Goal: Information Seeking & Learning: Learn about a topic

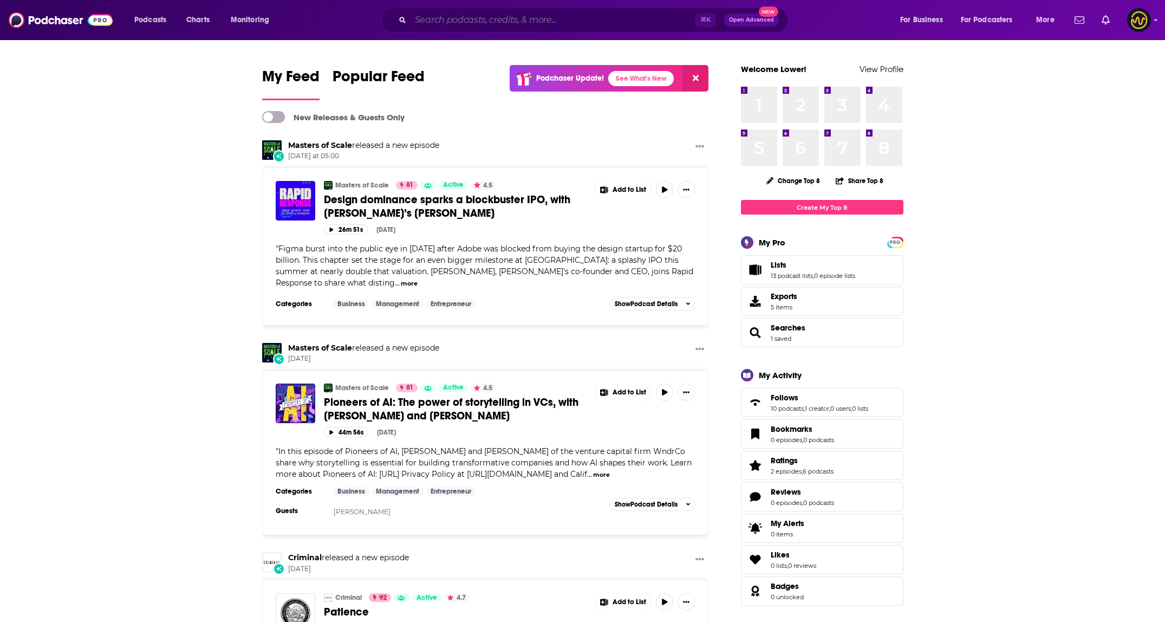
click at [560, 25] on input "Search podcasts, credits, & more..." at bounding box center [552, 19] width 285 height 17
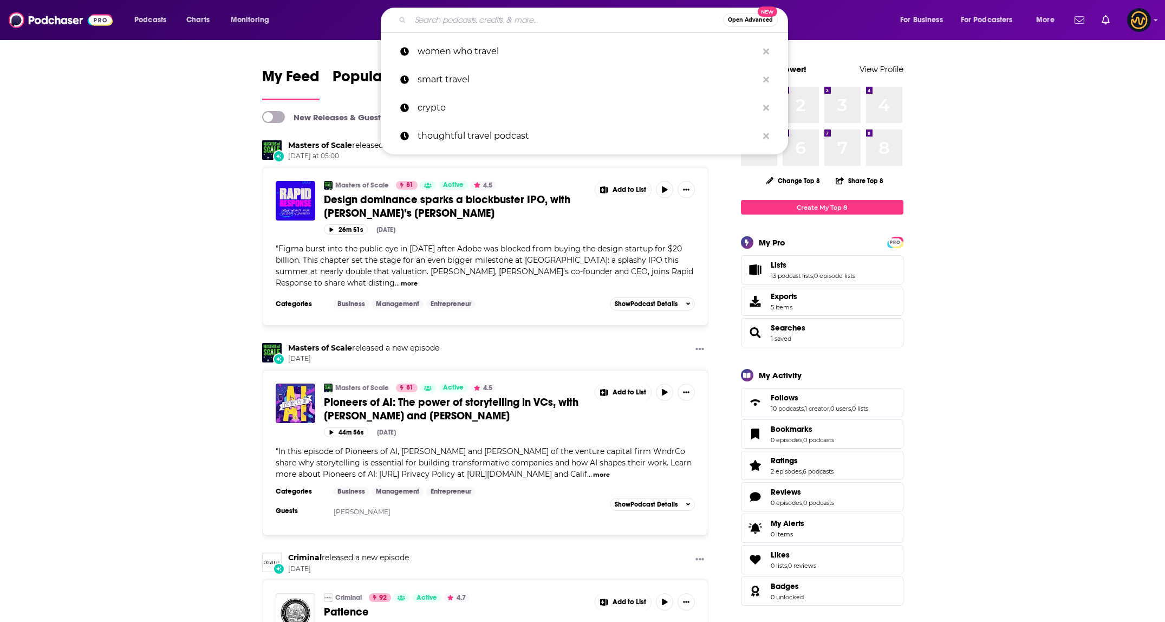
click at [577, 15] on input "Search podcasts, credits, & more..." at bounding box center [566, 19] width 312 height 17
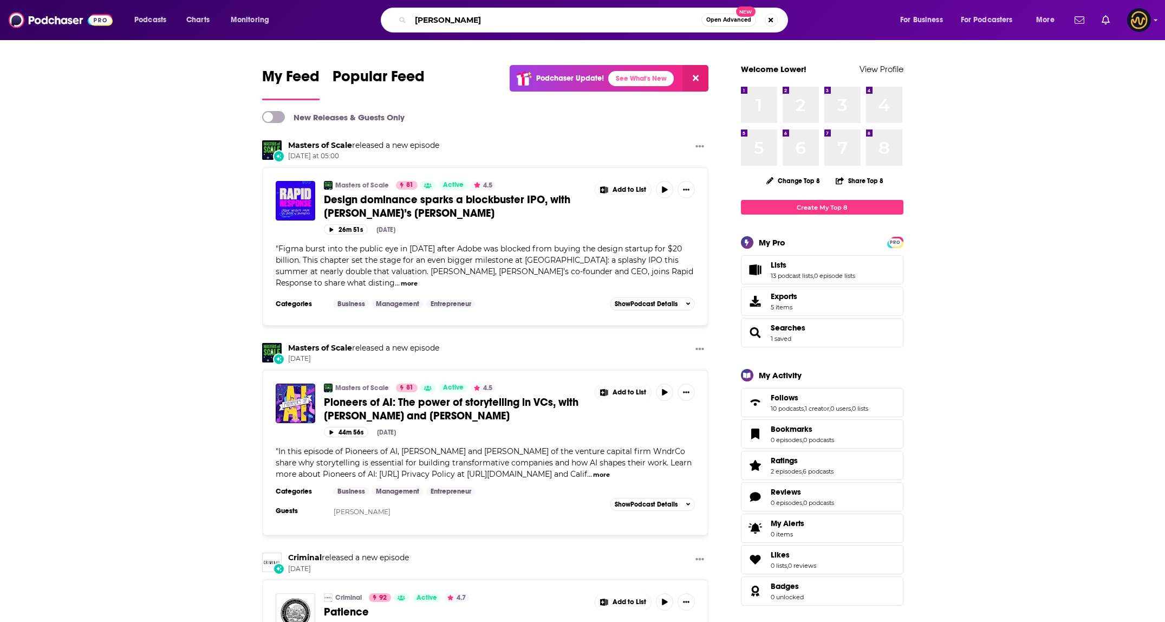
type input "[PERSON_NAME]"
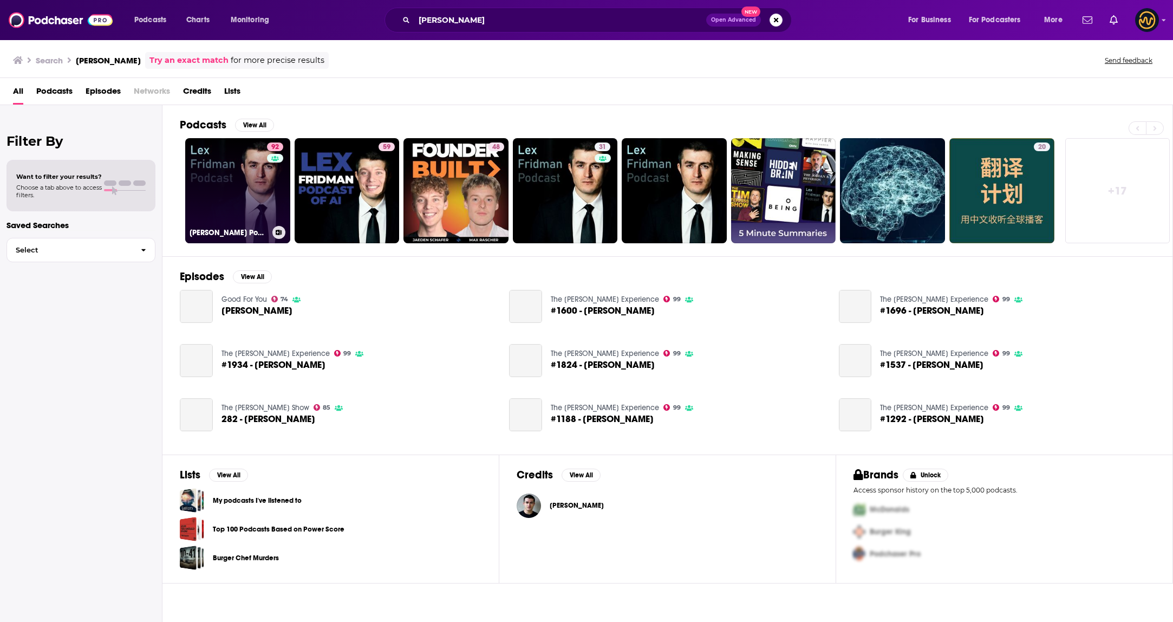
click at [212, 203] on link "92 [PERSON_NAME] Podcast" at bounding box center [237, 190] width 105 height 105
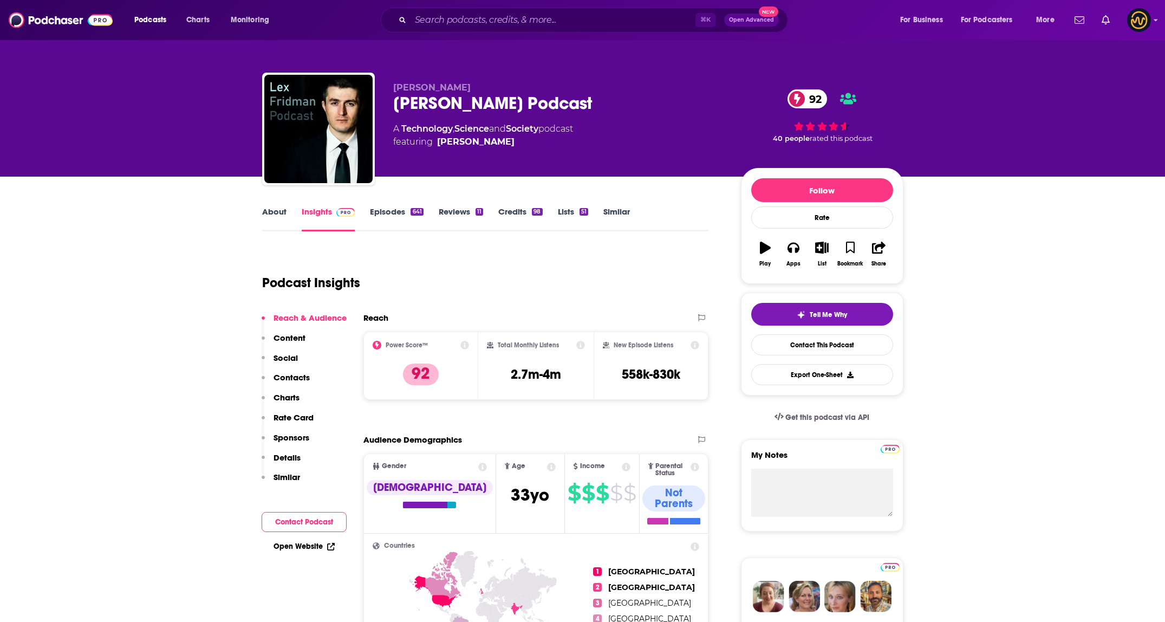
click at [292, 375] on p "Contacts" at bounding box center [291, 377] width 36 height 10
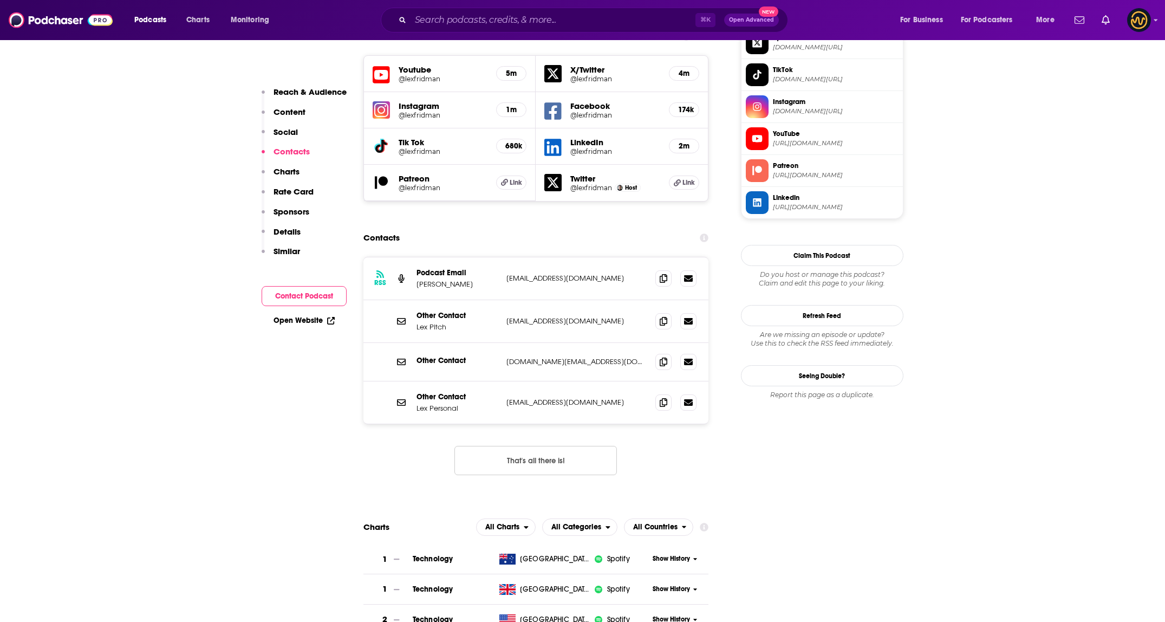
scroll to position [990, 0]
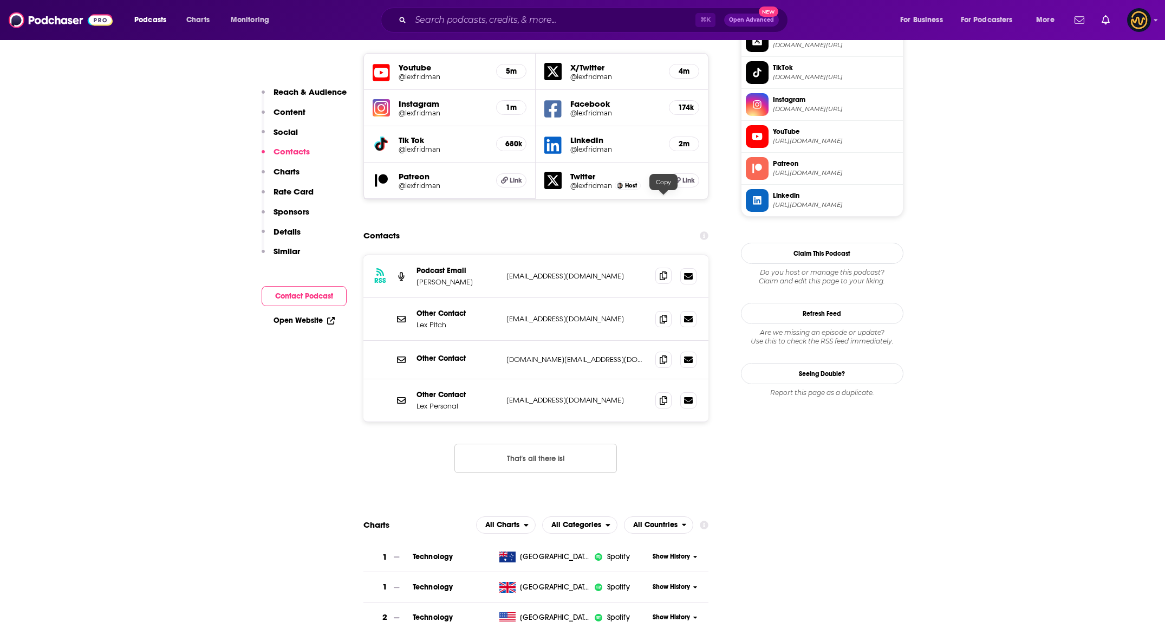
click at [657, 267] on span at bounding box center [663, 275] width 16 height 16
click at [664, 314] on icon at bounding box center [663, 318] width 8 height 9
click at [669, 351] on span at bounding box center [663, 359] width 16 height 16
click at [661, 268] on div at bounding box center [675, 276] width 41 height 16
click at [664, 271] on icon at bounding box center [663, 275] width 8 height 9
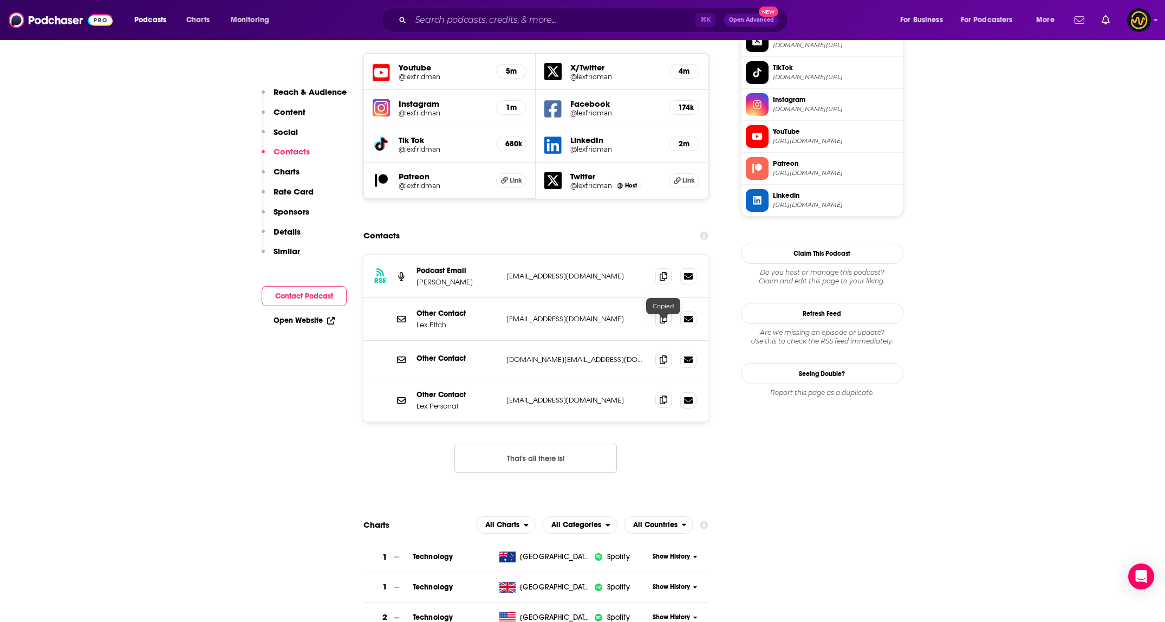
click at [665, 395] on icon at bounding box center [663, 399] width 8 height 9
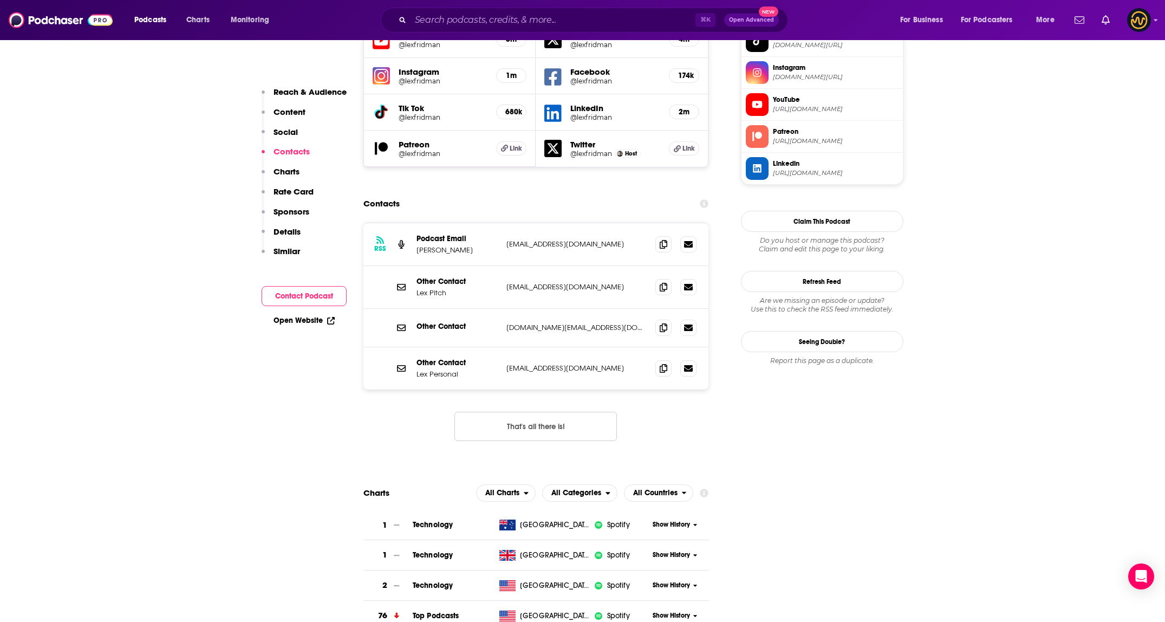
scroll to position [1073, 0]
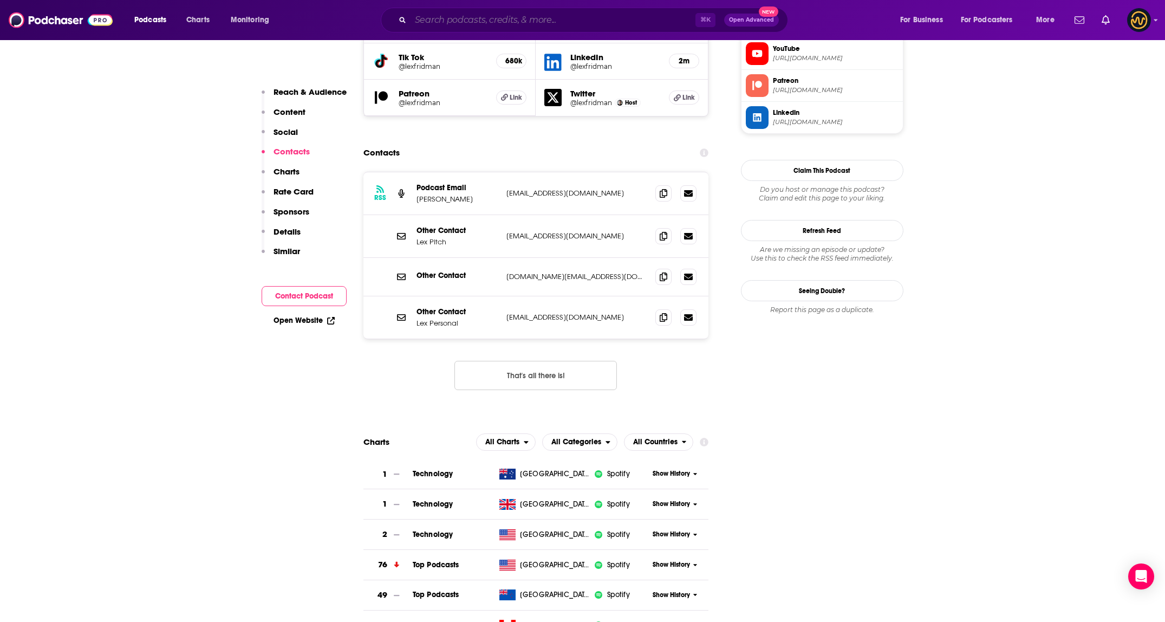
drag, startPoint x: 589, startPoint y: 25, endPoint x: 572, endPoint y: 27, distance: 16.3
click at [586, 27] on input "Search podcasts, credits, & more..." at bounding box center [552, 19] width 285 height 17
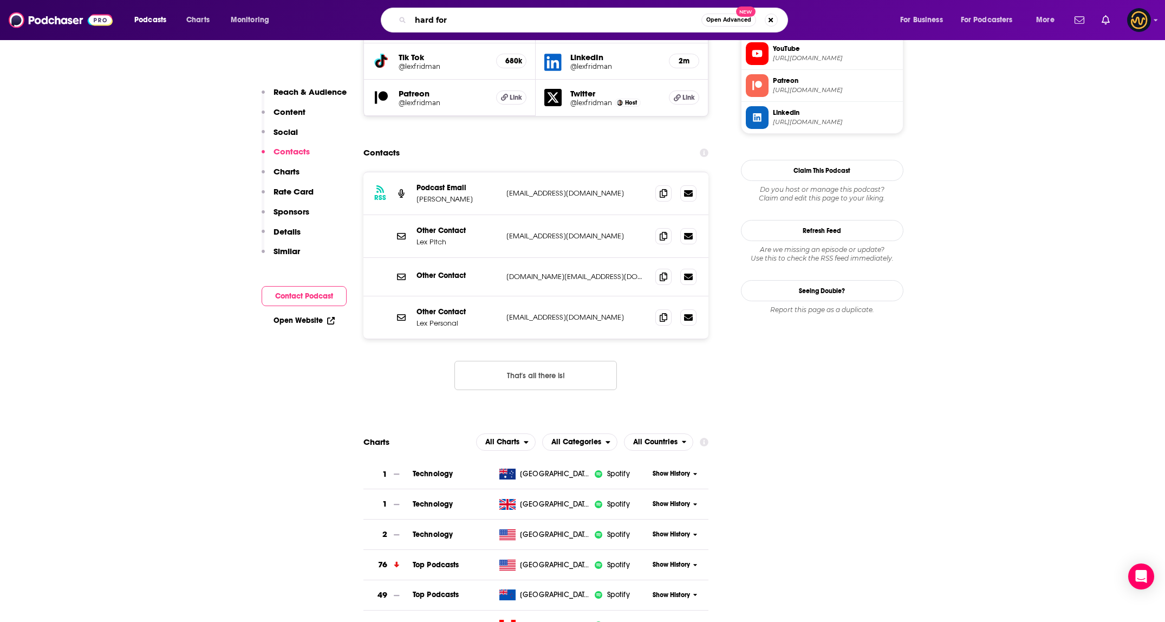
type input "hard fork"
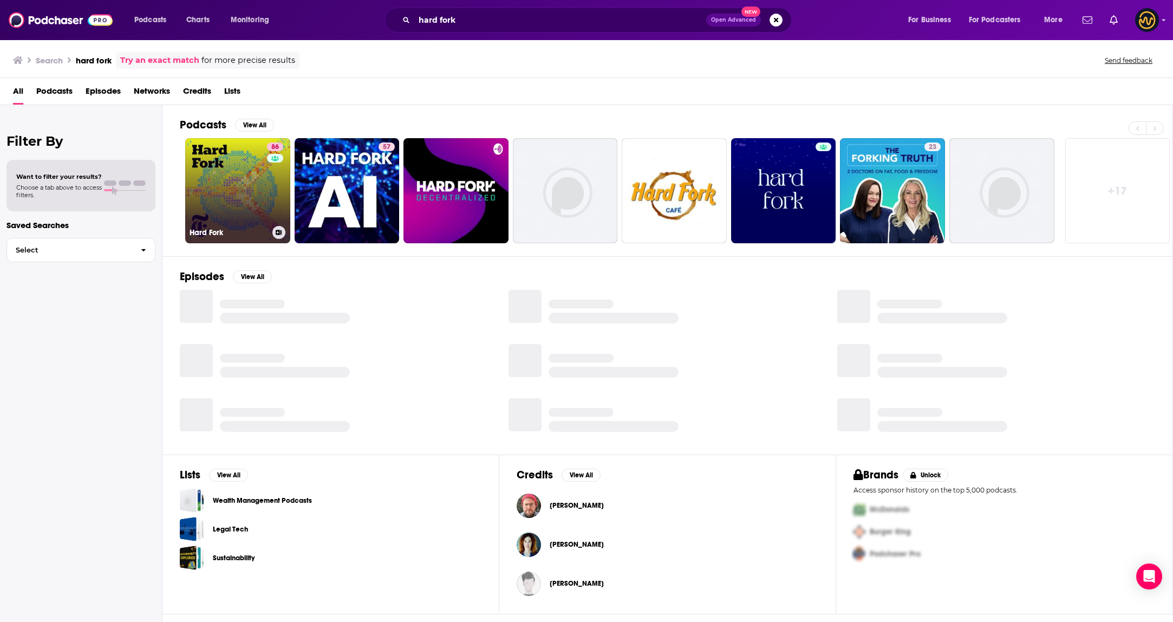
click at [198, 193] on link "86 Hard Fork" at bounding box center [237, 190] width 105 height 105
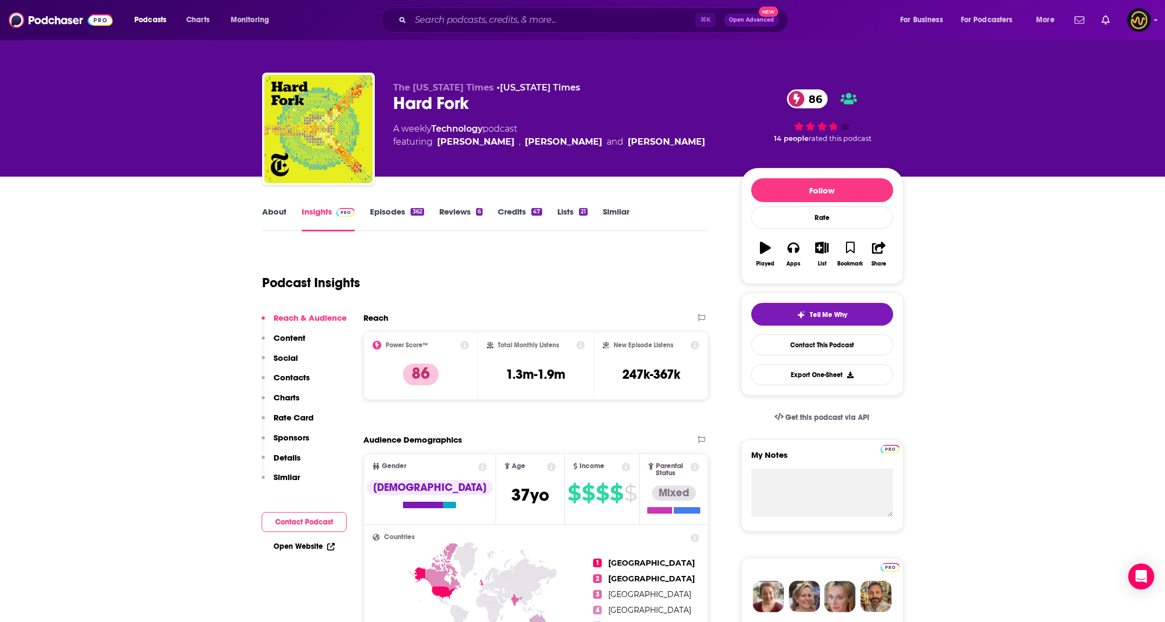
click at [302, 430] on button "Rate Card" at bounding box center [288, 422] width 52 height 20
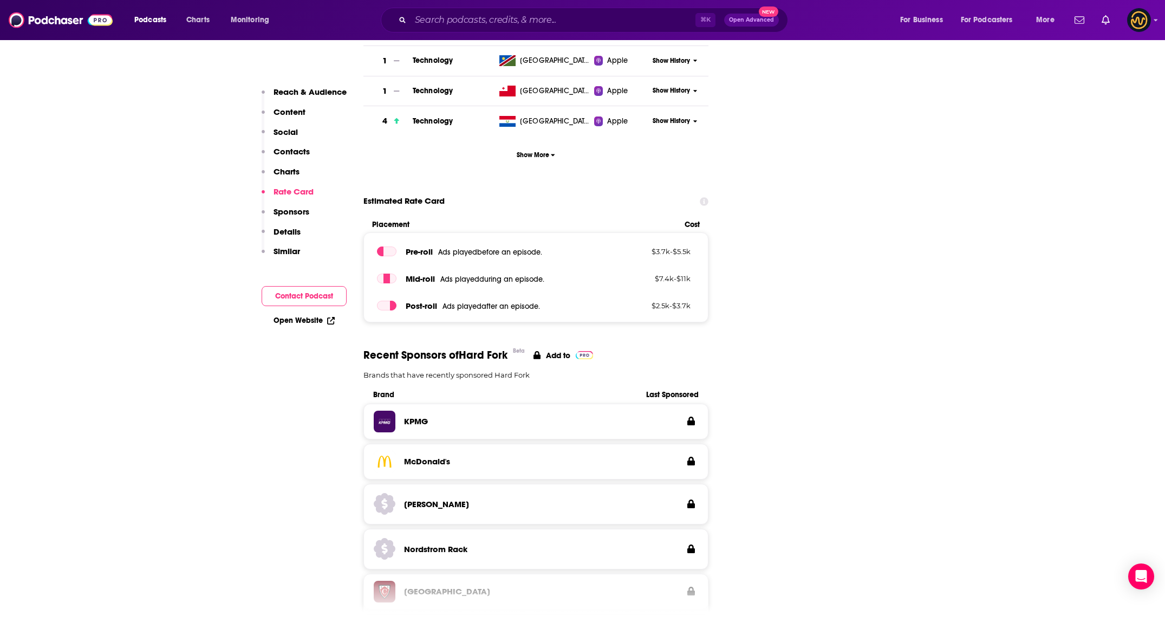
scroll to position [1557, 0]
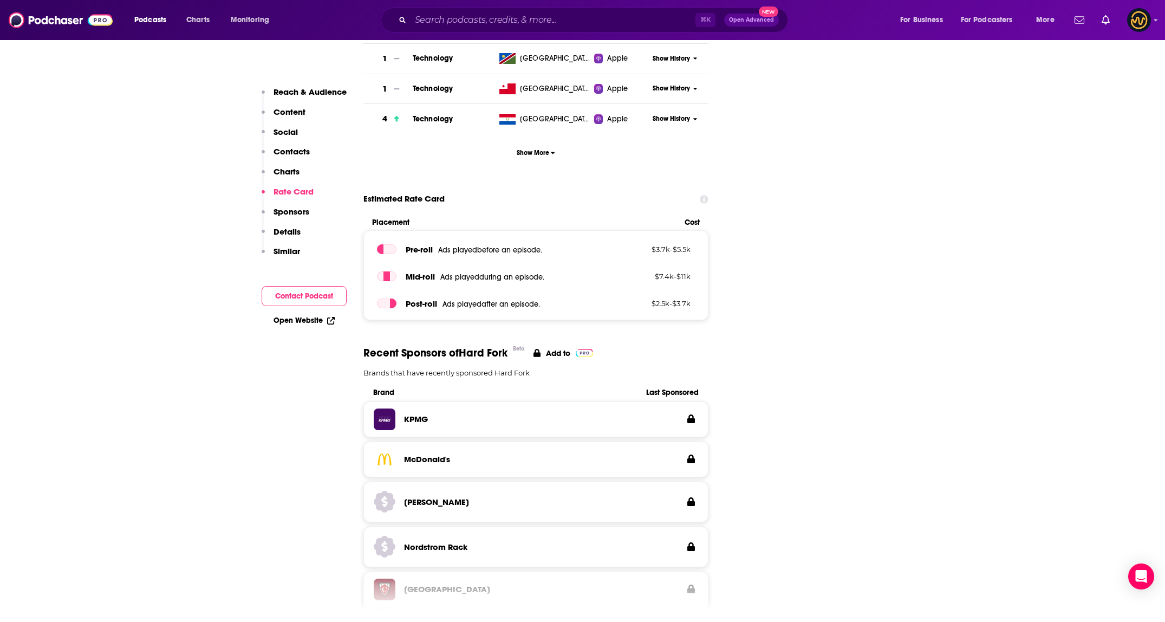
click at [283, 156] on p "Contacts" at bounding box center [291, 151] width 36 height 10
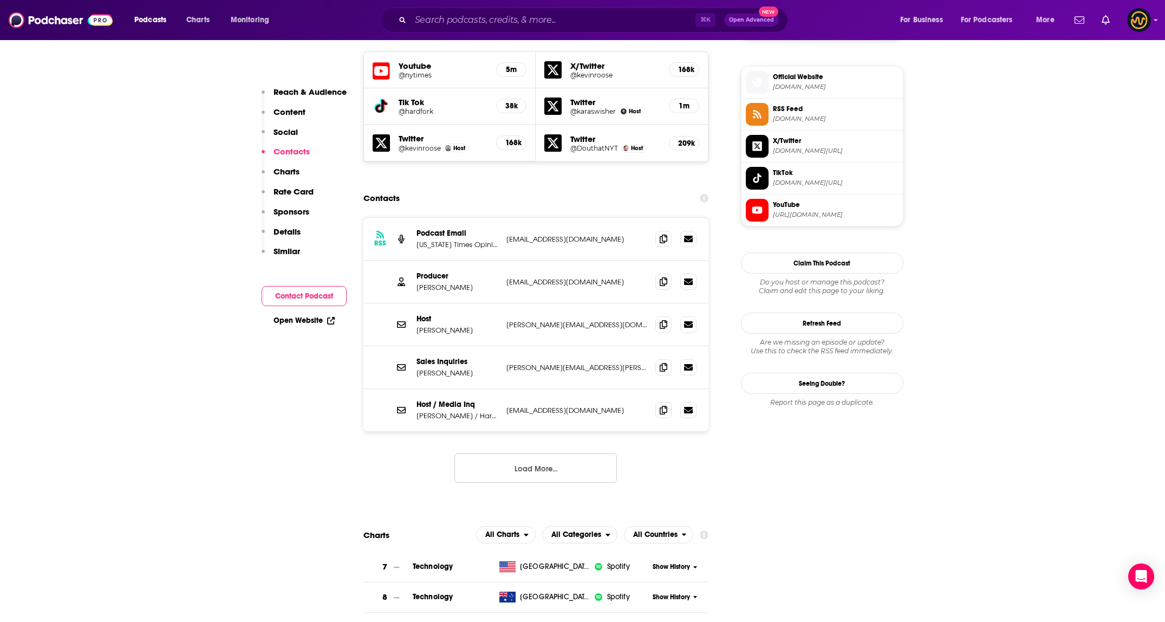
scroll to position [956, 0]
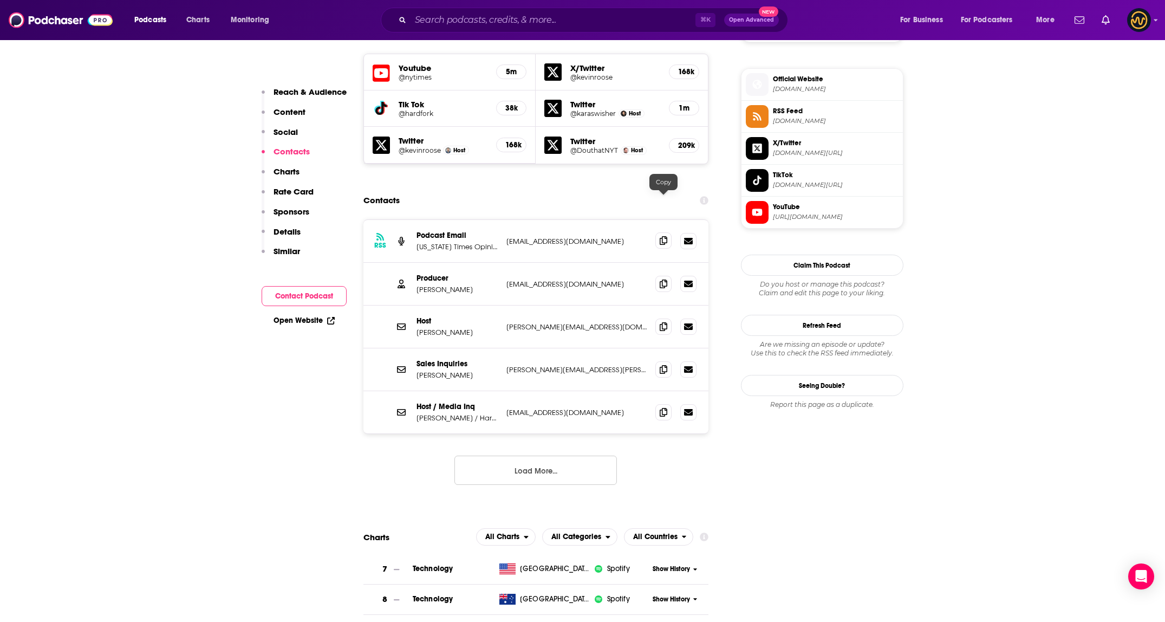
click at [662, 236] on icon at bounding box center [663, 240] width 8 height 9
click at [663, 364] on icon at bounding box center [663, 368] width 8 height 9
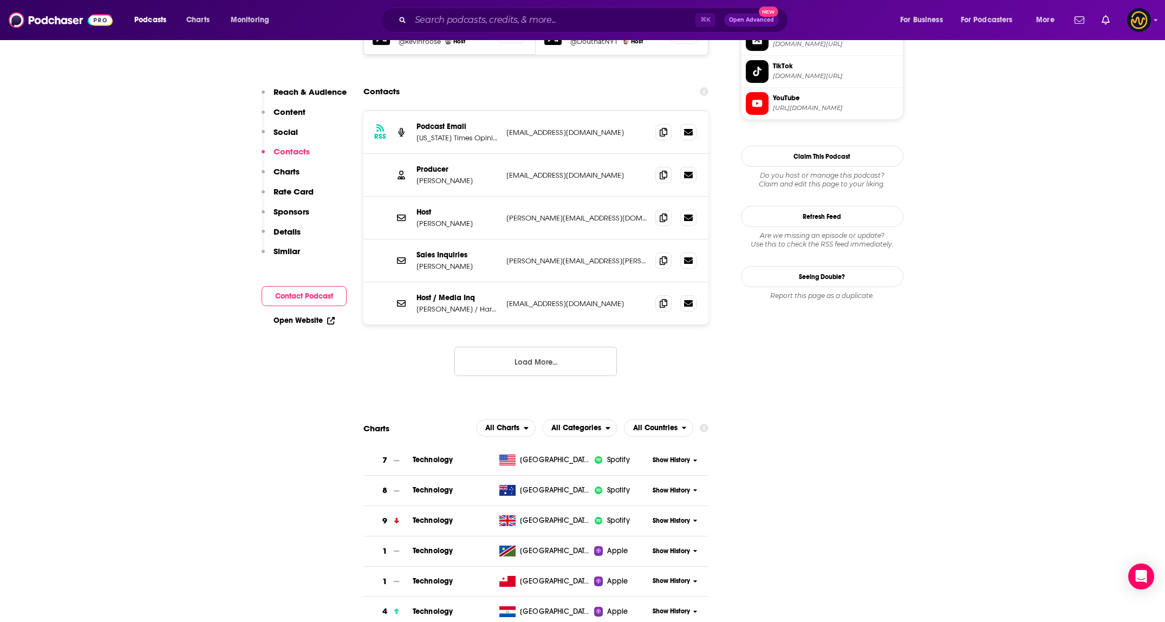
scroll to position [1064, 0]
click at [586, 347] on button "Load More..." at bounding box center [535, 361] width 162 height 29
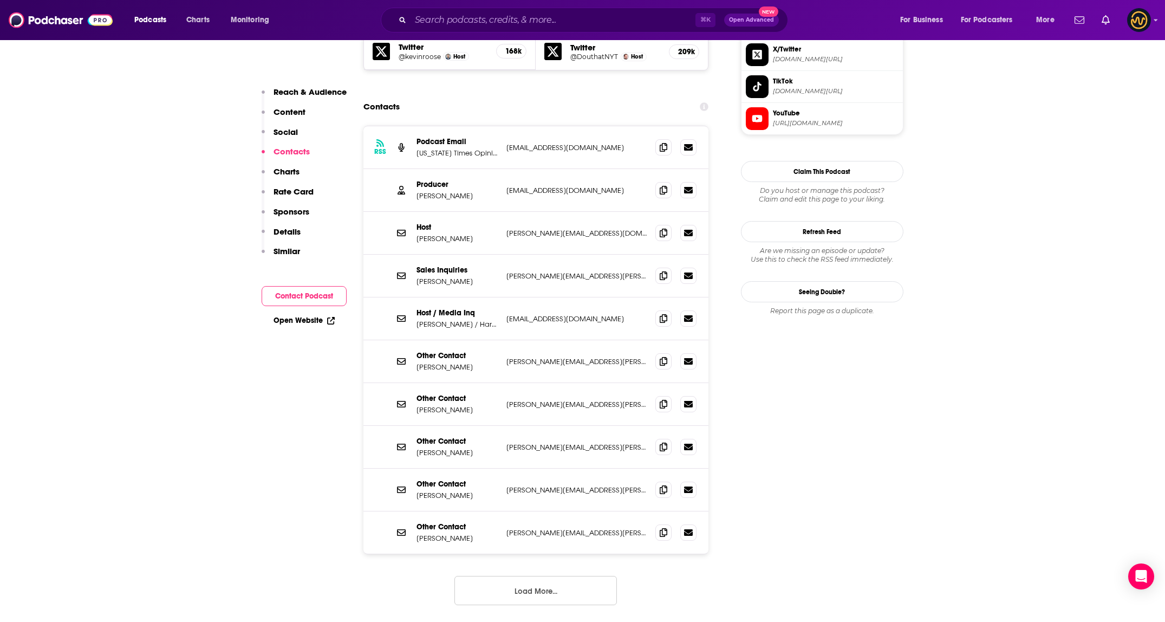
scroll to position [1049, 0]
click at [660, 182] on span at bounding box center [663, 190] width 16 height 16
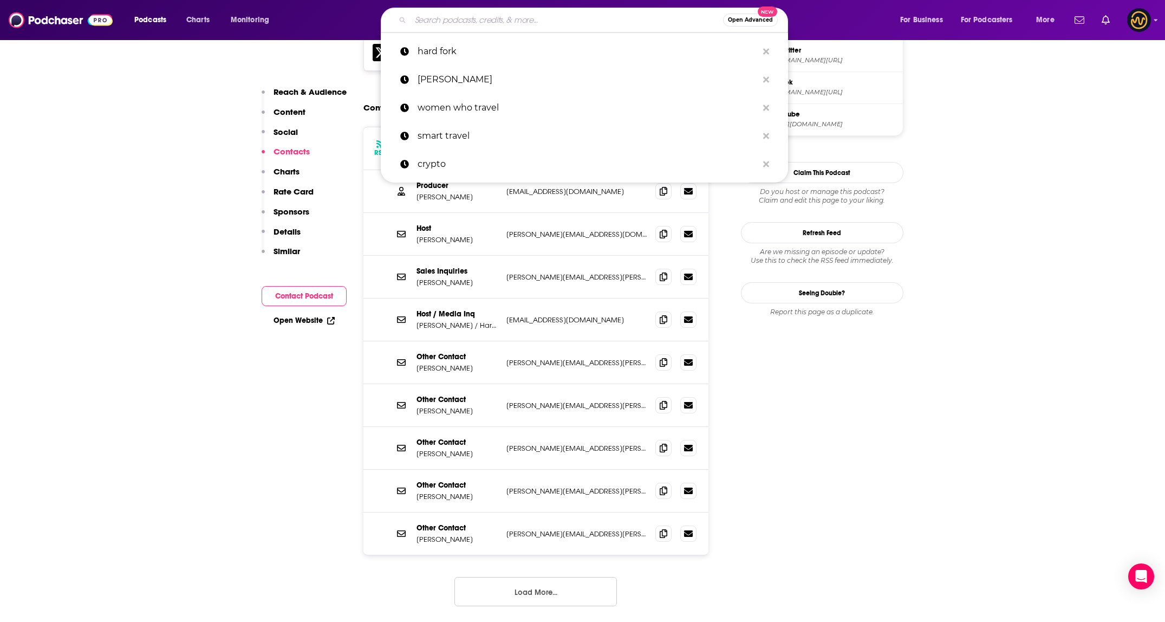
click at [497, 24] on input "Search podcasts, credits, & more..." at bounding box center [566, 19] width 312 height 17
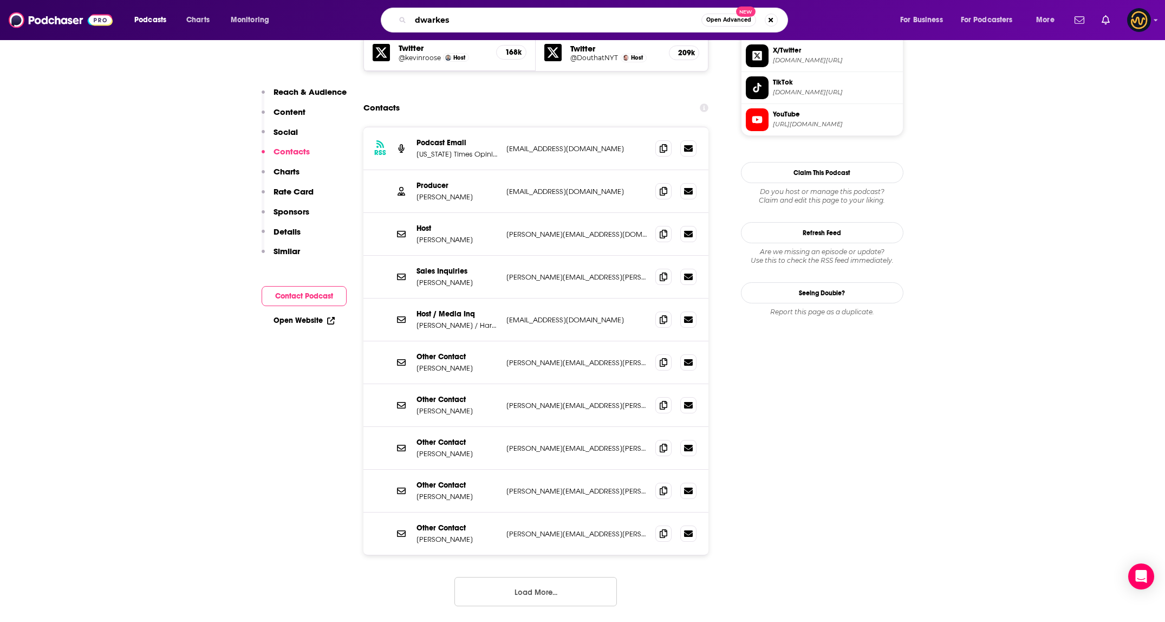
type input "[PERSON_NAME]"
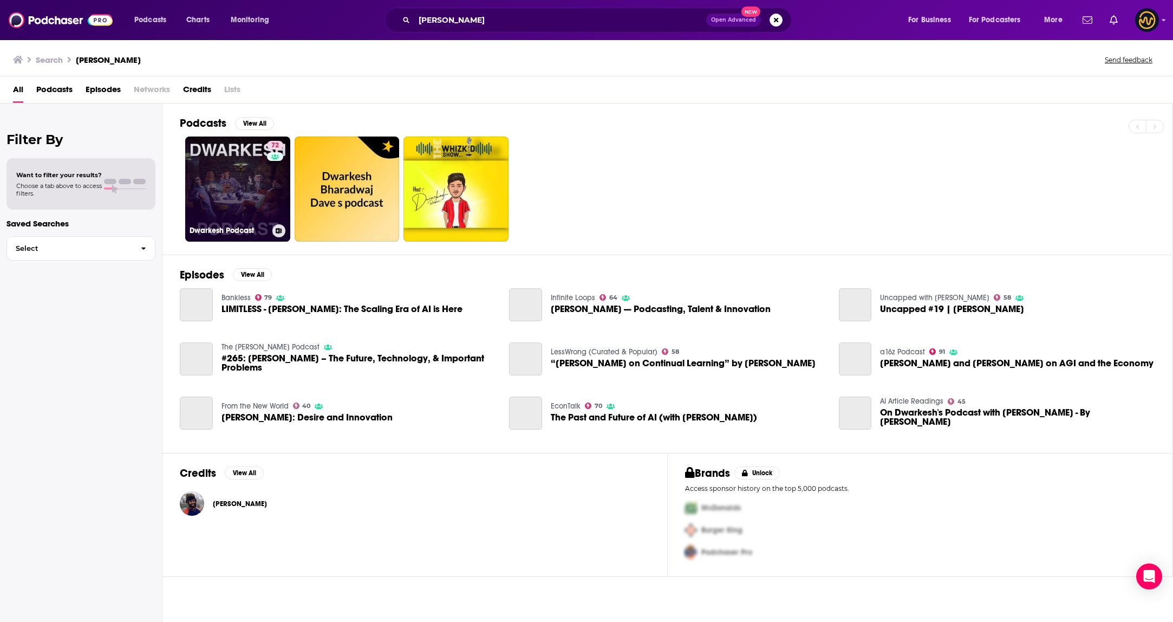
click at [219, 206] on link "72 [PERSON_NAME] Podcast" at bounding box center [237, 188] width 105 height 105
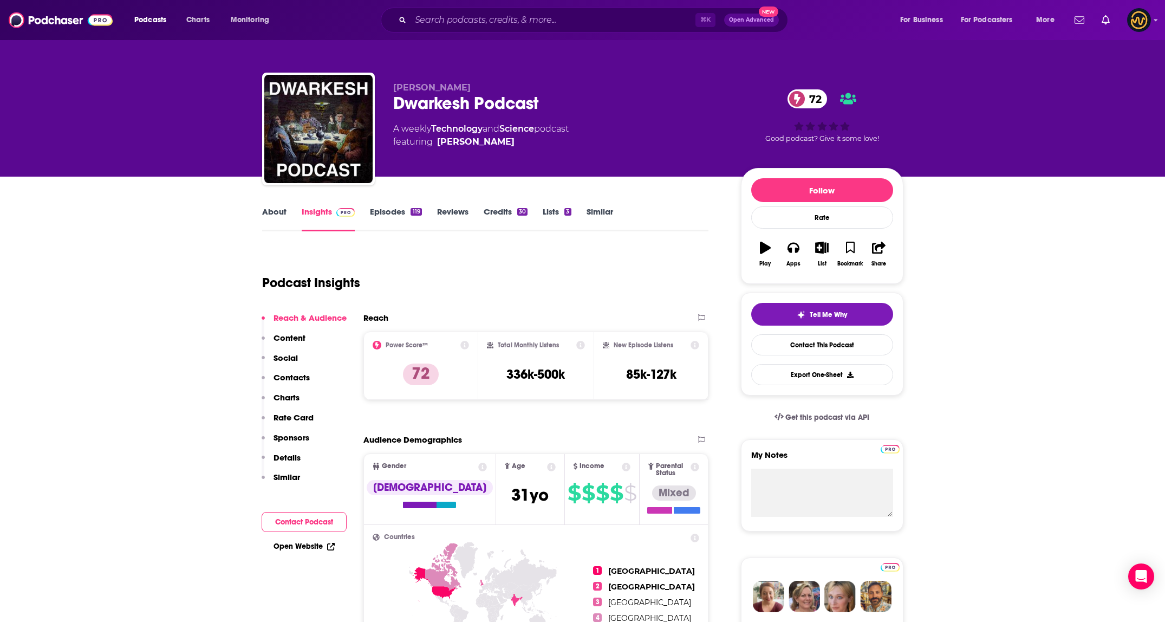
click at [300, 372] on p "Contacts" at bounding box center [291, 377] width 36 height 10
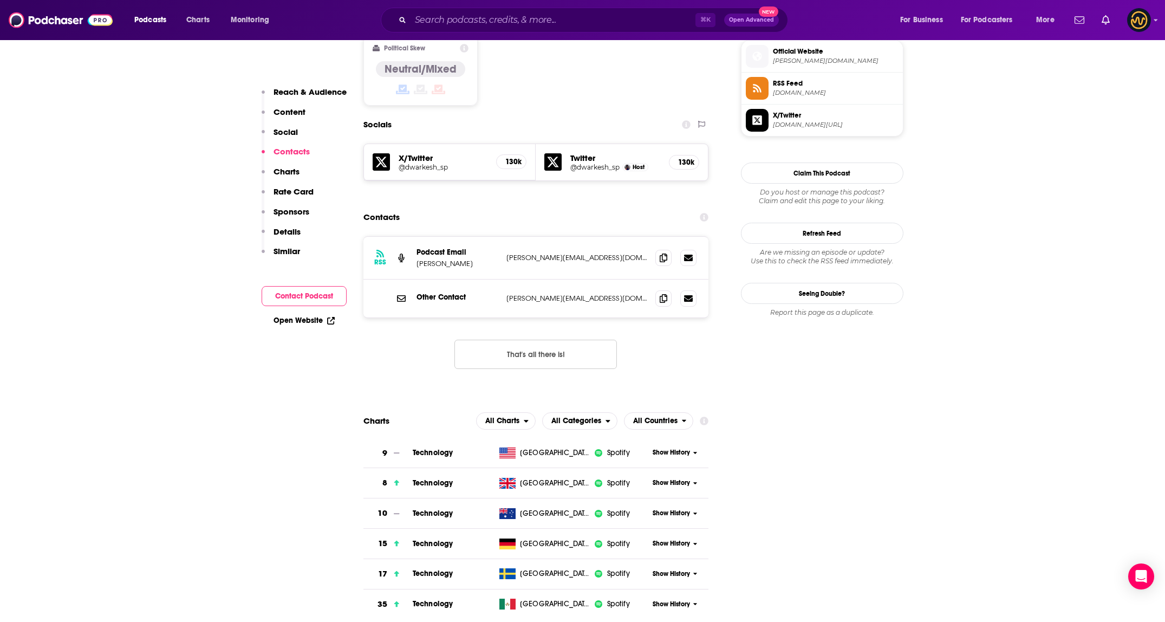
scroll to position [881, 0]
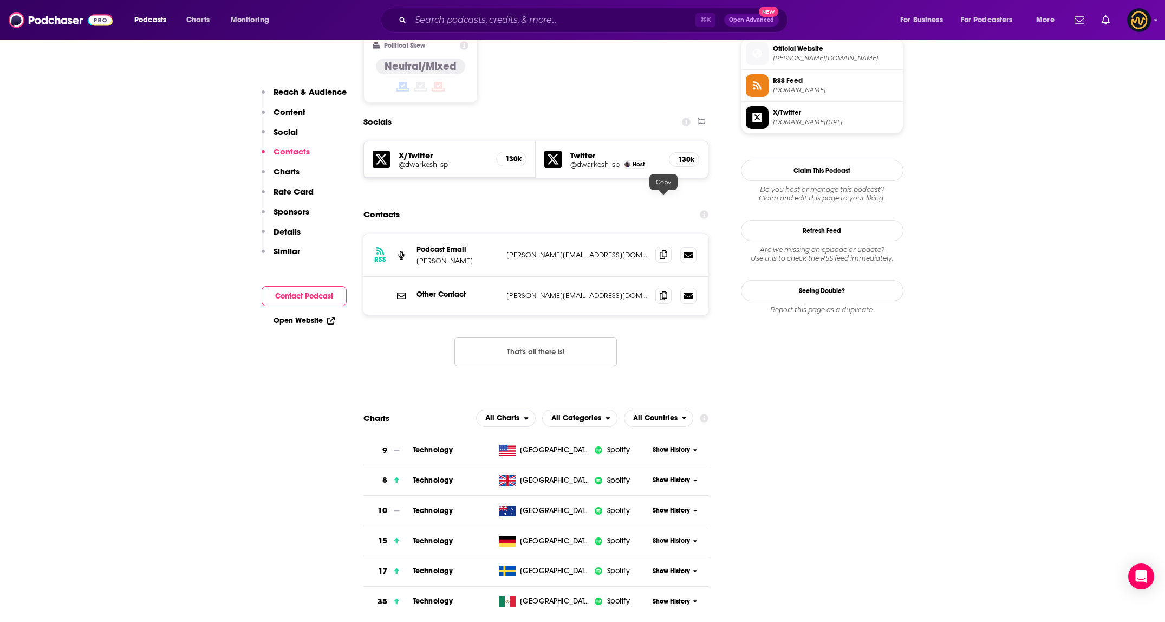
click at [664, 250] on icon at bounding box center [663, 254] width 8 height 9
click at [660, 291] on icon at bounding box center [663, 295] width 8 height 9
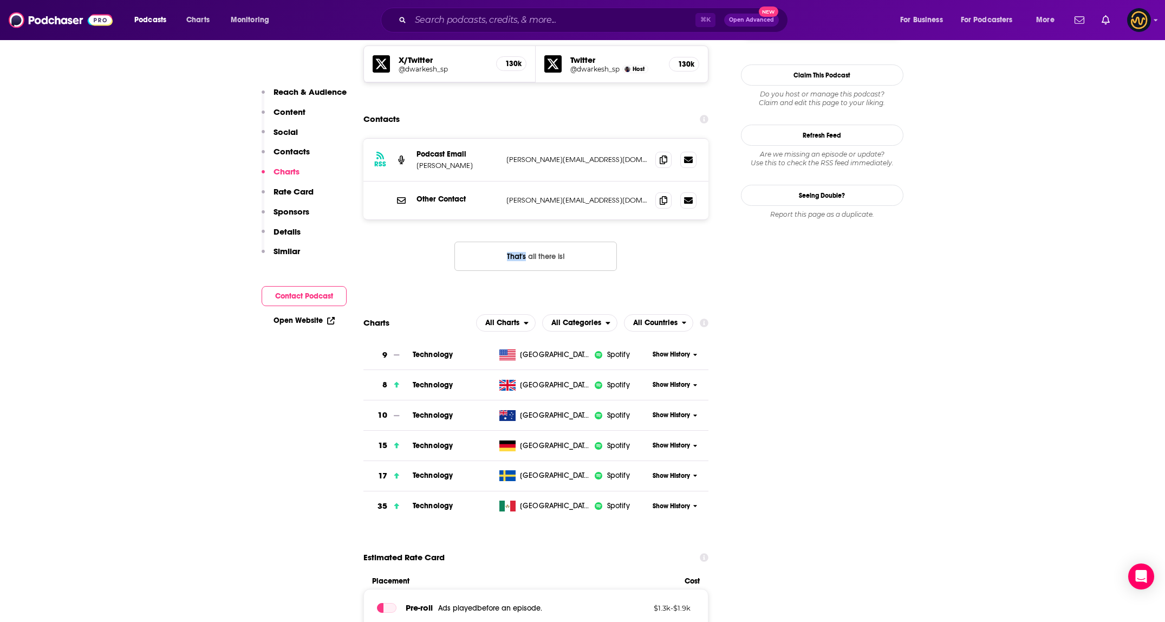
scroll to position [976, 0]
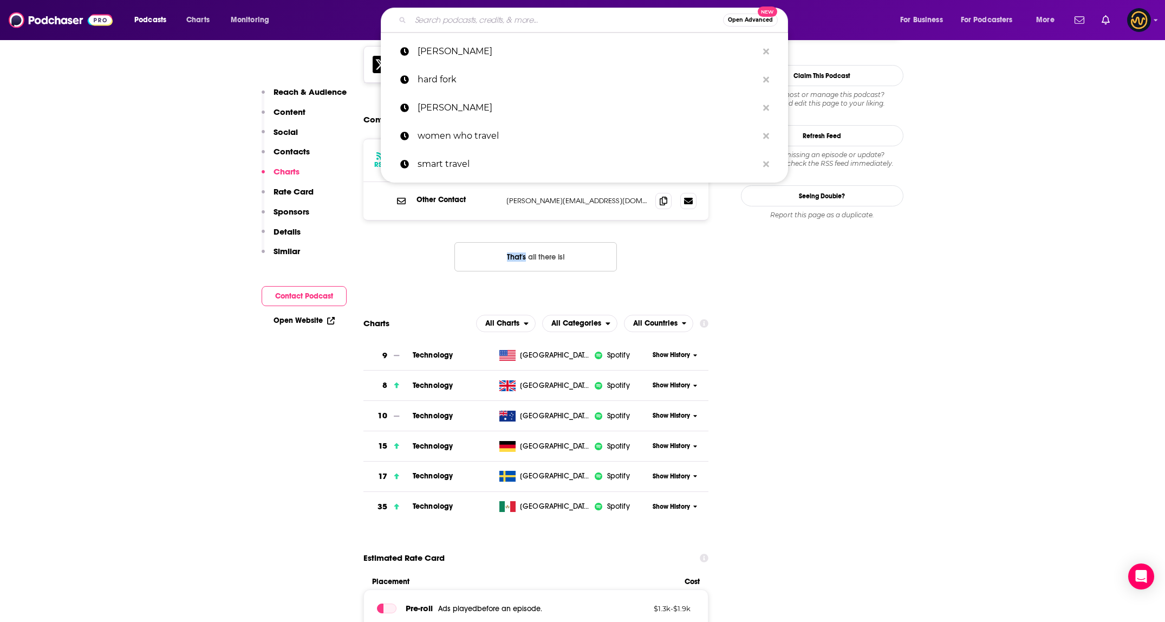
click at [563, 17] on input "Search podcasts, credits, & more..." at bounding box center [566, 19] width 312 height 17
type input "g"
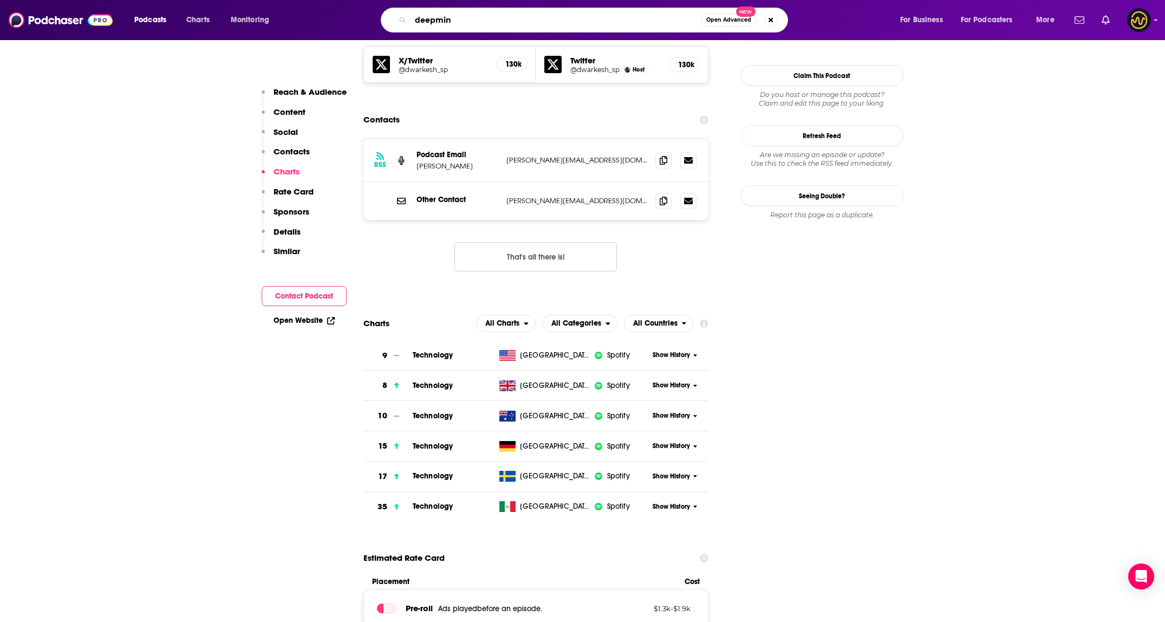
type input "deepmind"
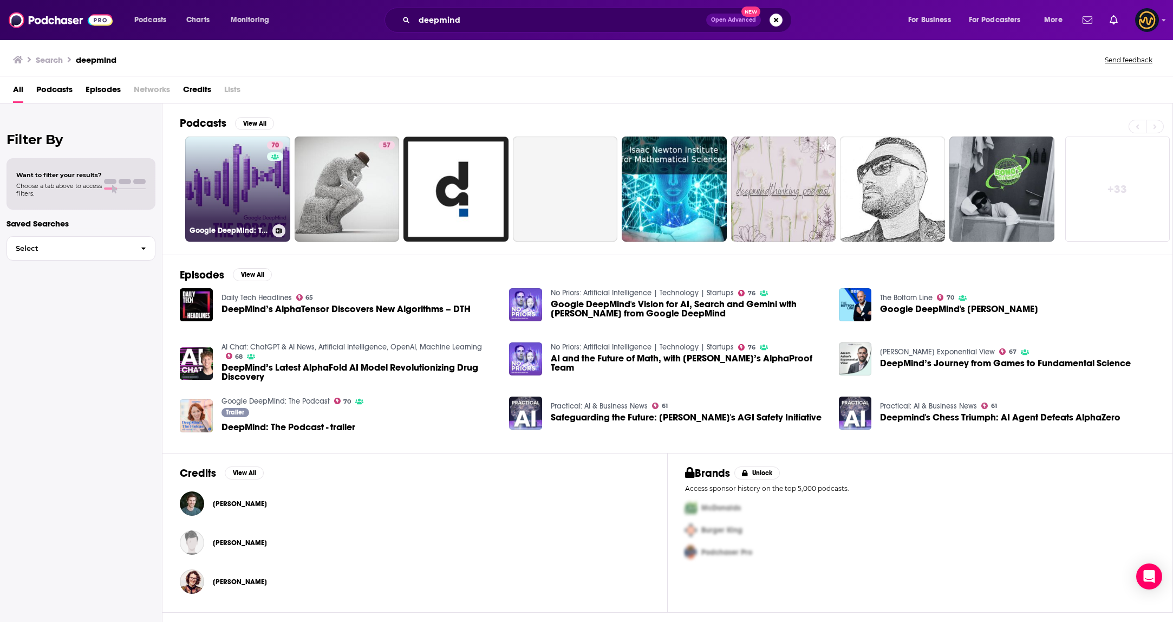
click at [249, 207] on link "70 Google DeepMind: The Podcast" at bounding box center [237, 188] width 105 height 105
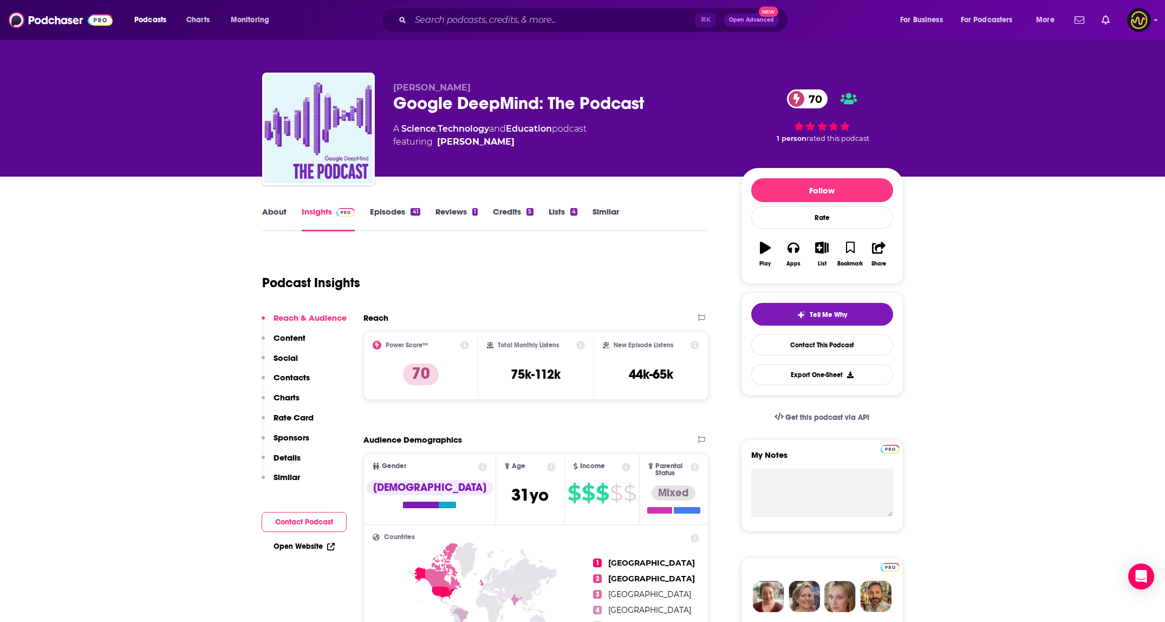
click at [286, 374] on p "Contacts" at bounding box center [291, 377] width 36 height 10
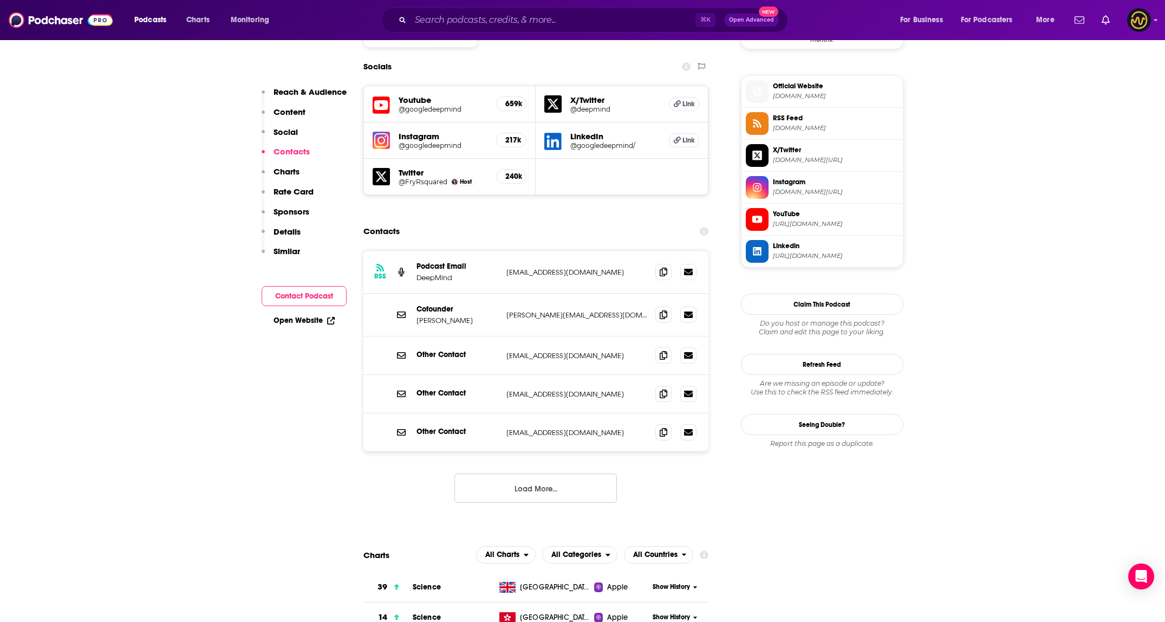
scroll to position [966, 0]
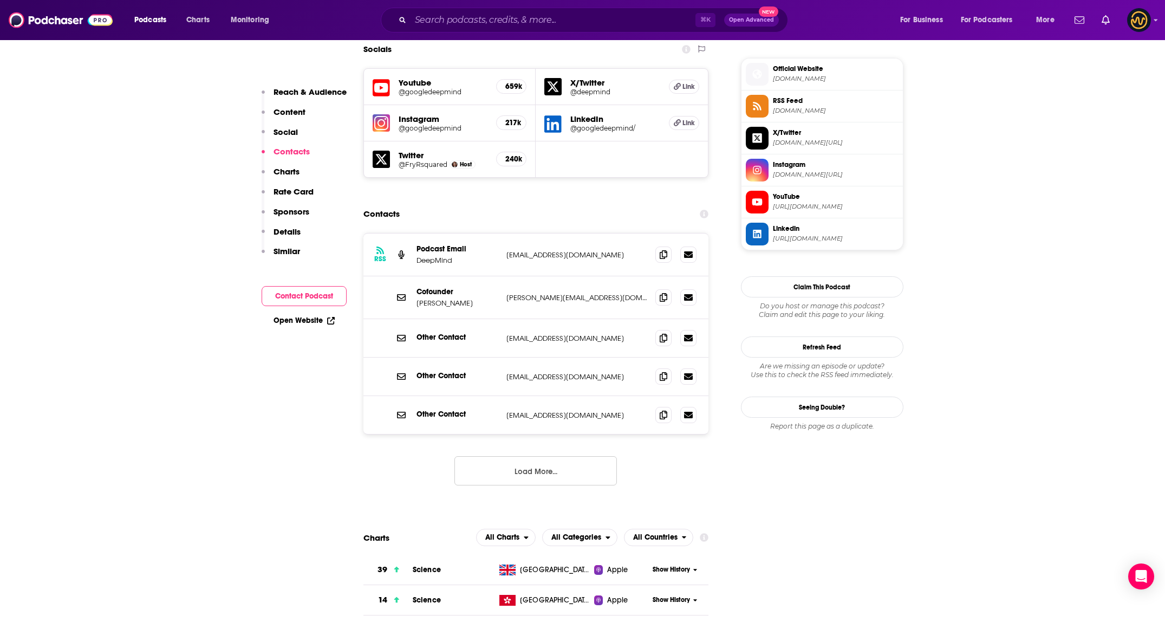
click at [562, 456] on button "Load More..." at bounding box center [535, 470] width 162 height 29
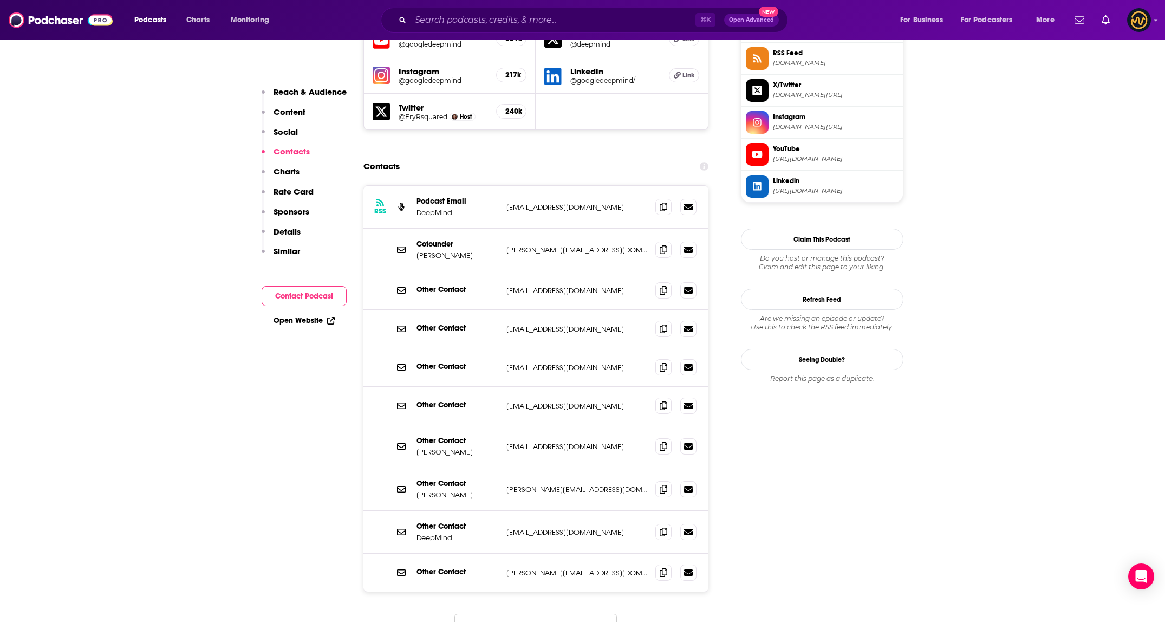
scroll to position [1022, 0]
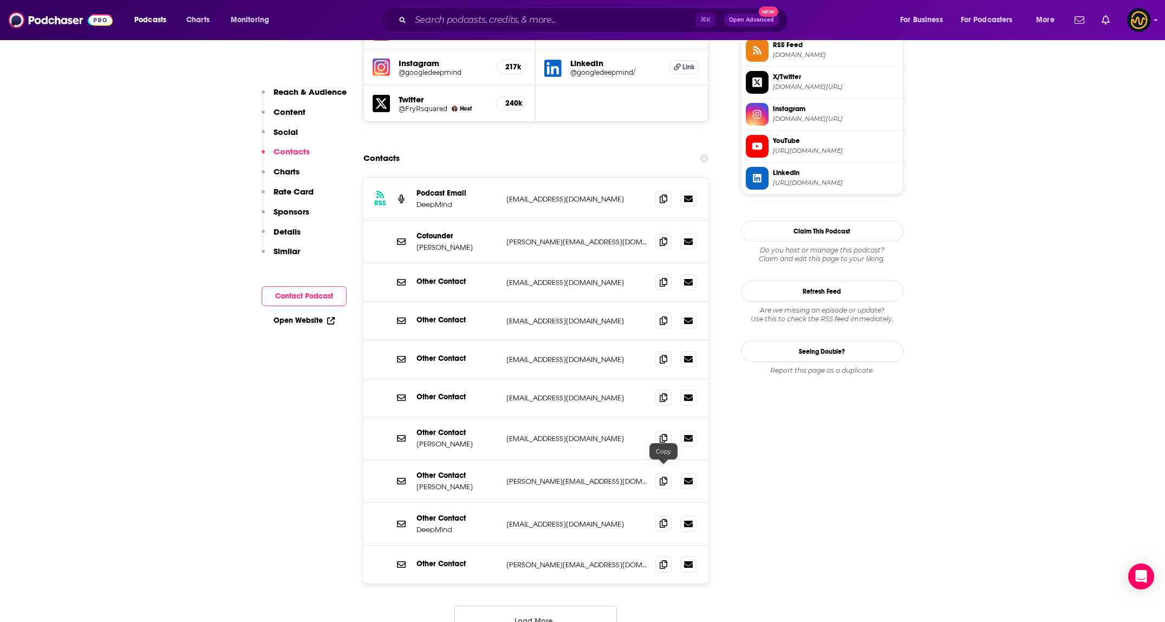
click at [661, 519] on icon at bounding box center [663, 523] width 8 height 9
click at [668, 273] on span at bounding box center [663, 281] width 16 height 16
click at [668, 350] on span at bounding box center [663, 358] width 16 height 16
click at [658, 190] on span at bounding box center [663, 198] width 16 height 16
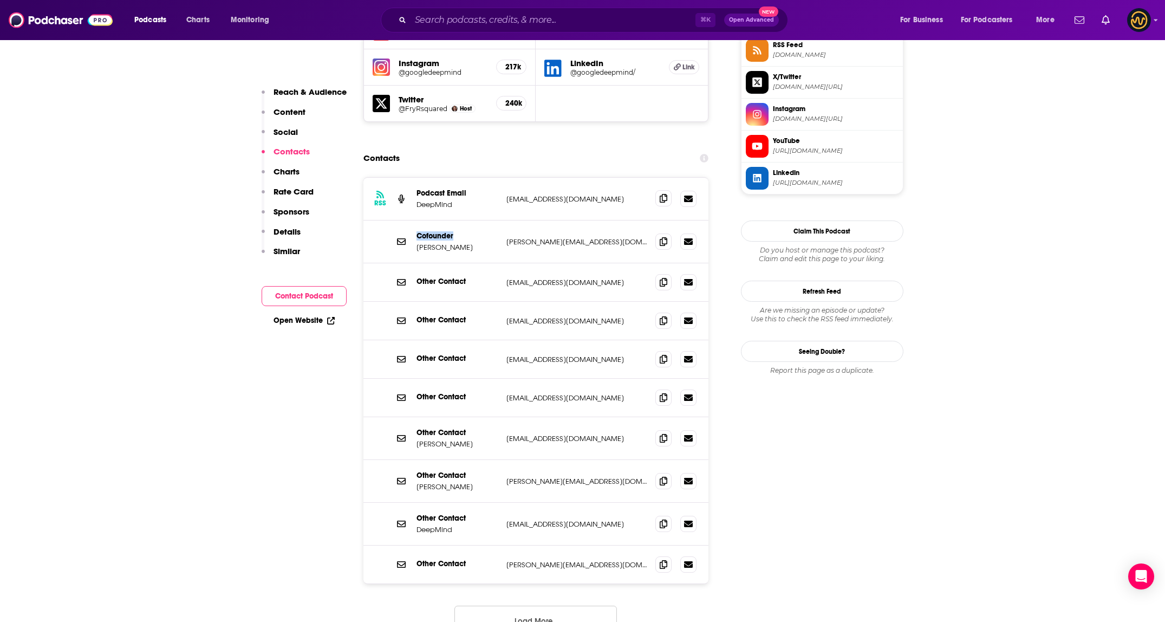
click at [658, 190] on span at bounding box center [663, 198] width 16 height 16
click at [666, 233] on span at bounding box center [663, 241] width 16 height 16
click at [530, 21] on input "Search podcasts, credits, & more..." at bounding box center [552, 19] width 285 height 17
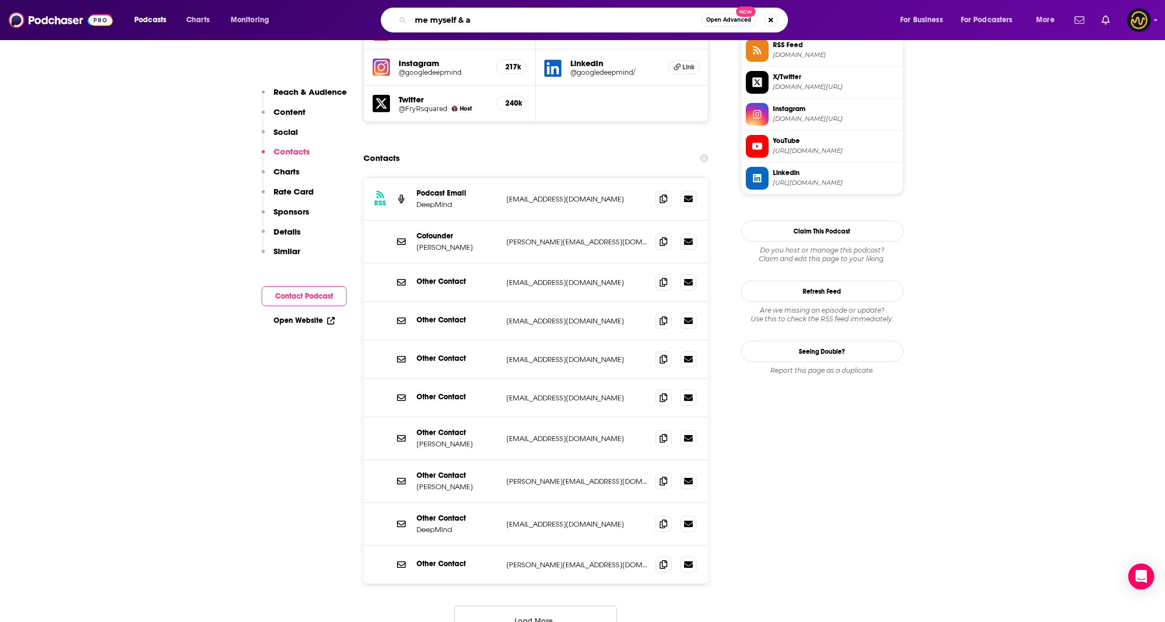
type input "me myself & ai"
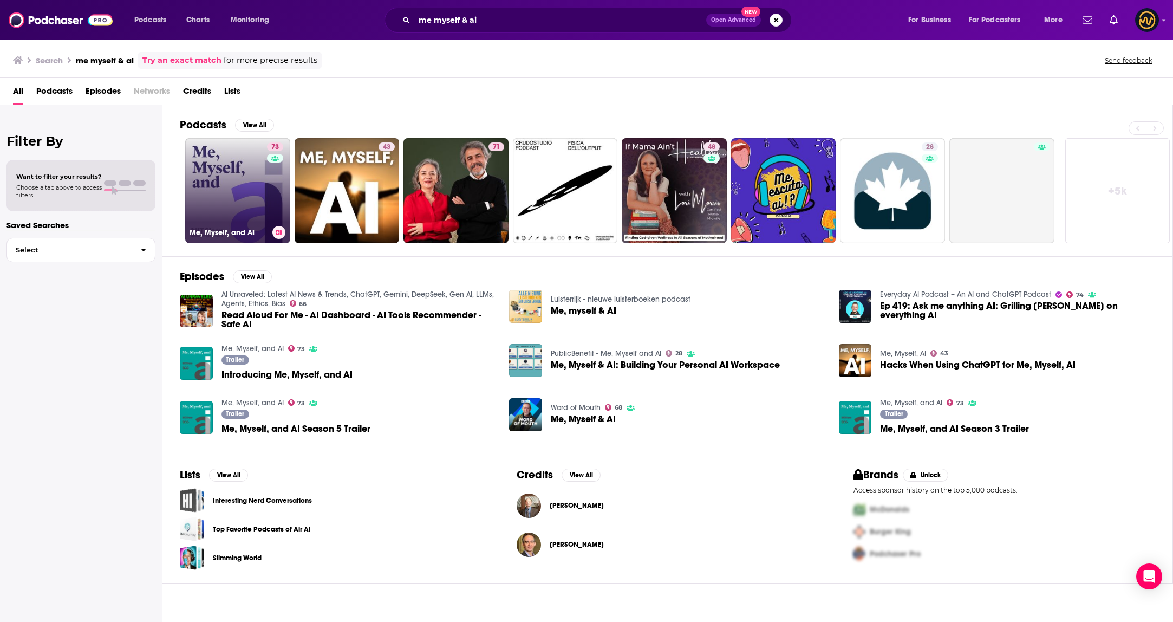
click at [231, 195] on link "73 Me, Myself, and AI" at bounding box center [237, 190] width 105 height 105
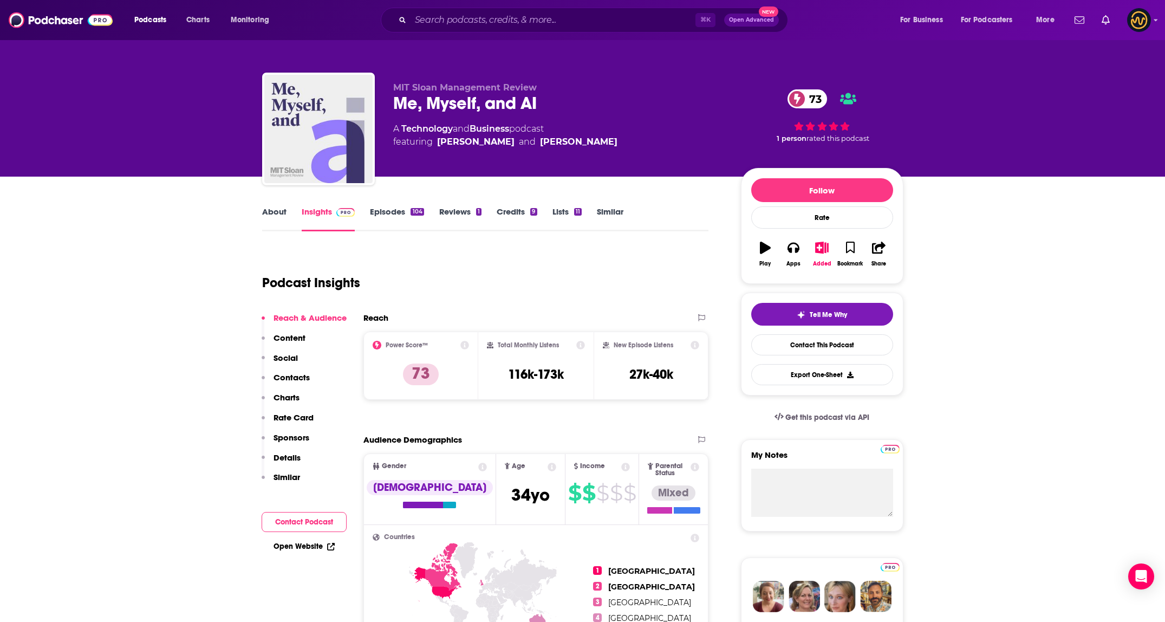
click at [292, 378] on p "Contacts" at bounding box center [291, 377] width 36 height 10
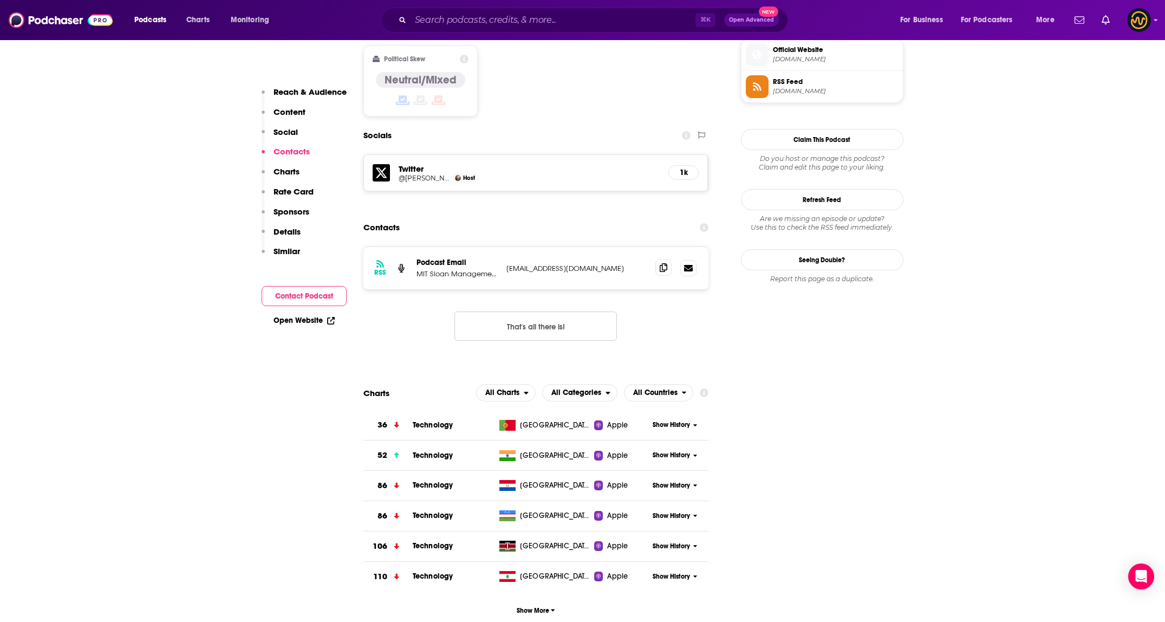
scroll to position [881, 0]
click at [658, 258] on span at bounding box center [663, 266] width 16 height 16
click at [491, 28] on input "Search podcasts, credits, & more..." at bounding box center [552, 19] width 285 height 17
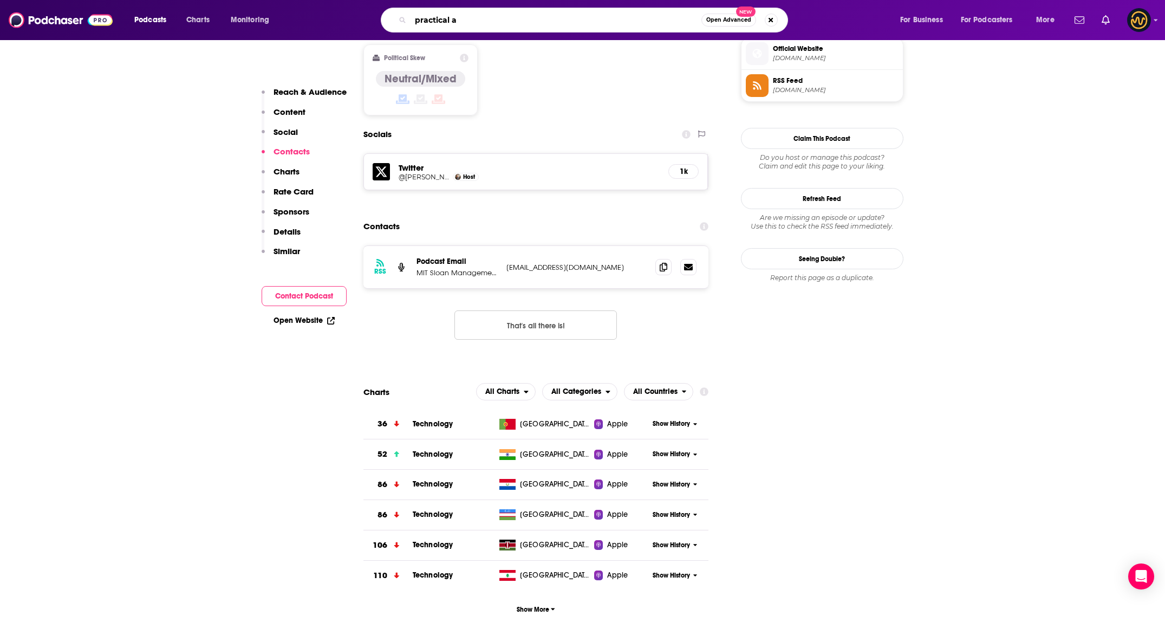
type input "practical ai"
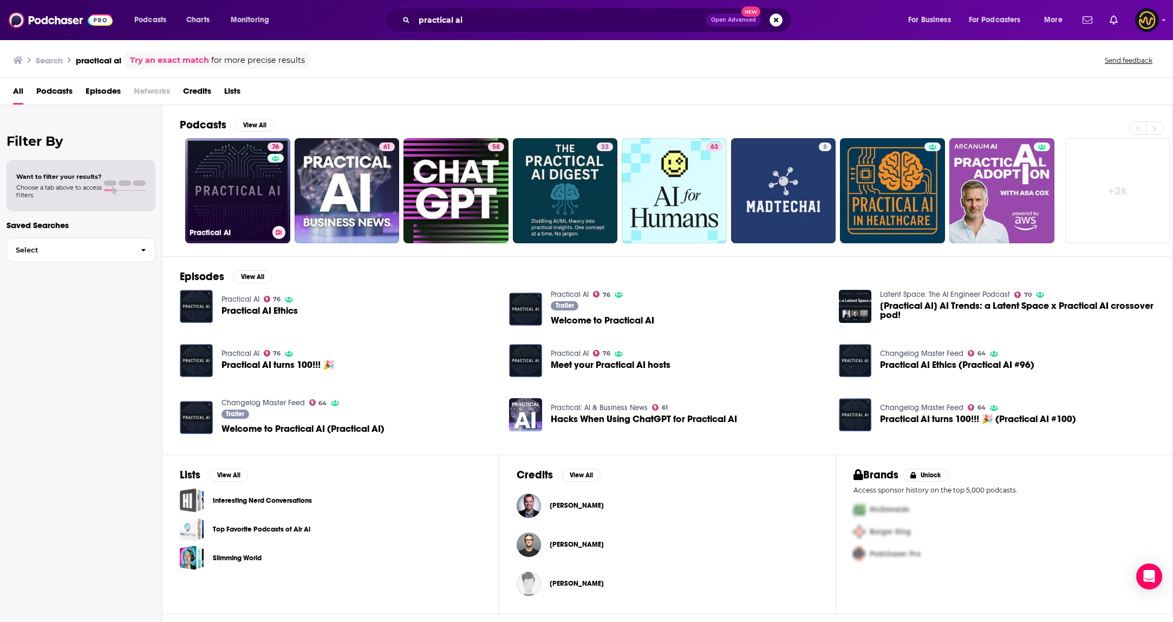
click at [242, 191] on link "76 Practical AI" at bounding box center [237, 190] width 105 height 105
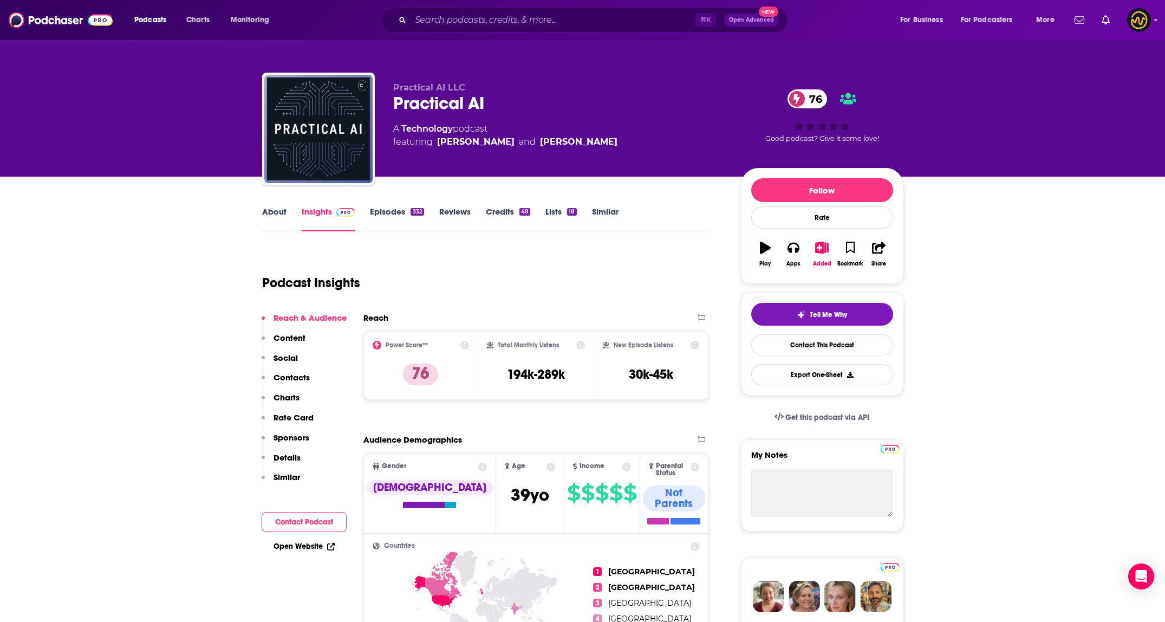
click at [287, 380] on p "Contacts" at bounding box center [291, 377] width 36 height 10
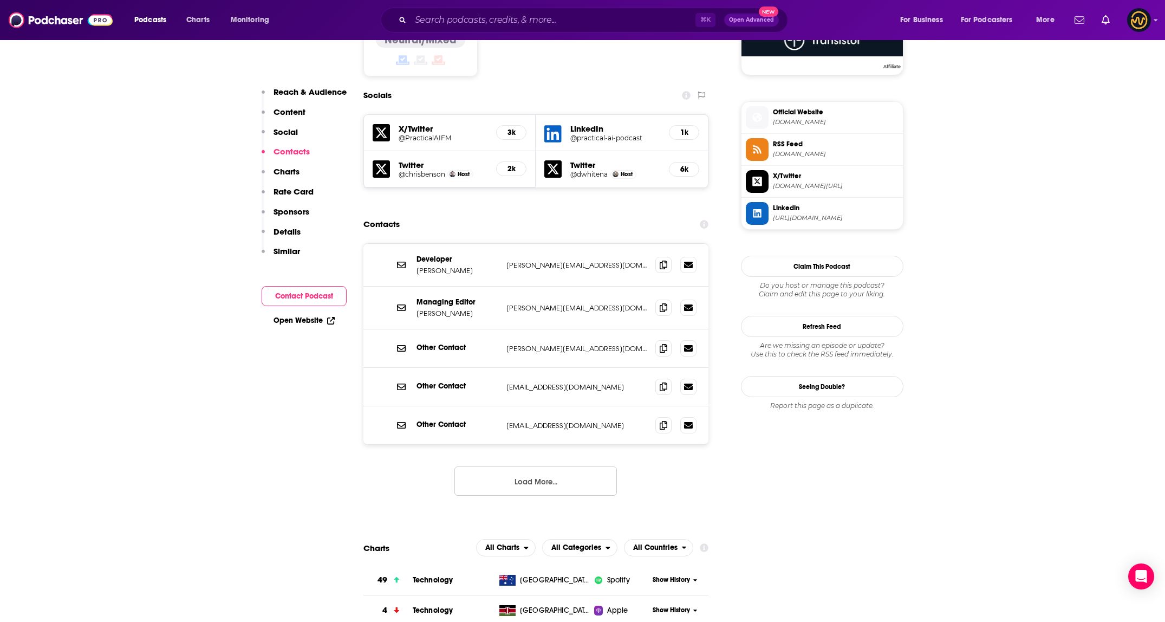
scroll to position [918, 0]
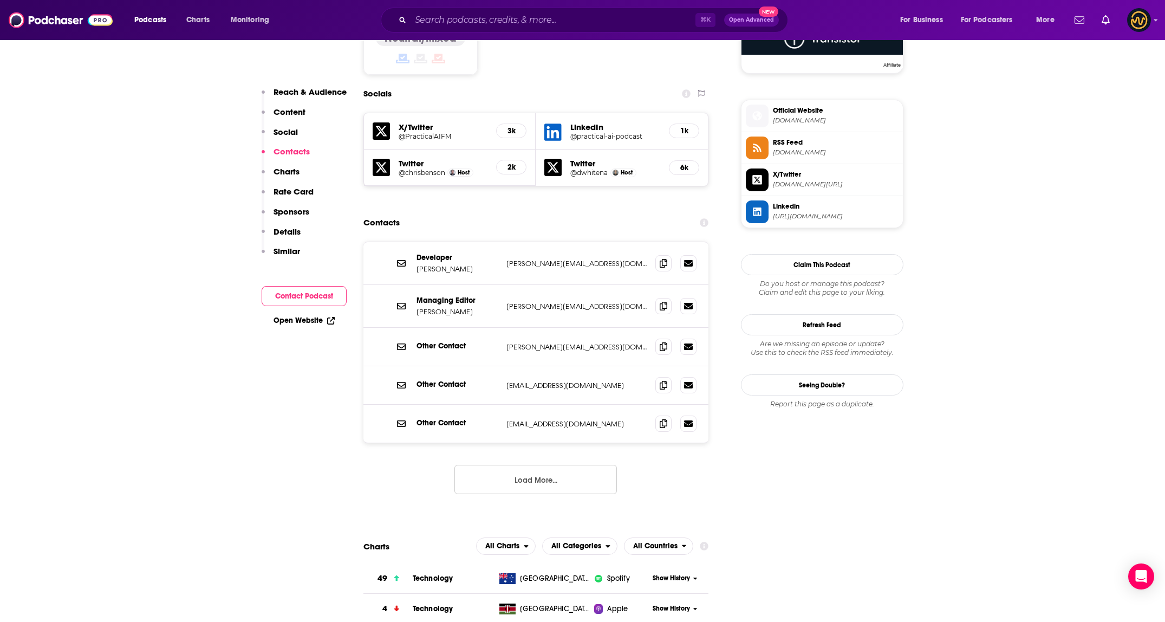
click at [535, 465] on button "Load More..." at bounding box center [535, 479] width 162 height 29
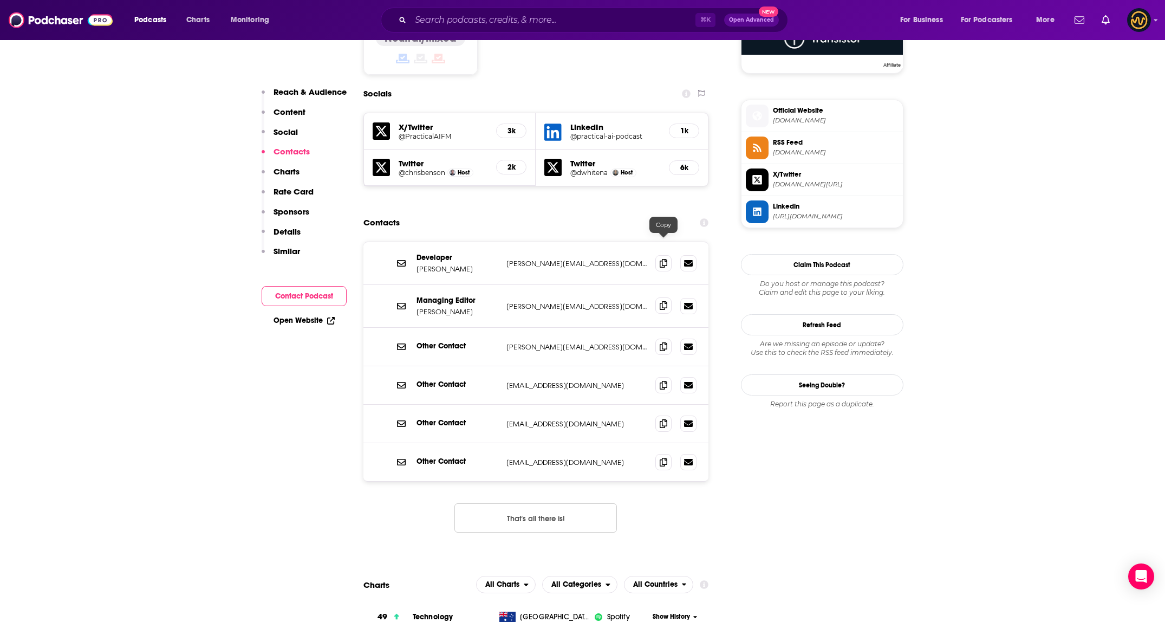
click at [668, 297] on span at bounding box center [663, 305] width 16 height 16
click at [661, 380] on icon at bounding box center [663, 384] width 8 height 9
click at [664, 342] on icon at bounding box center [663, 346] width 8 height 9
click at [665, 258] on icon at bounding box center [663, 262] width 8 height 9
click at [564, 21] on input "Search podcasts, credits, & more..." at bounding box center [552, 19] width 285 height 17
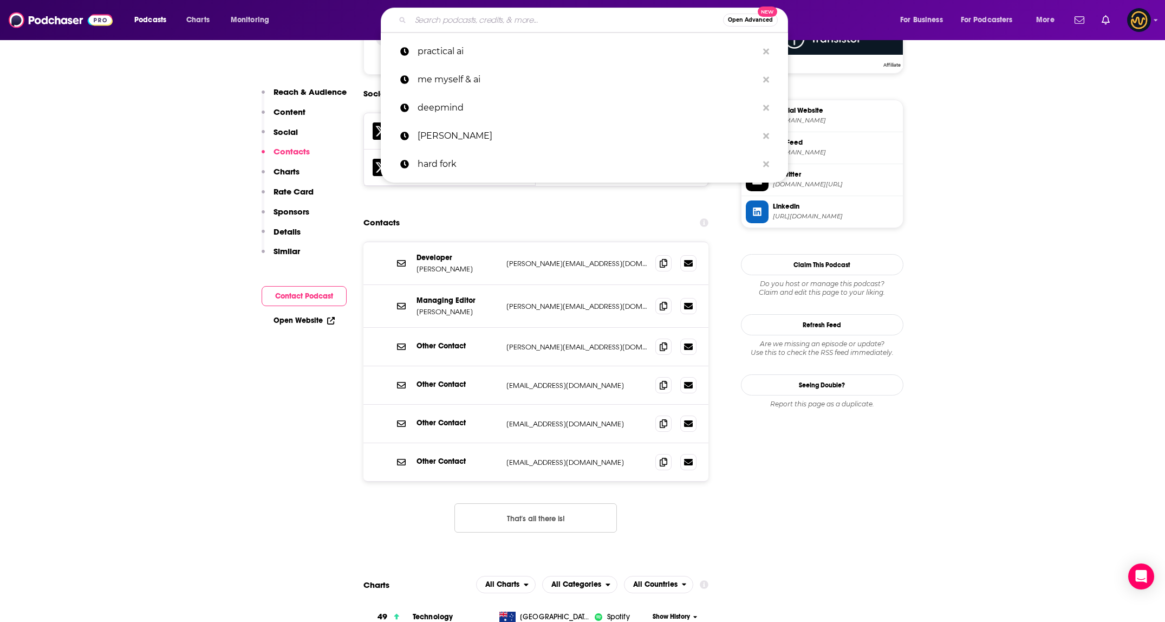
click at [564, 21] on input "Search podcasts, credits, & more..." at bounding box center [566, 19] width 312 height 17
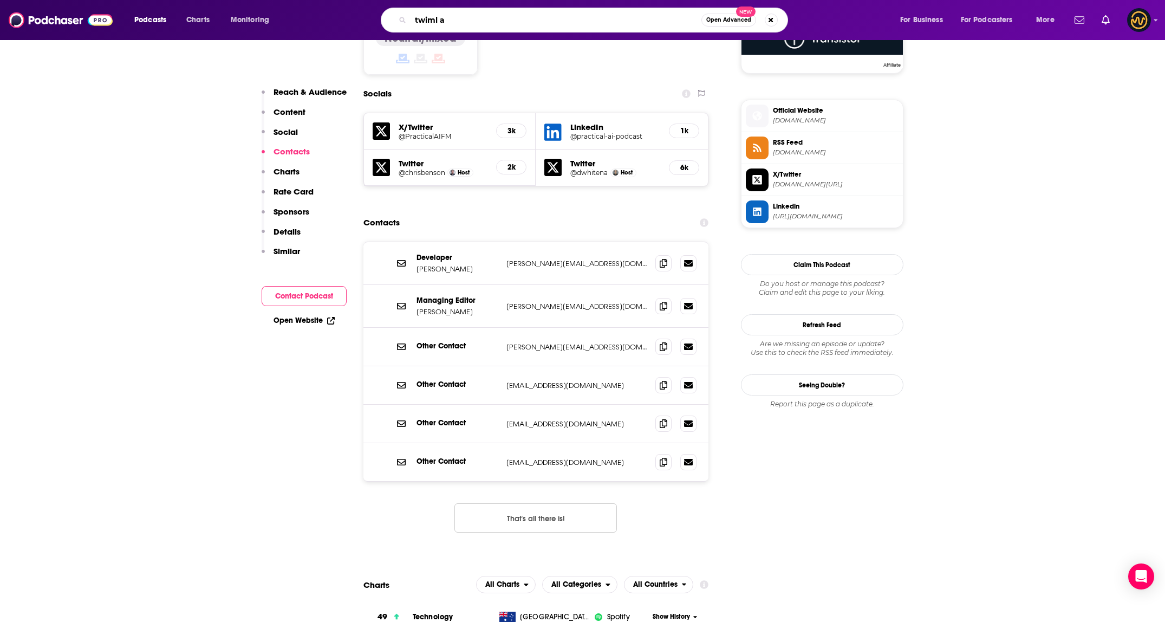
type input "twiml ai"
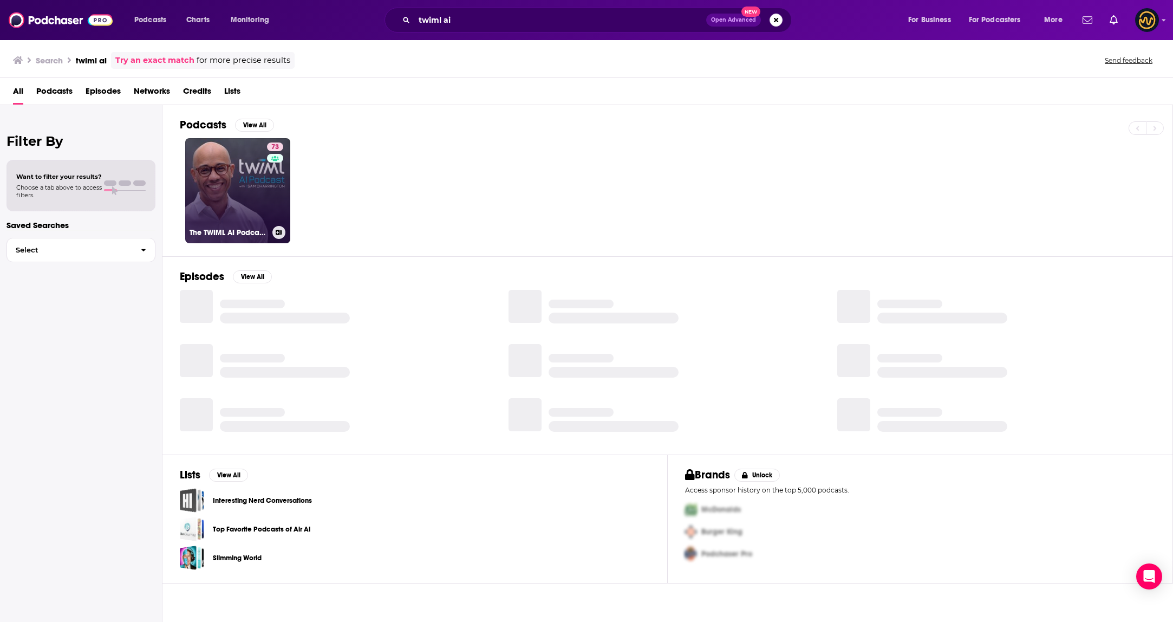
click at [224, 188] on link "73 The TWIML AI Podcast (formerly This Week in Machine Learning & Artificial In…" at bounding box center [237, 190] width 105 height 105
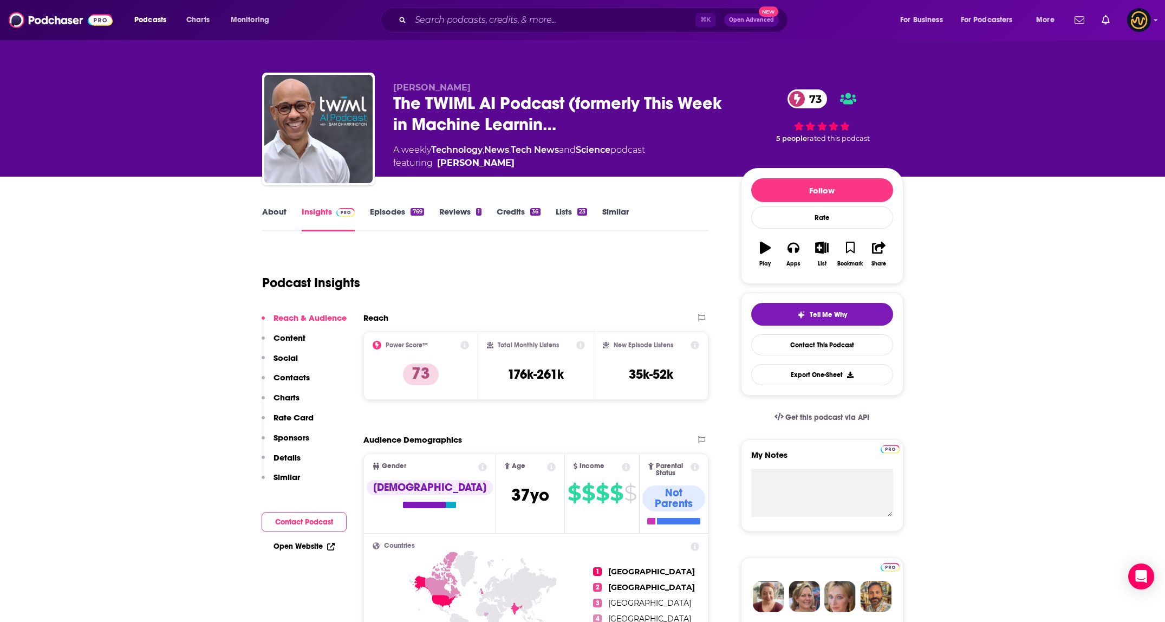
click at [284, 376] on p "Contacts" at bounding box center [291, 377] width 36 height 10
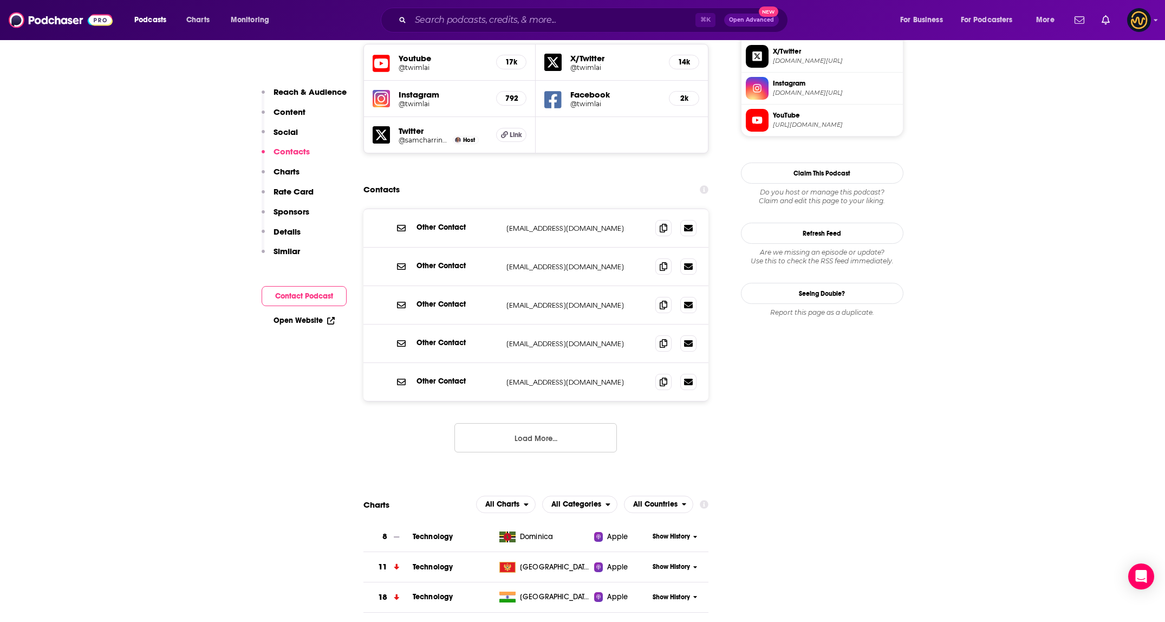
scroll to position [975, 0]
click at [661, 377] on icon at bounding box center [663, 381] width 8 height 9
click at [661, 219] on span at bounding box center [663, 227] width 16 height 16
click at [664, 338] on icon at bounding box center [663, 342] width 8 height 9
click at [658, 258] on span at bounding box center [663, 266] width 16 height 16
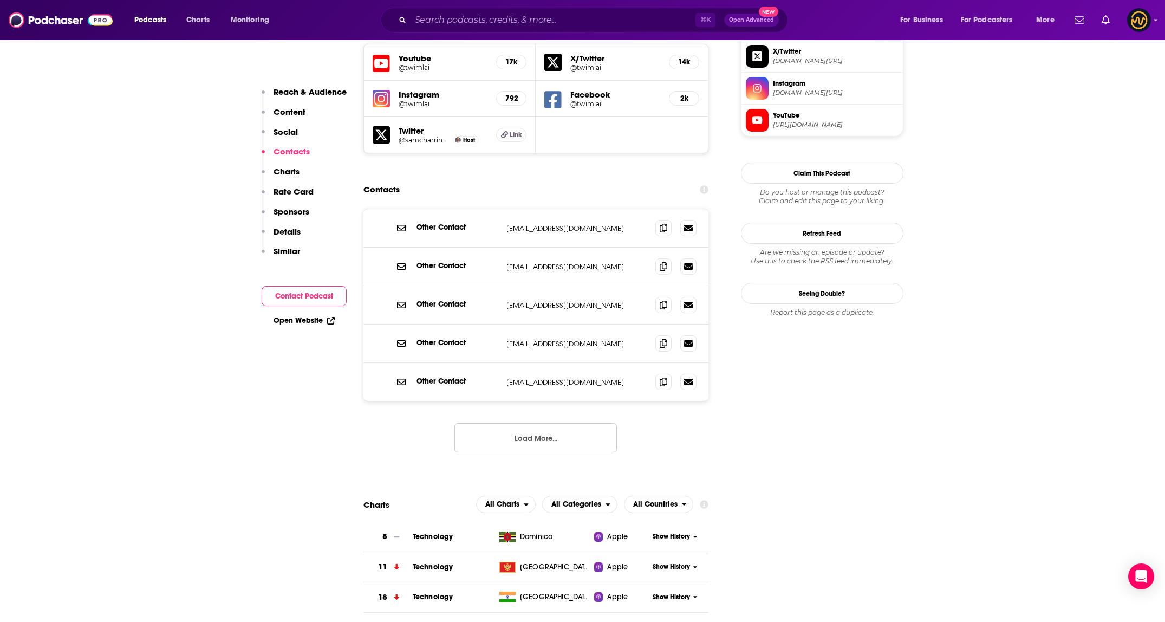
click at [572, 423] on button "Load More..." at bounding box center [535, 437] width 162 height 29
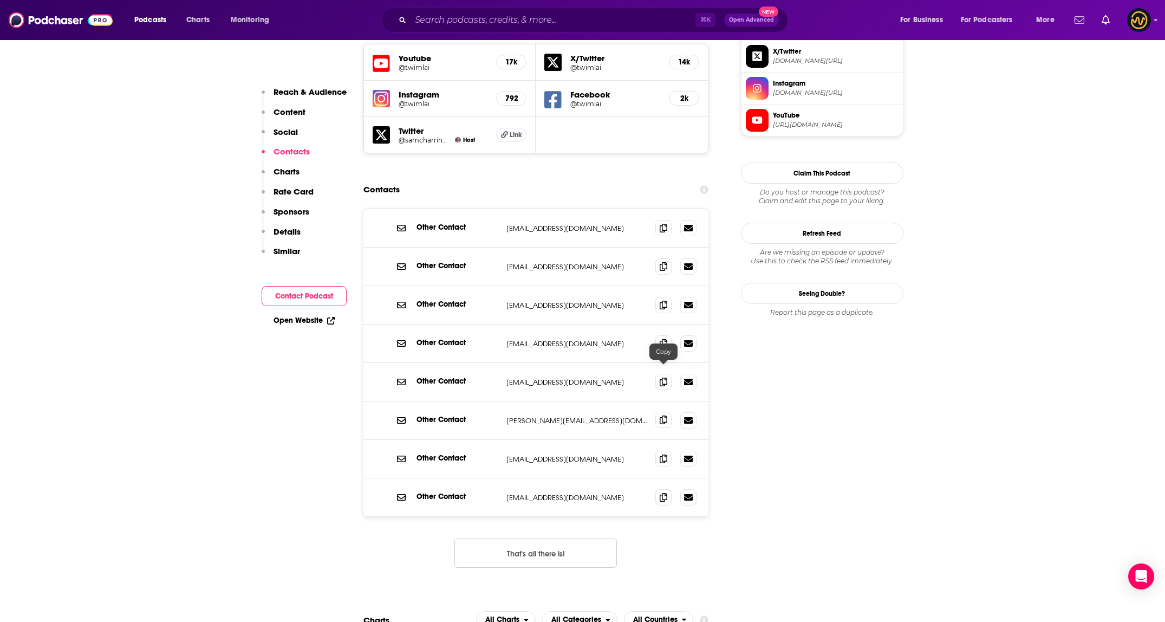
click at [663, 415] on icon at bounding box center [663, 419] width 8 height 9
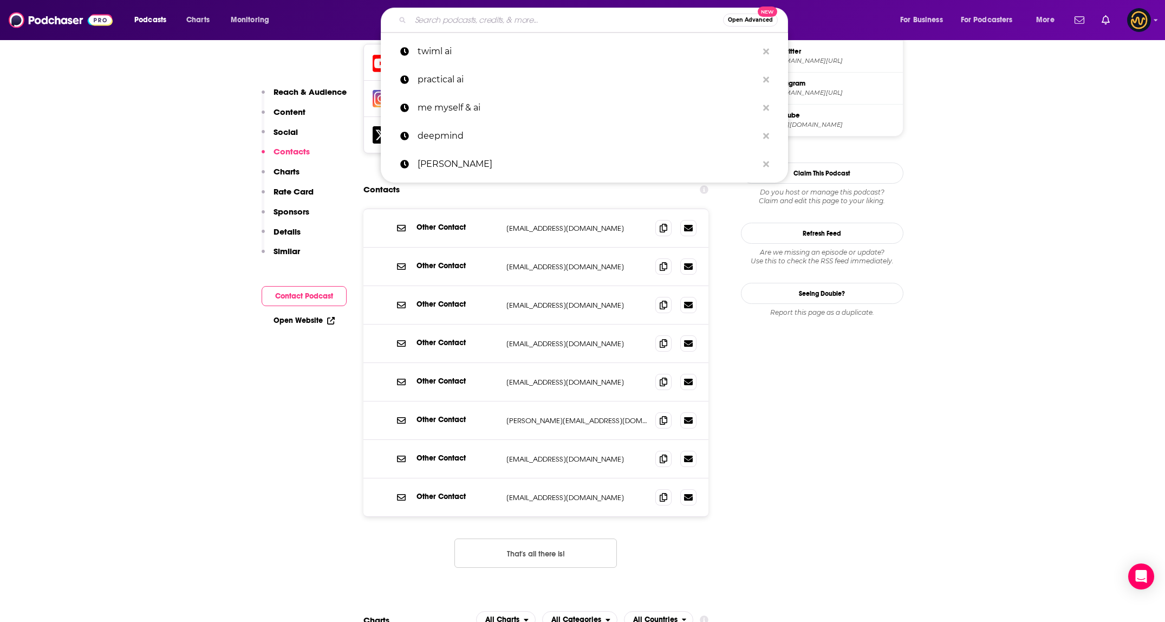
click at [565, 24] on input "Search podcasts, credits, & more..." at bounding box center [566, 19] width 312 height 17
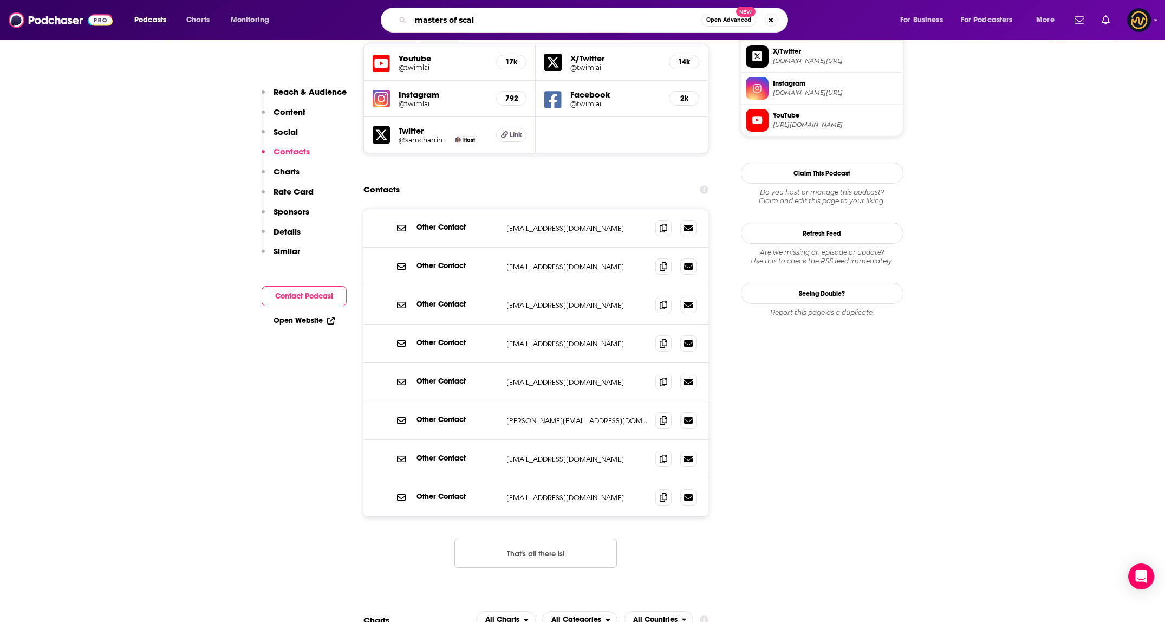
type input "masters of scale"
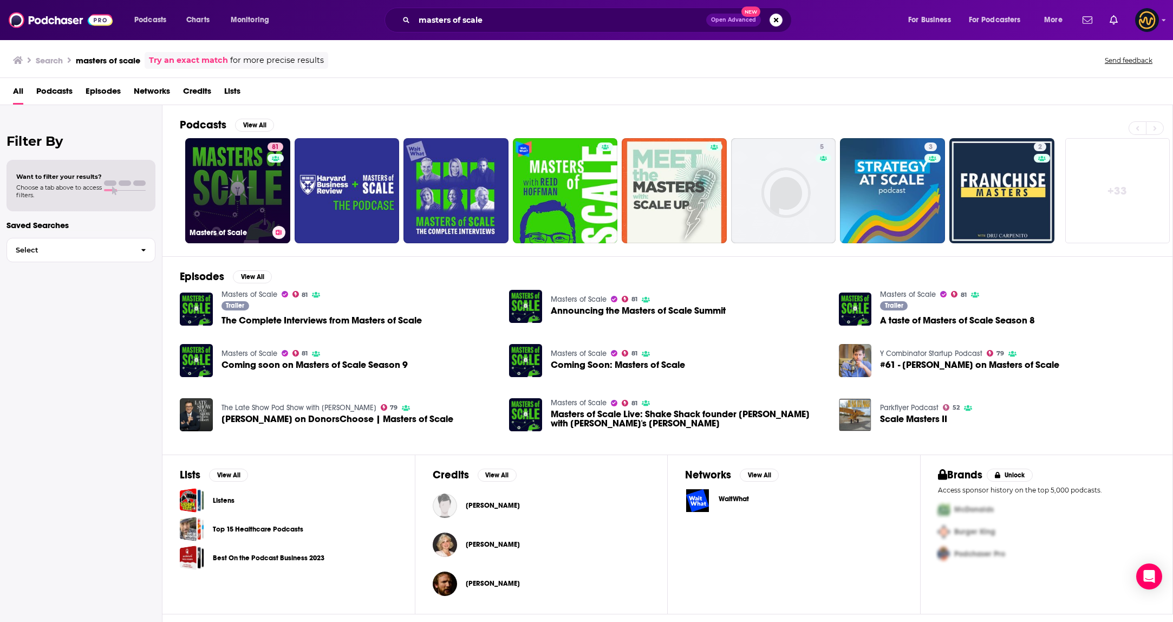
click at [227, 181] on link "81 Masters of Scale" at bounding box center [237, 190] width 105 height 105
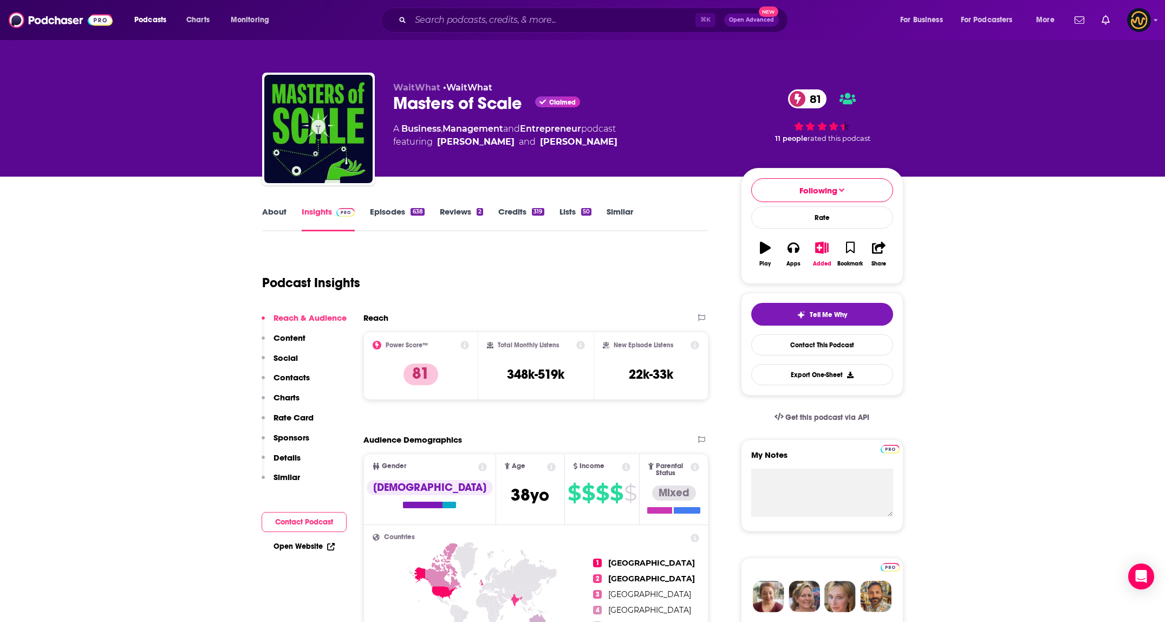
click at [289, 374] on p "Contacts" at bounding box center [291, 377] width 36 height 10
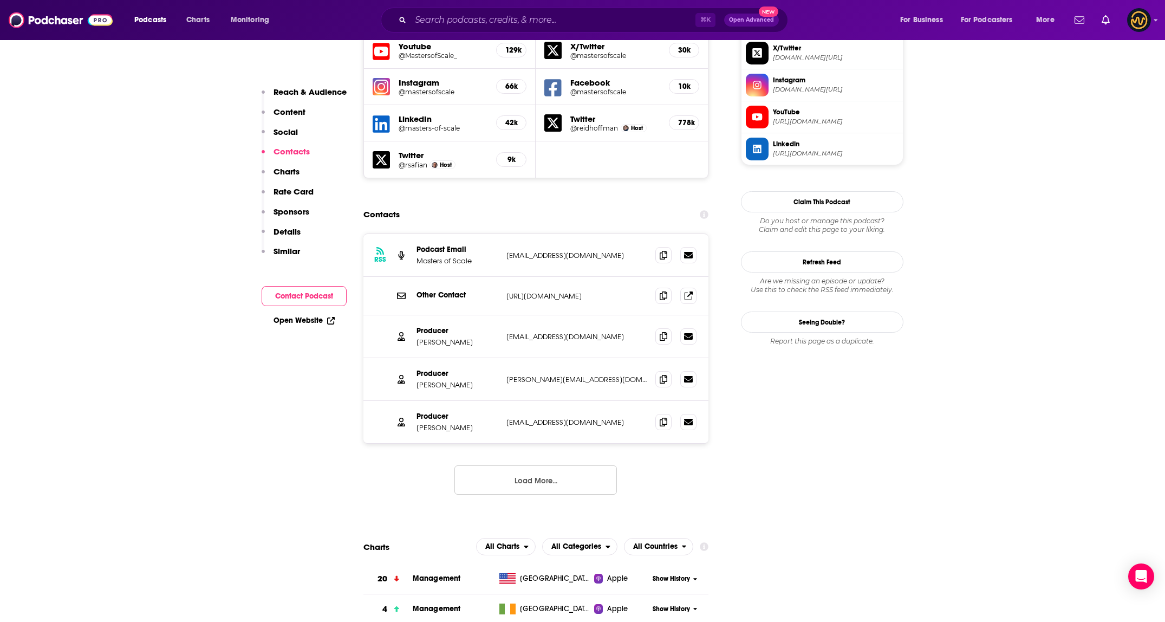
scroll to position [979, 0]
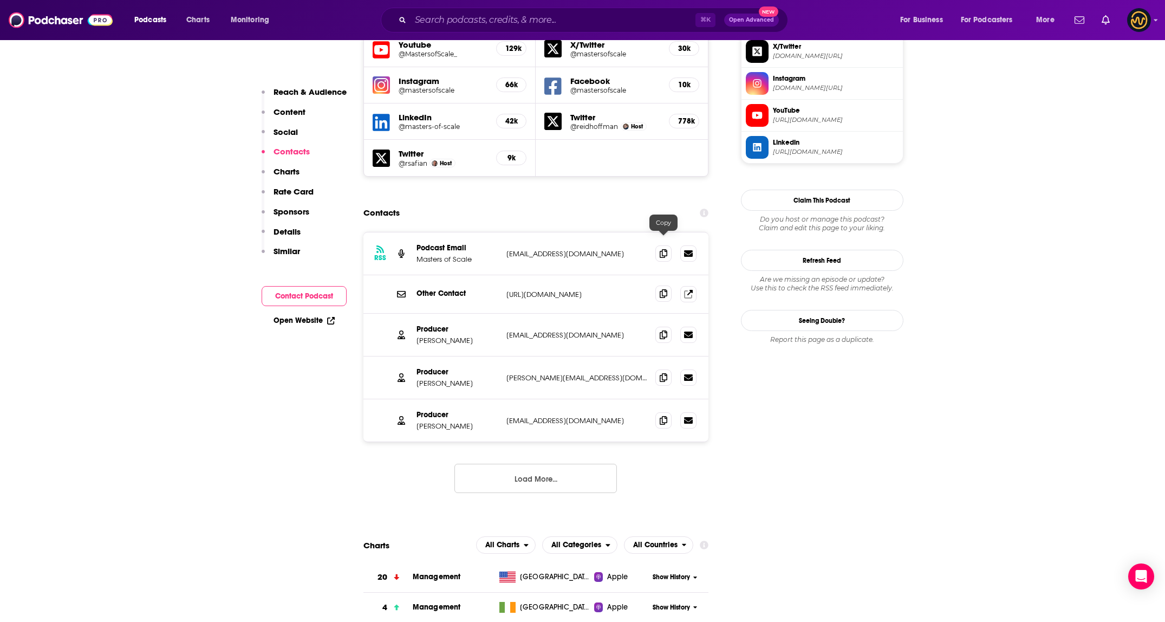
click at [662, 289] on icon at bounding box center [663, 293] width 8 height 9
click at [663, 249] on icon at bounding box center [663, 253] width 8 height 9
click at [552, 463] on button "Load More..." at bounding box center [535, 477] width 162 height 29
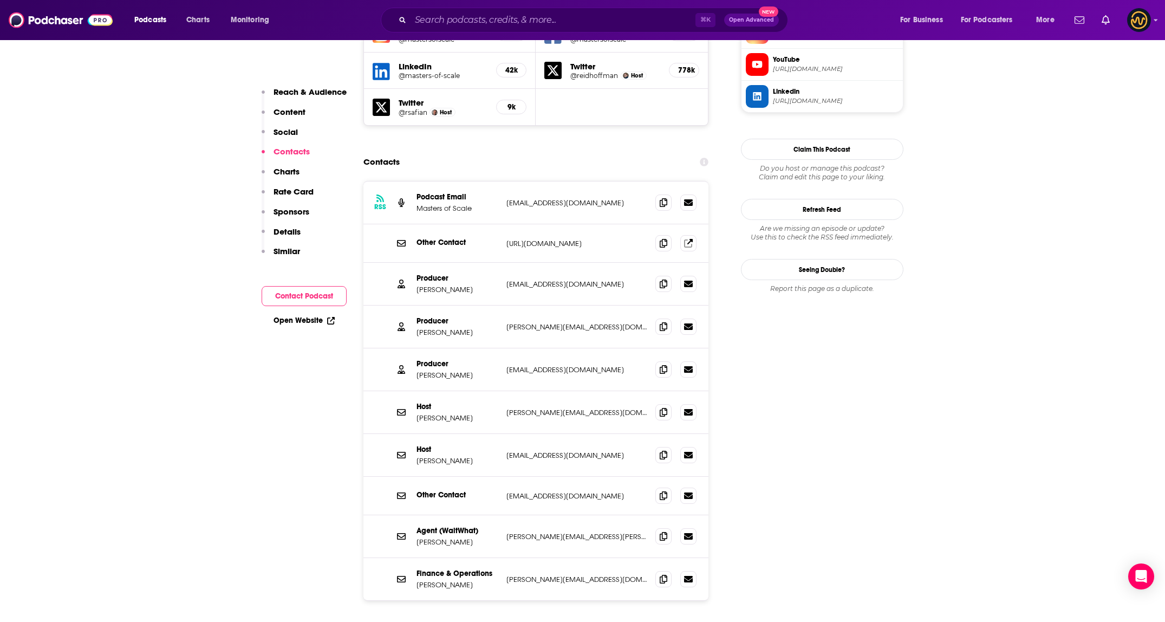
scroll to position [1076, 0]
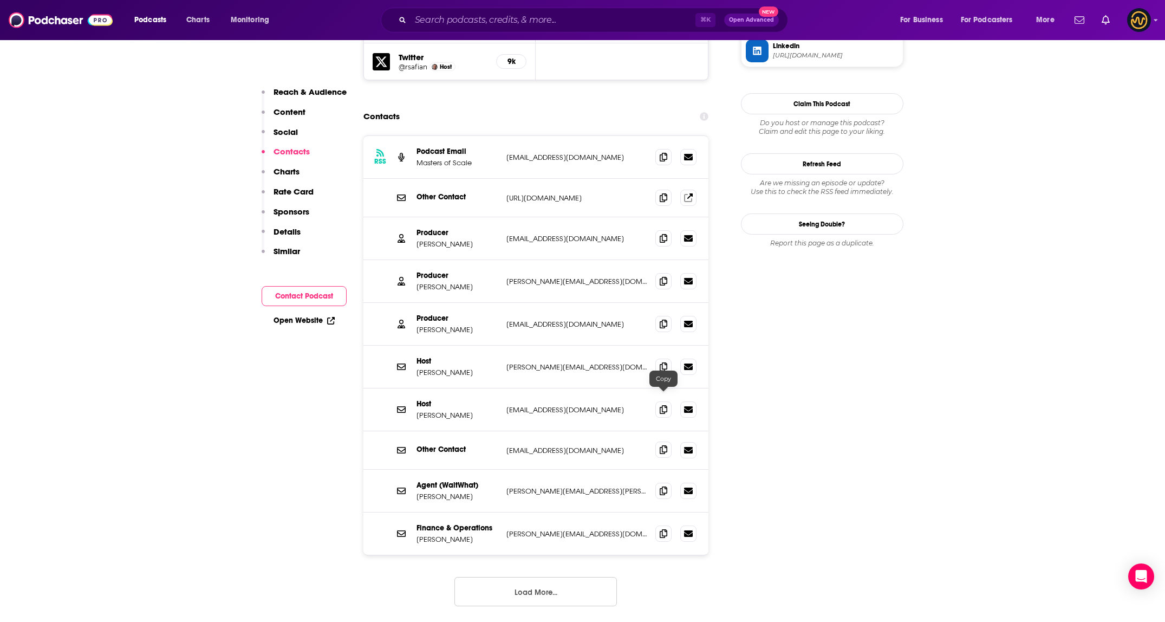
click at [670, 441] on span at bounding box center [663, 449] width 16 height 16
click at [533, 577] on button "Load More..." at bounding box center [535, 591] width 162 height 29
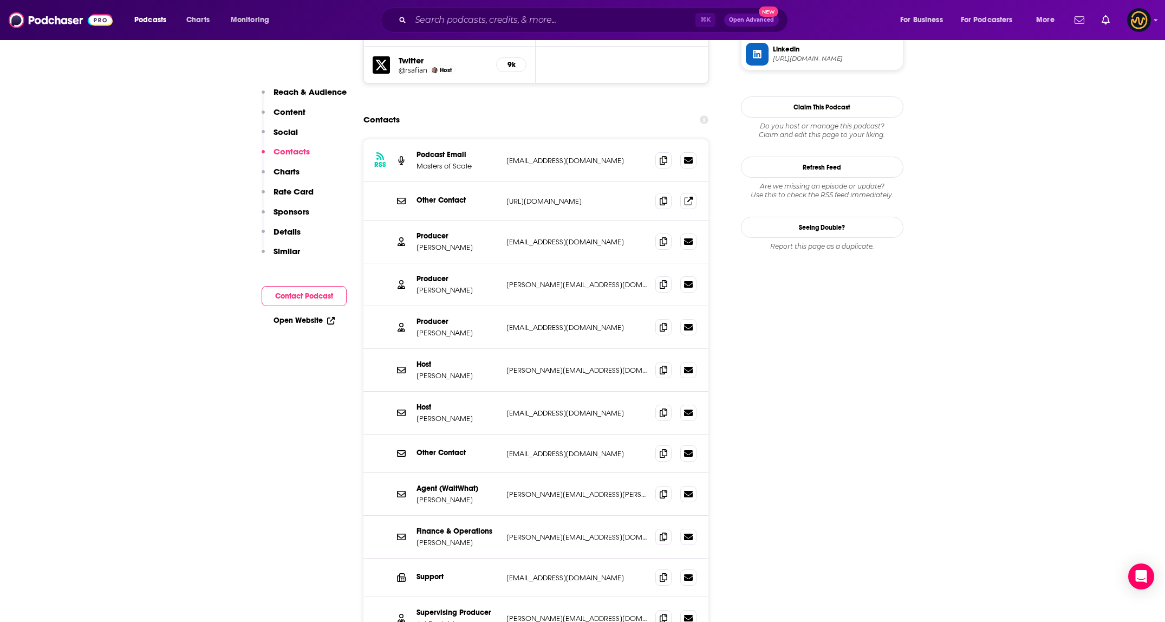
scroll to position [1143, 0]
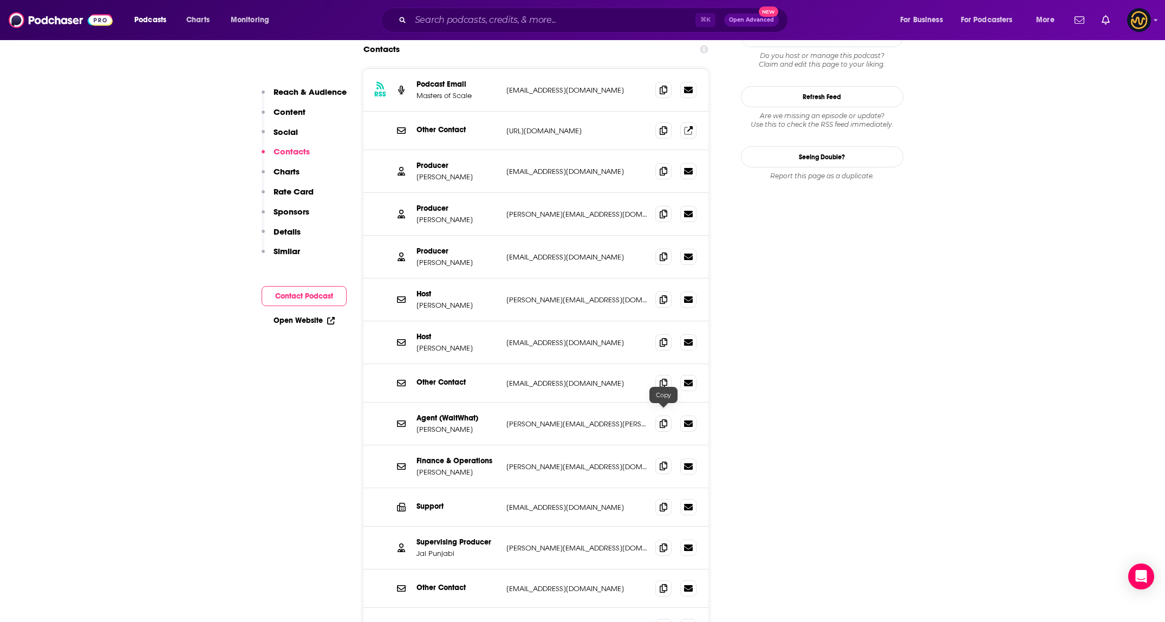
click at [662, 461] on icon at bounding box center [663, 465] width 8 height 9
click at [554, 21] on input "Search podcasts, credits, & more..." at bounding box center [552, 19] width 285 height 17
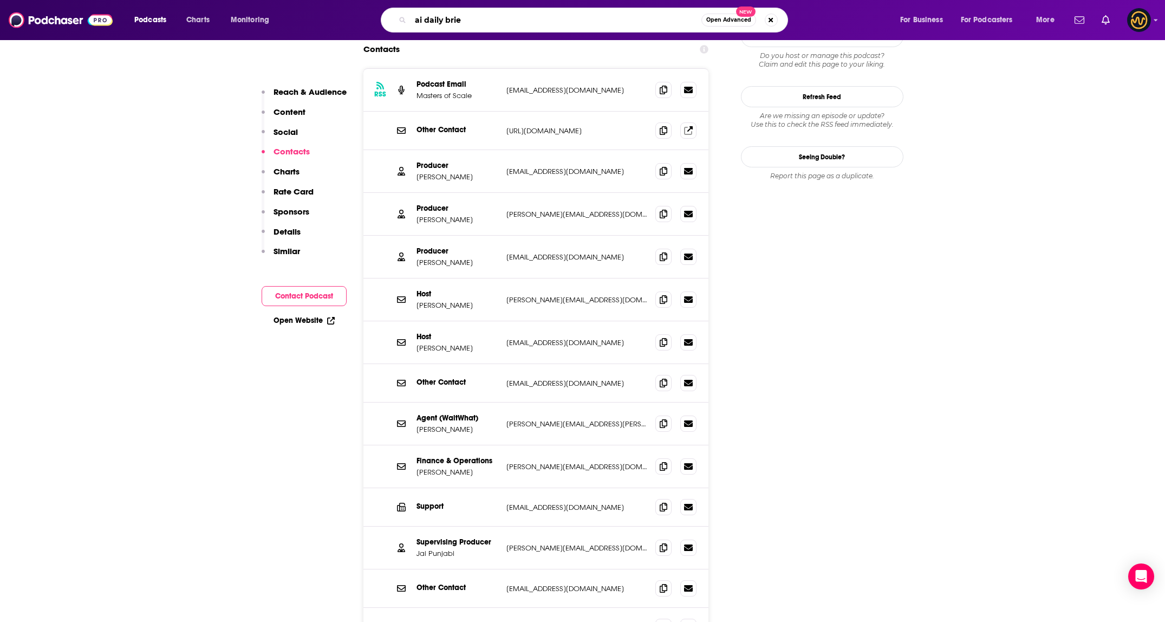
type input "ai daily brief"
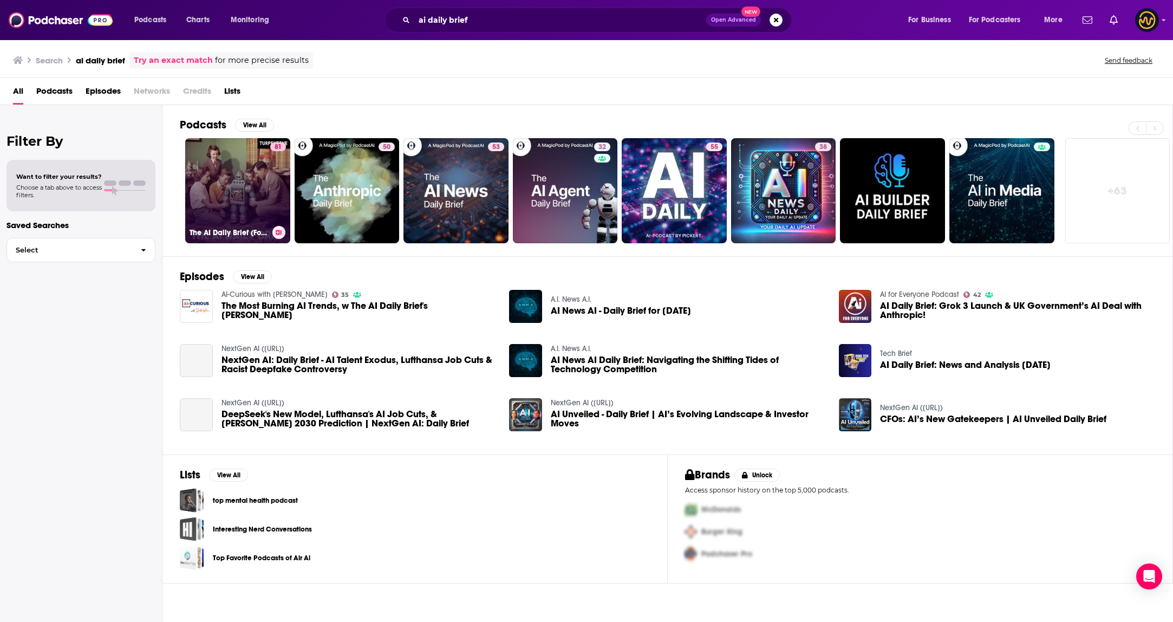
click at [234, 195] on link "81 The AI Daily Brief (Formerly The AI Breakdown): Artificial Intelligence News…" at bounding box center [237, 190] width 105 height 105
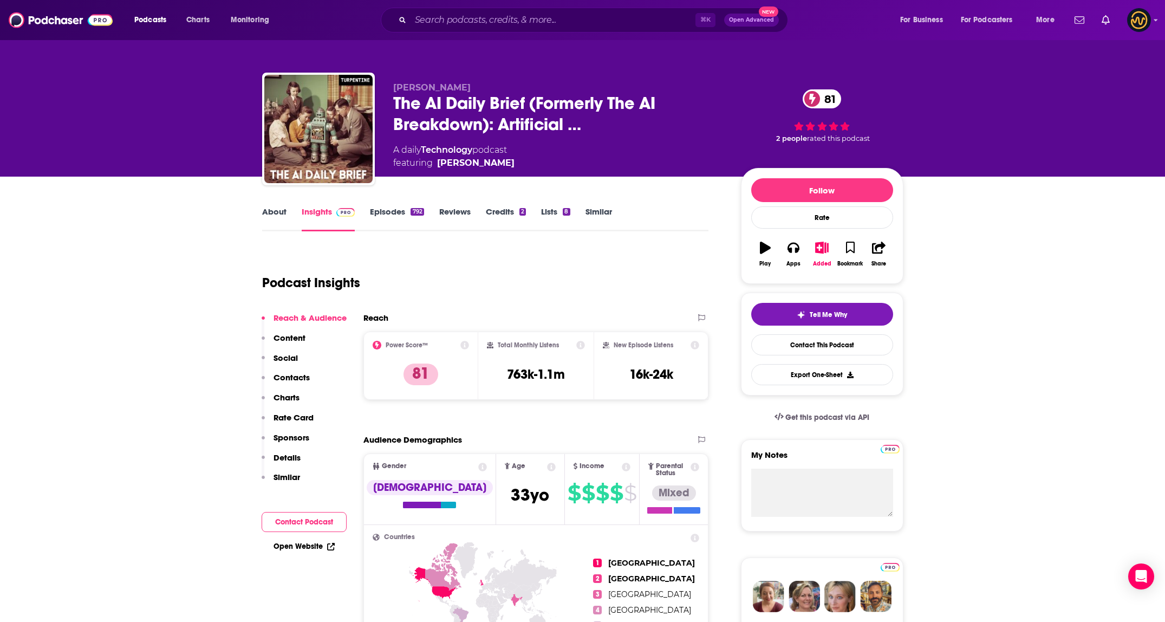
click at [287, 378] on p "Contacts" at bounding box center [291, 377] width 36 height 10
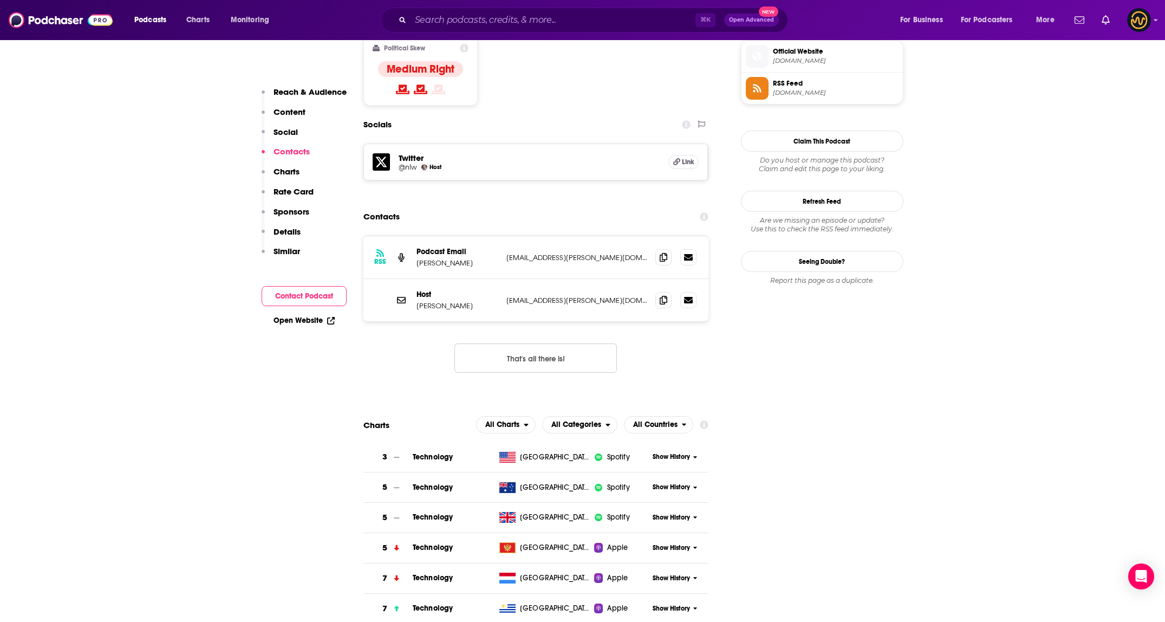
scroll to position [881, 0]
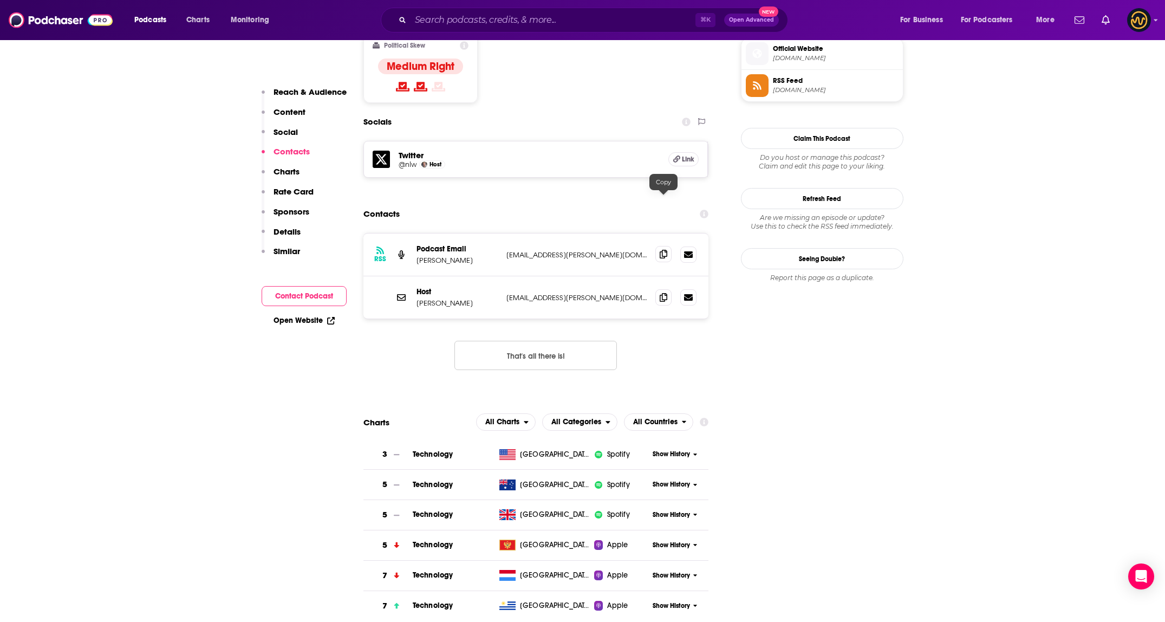
click at [669, 246] on span at bounding box center [663, 254] width 16 height 16
click at [666, 292] on icon at bounding box center [663, 296] width 8 height 9
click at [518, 27] on input "Search podcasts, credits, & more..." at bounding box center [552, 19] width 285 height 17
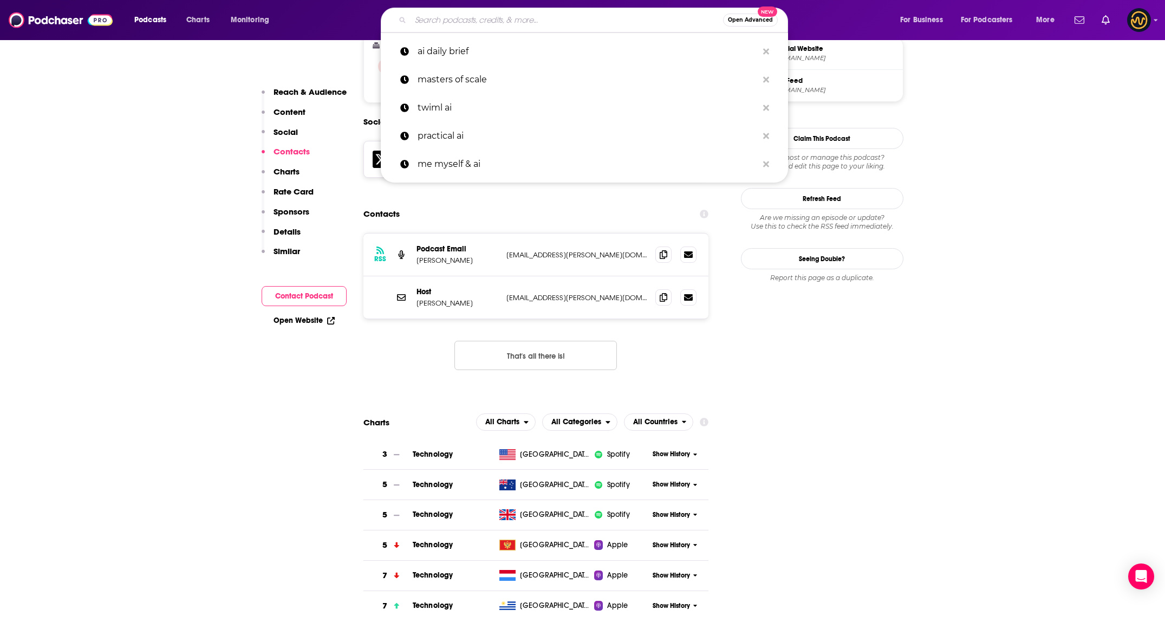
click at [518, 27] on input "Search podcasts, credits, & more..." at bounding box center [566, 19] width 312 height 17
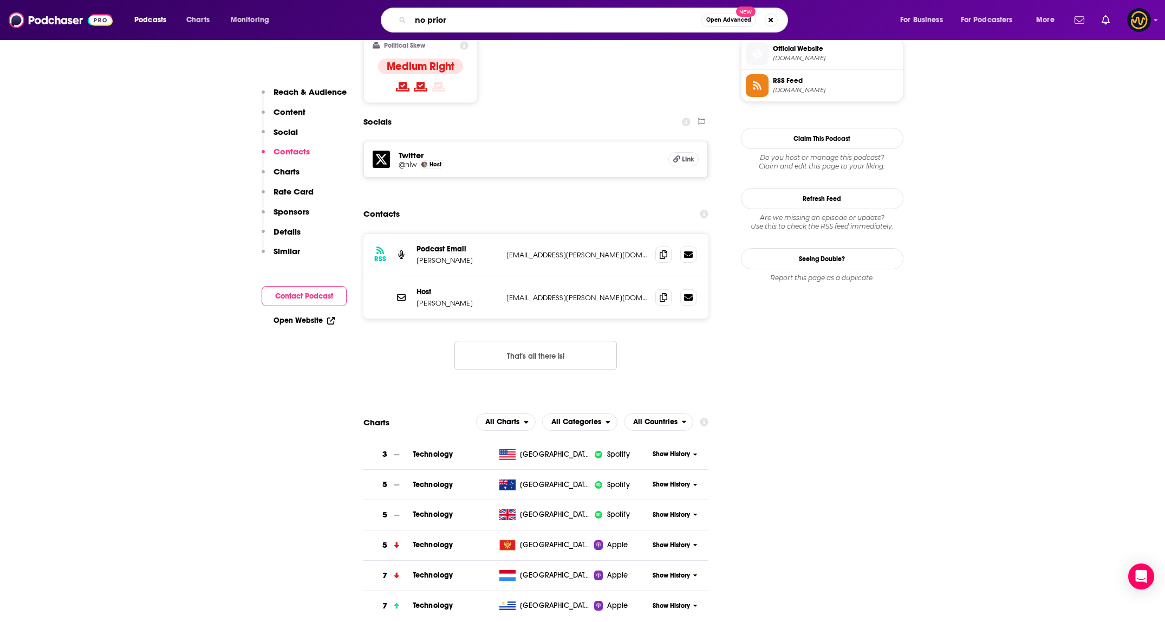
type input "no priors"
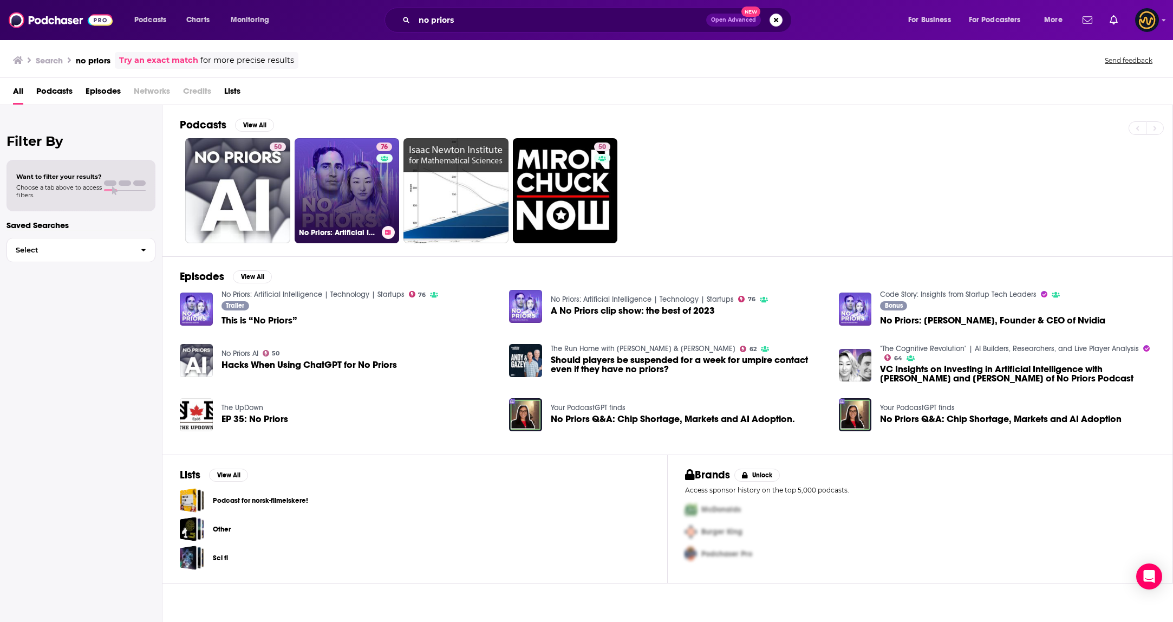
click at [358, 208] on link "76 No Priors: Artificial Intelligence | Technology | Startups" at bounding box center [347, 190] width 105 height 105
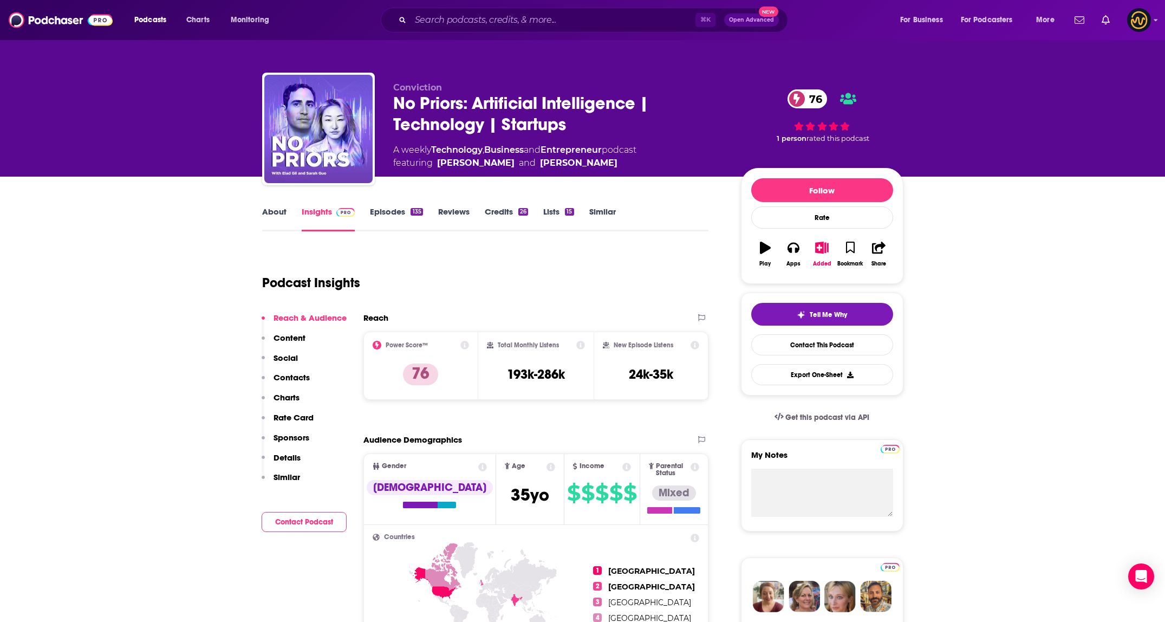
click at [299, 377] on p "Contacts" at bounding box center [291, 377] width 36 height 10
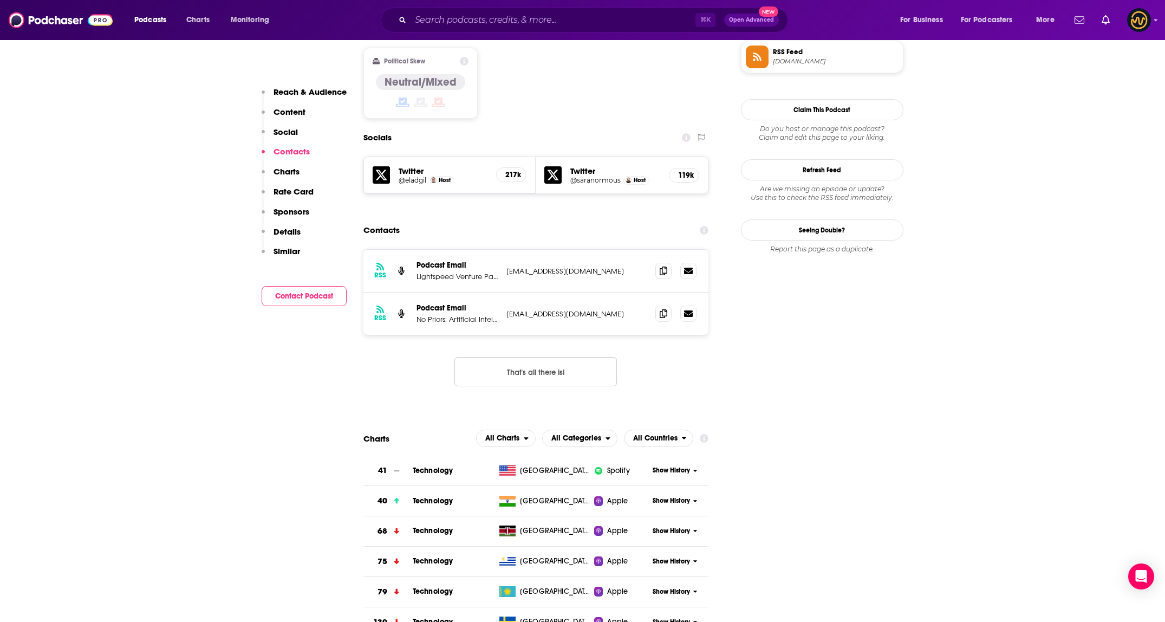
scroll to position [882, 0]
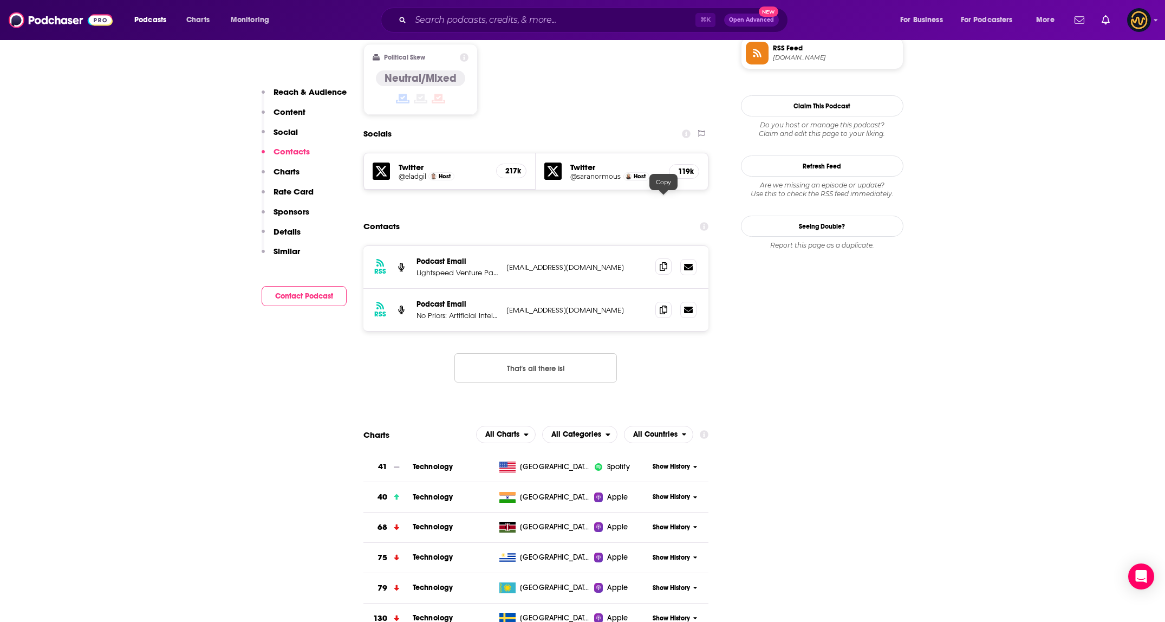
click at [664, 262] on icon at bounding box center [663, 266] width 8 height 9
click at [657, 301] on span at bounding box center [663, 309] width 16 height 16
click at [538, 25] on input "Search podcasts, credits, & more..." at bounding box center [552, 19] width 285 height 17
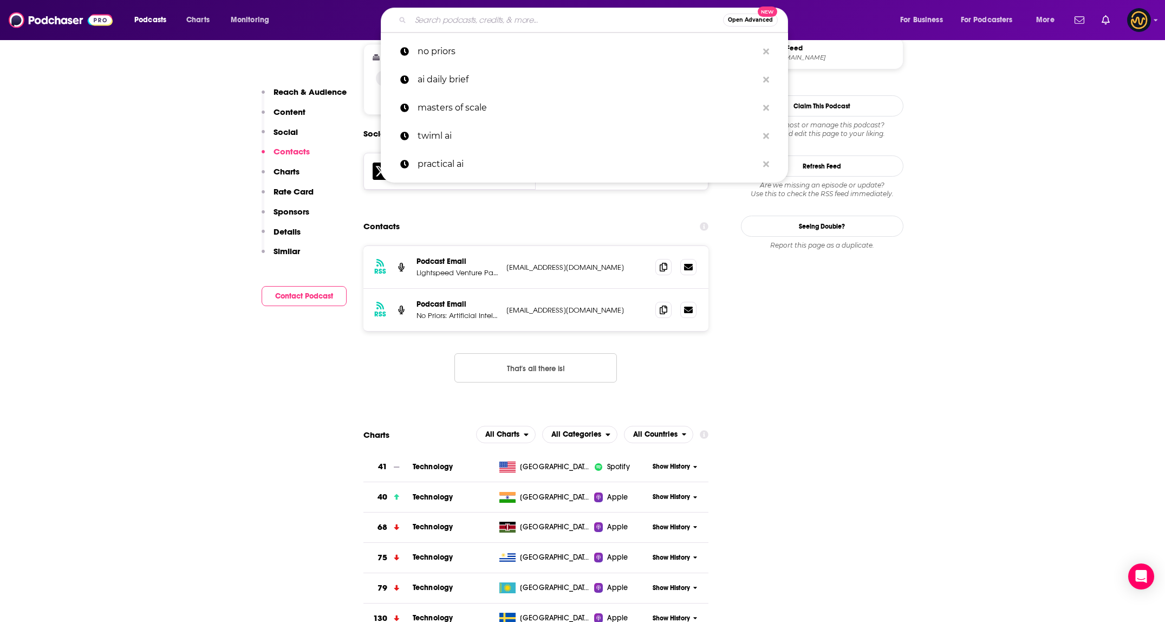
type input "a"
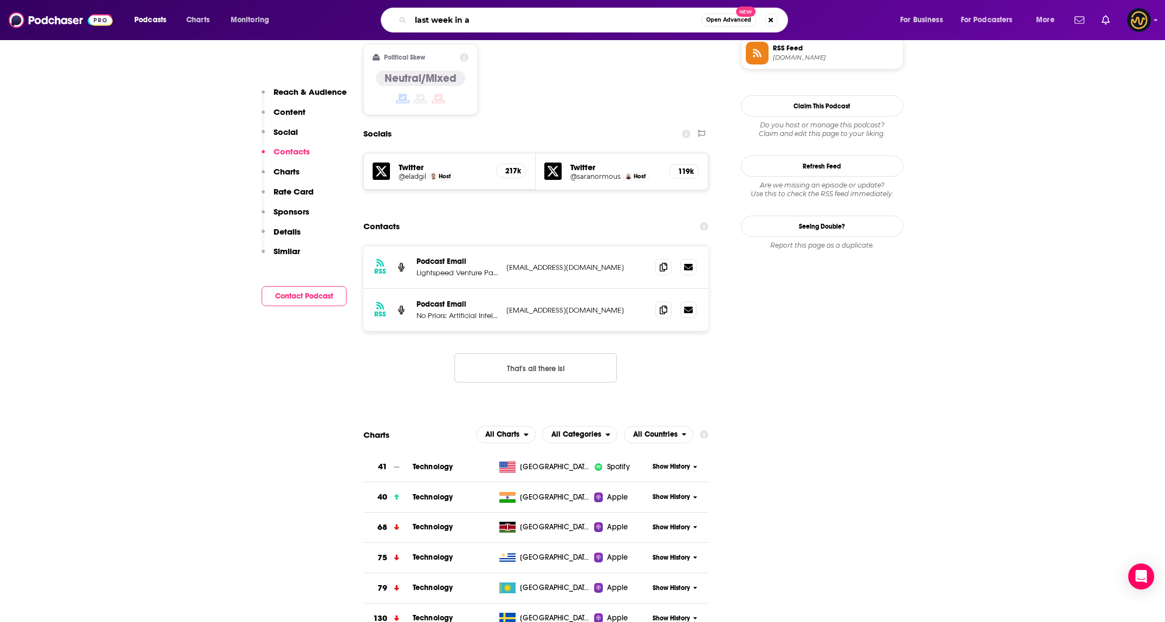
type input "last week in ai"
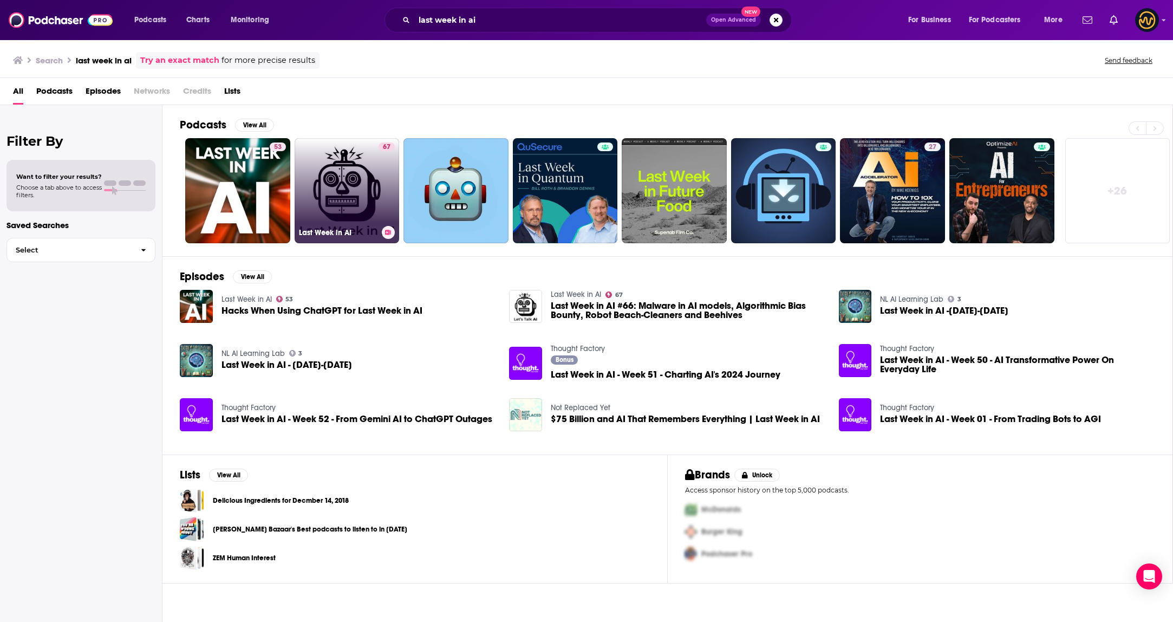
click at [375, 198] on link "67 Last Week in AI" at bounding box center [347, 190] width 105 height 105
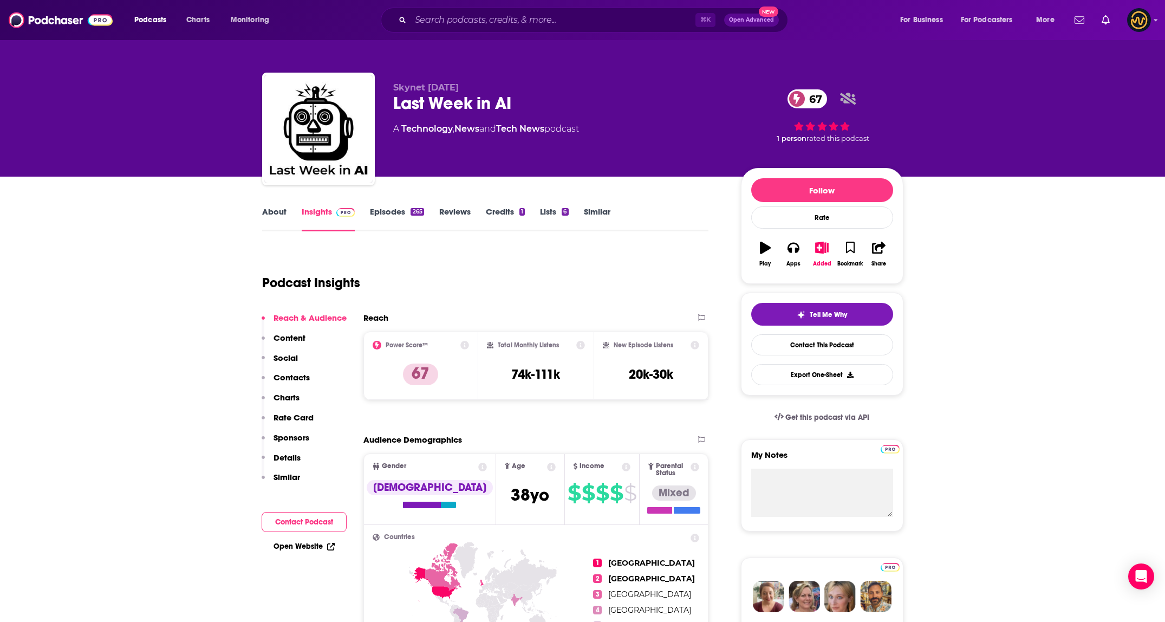
click at [293, 379] on p "Contacts" at bounding box center [291, 377] width 36 height 10
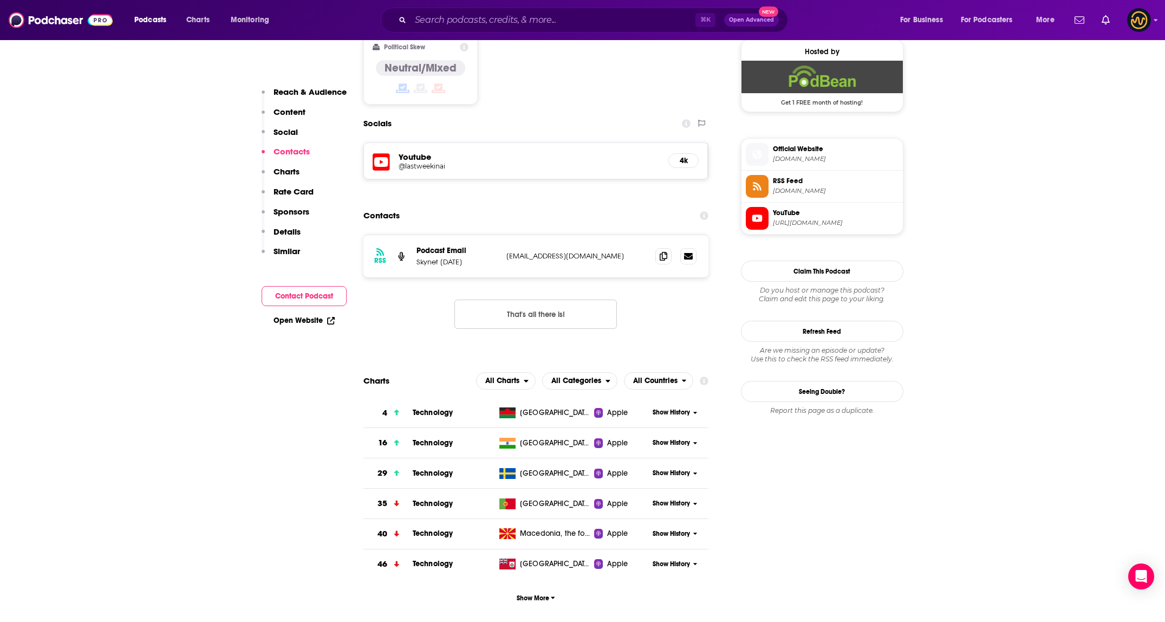
scroll to position [880, 0]
click at [665, 251] on icon at bounding box center [663, 255] width 8 height 9
click at [528, 19] on input "Search podcasts, credits, & more..." at bounding box center [552, 19] width 285 height 17
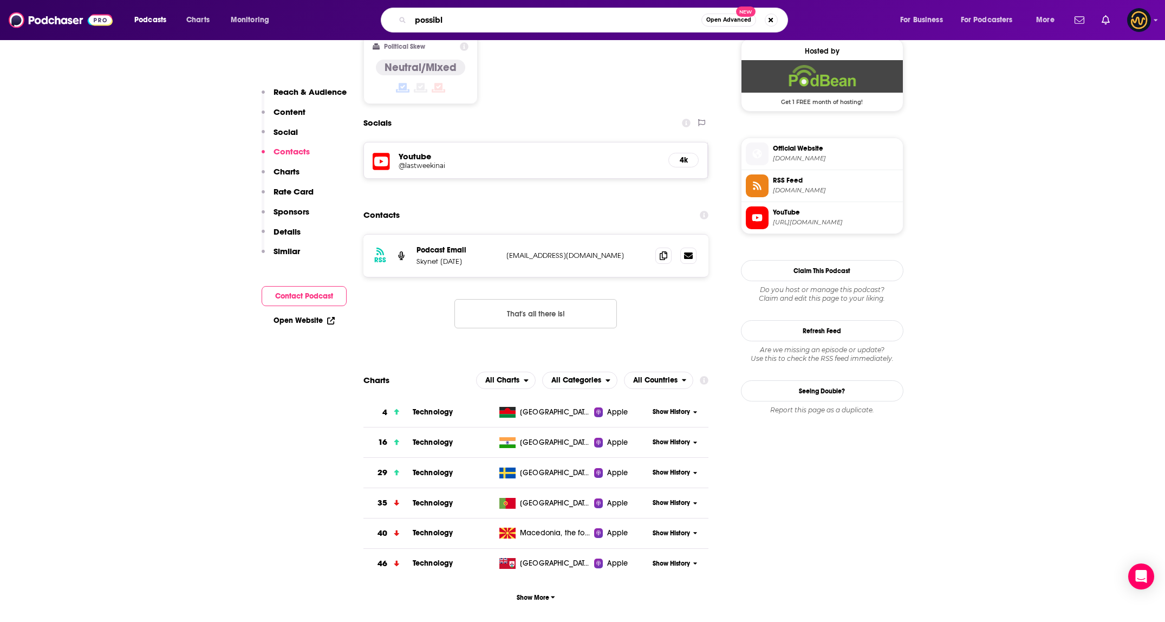
type input "possible"
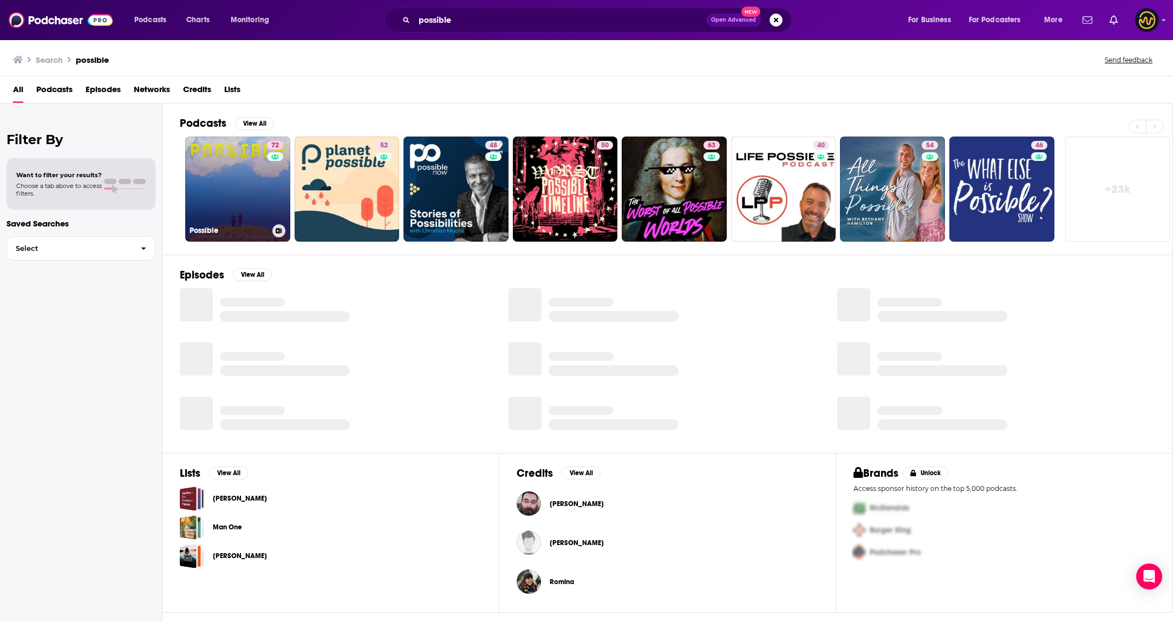
click at [250, 188] on link "72 Possible" at bounding box center [237, 188] width 105 height 105
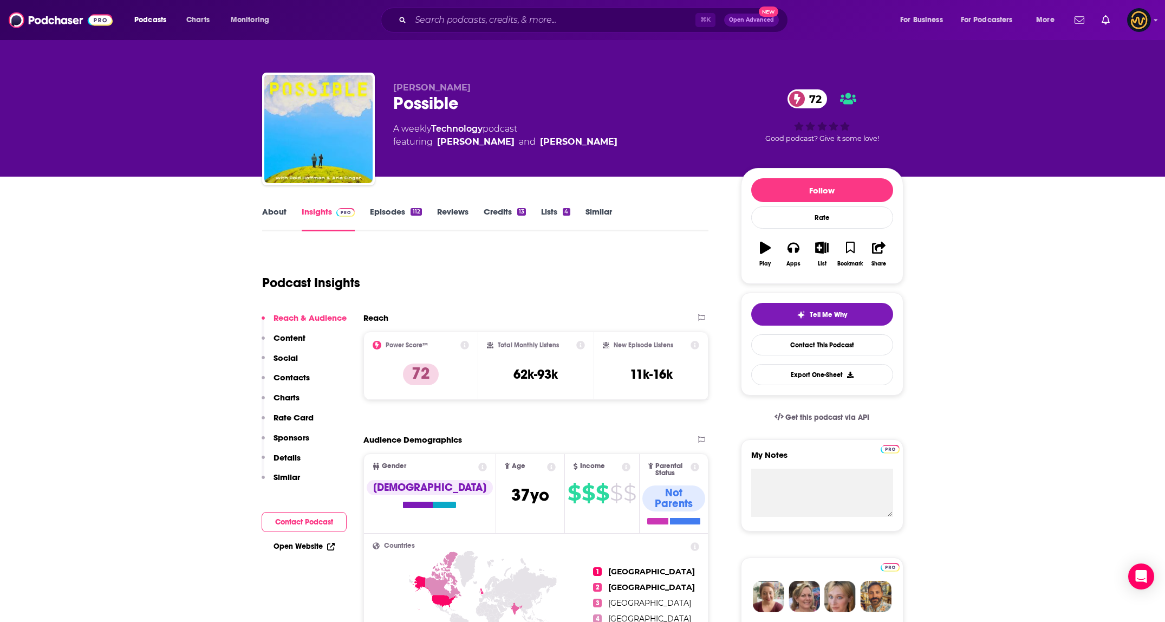
click at [282, 373] on p "Contacts" at bounding box center [291, 377] width 36 height 10
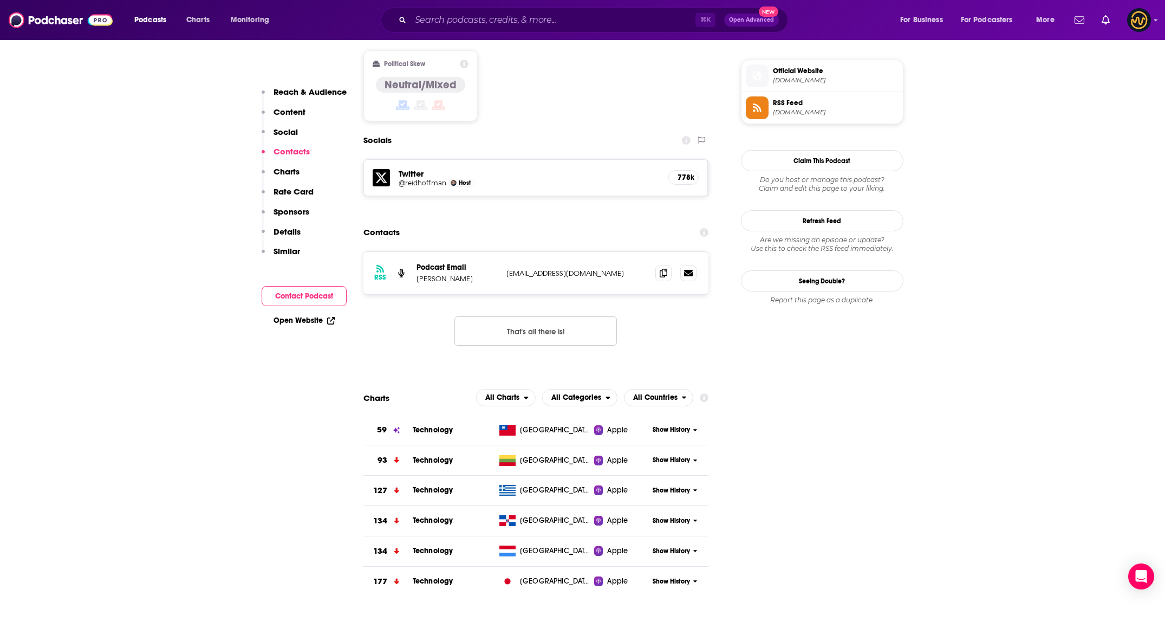
scroll to position [869, 0]
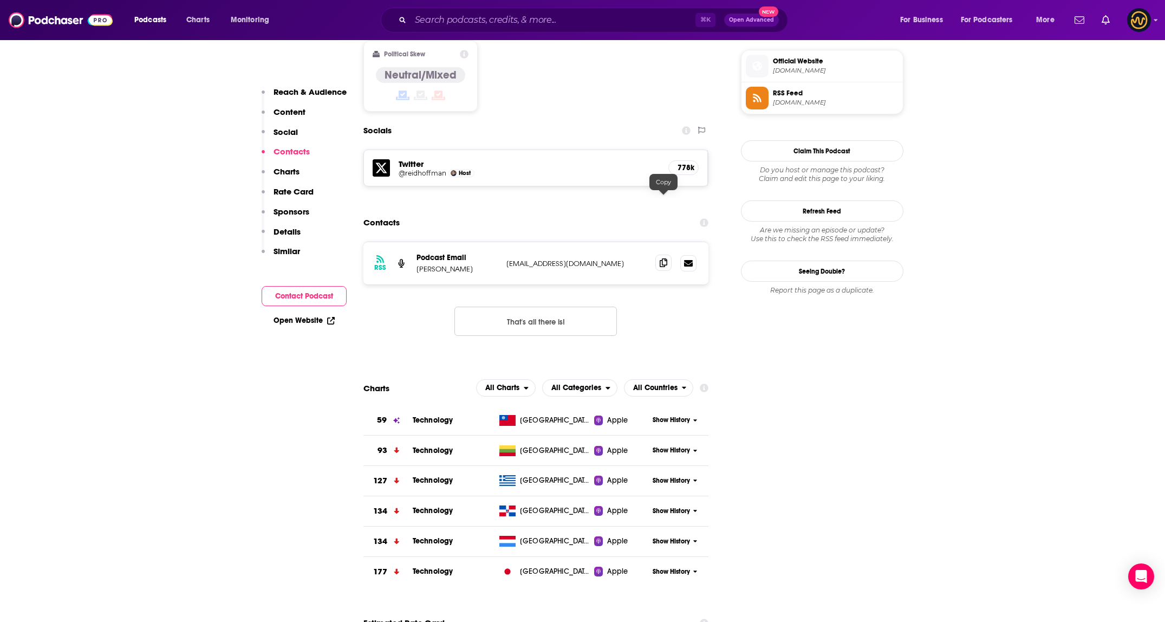
click at [666, 258] on icon at bounding box center [663, 262] width 8 height 9
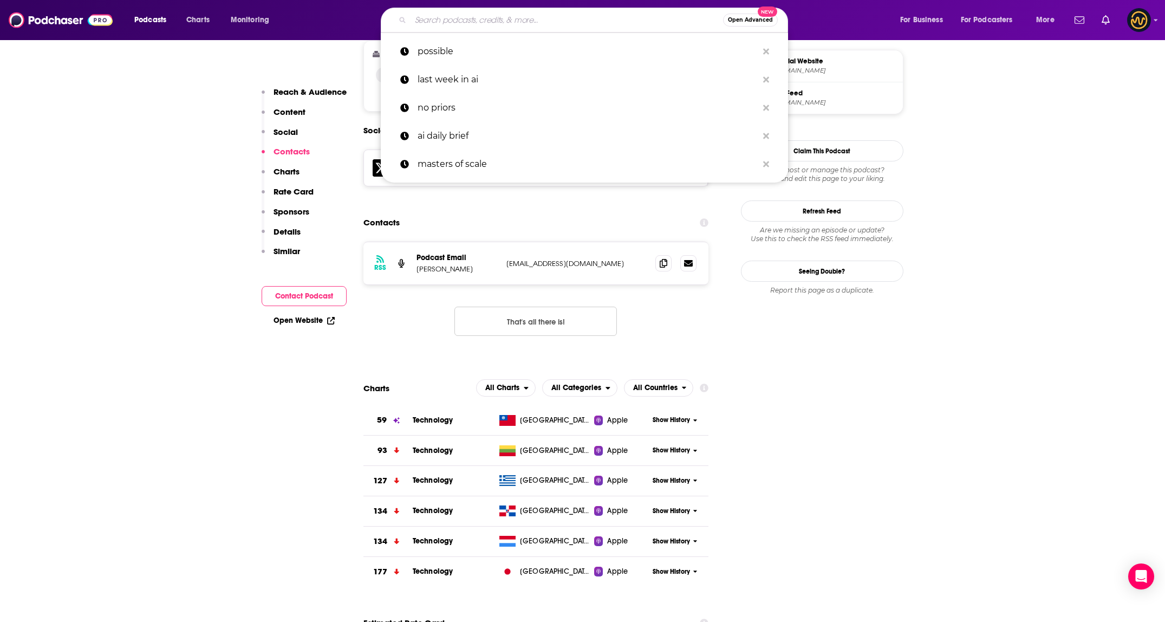
click at [563, 23] on input "Search podcasts, credits, & more..." at bounding box center [566, 19] width 312 height 17
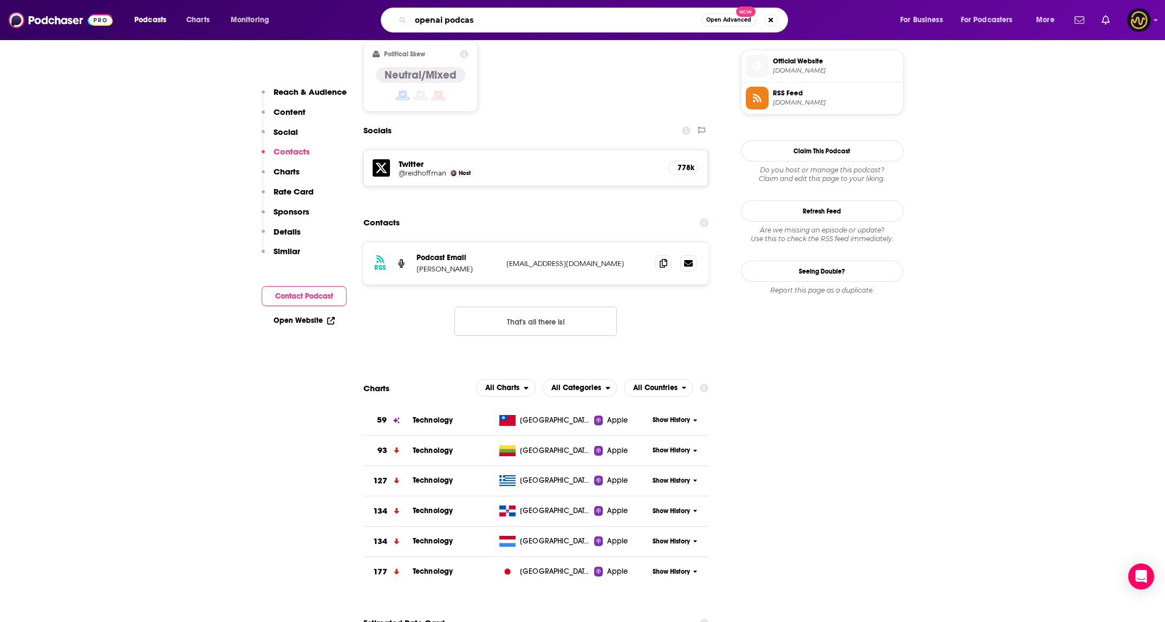
type input "openai podcast"
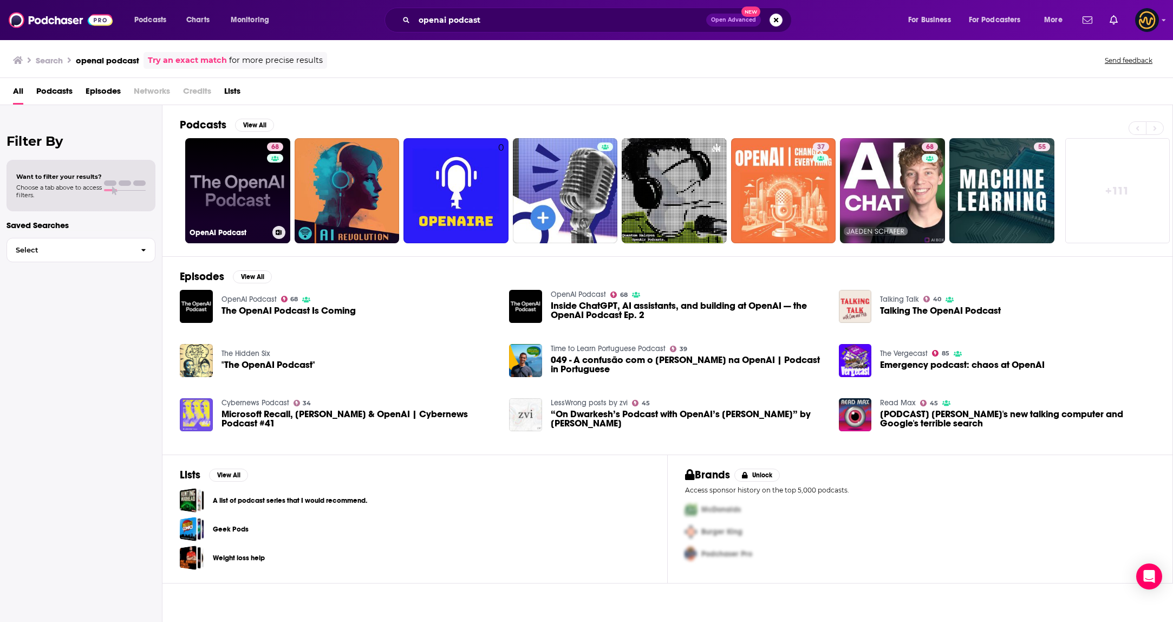
click at [247, 187] on link "68 OpenAI Podcast" at bounding box center [237, 190] width 105 height 105
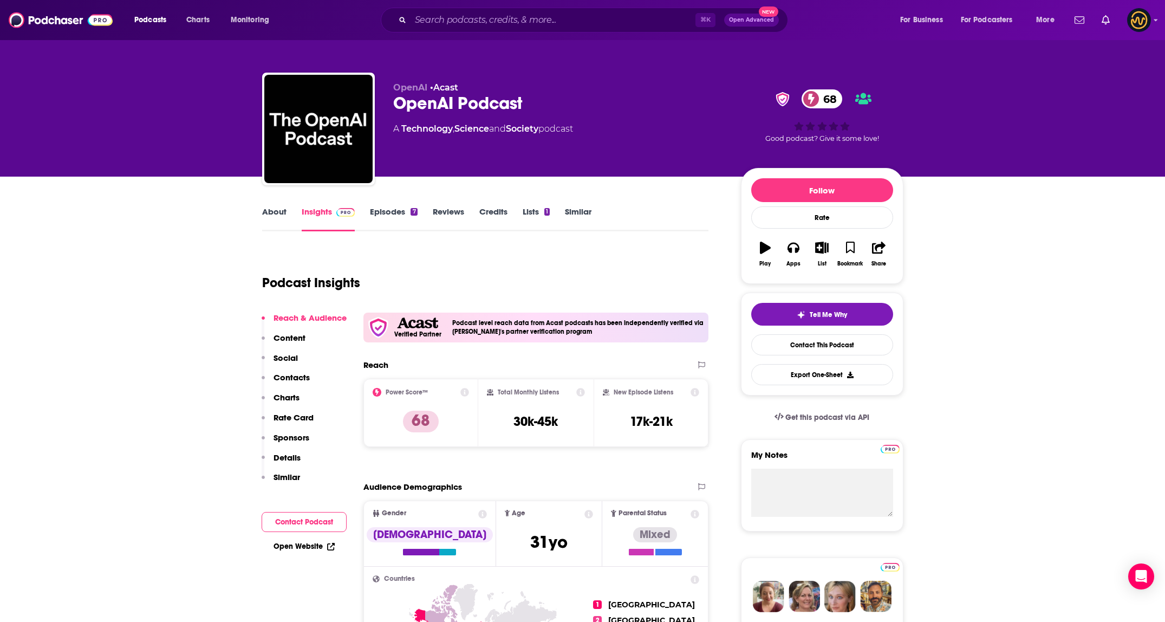
click at [295, 377] on p "Contacts" at bounding box center [291, 377] width 36 height 10
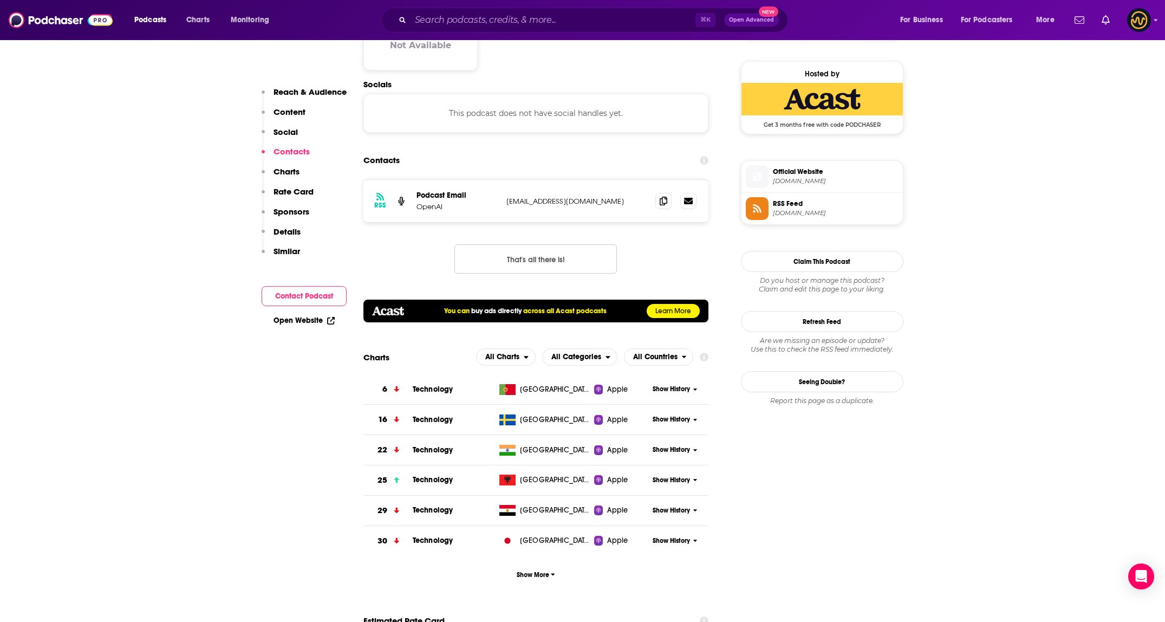
scroll to position [772, 0]
click at [659, 203] on icon at bounding box center [663, 199] width 8 height 9
click at [490, 22] on input "Search podcasts, credits, & more..." at bounding box center [552, 19] width 285 height 17
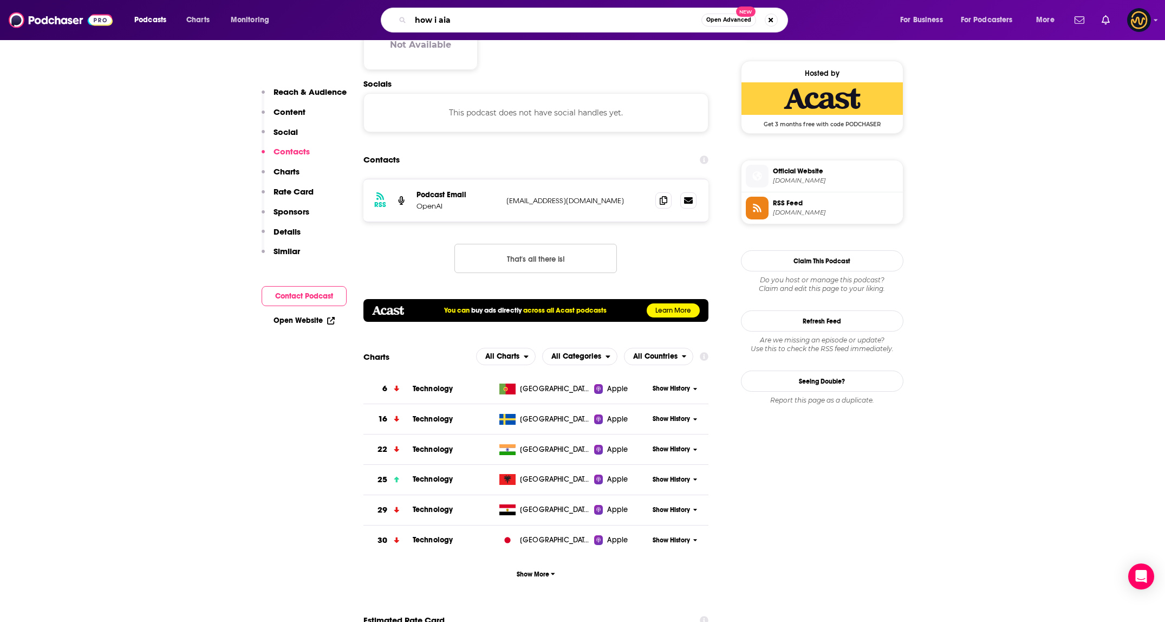
type input "how i ai"
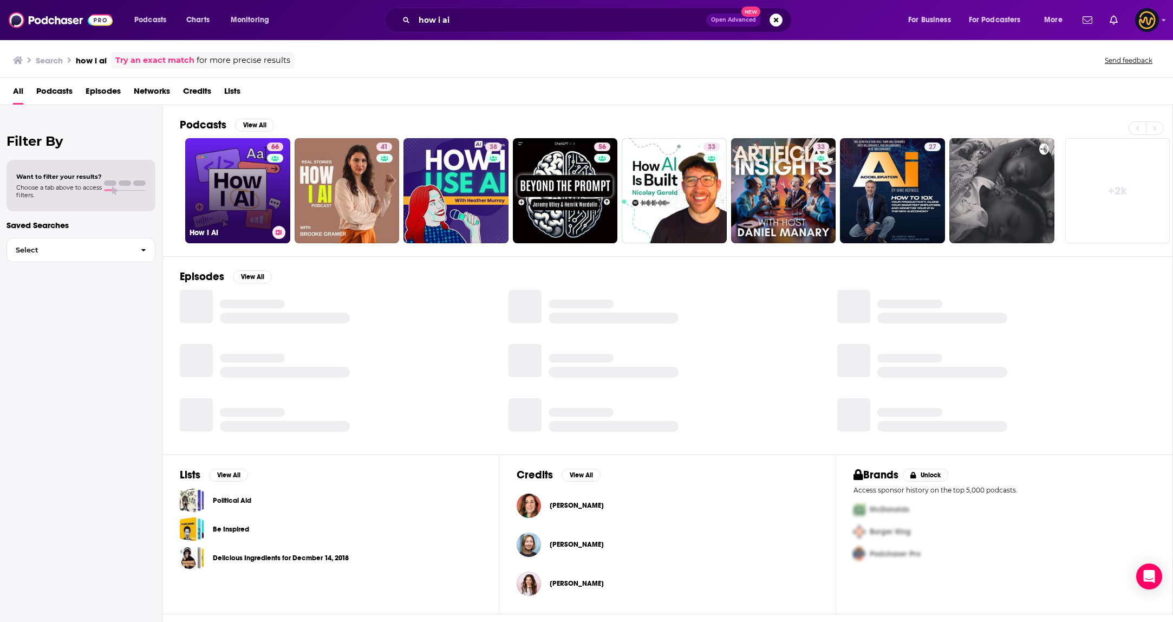
click at [238, 192] on link "66 How I AI" at bounding box center [237, 190] width 105 height 105
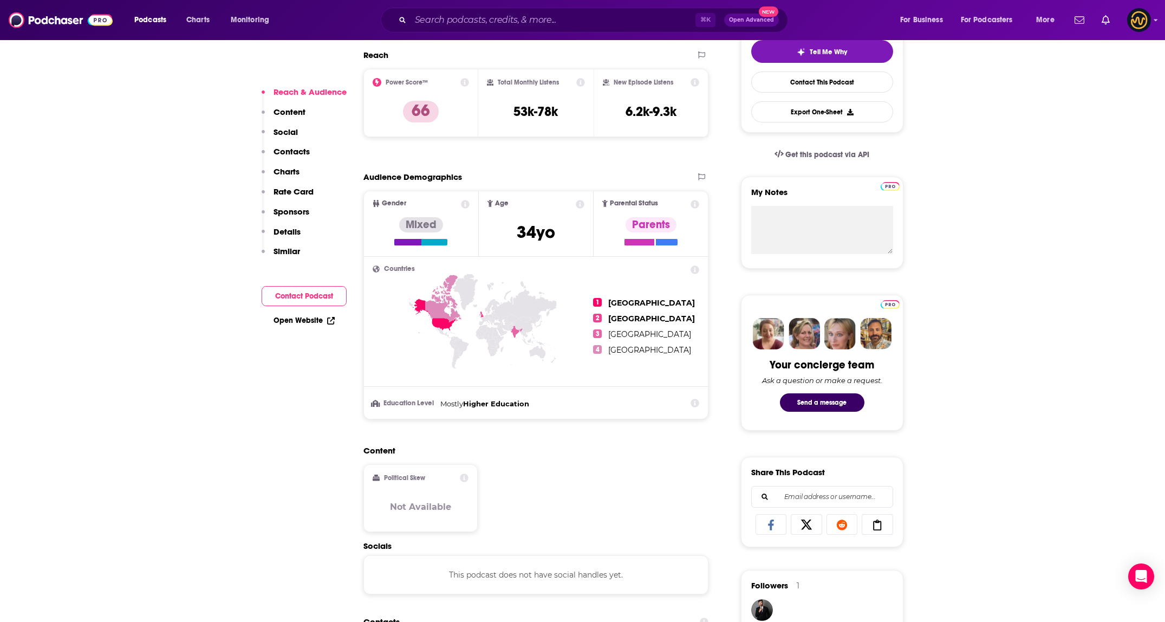
scroll to position [615, 0]
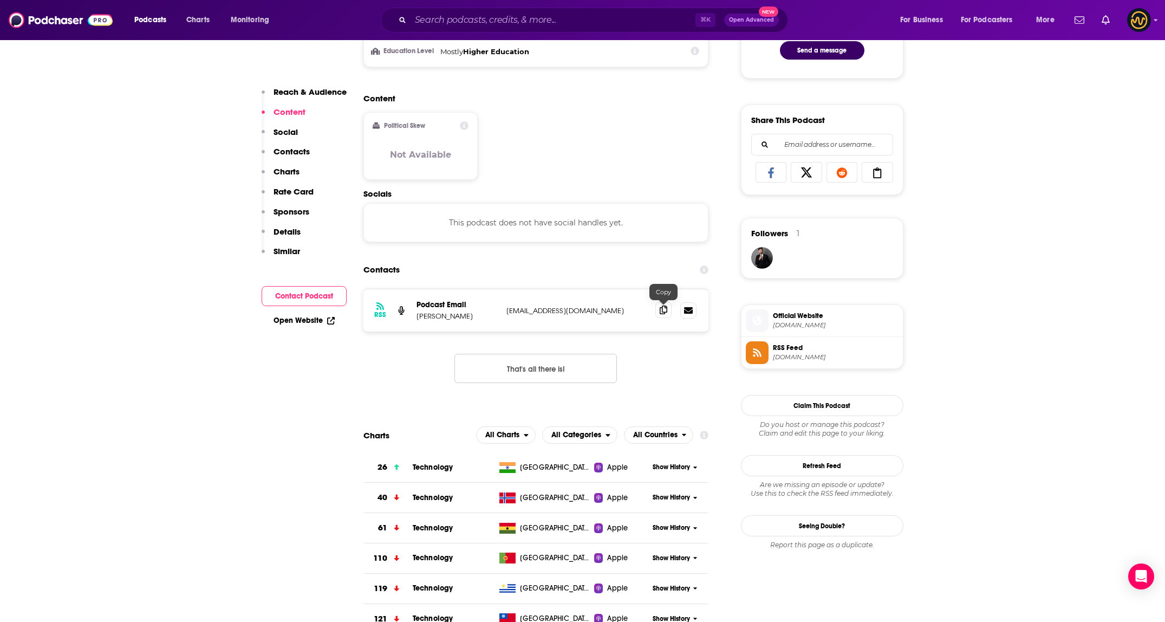
click at [660, 314] on icon at bounding box center [663, 309] width 8 height 9
click at [666, 311] on icon at bounding box center [663, 309] width 8 height 9
click at [503, 15] on input "Search podcasts, credits, & more..." at bounding box center [552, 19] width 285 height 17
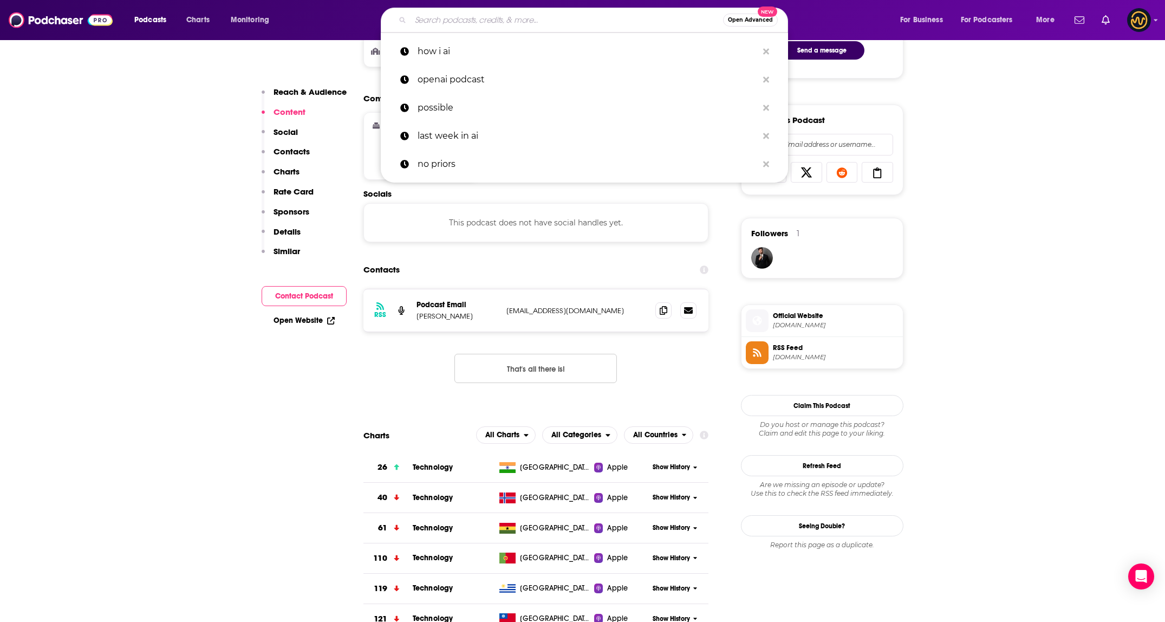
click at [503, 15] on input "Search podcasts, credits, & more..." at bounding box center [566, 19] width 312 height 17
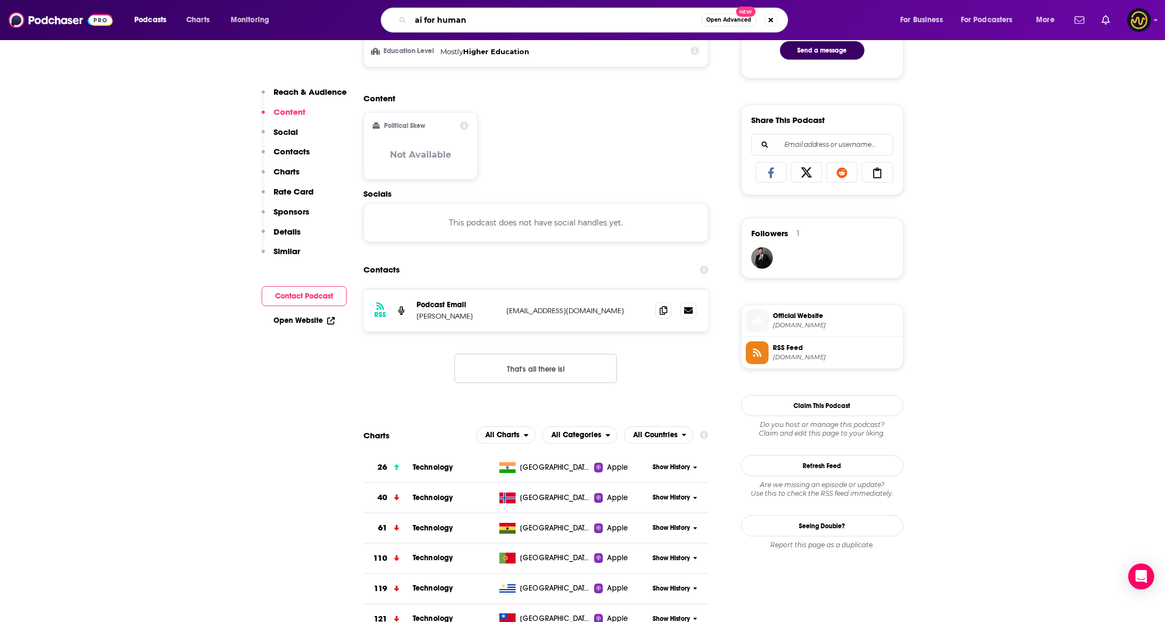
type input "ai for humans"
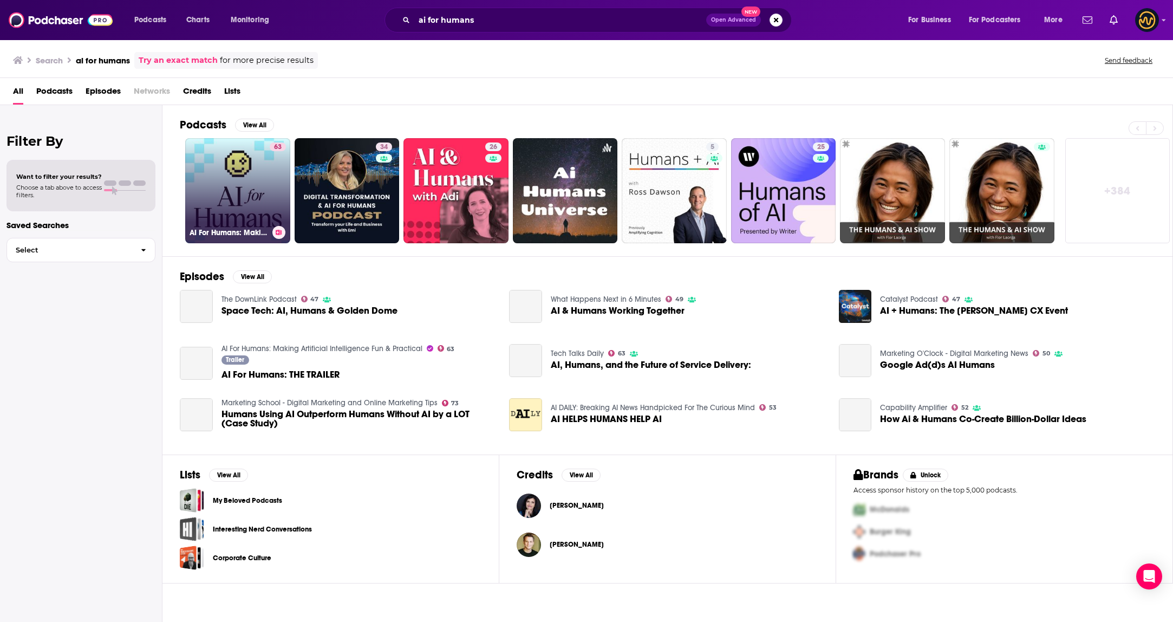
click at [240, 200] on link "63 AI For Humans: Making Artificial Intelligence Fun & Practical" at bounding box center [237, 190] width 105 height 105
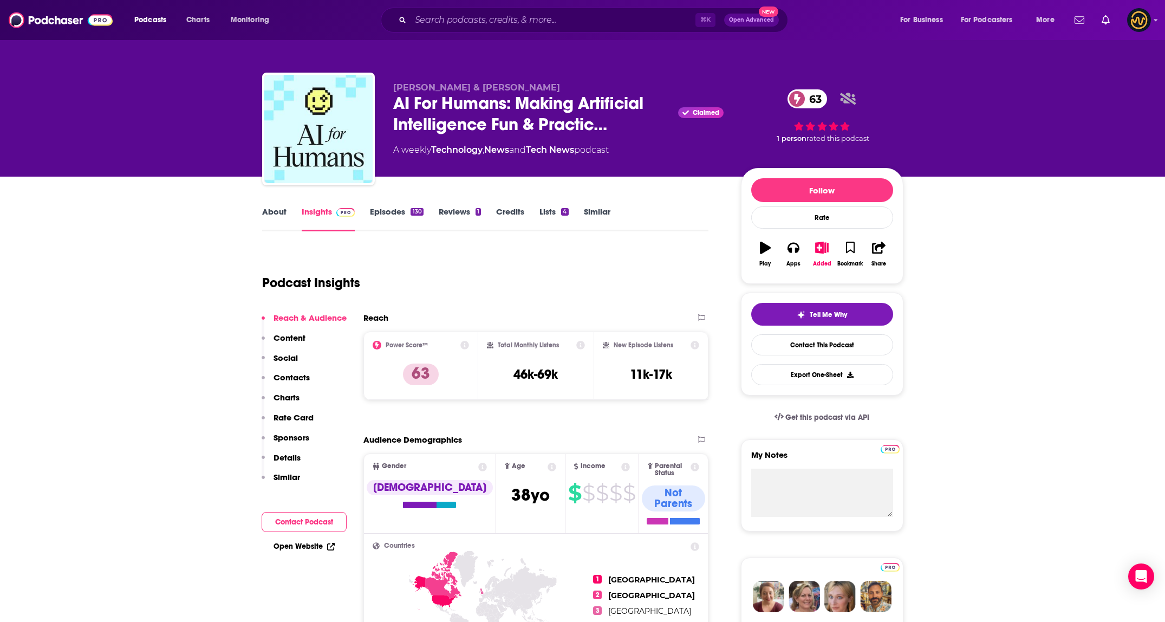
click at [293, 374] on p "Contacts" at bounding box center [291, 377] width 36 height 10
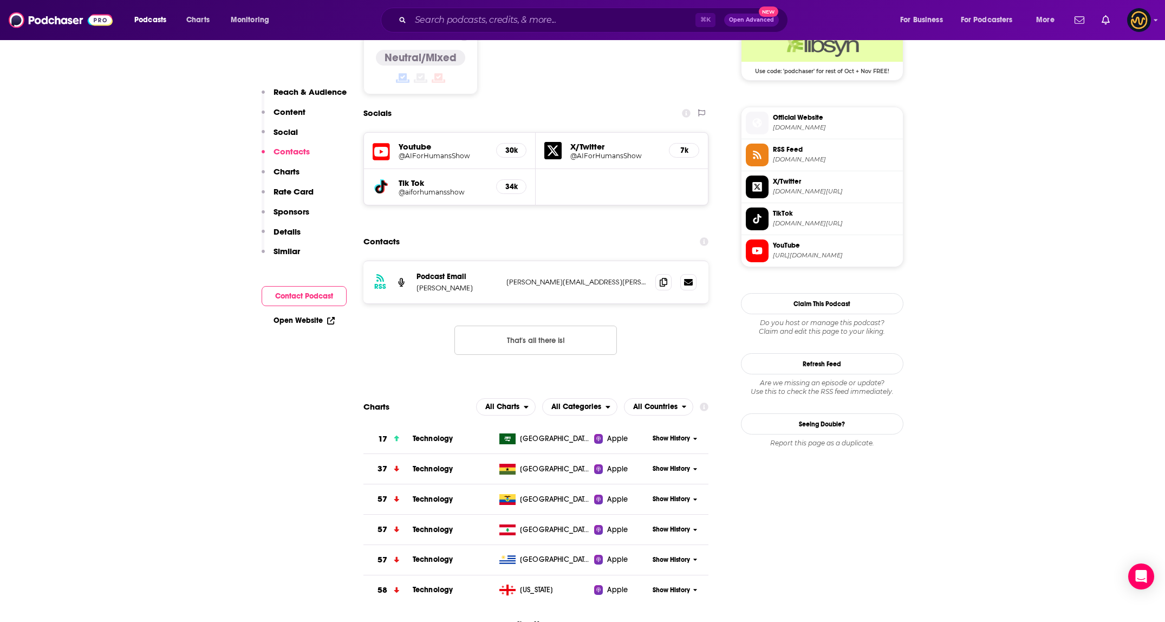
scroll to position [917, 0]
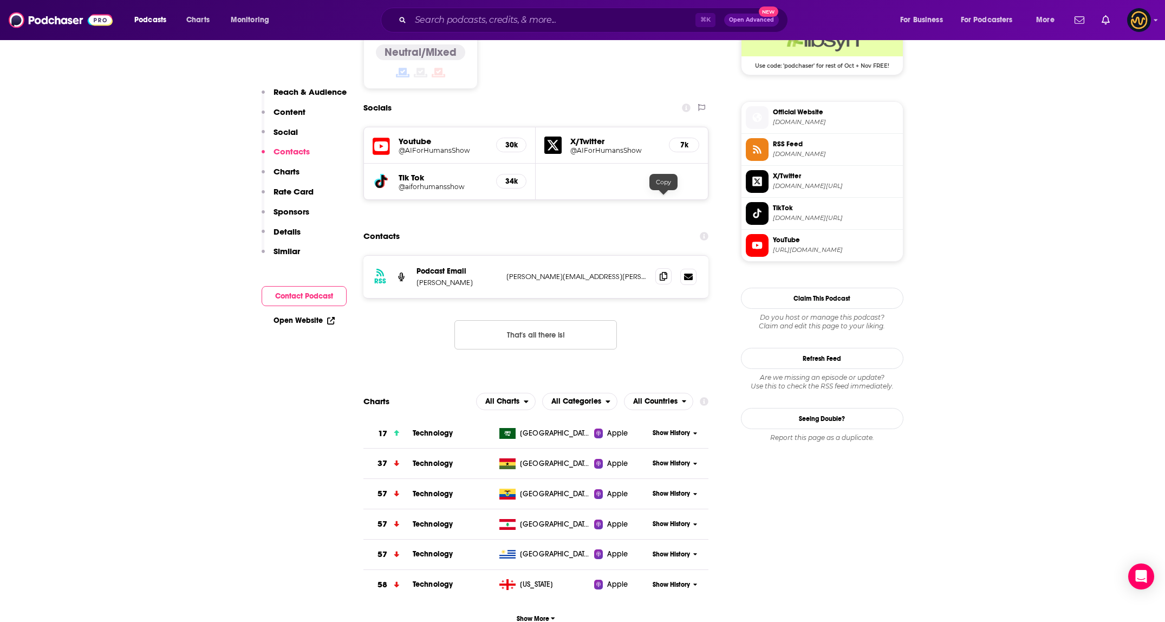
click at [661, 272] on icon at bounding box center [663, 276] width 8 height 9
click at [493, 24] on input "Search podcasts, credits, & more..." at bounding box center [552, 19] width 285 height 17
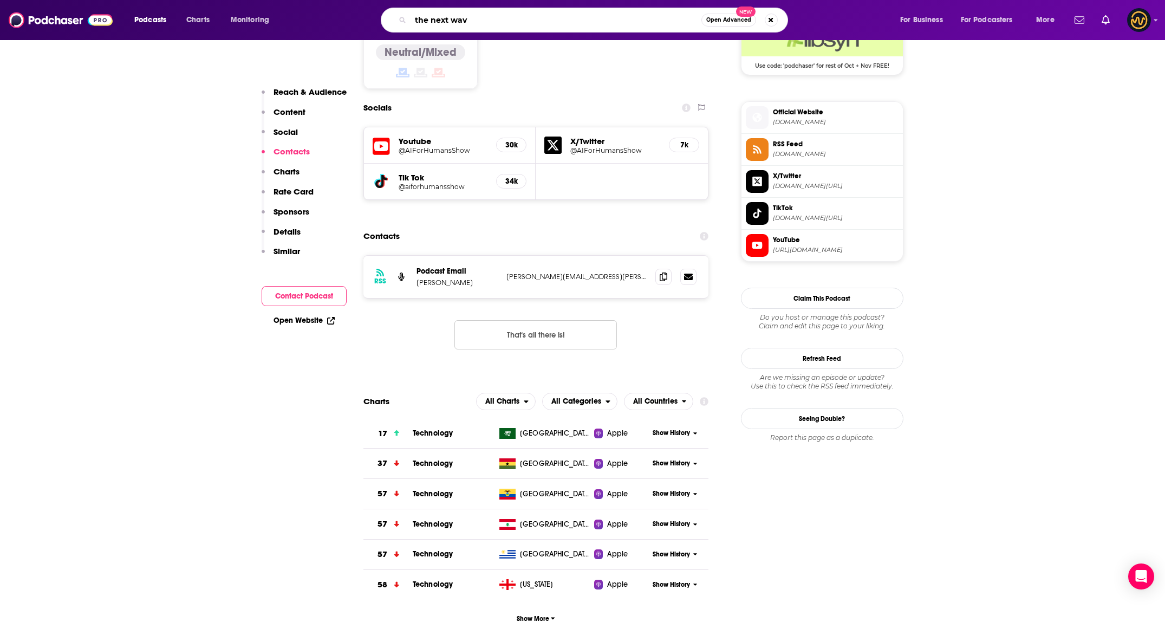
type input "the next wave"
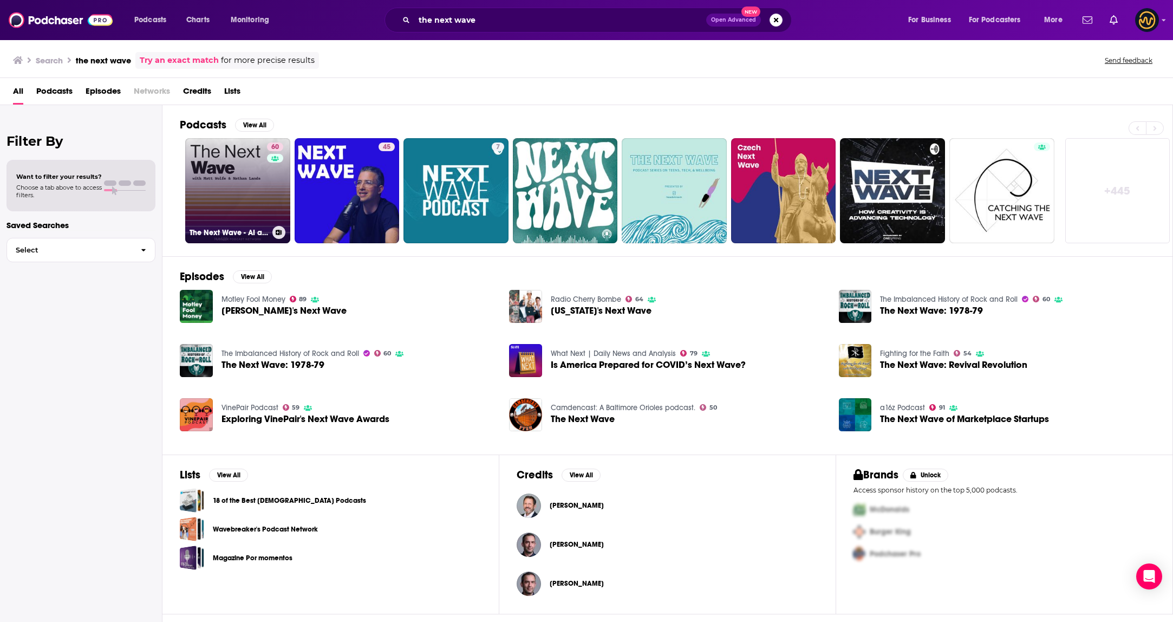
click at [231, 164] on link "60 The Next Wave - AI and The Future of Technology" at bounding box center [237, 190] width 105 height 105
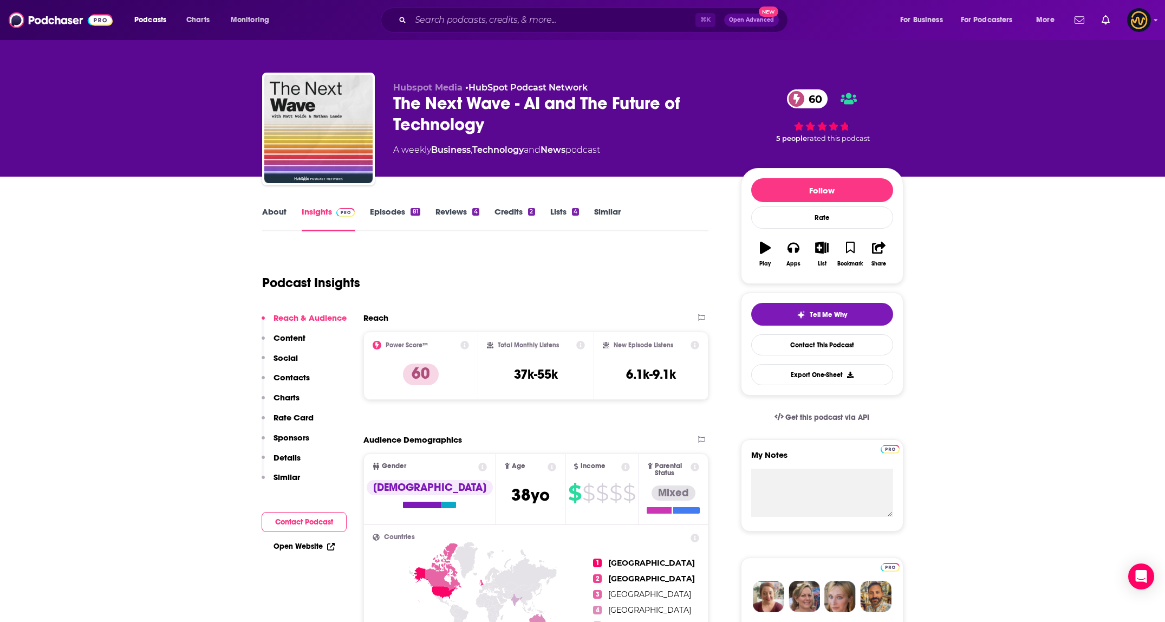
click at [296, 375] on p "Contacts" at bounding box center [291, 377] width 36 height 10
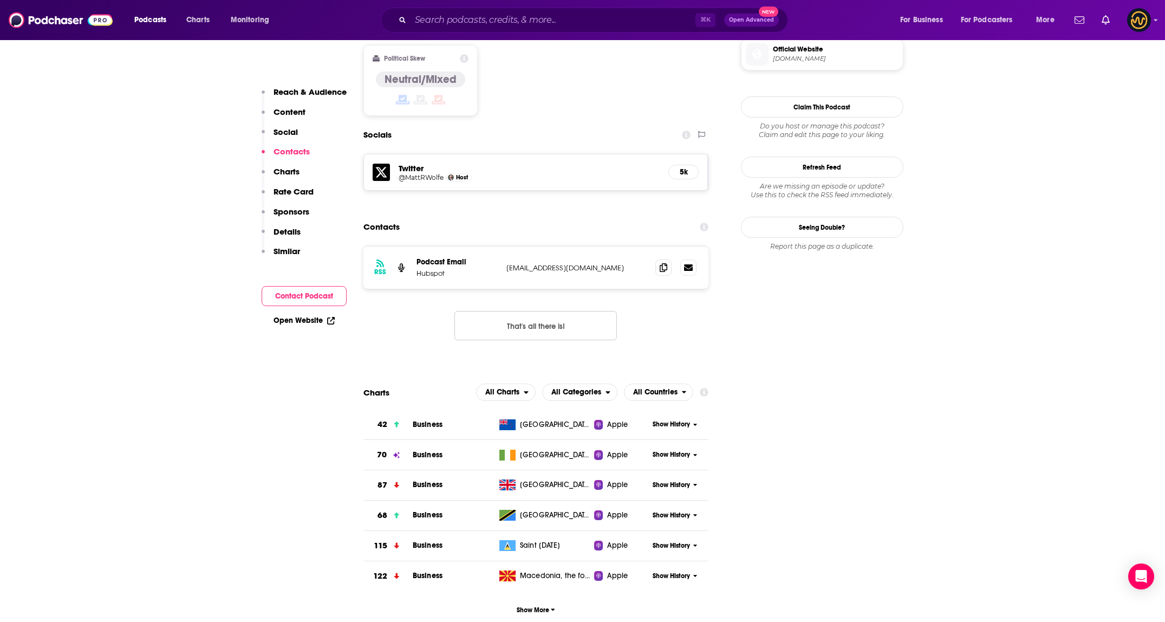
scroll to position [881, 0]
click at [669, 258] on span at bounding box center [663, 266] width 16 height 16
click at [568, 19] on input "Search podcasts, credits, & more..." at bounding box center [552, 19] width 285 height 17
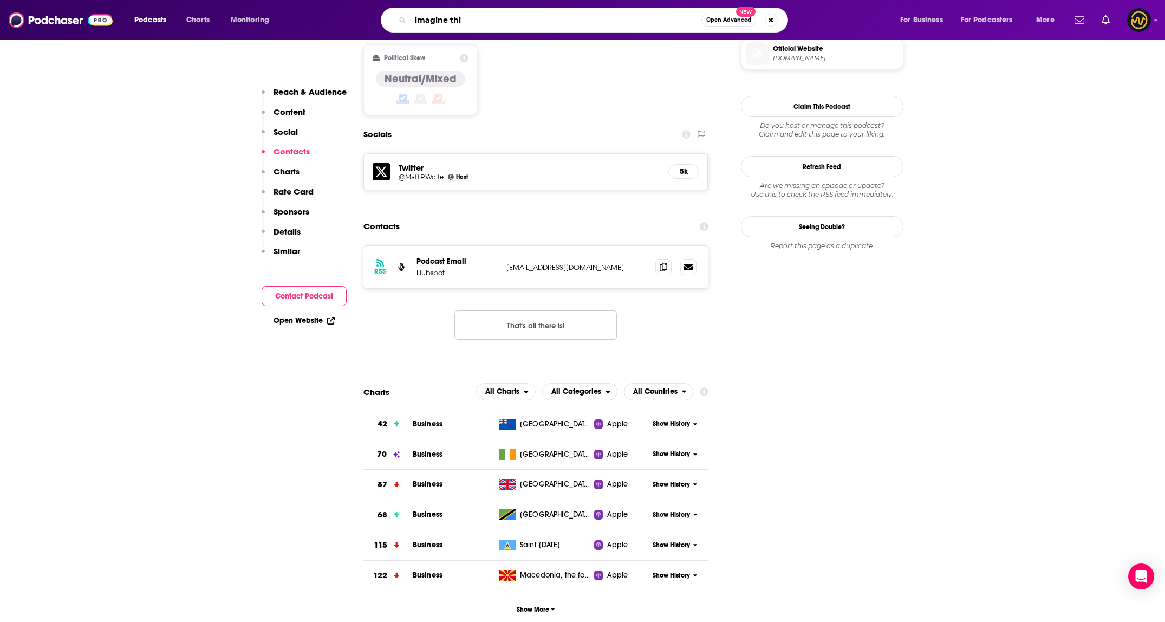
type input "imagine this"
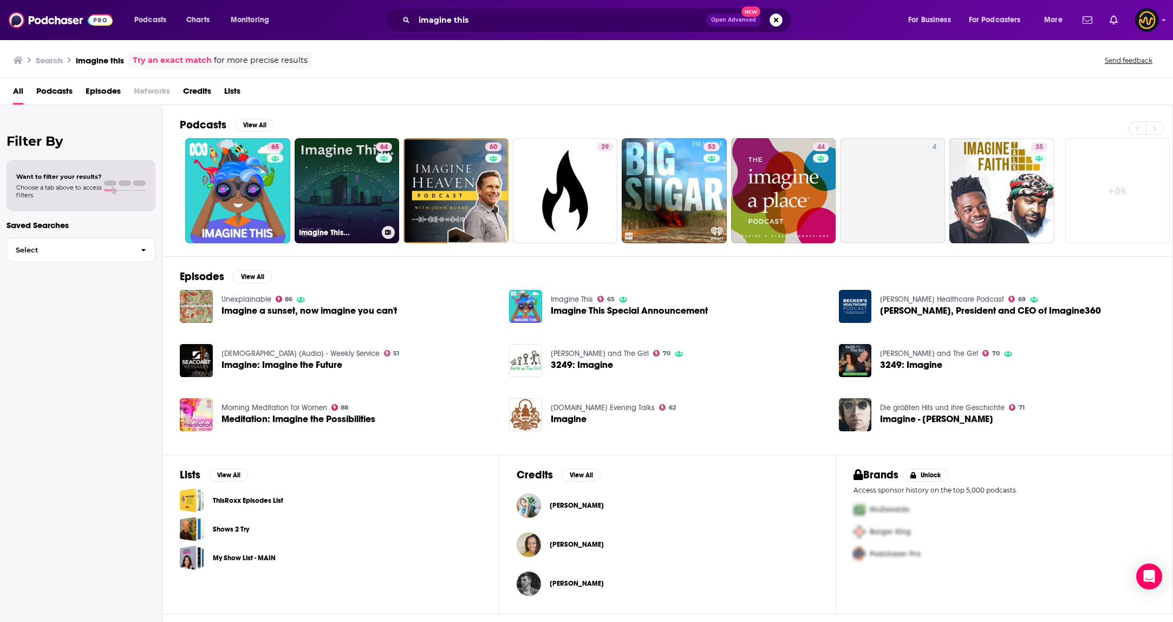
click at [332, 210] on link "64 Imagine This..." at bounding box center [347, 190] width 105 height 105
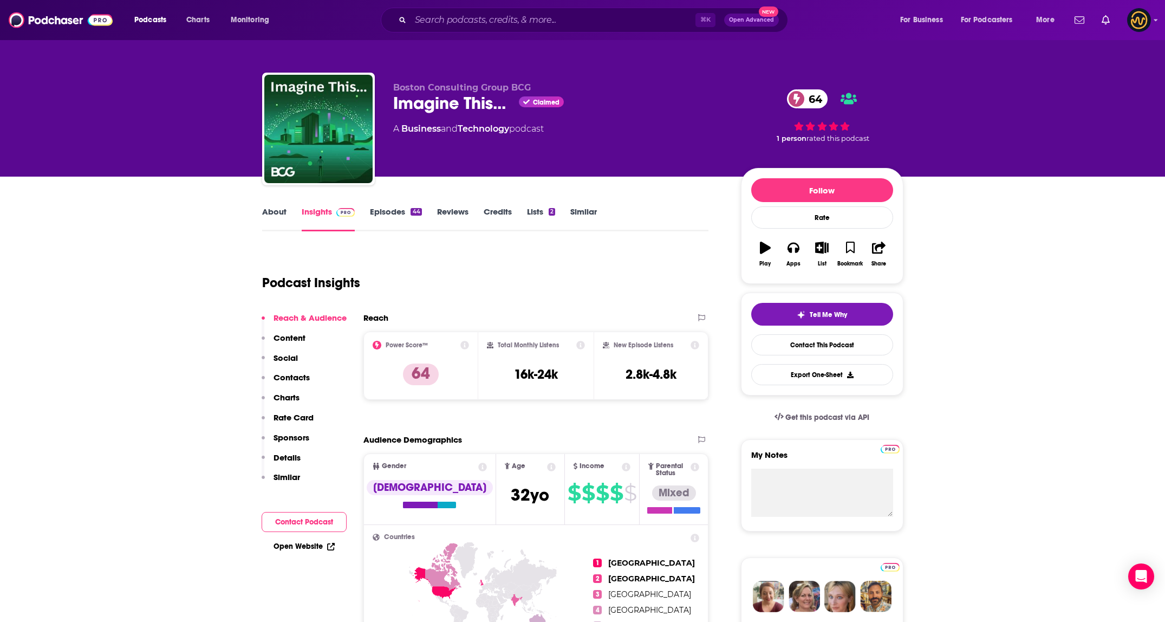
click at [300, 376] on p "Contacts" at bounding box center [291, 377] width 36 height 10
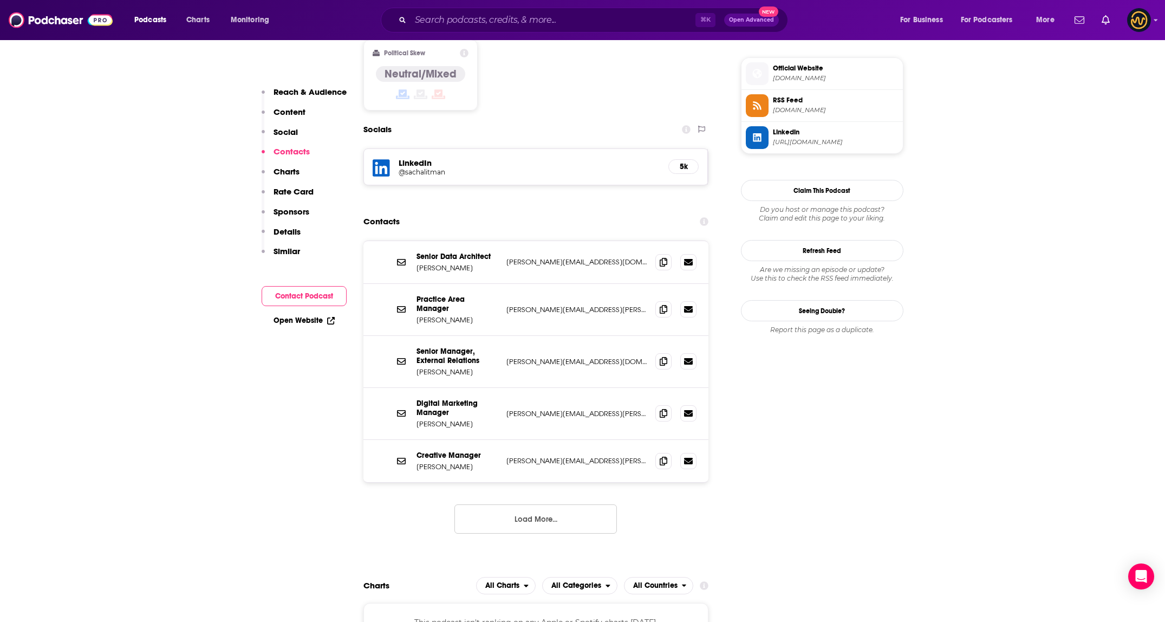
scroll to position [880, 0]
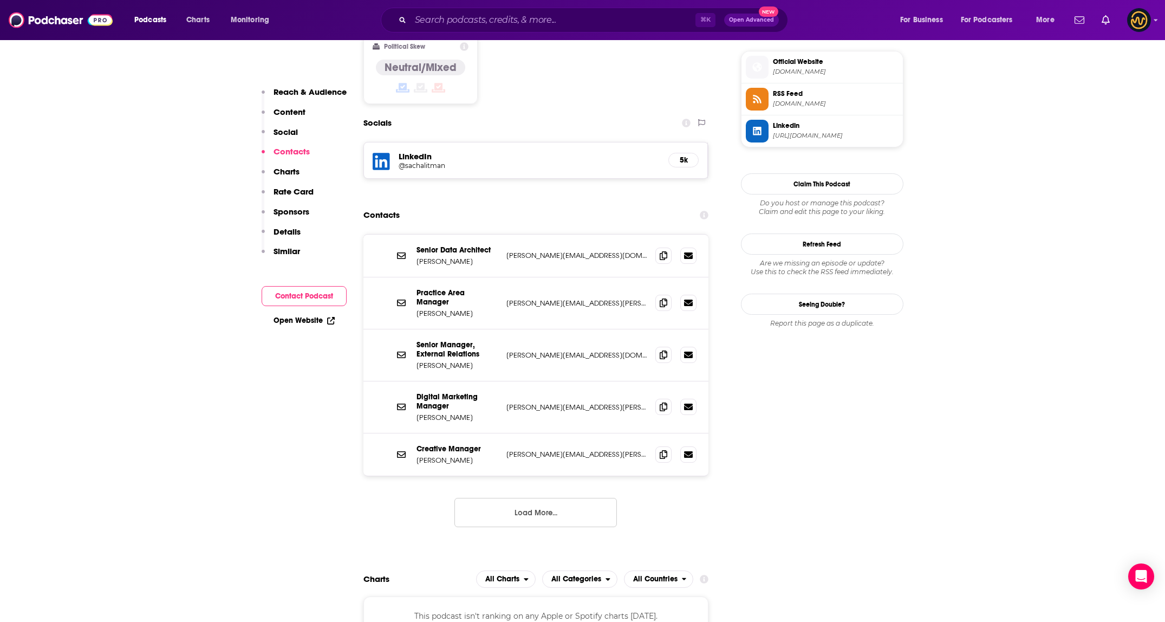
click at [552, 498] on button "Load More..." at bounding box center [535, 512] width 162 height 29
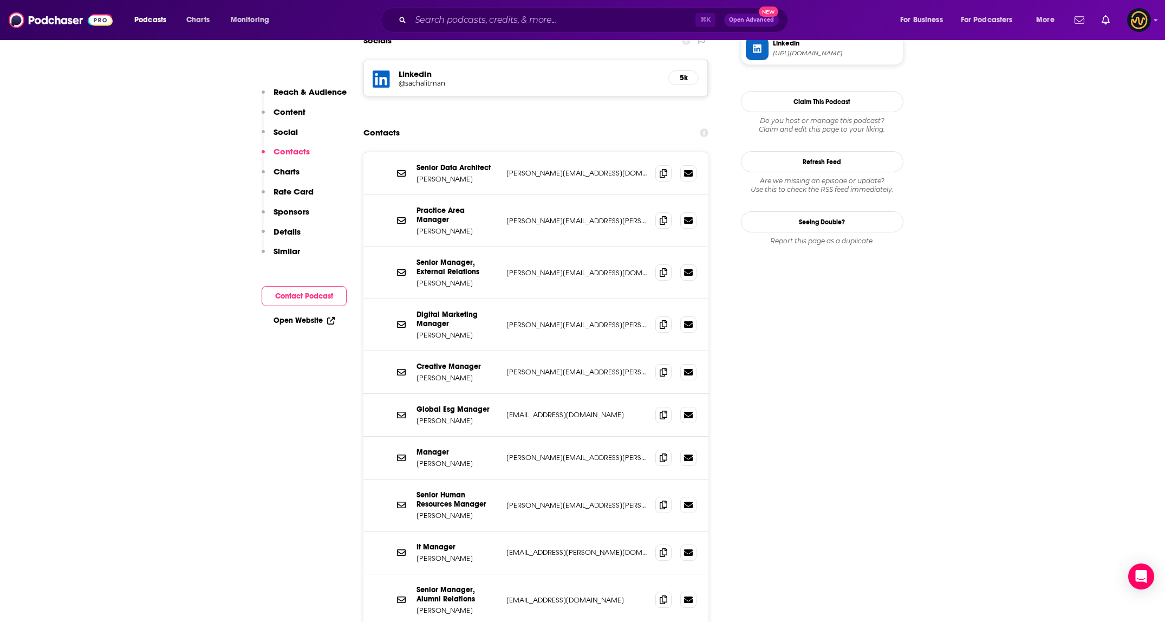
scroll to position [1040, 0]
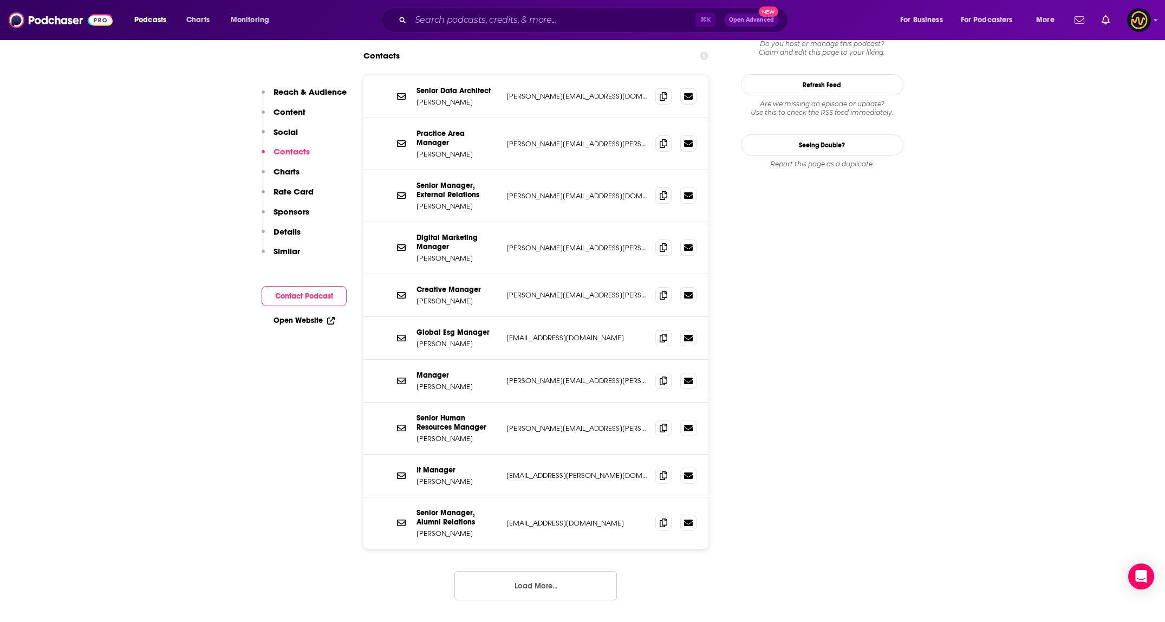
click at [563, 571] on button "Load More..." at bounding box center [535, 585] width 162 height 29
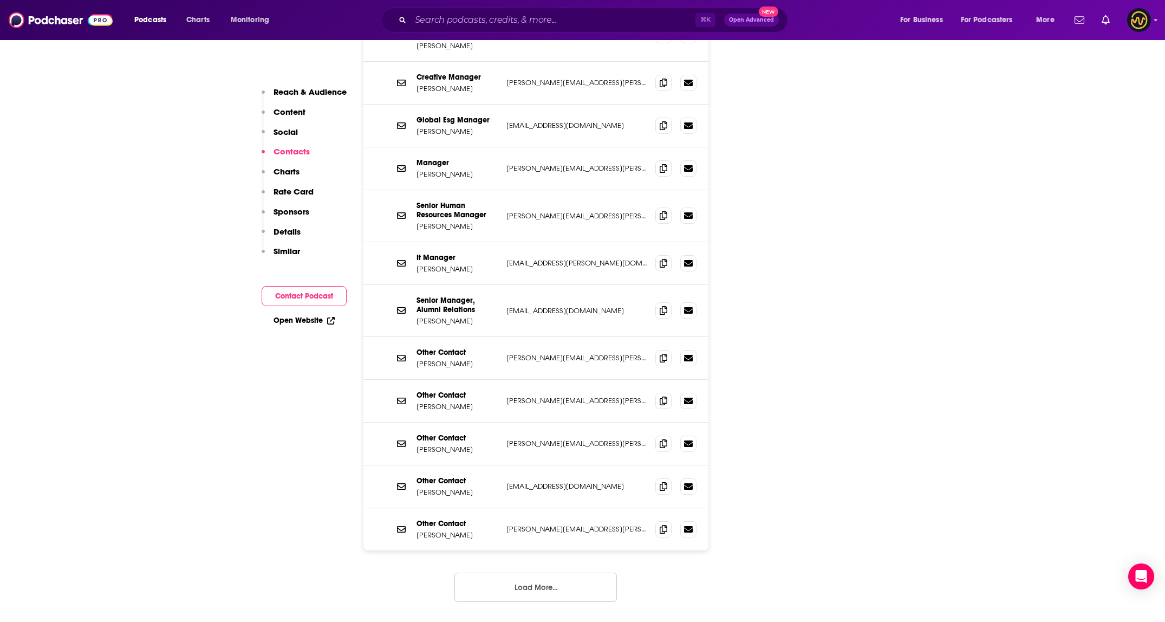
scroll to position [1296, 0]
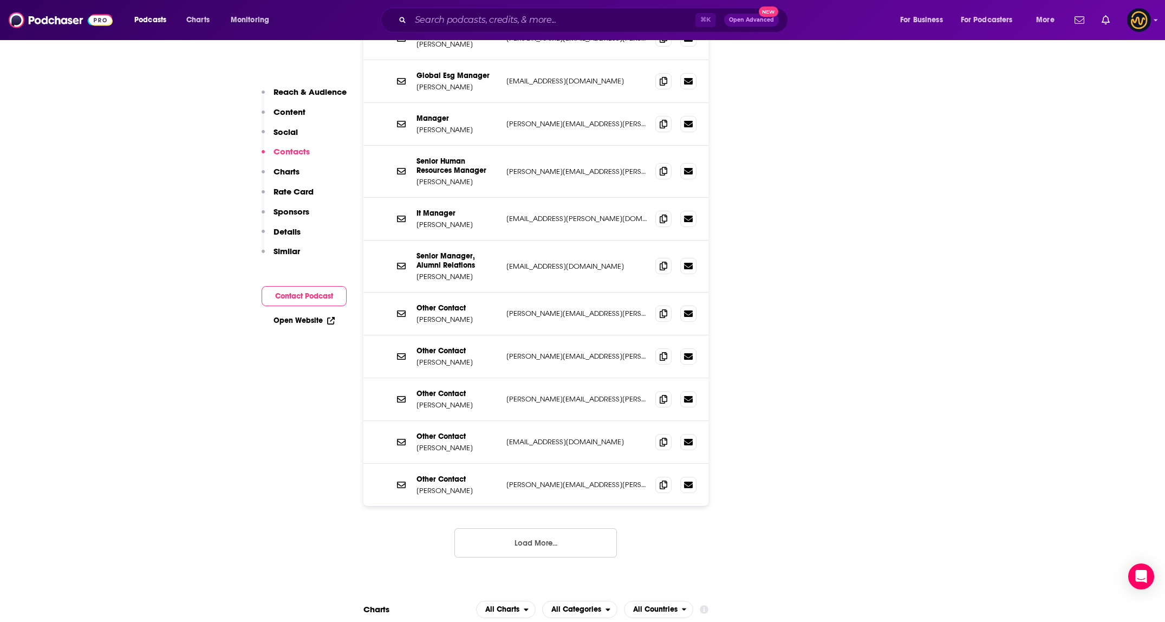
click at [576, 528] on button "Load More..." at bounding box center [535, 542] width 162 height 29
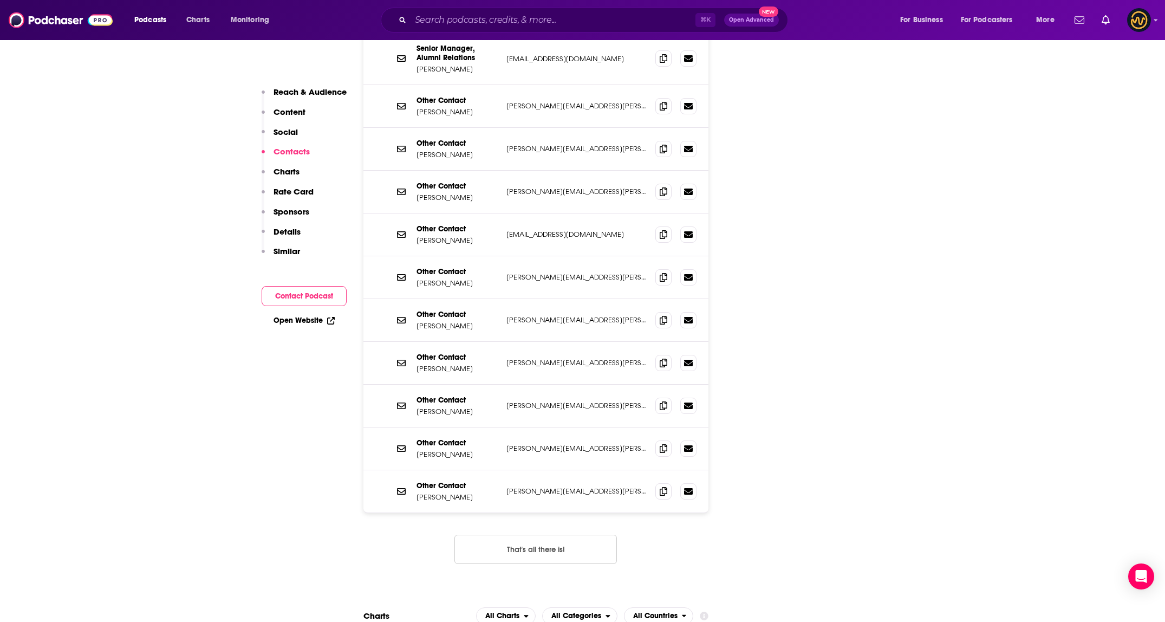
scroll to position [1501, 0]
click at [574, 537] on button "That's all there is!" at bounding box center [535, 551] width 162 height 29
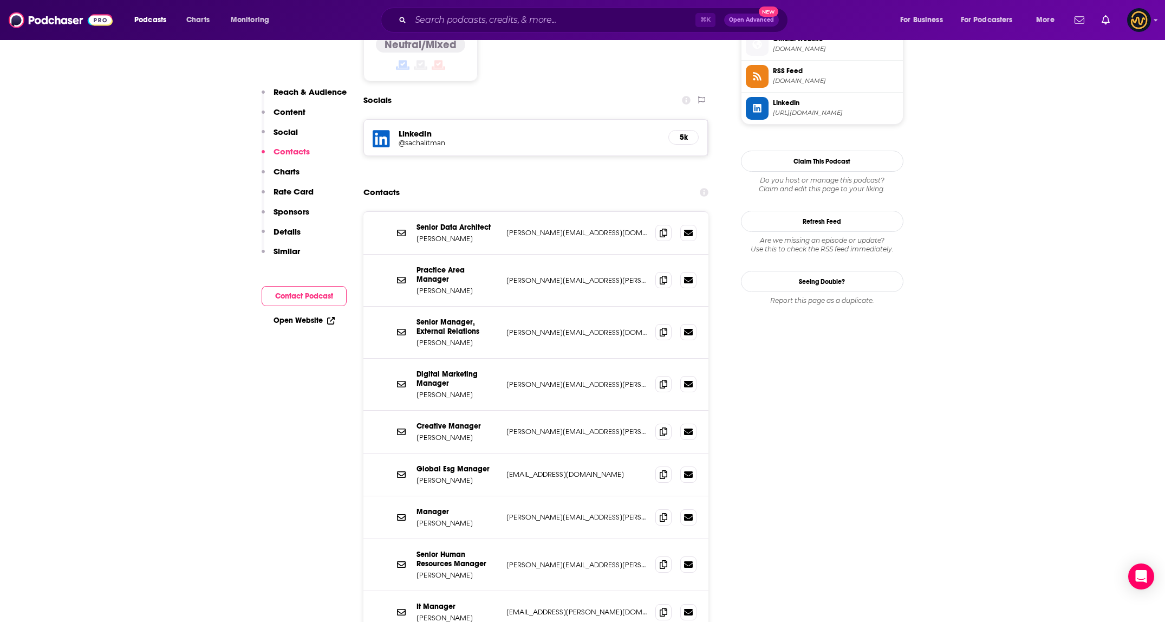
scroll to position [852, 0]
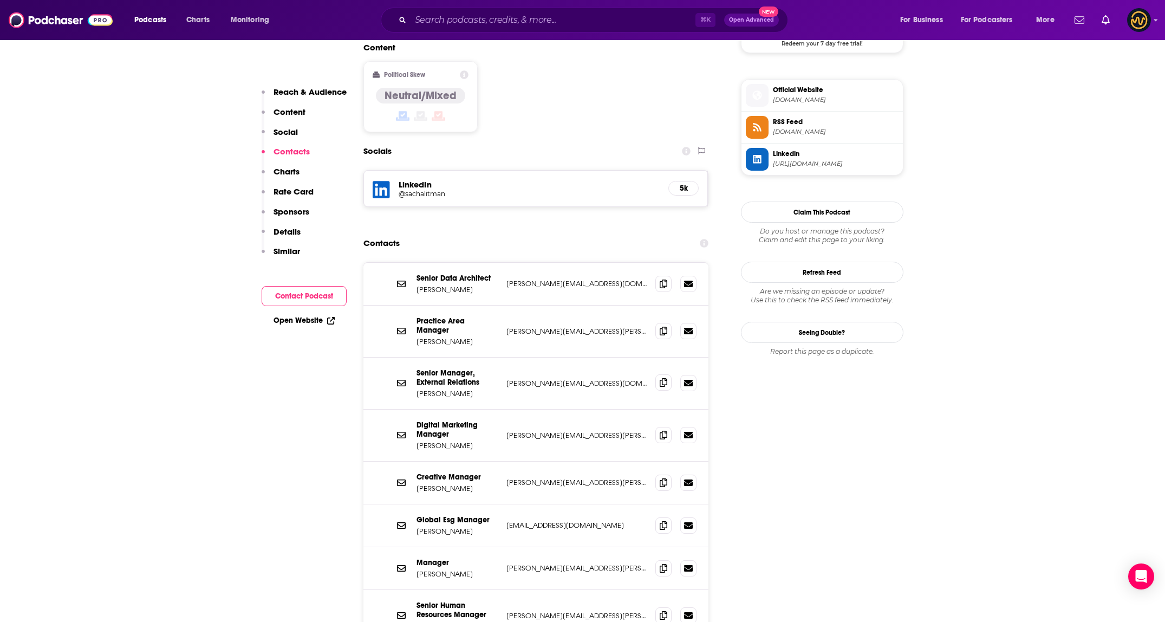
click at [664, 374] on span at bounding box center [663, 382] width 16 height 16
click at [665, 430] on icon at bounding box center [663, 434] width 8 height 9
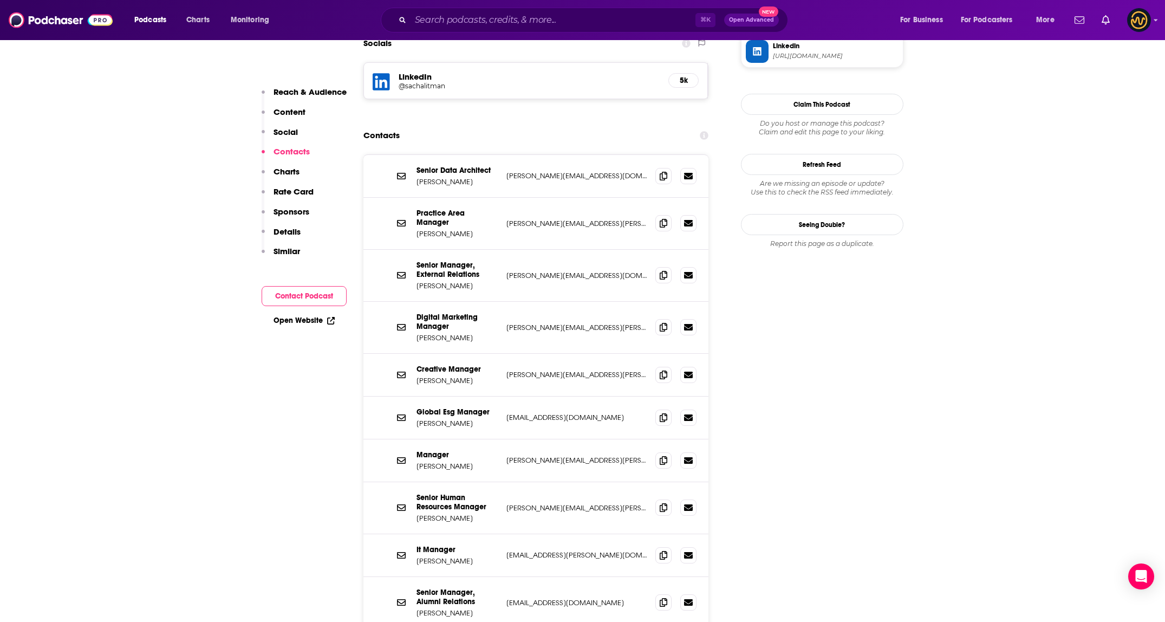
scroll to position [965, 0]
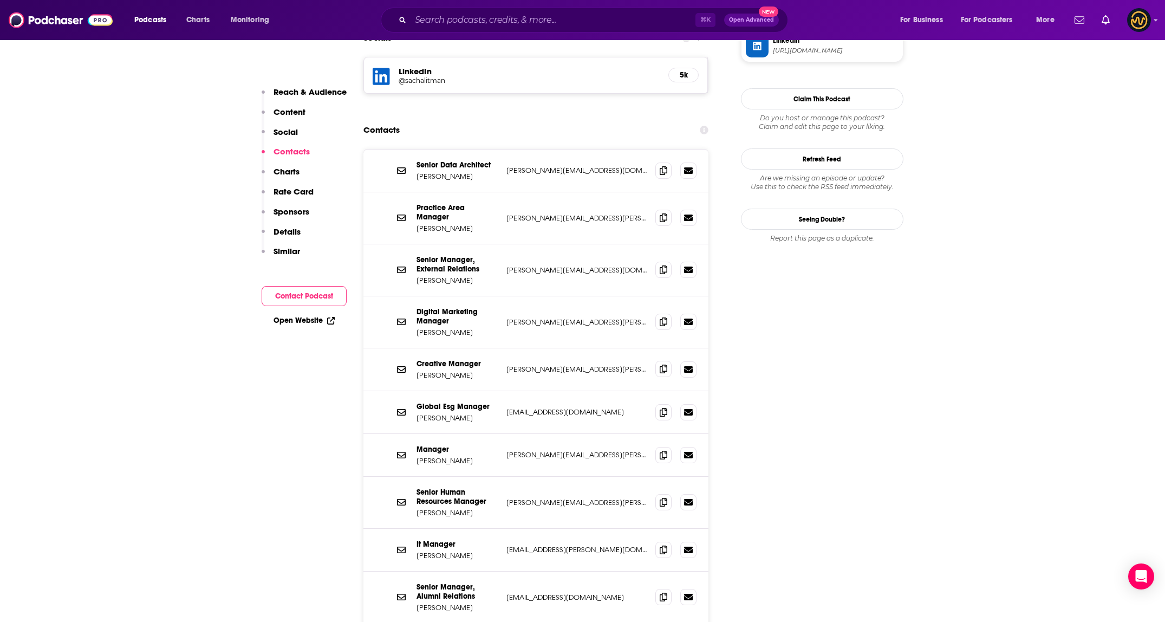
click at [659, 361] on span at bounding box center [663, 369] width 16 height 16
click at [561, 17] on input "Search podcasts, credits, & more..." at bounding box center [552, 19] width 285 height 17
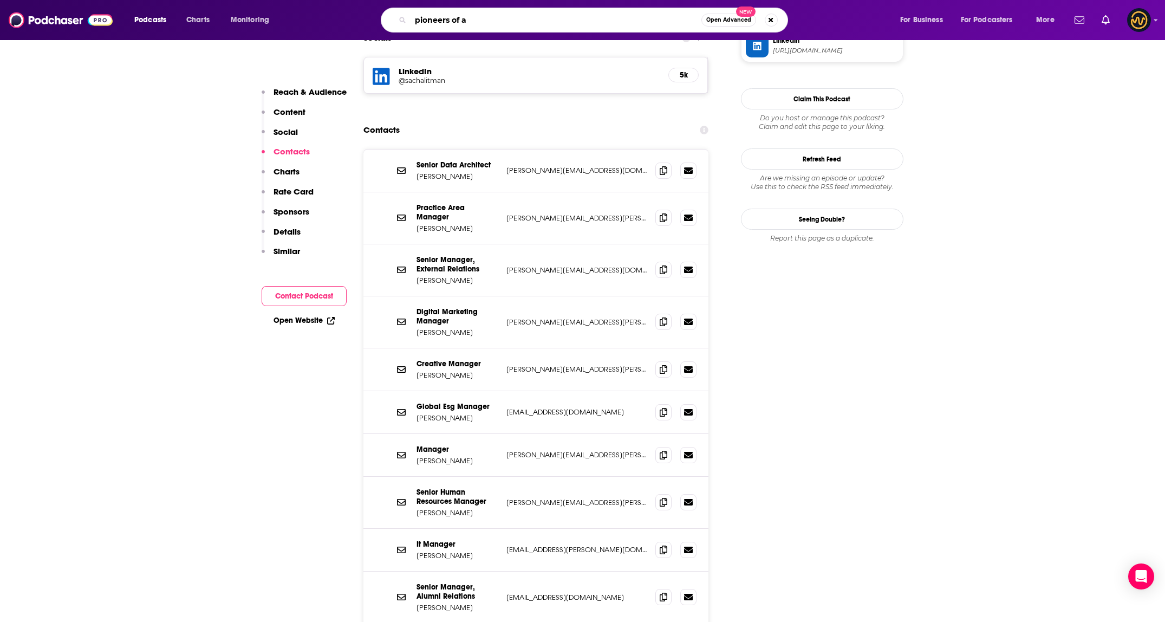
type input "pioneers of ai"
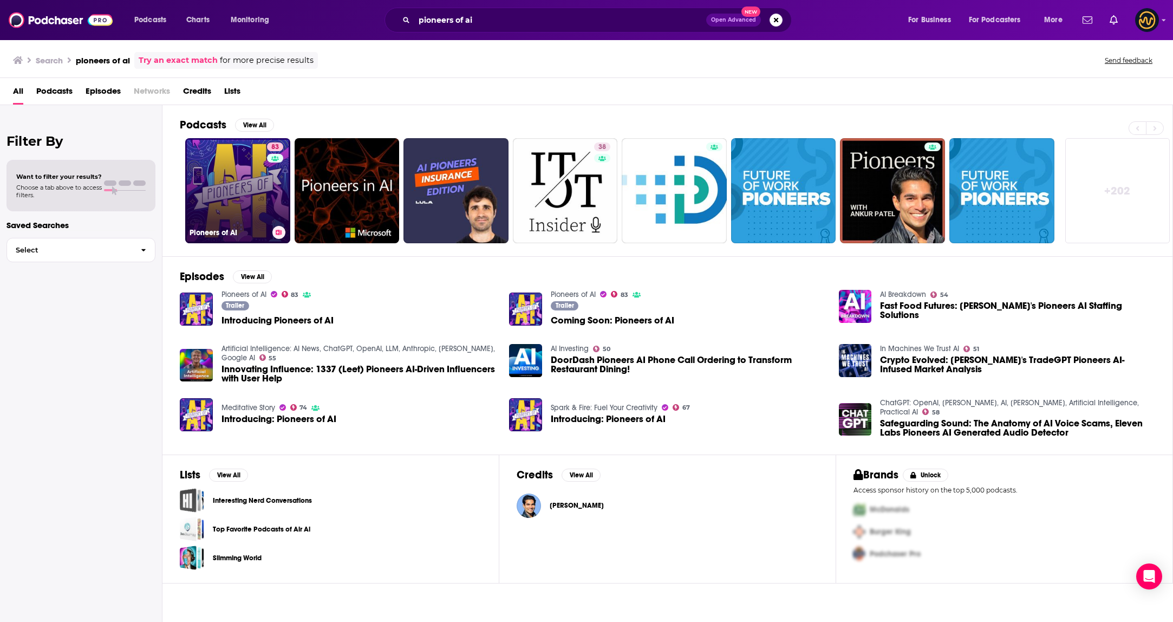
click at [244, 202] on link "83 Pioneers of AI" at bounding box center [237, 190] width 105 height 105
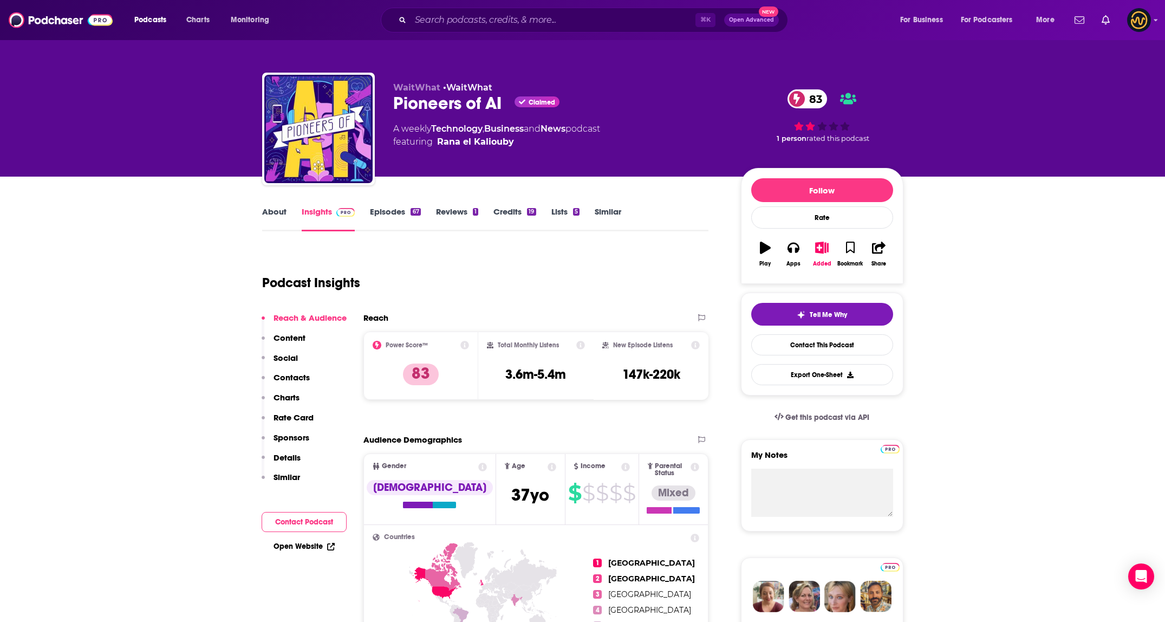
click at [294, 377] on p "Contacts" at bounding box center [291, 377] width 36 height 10
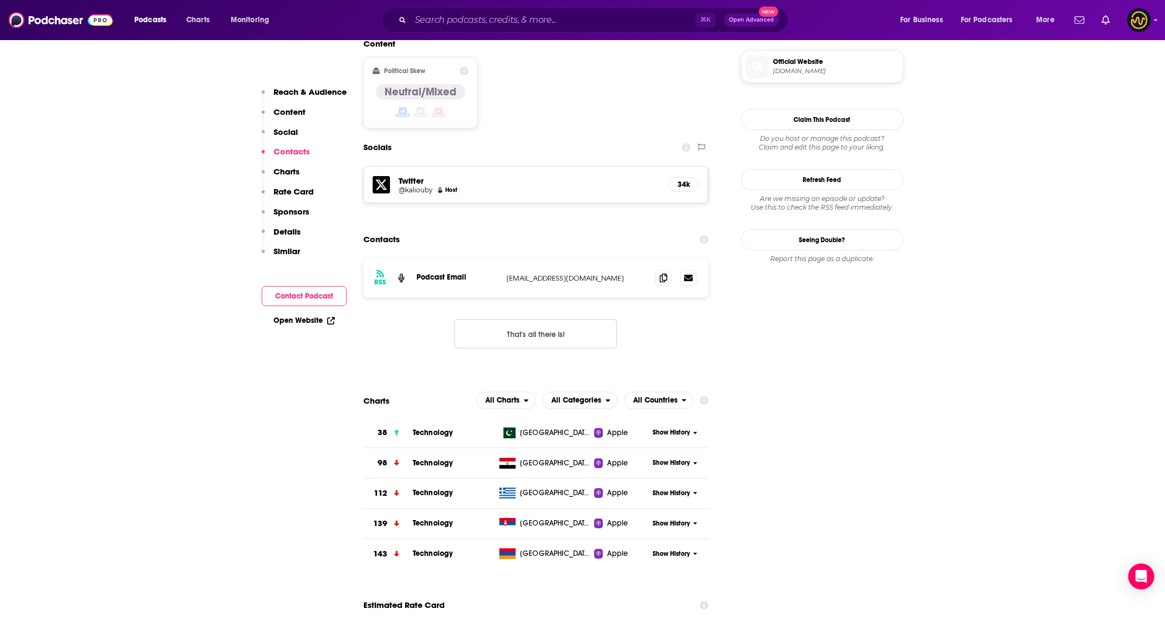
scroll to position [881, 0]
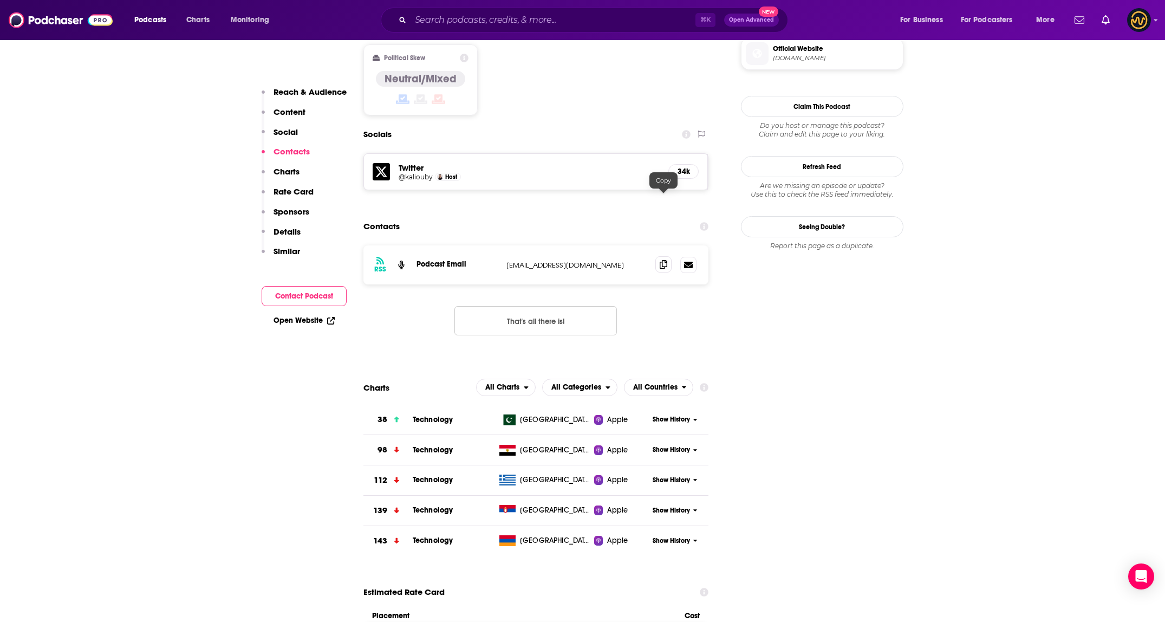
click at [661, 260] on icon at bounding box center [663, 264] width 8 height 9
click at [480, 22] on input "Search podcasts, credits, & more..." at bounding box center [552, 19] width 285 height 17
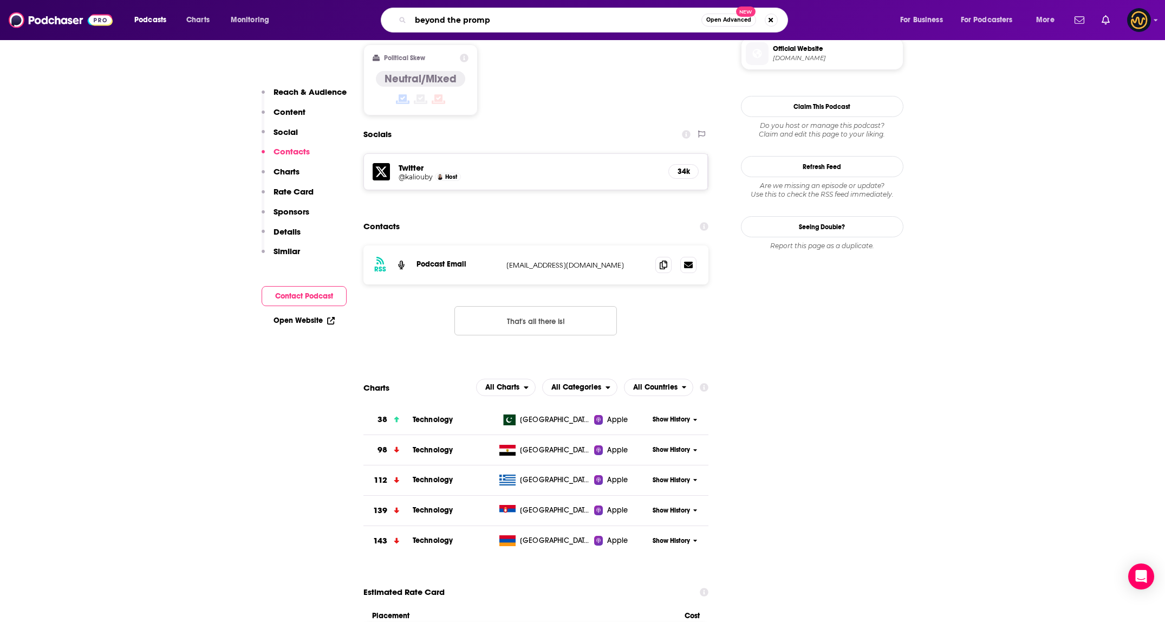
type input "beyond the prompt"
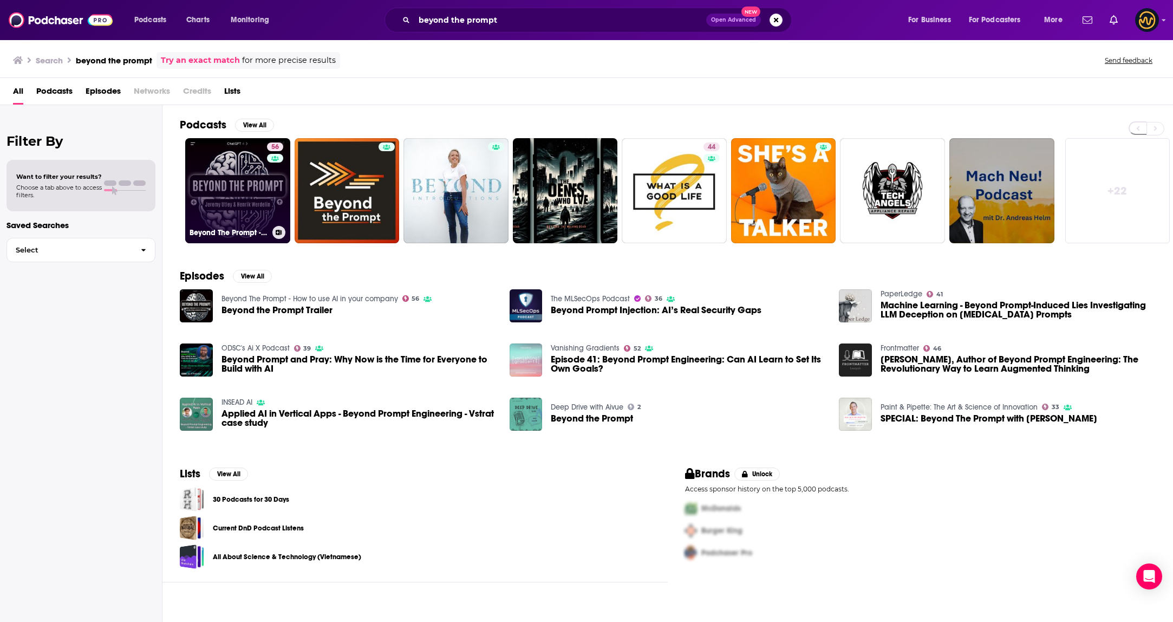
click at [249, 175] on link "56 Beyond The Prompt - How to use AI in your company" at bounding box center [237, 190] width 105 height 105
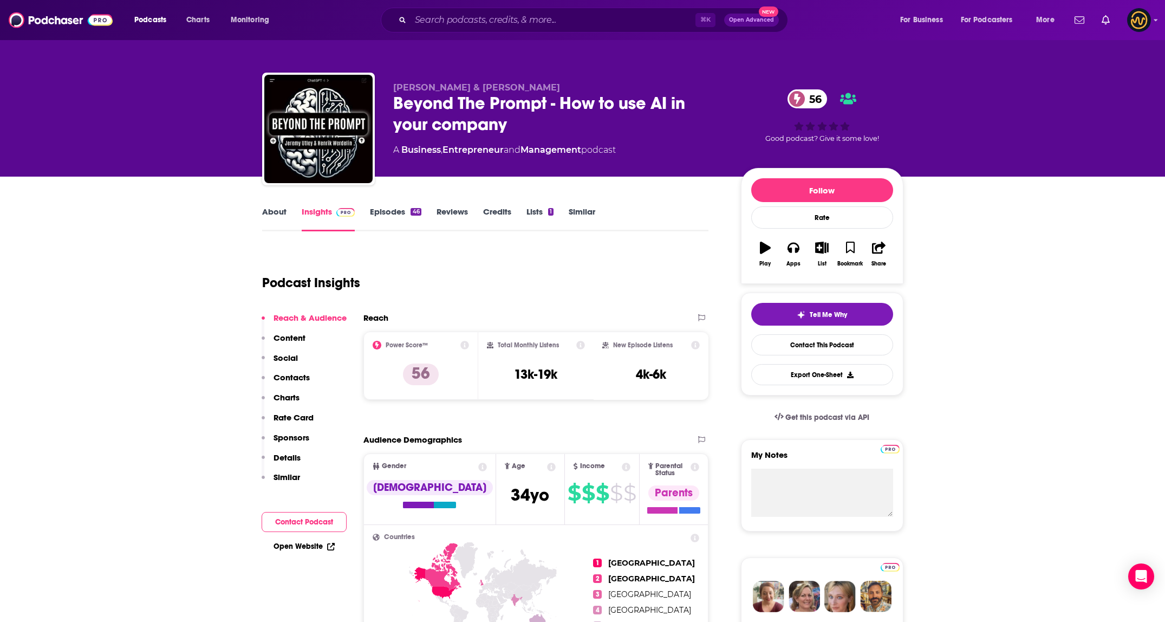
click at [303, 377] on p "Contacts" at bounding box center [291, 377] width 36 height 10
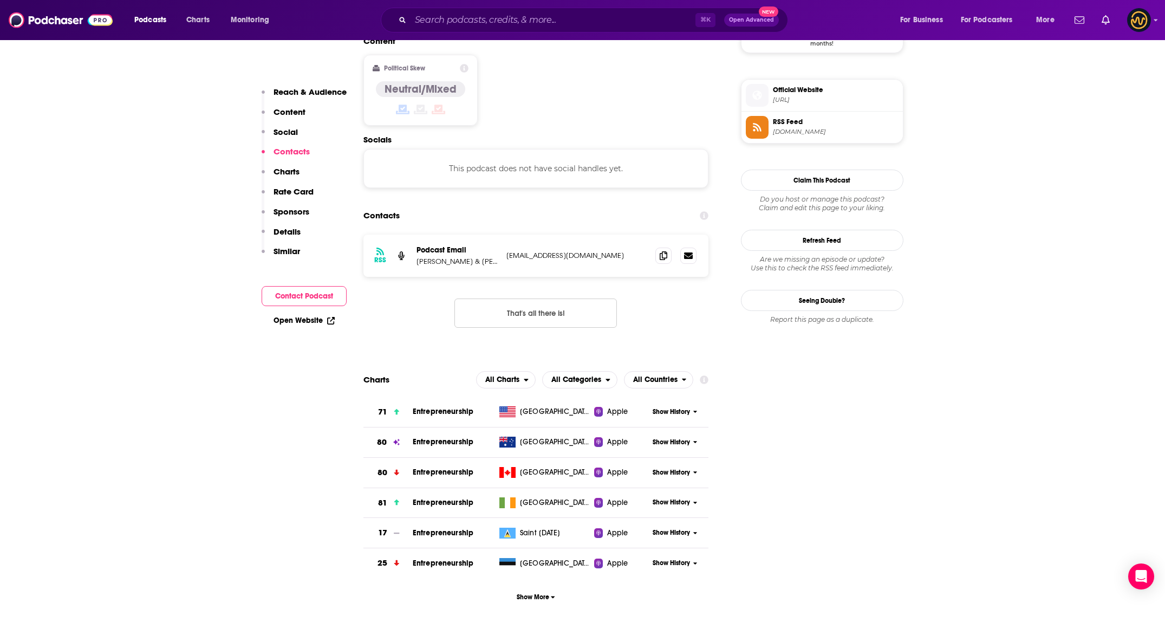
scroll to position [859, 0]
click at [667, 246] on span at bounding box center [663, 254] width 16 height 16
click at [454, 28] on div "⌘ K Open Advanced New" at bounding box center [584, 20] width 407 height 25
click at [456, 24] on input "Search podcasts, credits, & more..." at bounding box center [552, 19] width 285 height 17
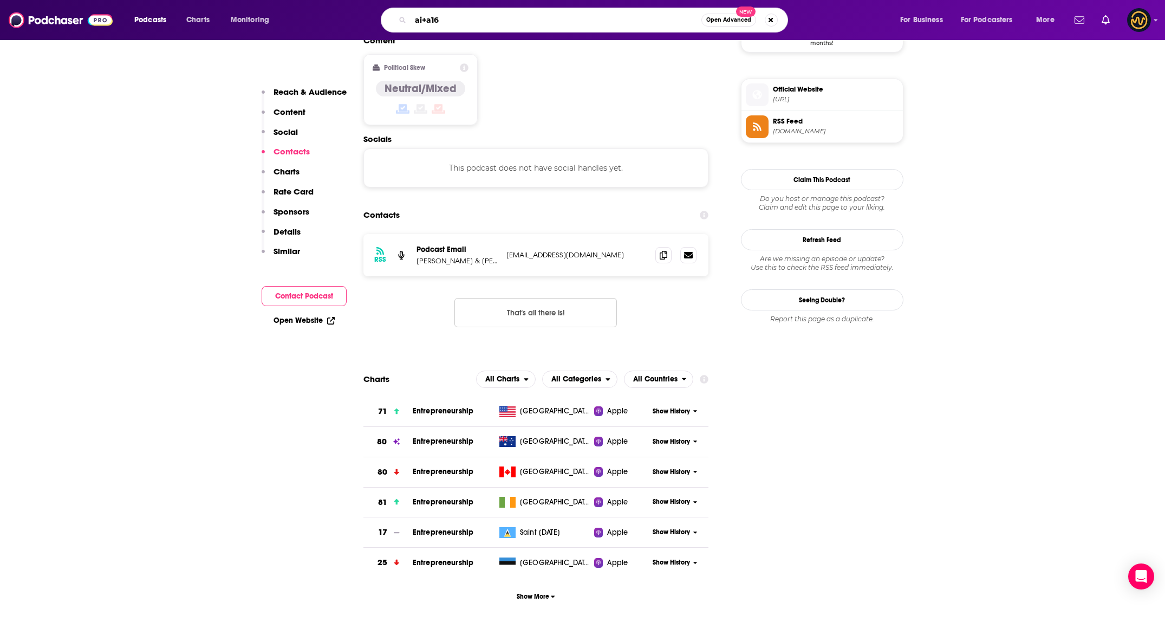
type input "ai+a16z"
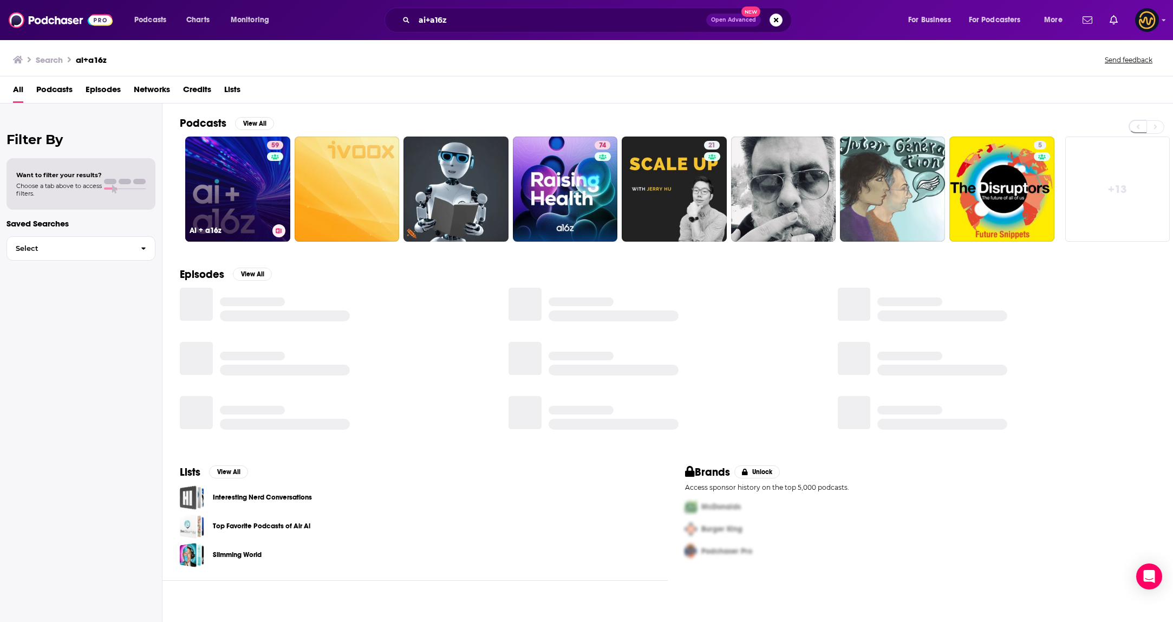
click at [207, 184] on link "59 AI + a16z" at bounding box center [237, 188] width 105 height 105
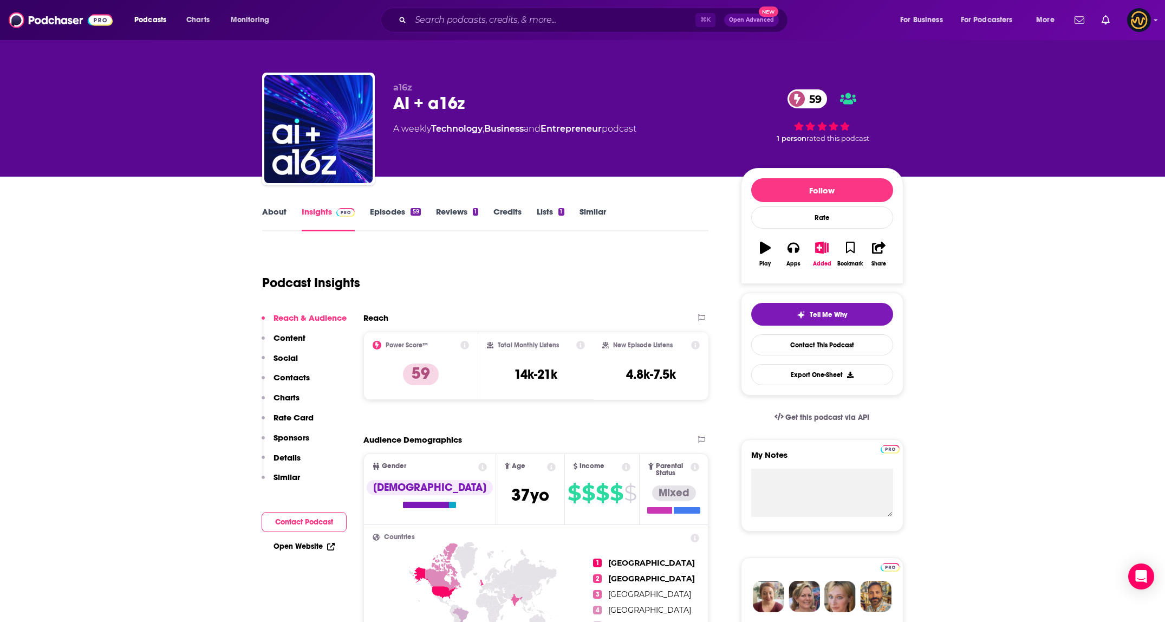
click at [308, 371] on div "Reach & Audience Content Social Contacts Charts Rate Card Sponsors Details Simi…" at bounding box center [304, 401] width 85 height 179
click at [302, 378] on p "Contacts" at bounding box center [291, 377] width 36 height 10
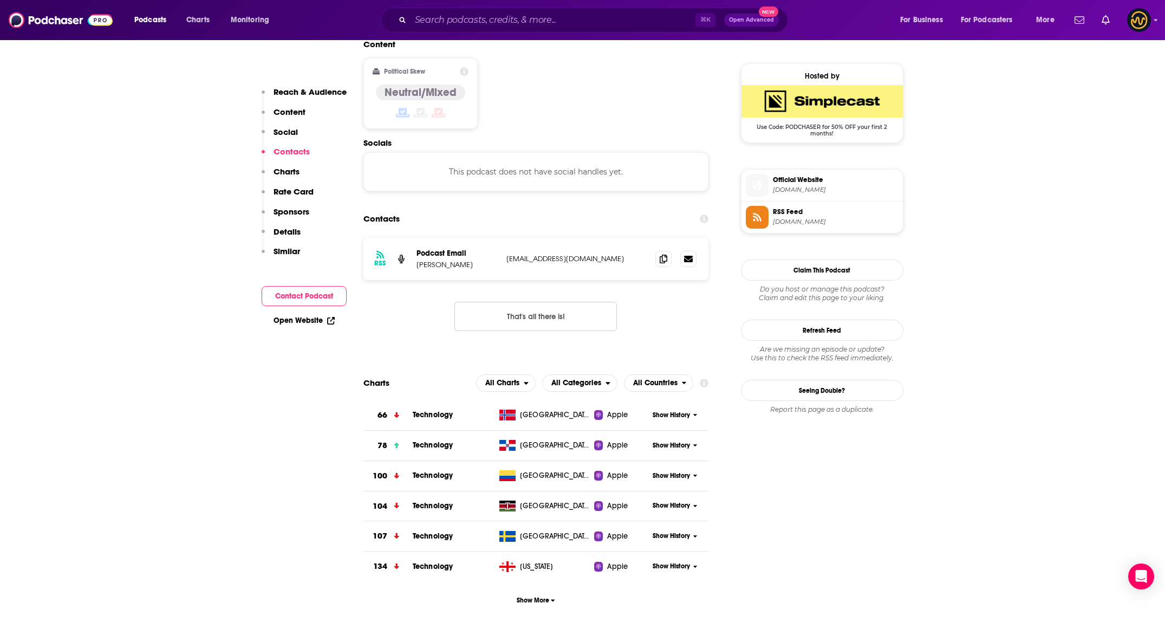
scroll to position [859, 0]
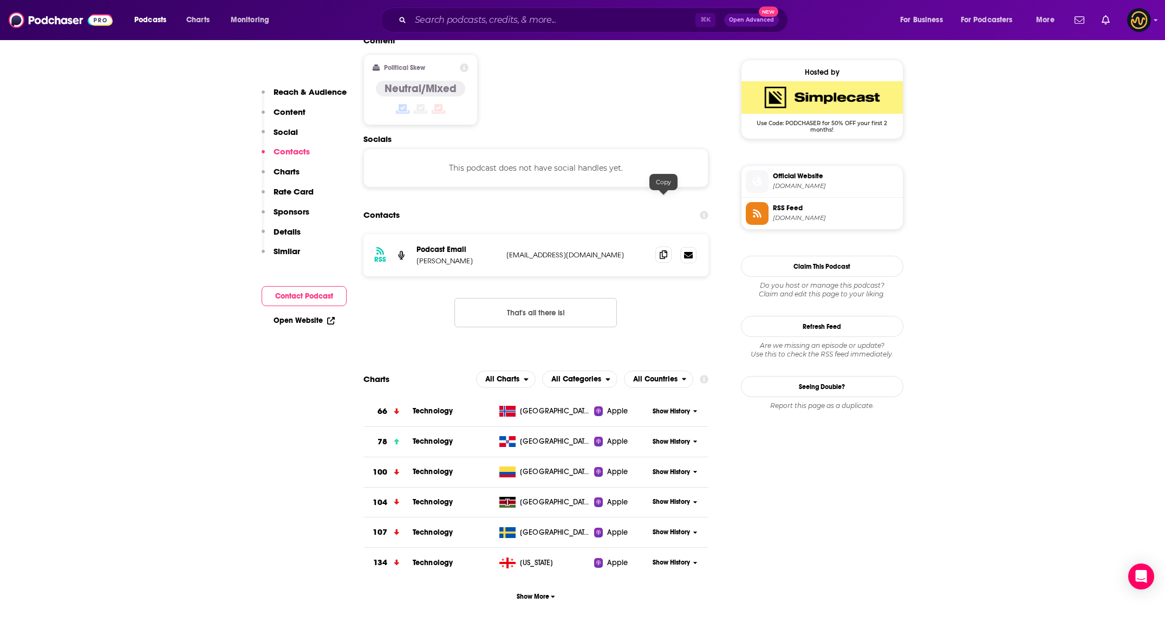
click at [665, 250] on icon at bounding box center [663, 254] width 8 height 9
click at [478, 23] on input "Search podcasts, credits, & more..." at bounding box center [552, 19] width 285 height 17
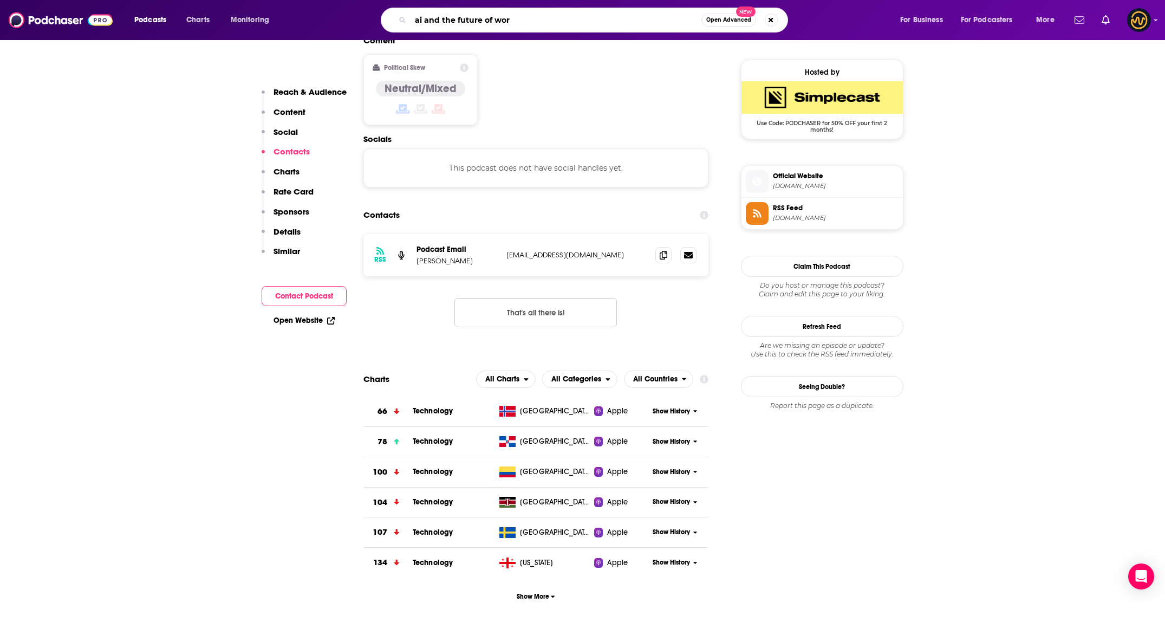
type input "ai and the future of work"
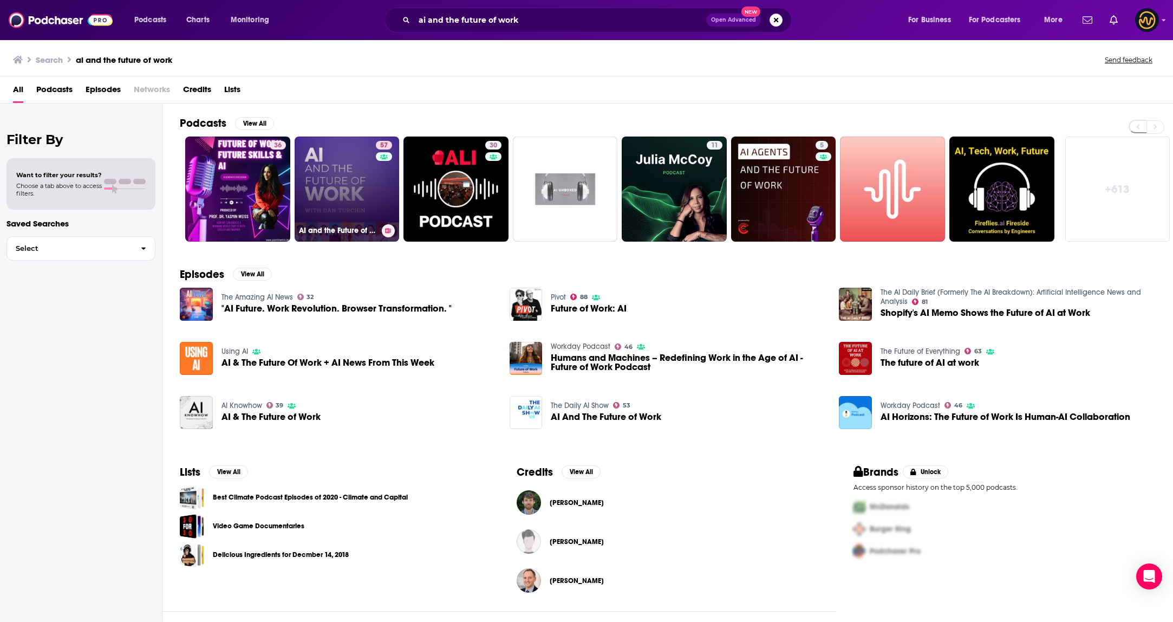
click at [343, 181] on link "57 AI and the Future of Work: Artificial Intelligence in the Workplace, Busines…" at bounding box center [347, 188] width 105 height 105
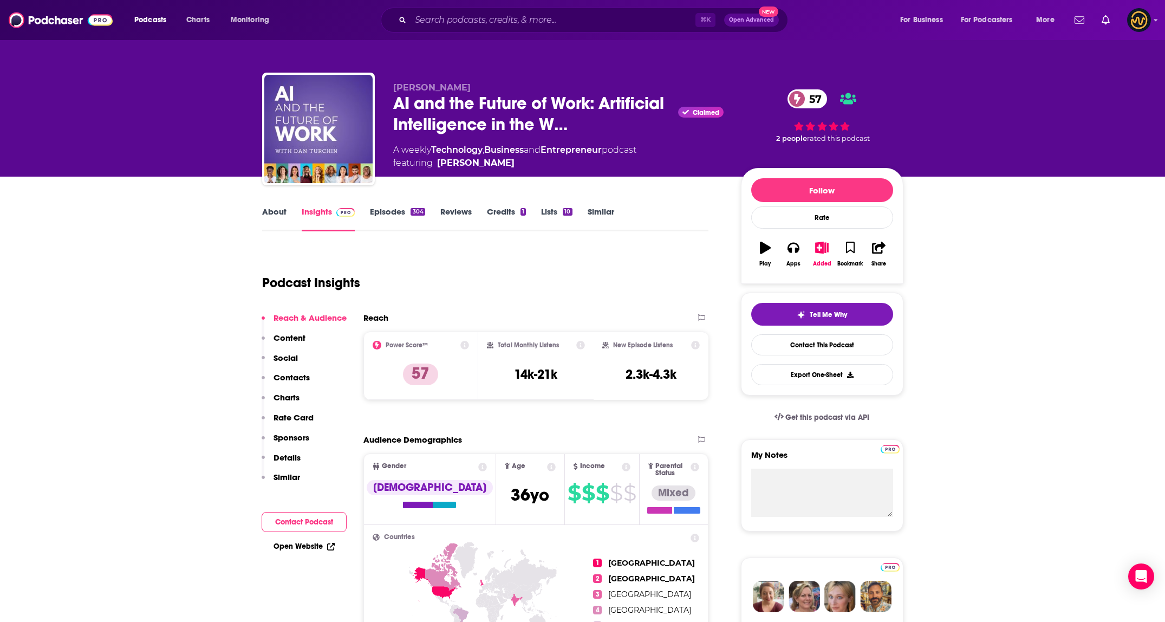
click at [293, 380] on p "Contacts" at bounding box center [291, 377] width 36 height 10
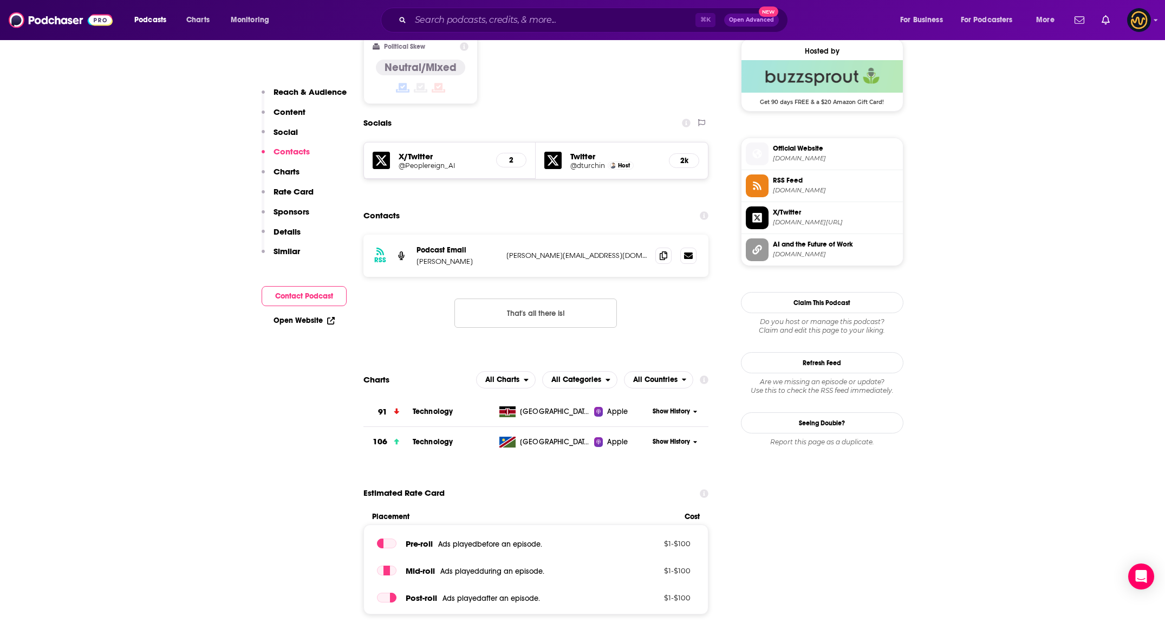
scroll to position [881, 0]
click at [664, 250] on icon at bounding box center [663, 254] width 8 height 9
click at [513, 18] on input "Search podcasts, credits, & more..." at bounding box center [552, 19] width 285 height 17
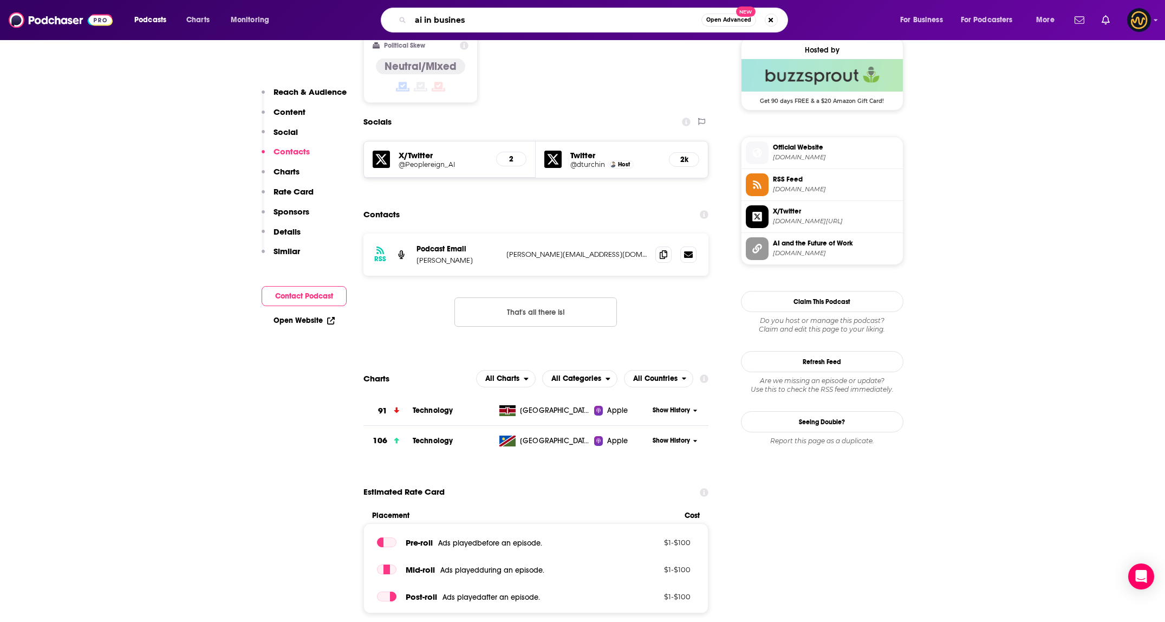
type input "ai in business"
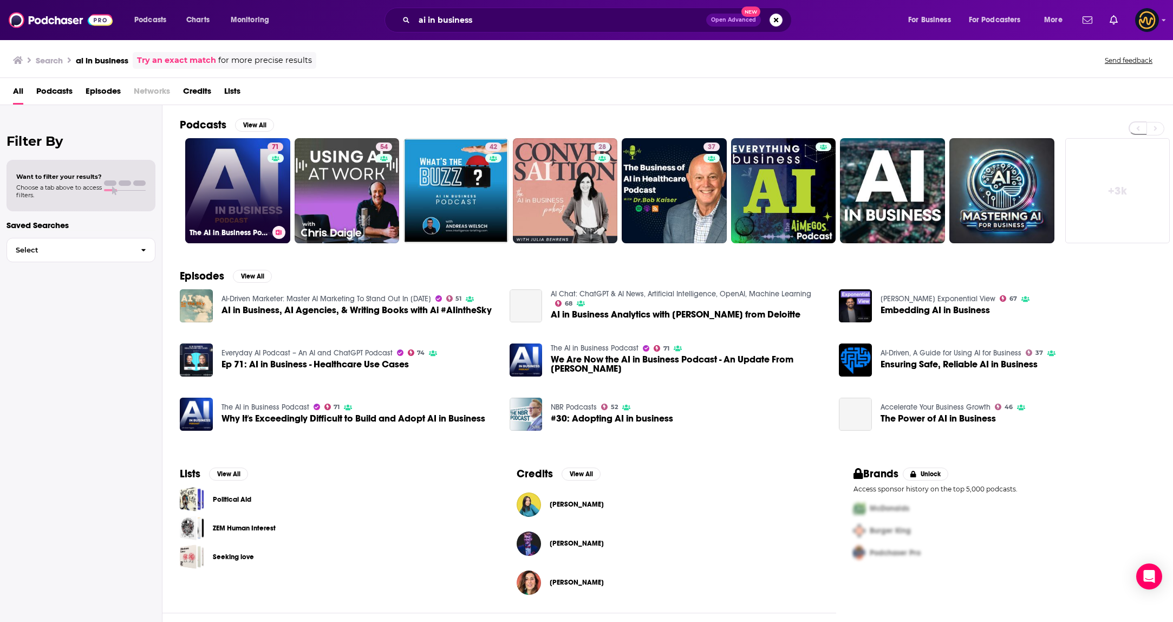
click at [248, 167] on link "71 The AI in Business Podcast" at bounding box center [237, 190] width 105 height 105
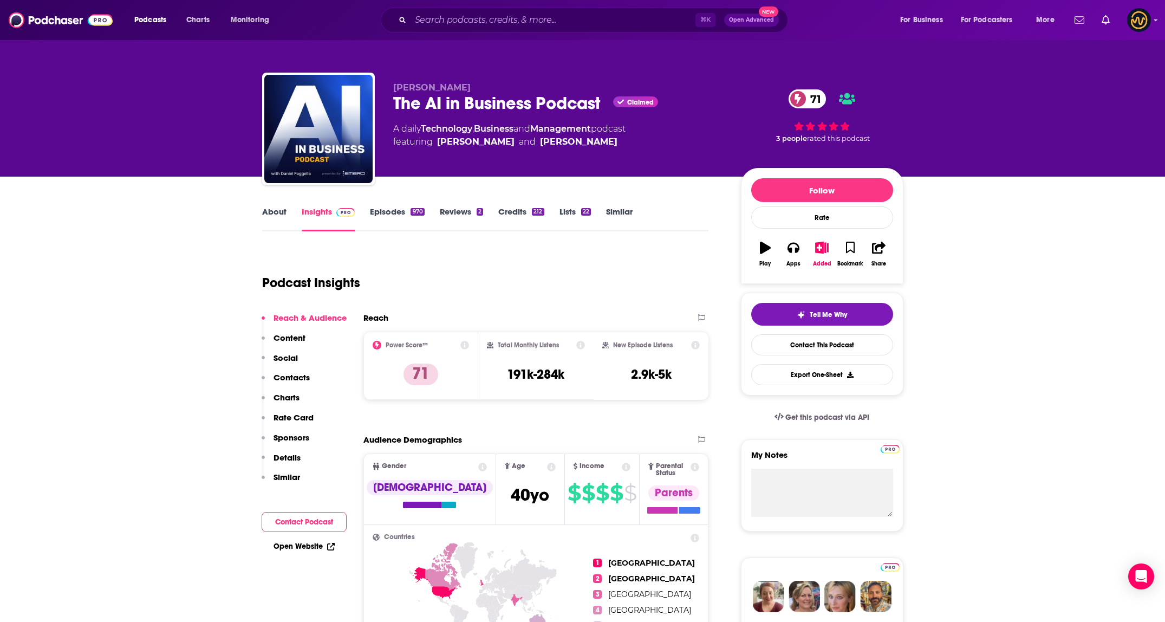
click at [294, 375] on p "Contacts" at bounding box center [291, 377] width 36 height 10
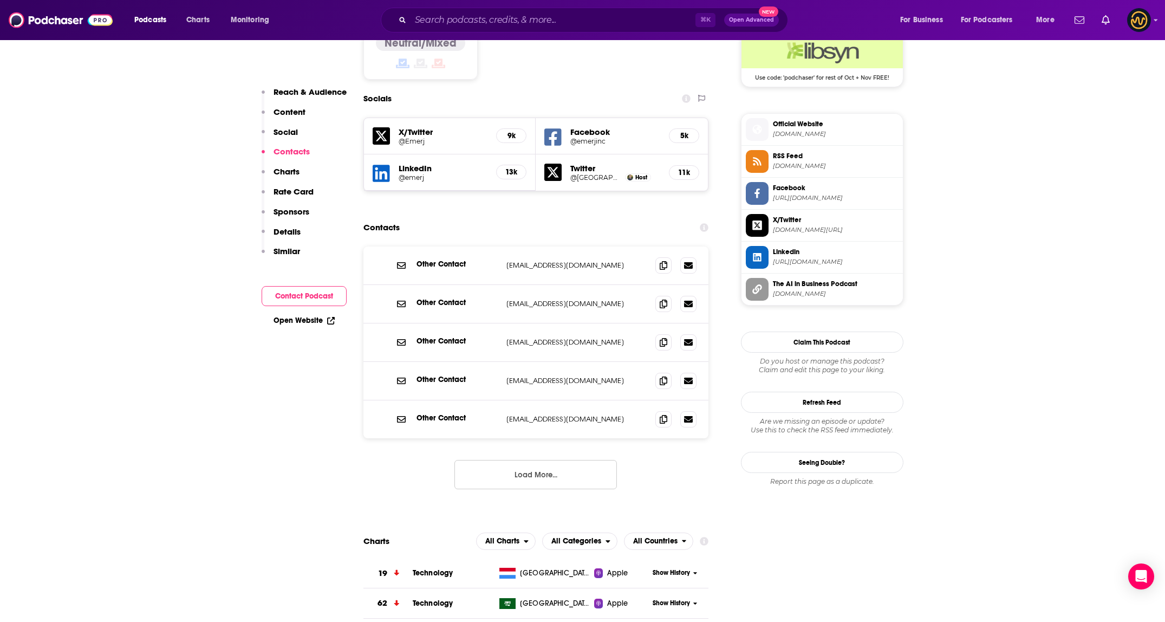
scroll to position [905, 0]
click at [658, 371] on span at bounding box center [663, 379] width 16 height 16
click at [526, 459] on button "Load More..." at bounding box center [535, 473] width 162 height 29
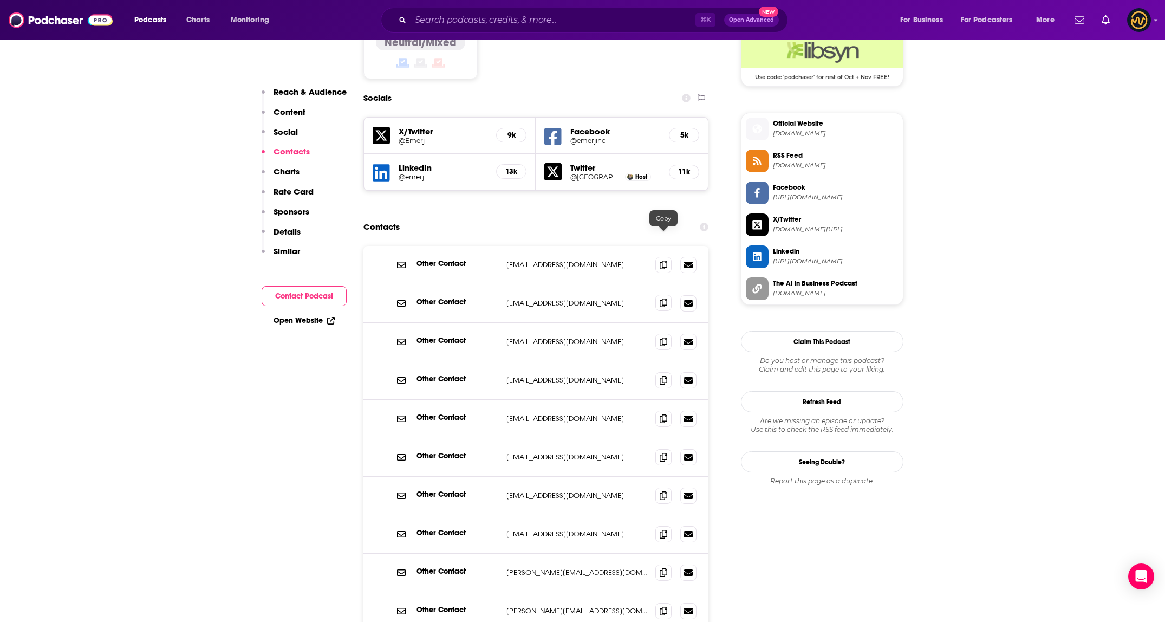
click at [663, 298] on icon at bounding box center [663, 302] width 8 height 9
click at [660, 260] on icon at bounding box center [663, 264] width 8 height 9
click at [666, 567] on icon at bounding box center [663, 571] width 8 height 9
click at [664, 606] on icon at bounding box center [663, 610] width 8 height 9
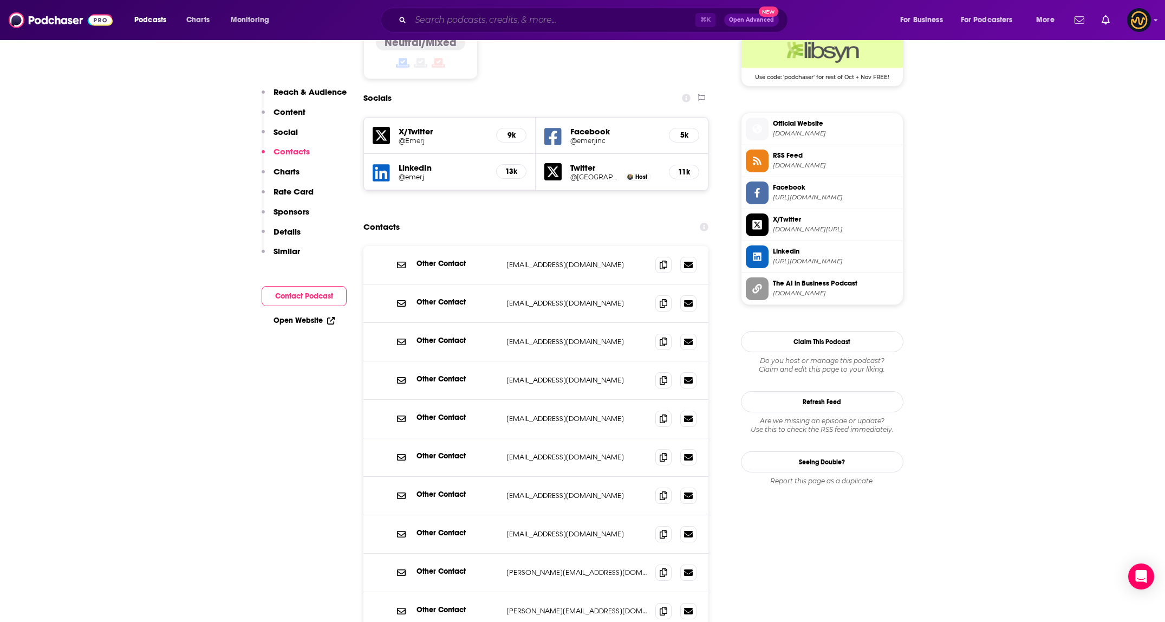
click at [490, 22] on input "Search podcasts, credits, & more..." at bounding box center [552, 19] width 285 height 17
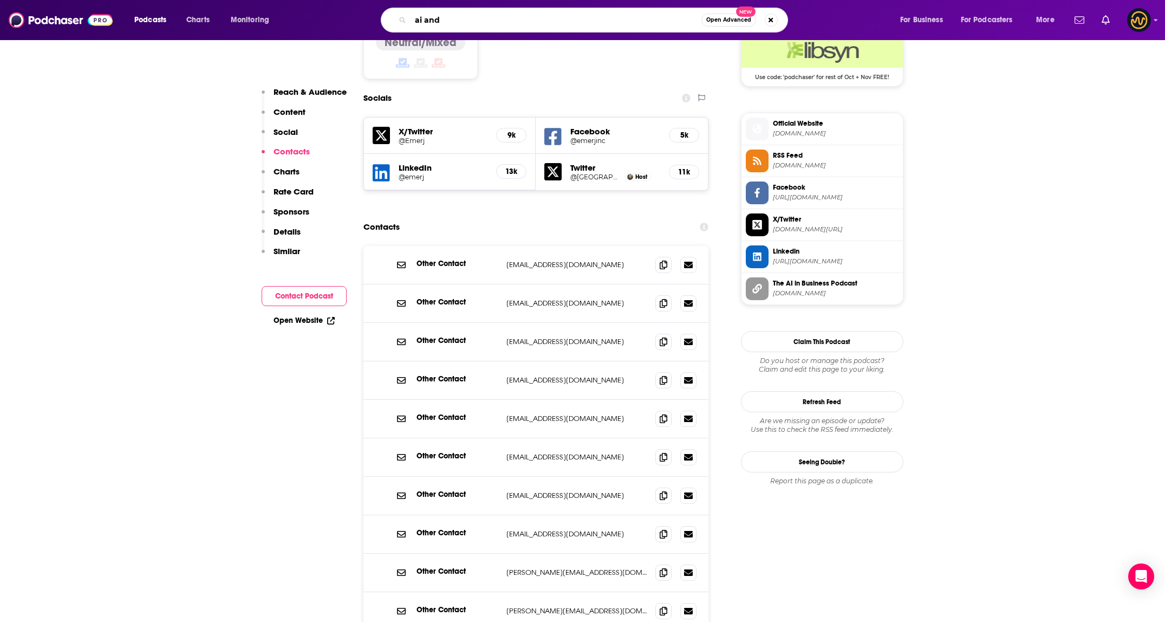
type input "ai and i"
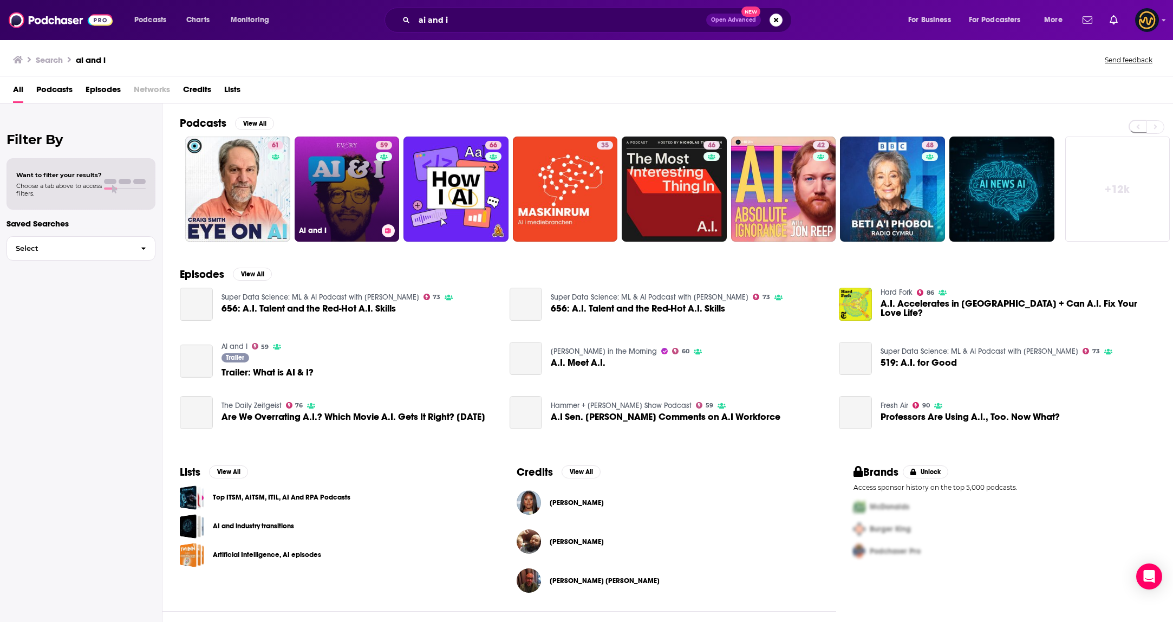
click at [361, 184] on link "59 AI and I" at bounding box center [347, 188] width 105 height 105
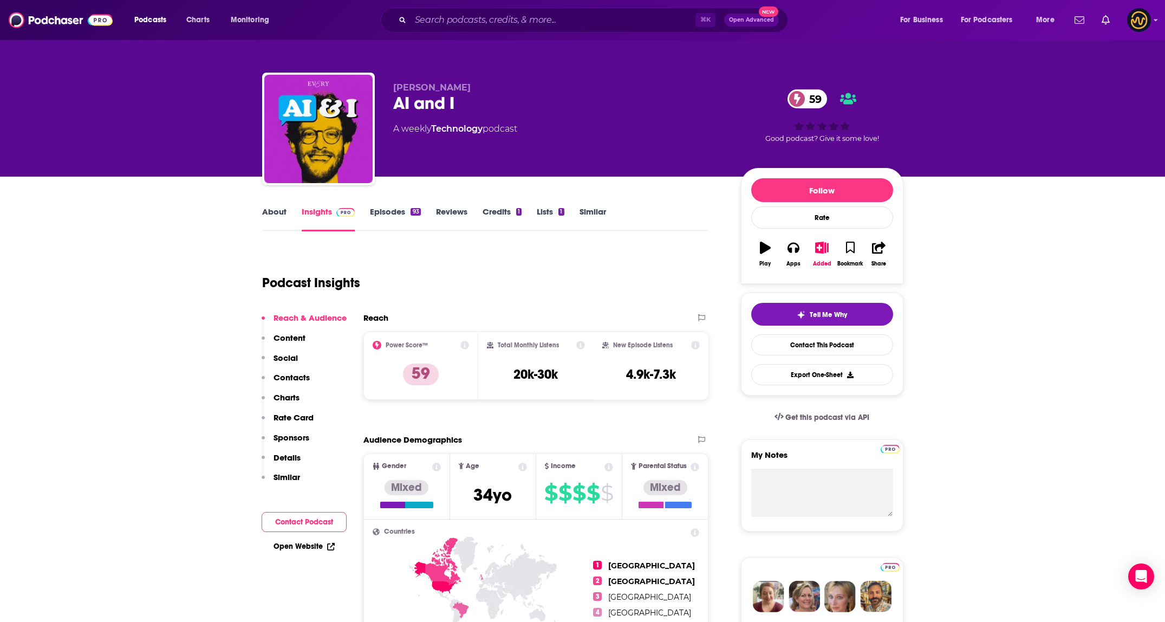
click at [290, 377] on p "Contacts" at bounding box center [291, 377] width 36 height 10
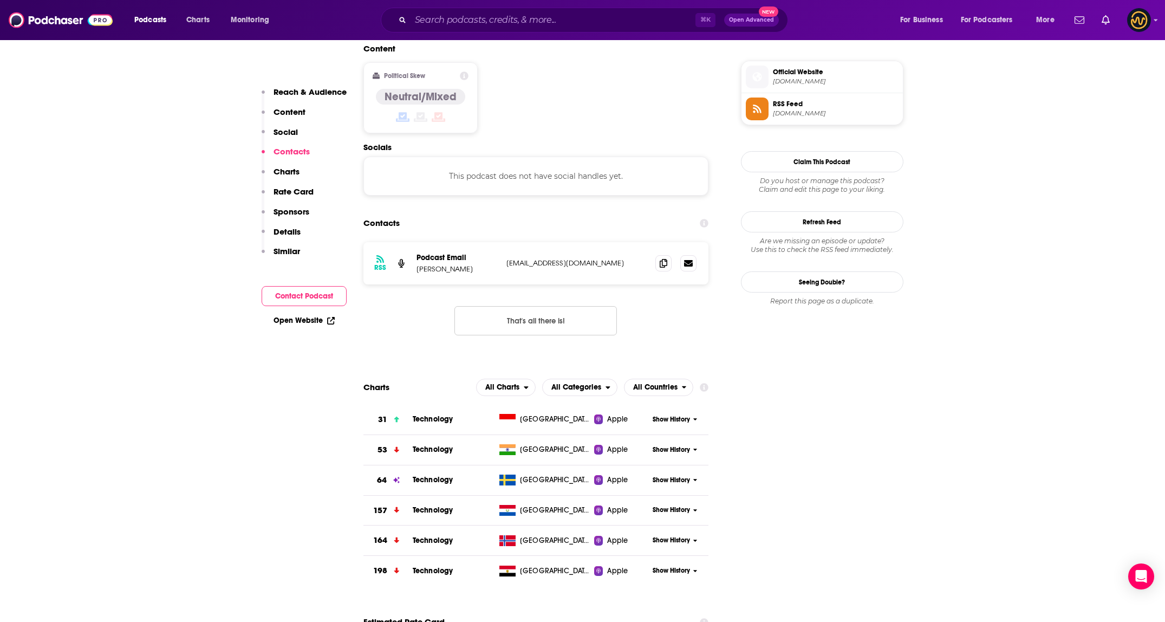
scroll to position [859, 0]
click at [661, 257] on icon at bounding box center [663, 261] width 8 height 9
click at [553, 20] on input "Search podcasts, credits, & more..." at bounding box center [552, 19] width 285 height 17
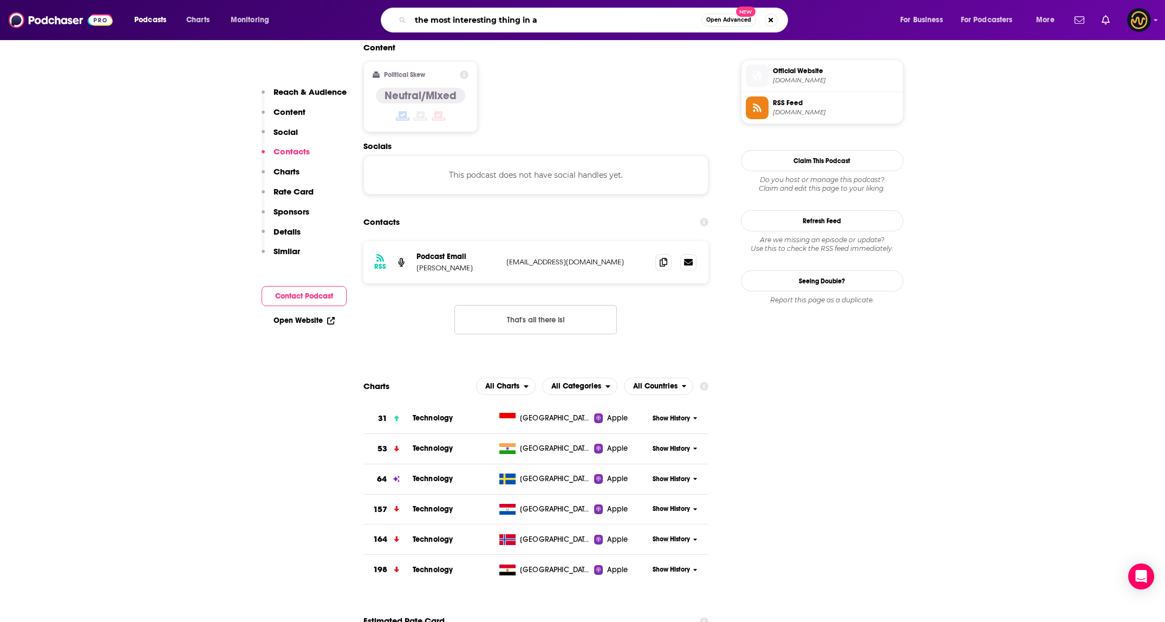
type input "the most interesting thing in ai"
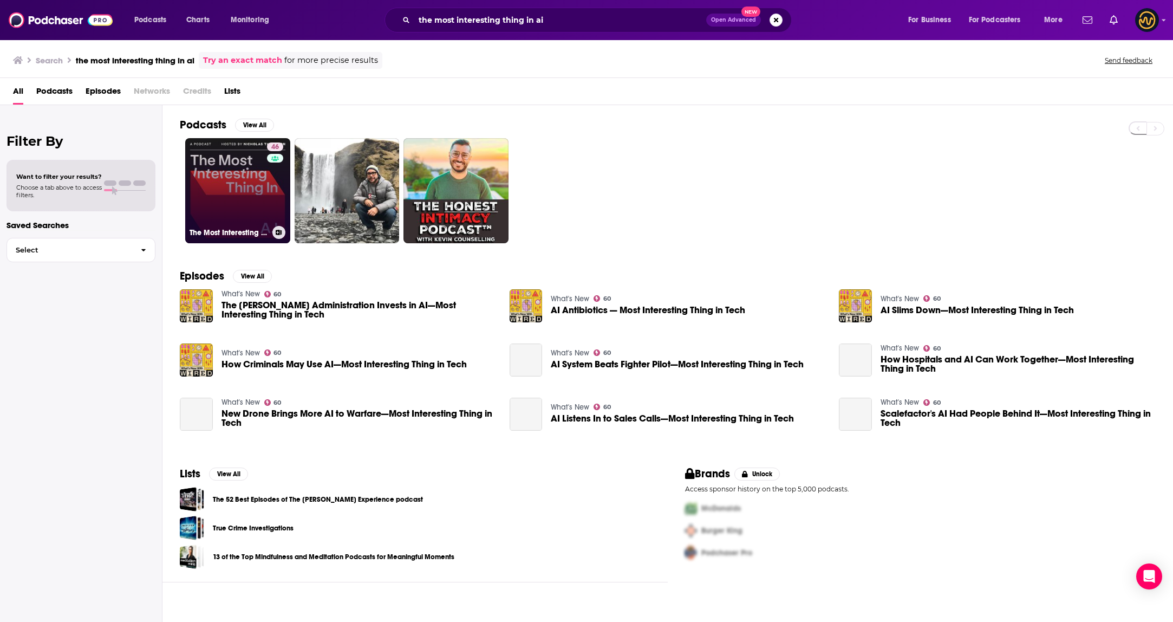
click at [218, 180] on link "46 The Most Interesting Thing in A.I." at bounding box center [237, 190] width 105 height 105
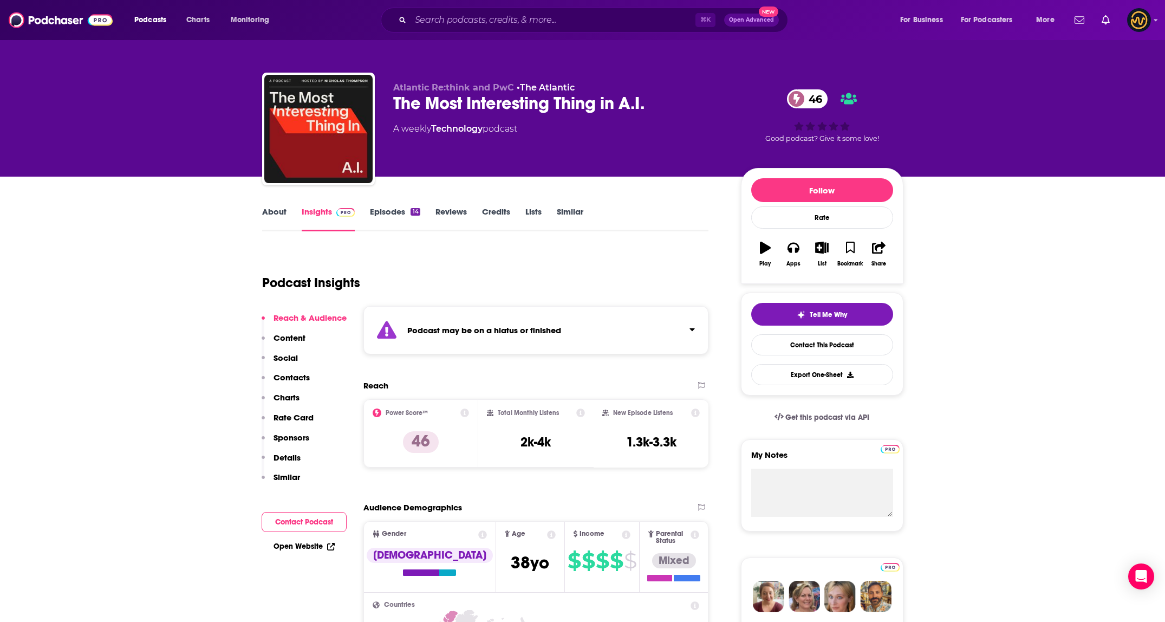
click at [498, 330] on strong "Podcast may be on a hiatus or finished" at bounding box center [484, 330] width 154 height 10
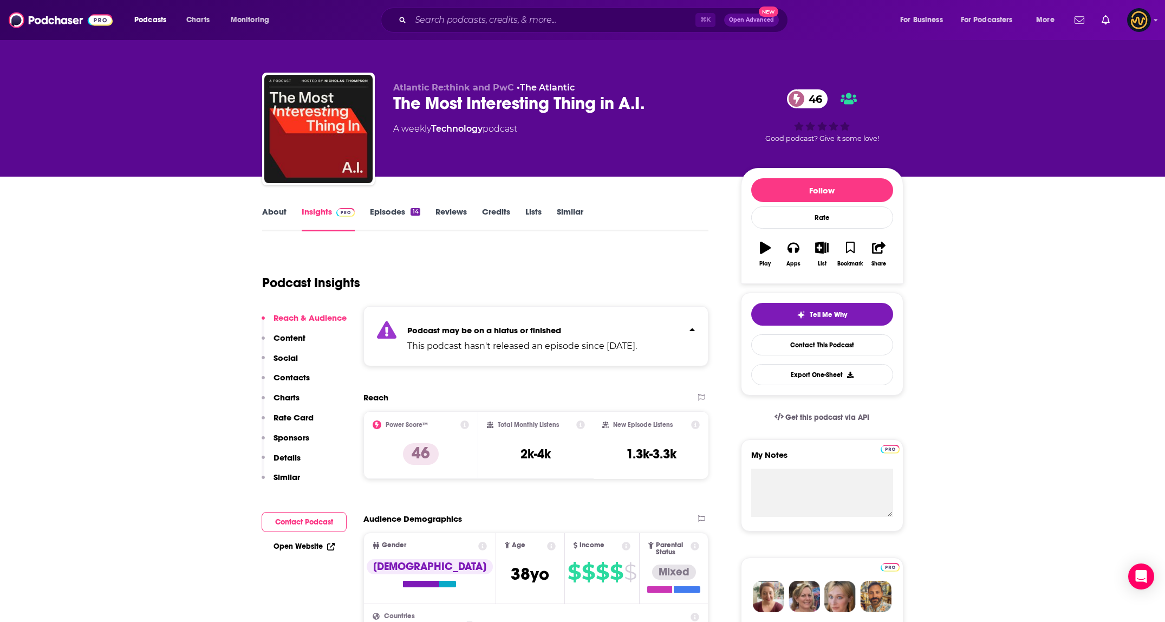
click at [497, 330] on strong "Podcast may be on a hiatus or finished" at bounding box center [484, 330] width 154 height 10
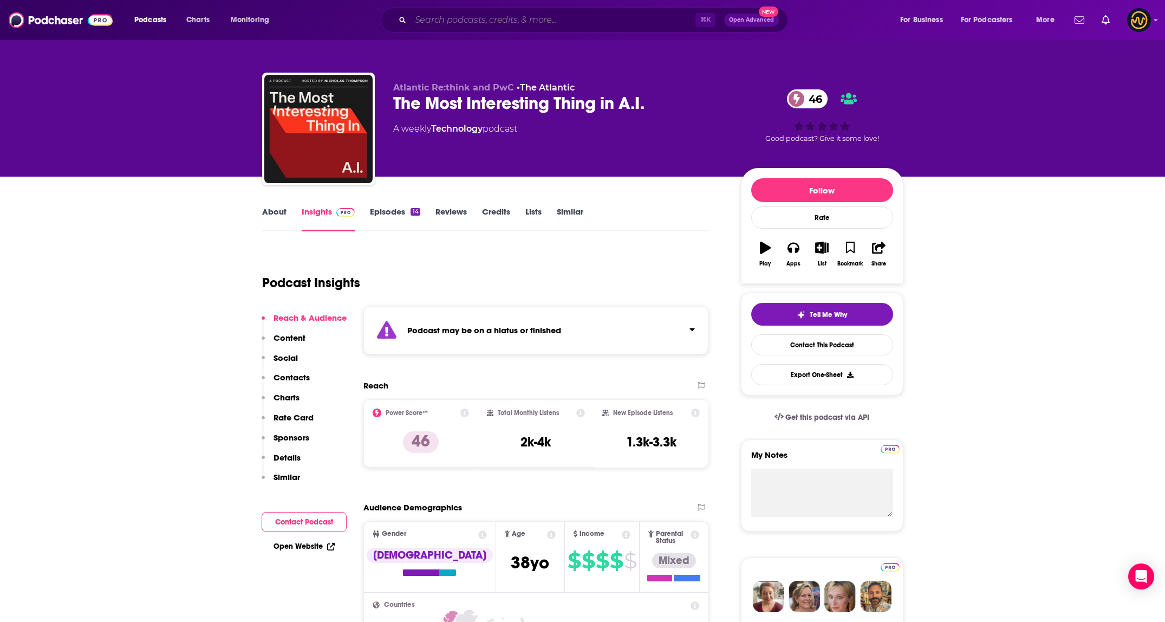
click at [520, 16] on input "Search podcasts, credits, & more..." at bounding box center [552, 19] width 285 height 17
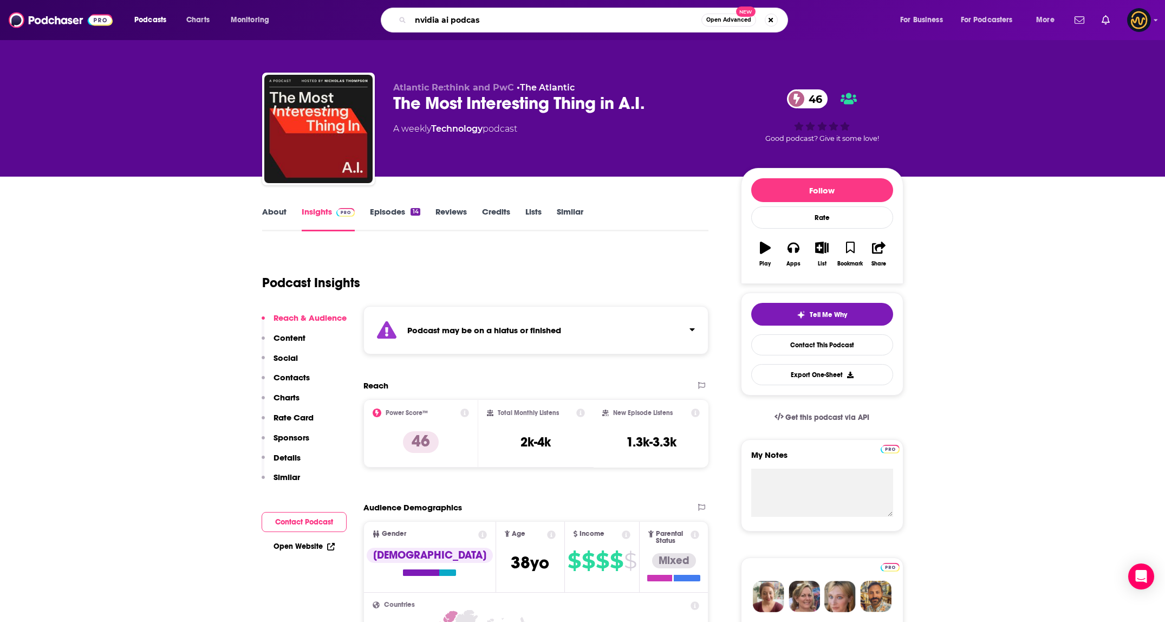
type input "nvidia ai podcast"
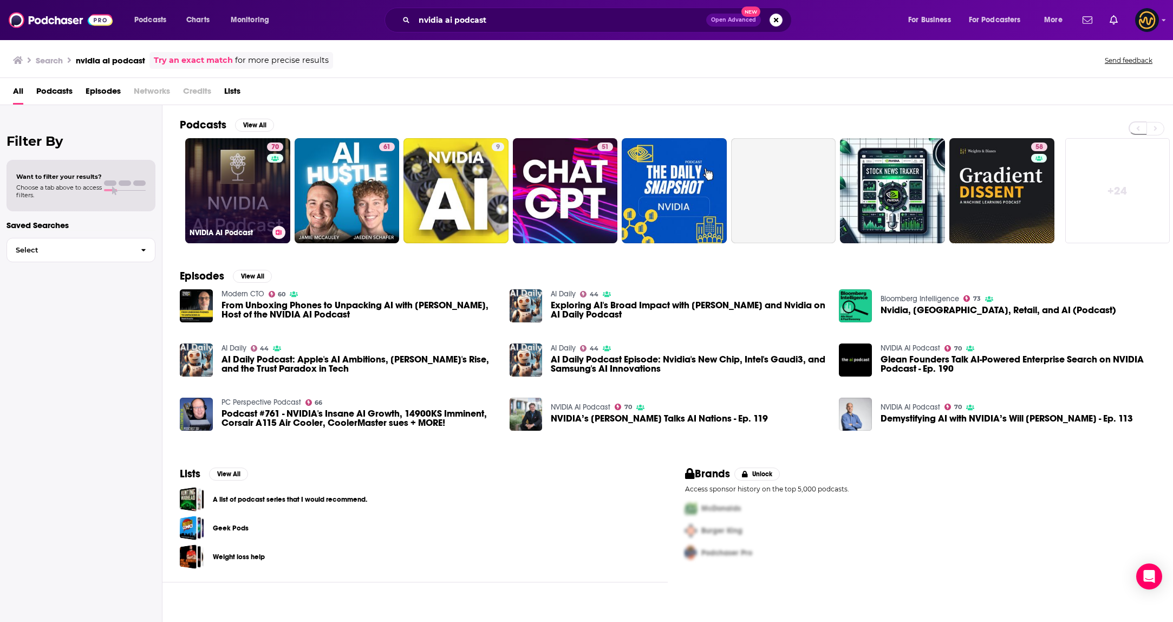
click at [245, 184] on link "70 NVIDIA AI Podcast" at bounding box center [237, 190] width 105 height 105
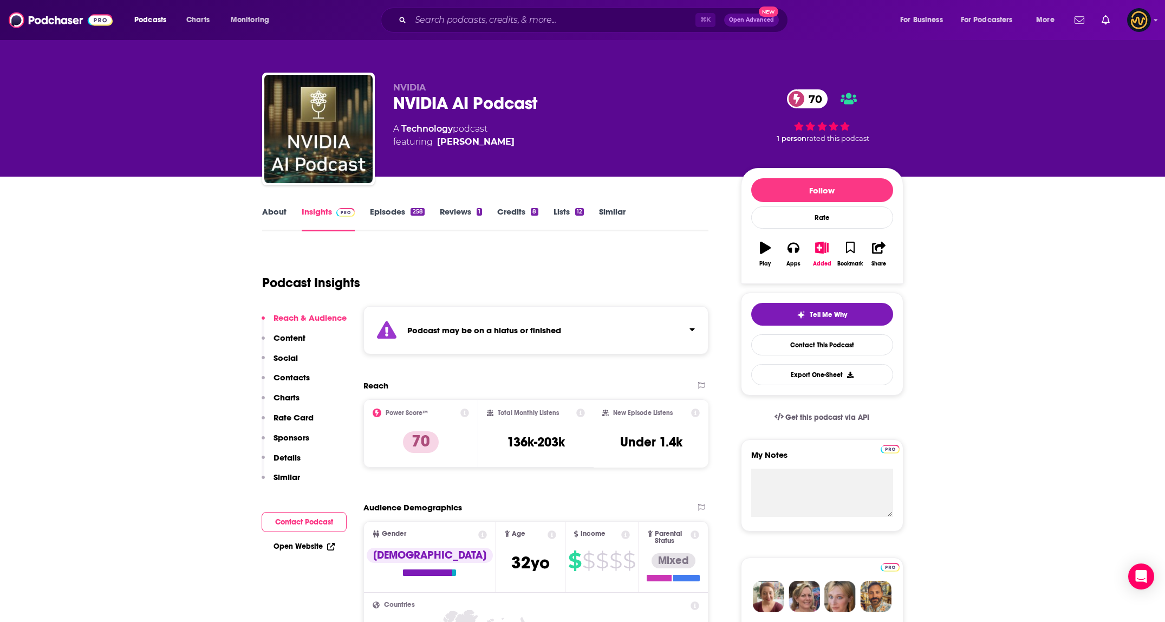
click at [531, 337] on div "Podcast may be on a hiatus or finished" at bounding box center [535, 330] width 345 height 48
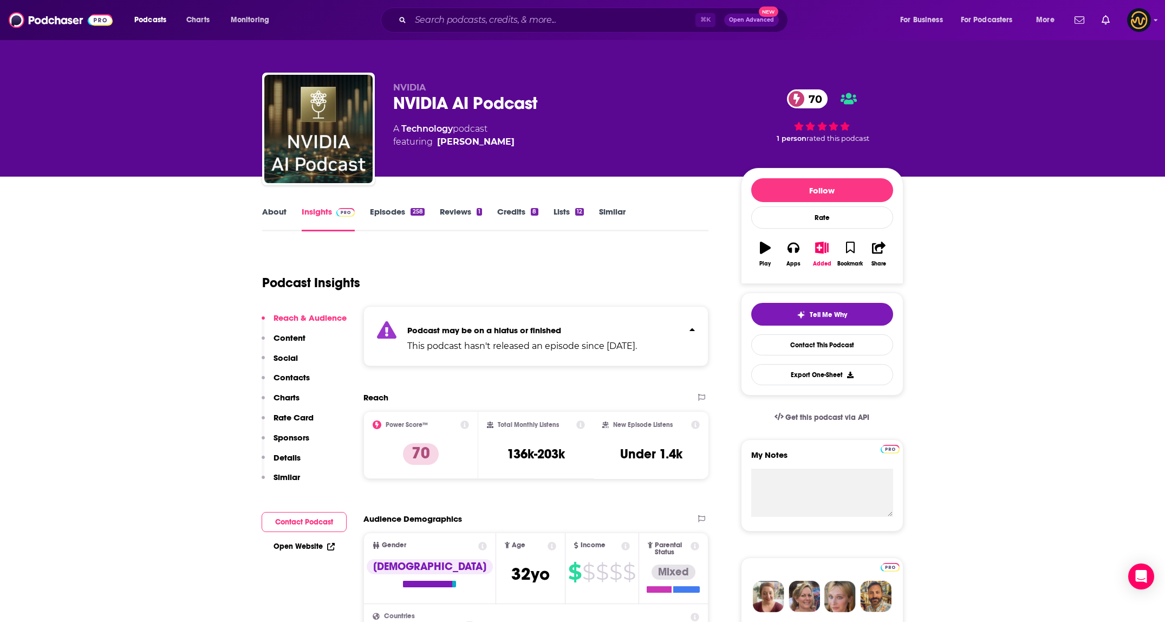
click at [531, 337] on div "Podcast may be on a hiatus or finished This podcast hasn't released an episode …" at bounding box center [522, 335] width 230 height 33
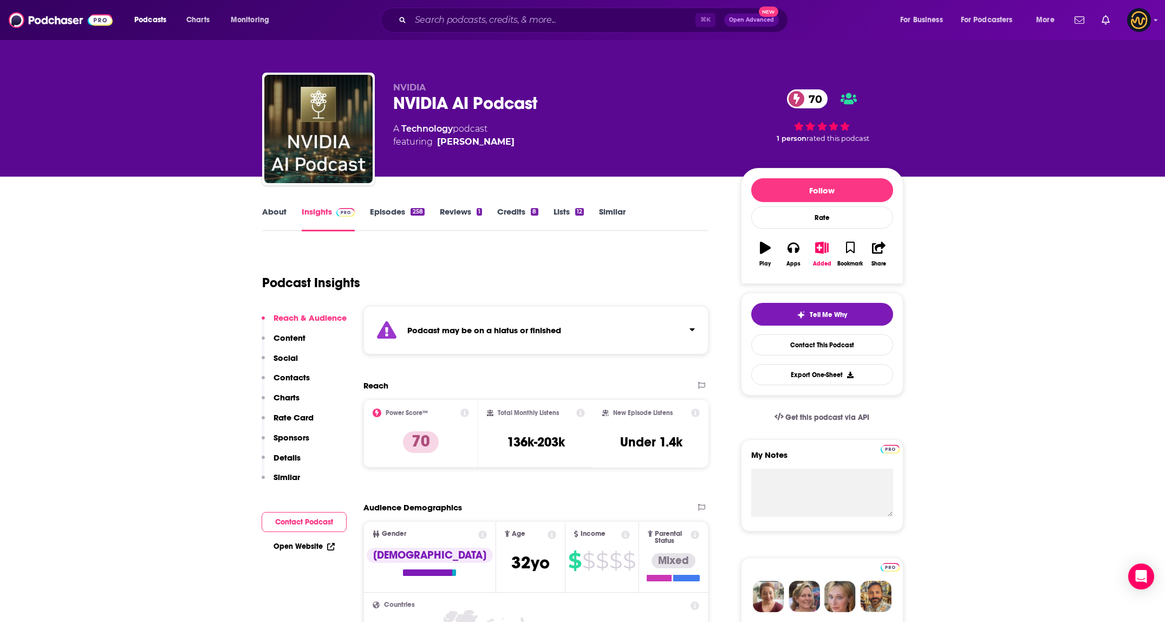
click at [408, 221] on link "Episodes 258" at bounding box center [397, 218] width 54 height 25
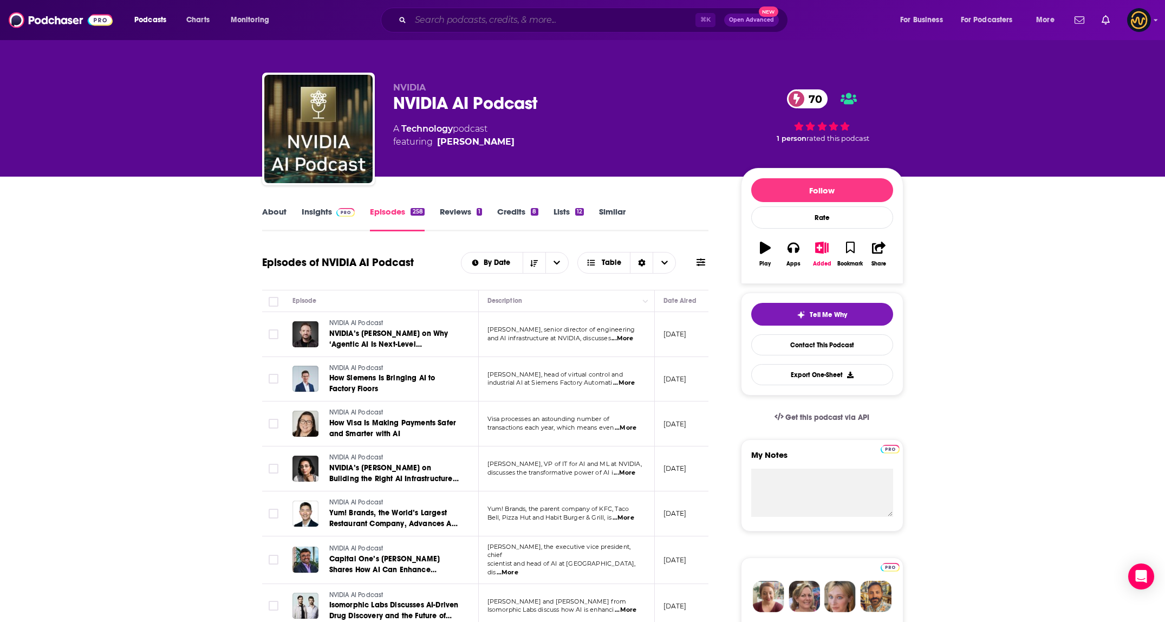
click at [461, 12] on input "Search podcasts, credits, & more..." at bounding box center [552, 19] width 285 height 17
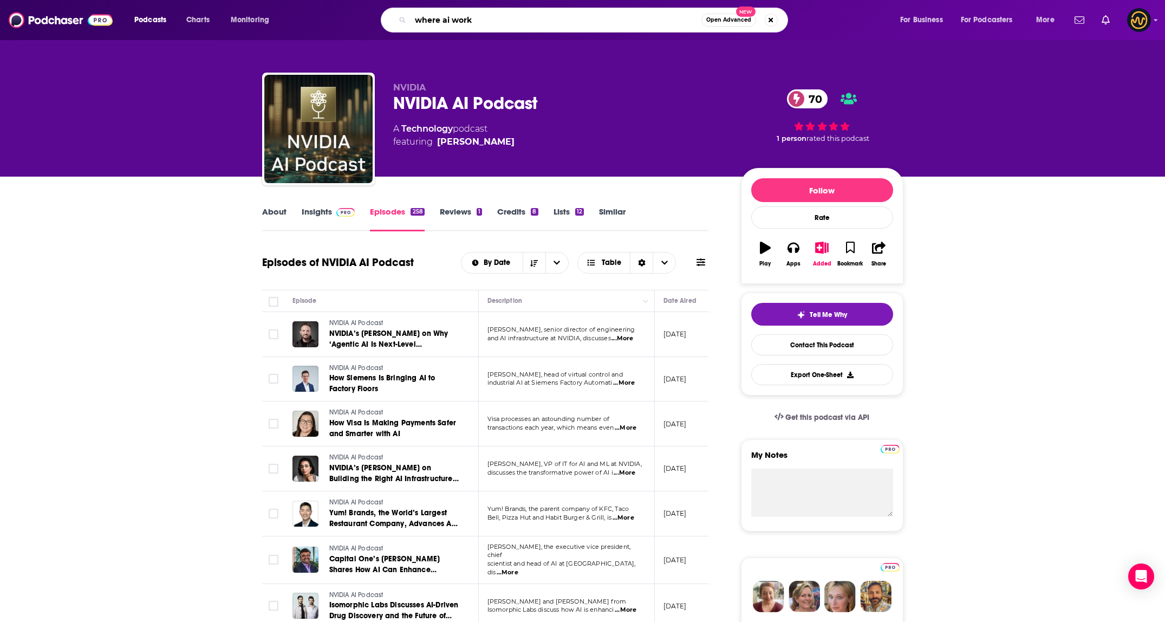
type input "where ai works"
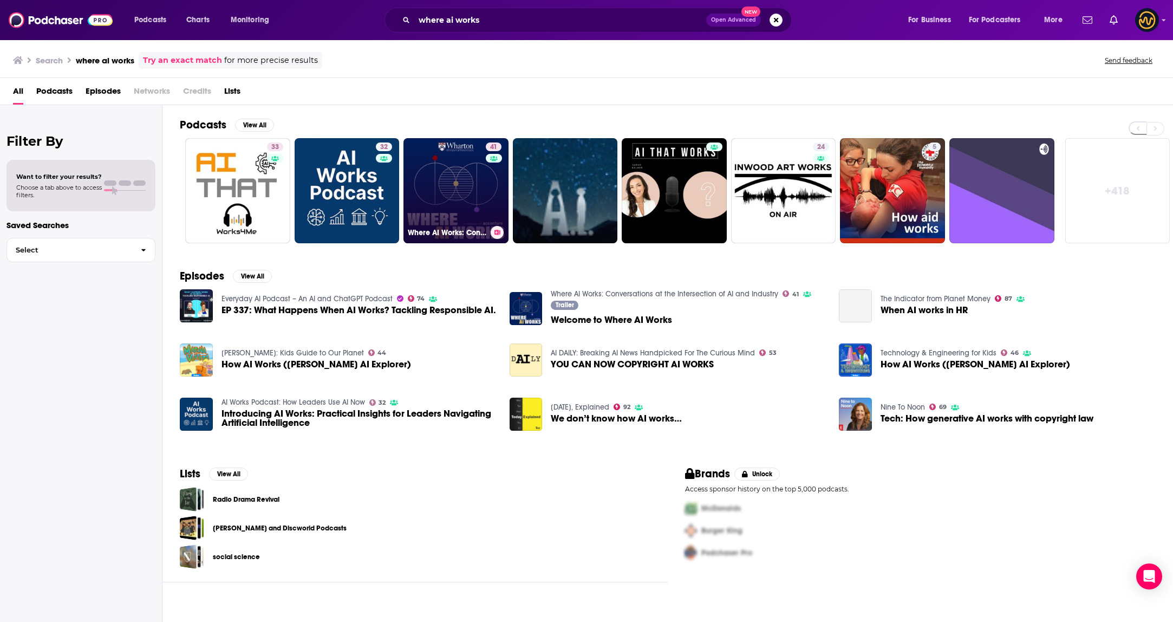
click at [427, 197] on link "41 Where AI Works: Conversations at the Intersection of AI and Industry" at bounding box center [455, 190] width 105 height 105
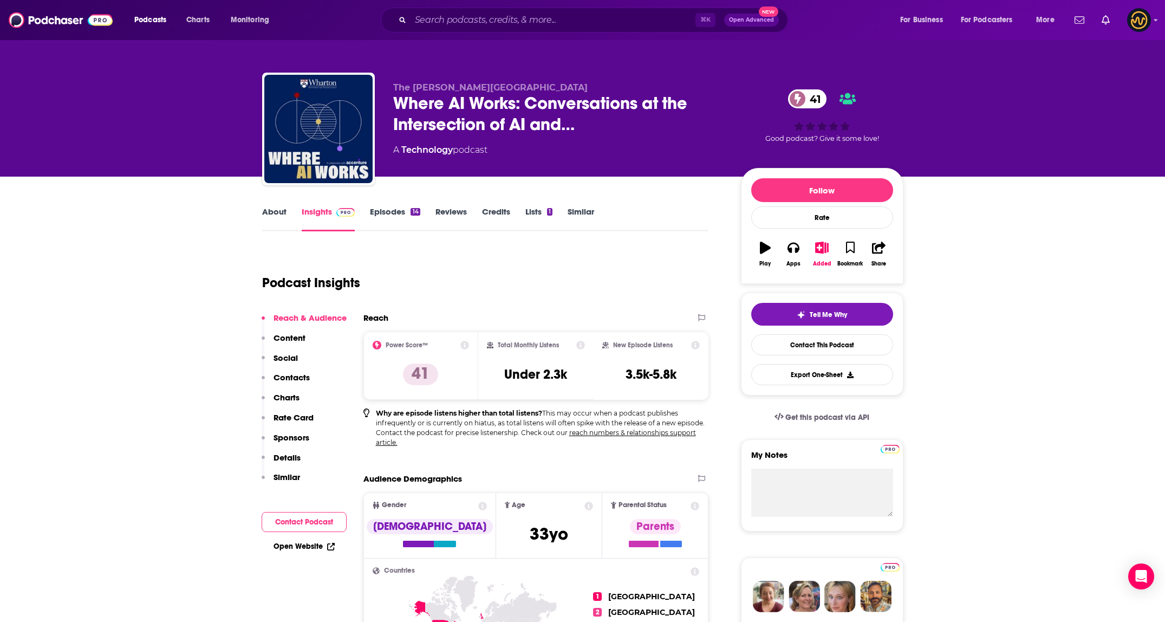
click at [295, 370] on button "Social" at bounding box center [280, 362] width 36 height 20
click at [294, 374] on p "Contacts" at bounding box center [291, 377] width 36 height 10
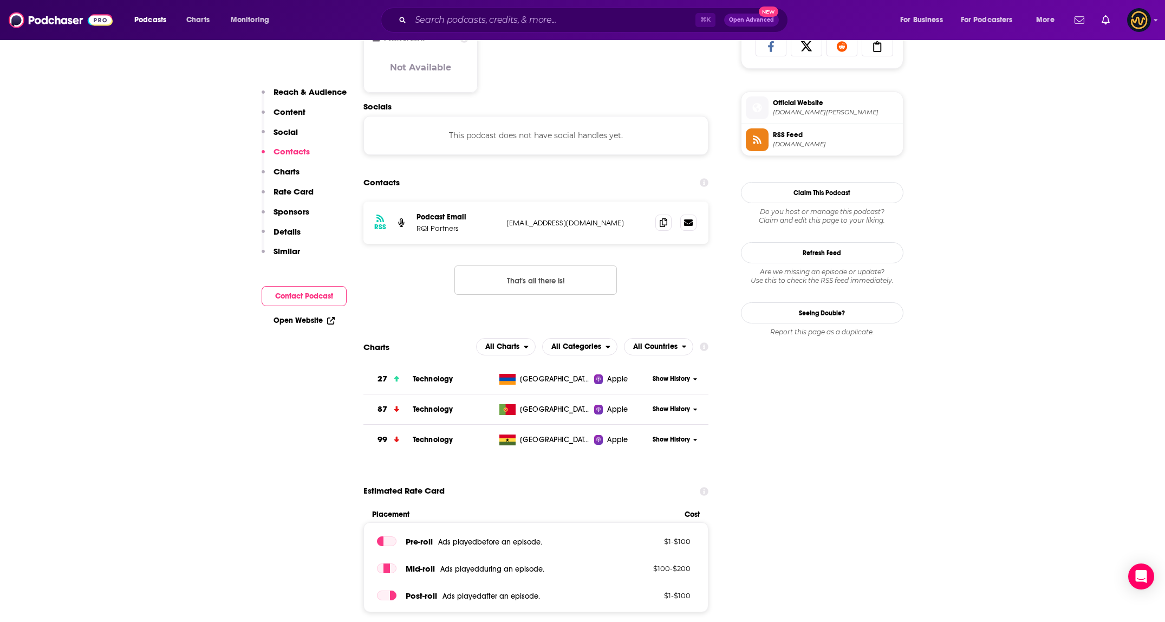
scroll to position [763, 0]
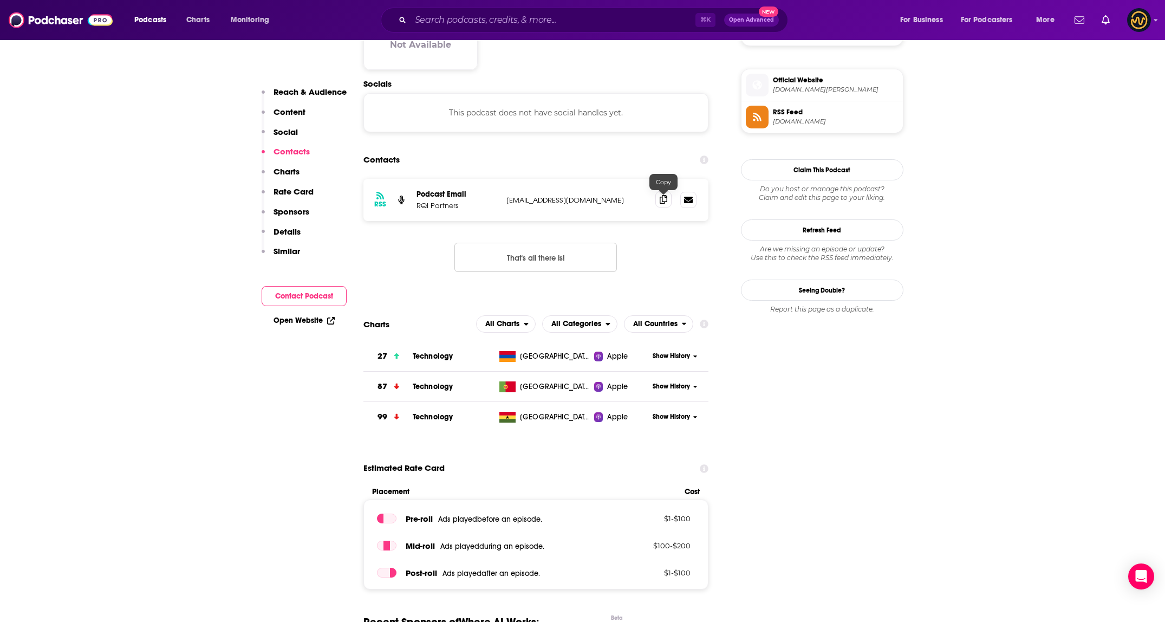
click at [663, 200] on icon at bounding box center [663, 199] width 8 height 9
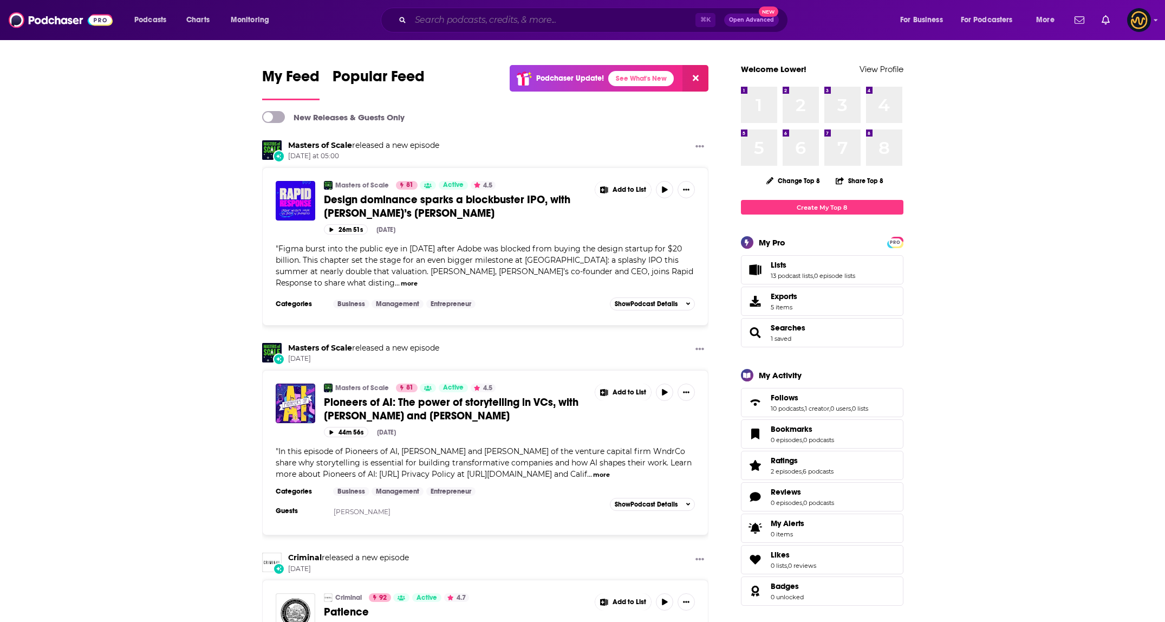
click at [528, 22] on input "Search podcasts, credits, & more..." at bounding box center [552, 19] width 285 height 17
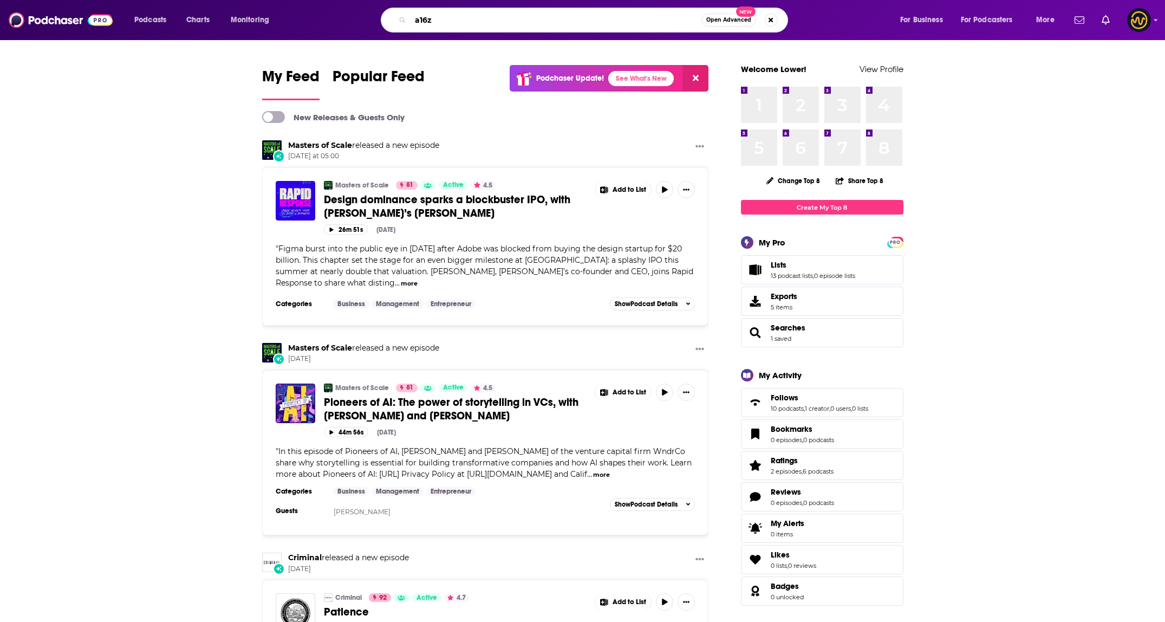
type input "a16z"
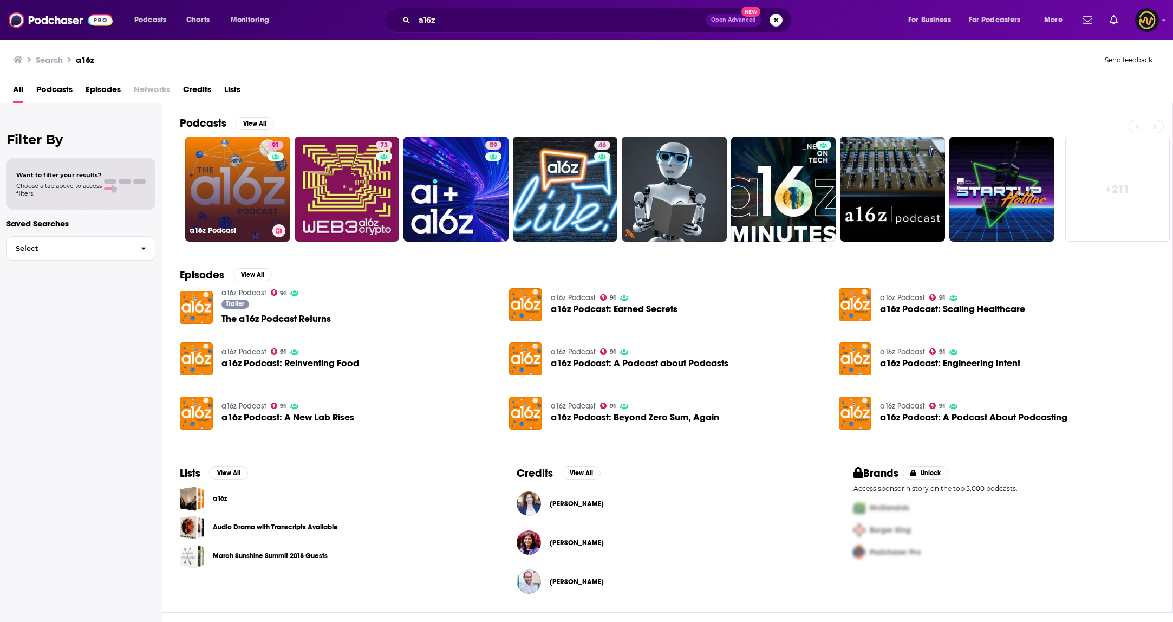
click at [251, 199] on link "91 a16z Podcast" at bounding box center [237, 188] width 105 height 105
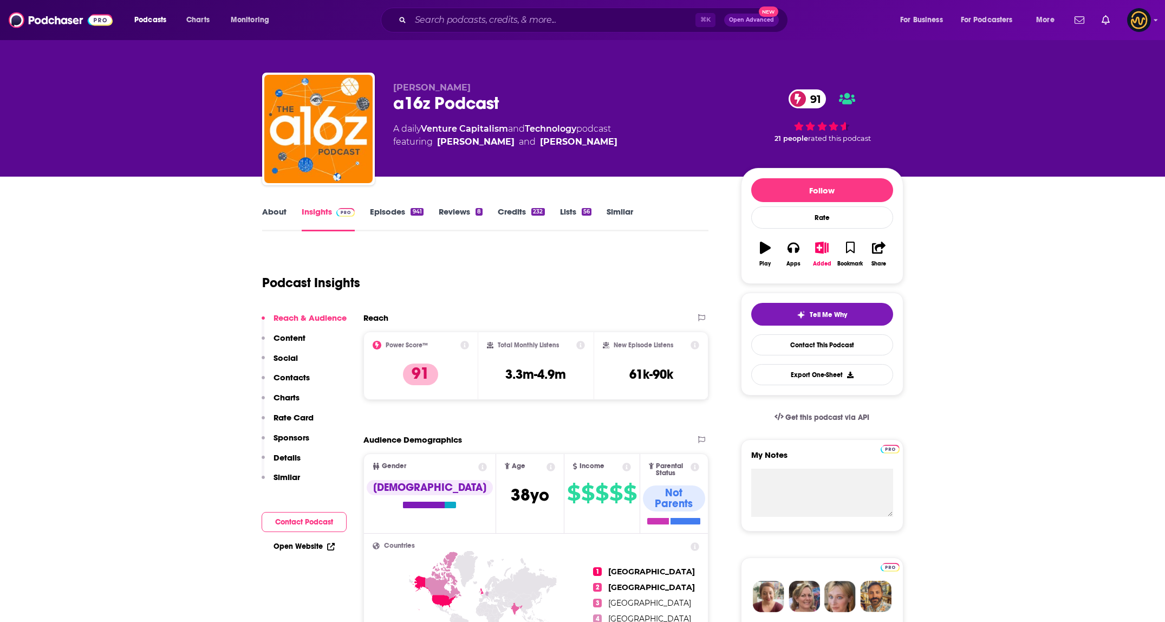
click at [292, 377] on p "Contacts" at bounding box center [291, 377] width 36 height 10
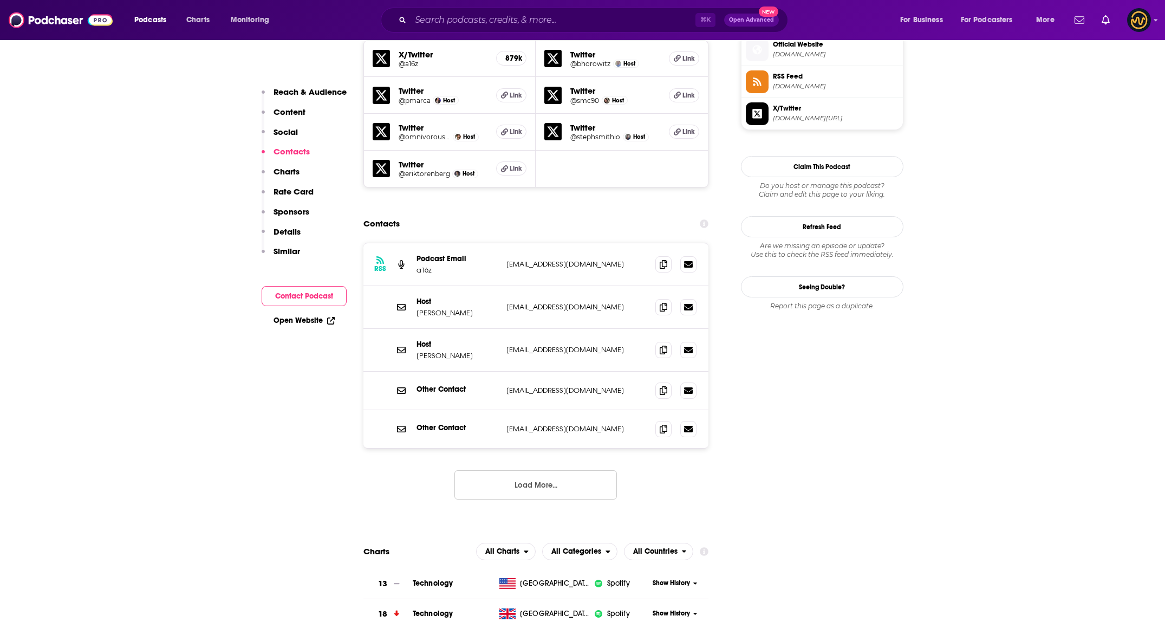
scroll to position [995, 0]
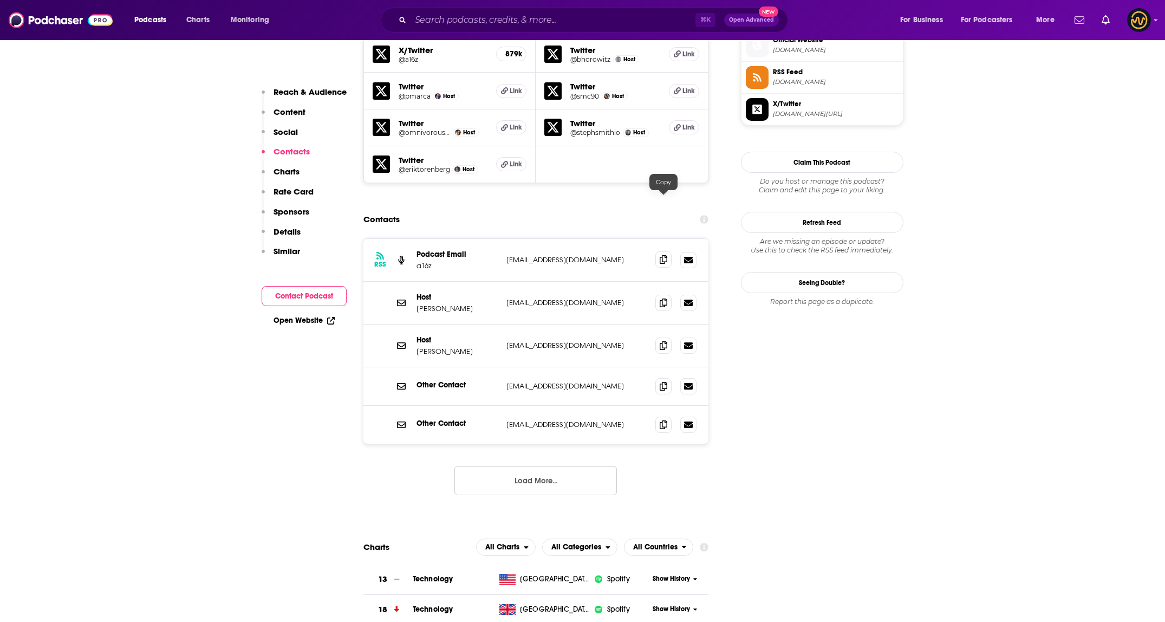
click at [668, 251] on span at bounding box center [663, 259] width 16 height 16
click at [579, 466] on button "Load More..." at bounding box center [535, 480] width 162 height 29
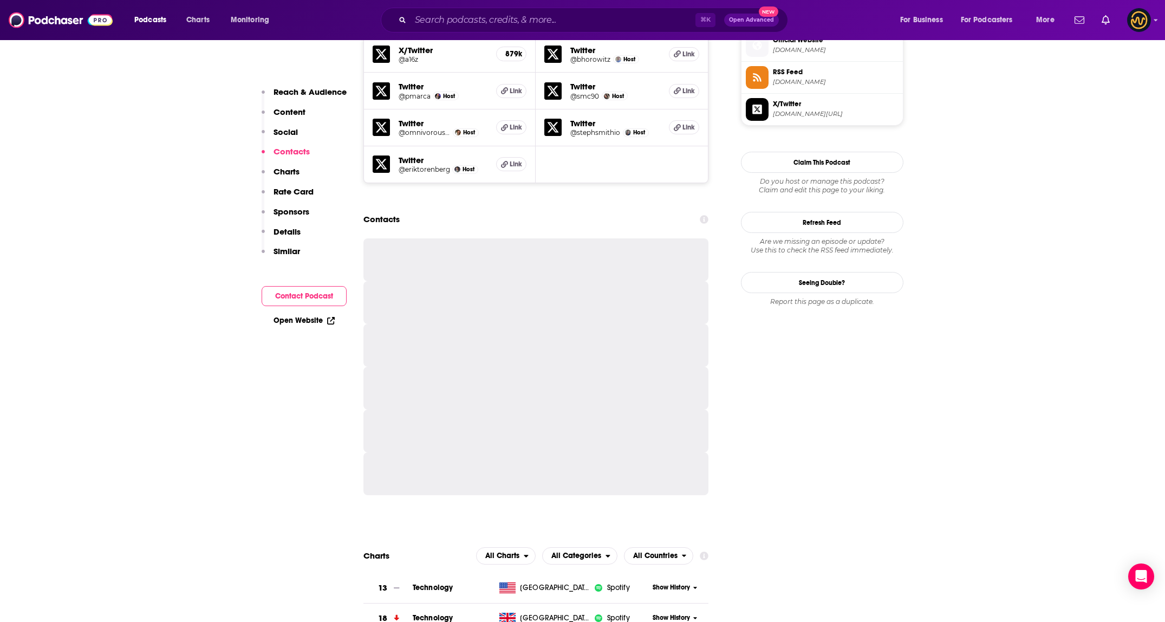
click at [579, 452] on div at bounding box center [535, 473] width 345 height 43
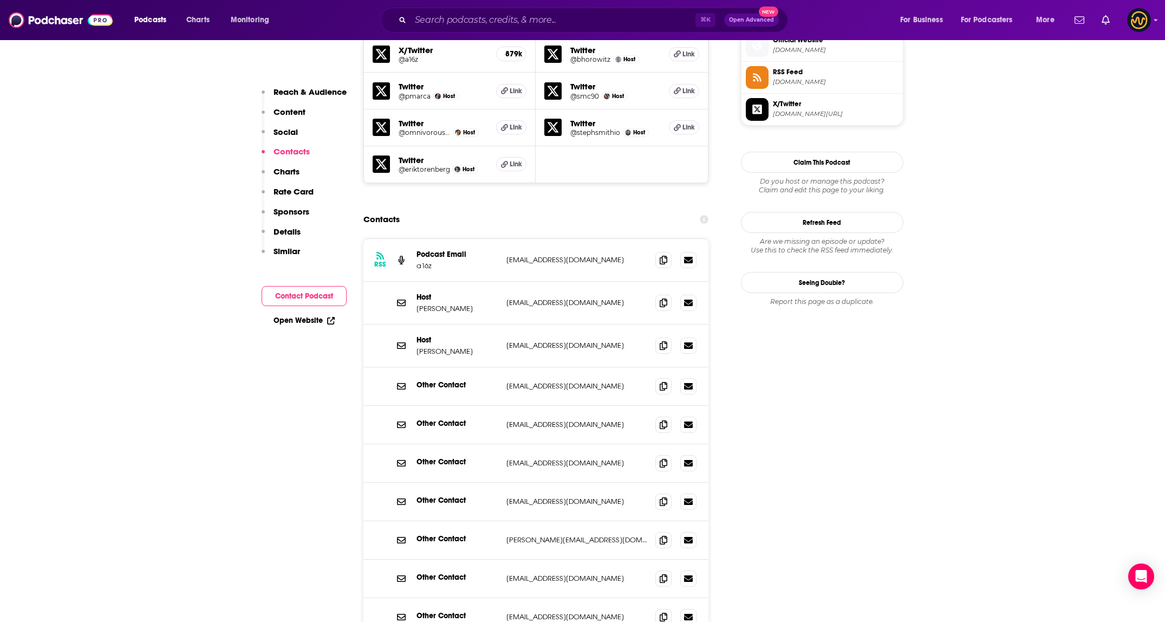
click at [666, 298] on icon at bounding box center [663, 302] width 8 height 9
click at [665, 341] on icon at bounding box center [663, 345] width 8 height 9
click at [661, 381] on icon at bounding box center [663, 385] width 8 height 9
click at [664, 420] on icon at bounding box center [663, 424] width 8 height 9
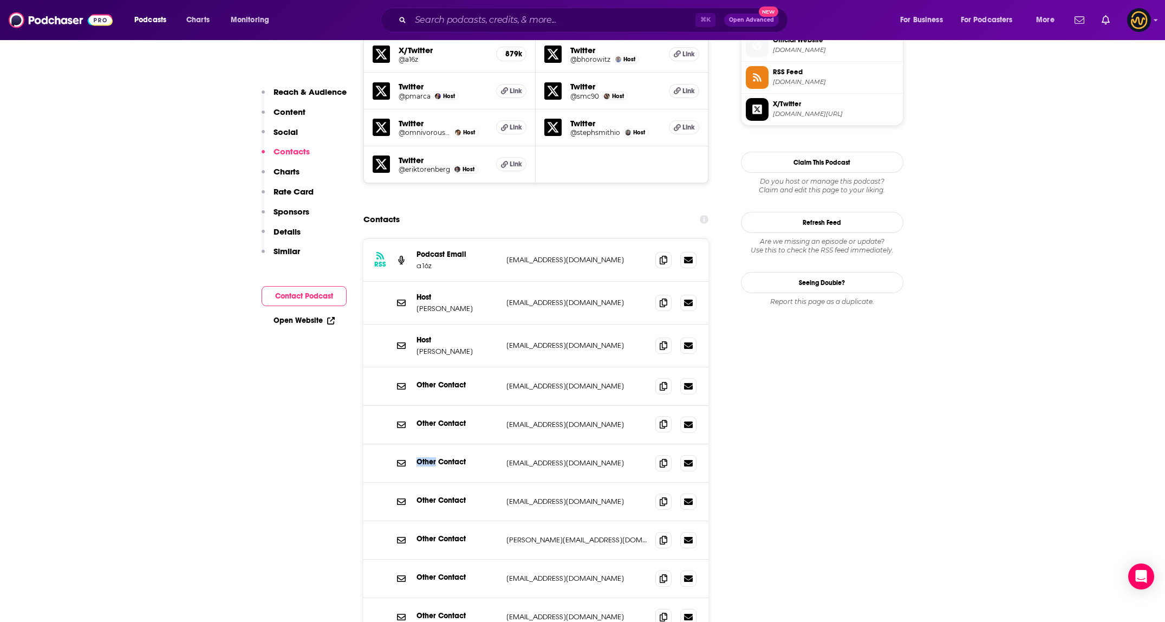
click at [664, 420] on icon at bounding box center [663, 424] width 8 height 9
click at [535, 18] on input "Search podcasts, credits, & more..." at bounding box center [552, 19] width 285 height 17
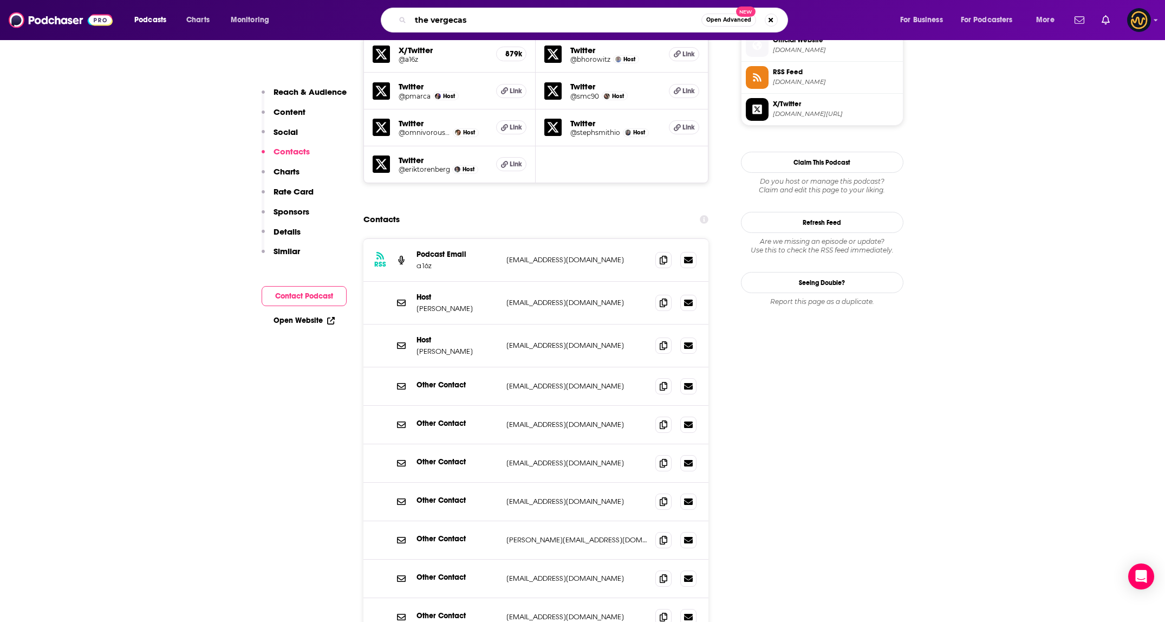
type input "the vergecast"
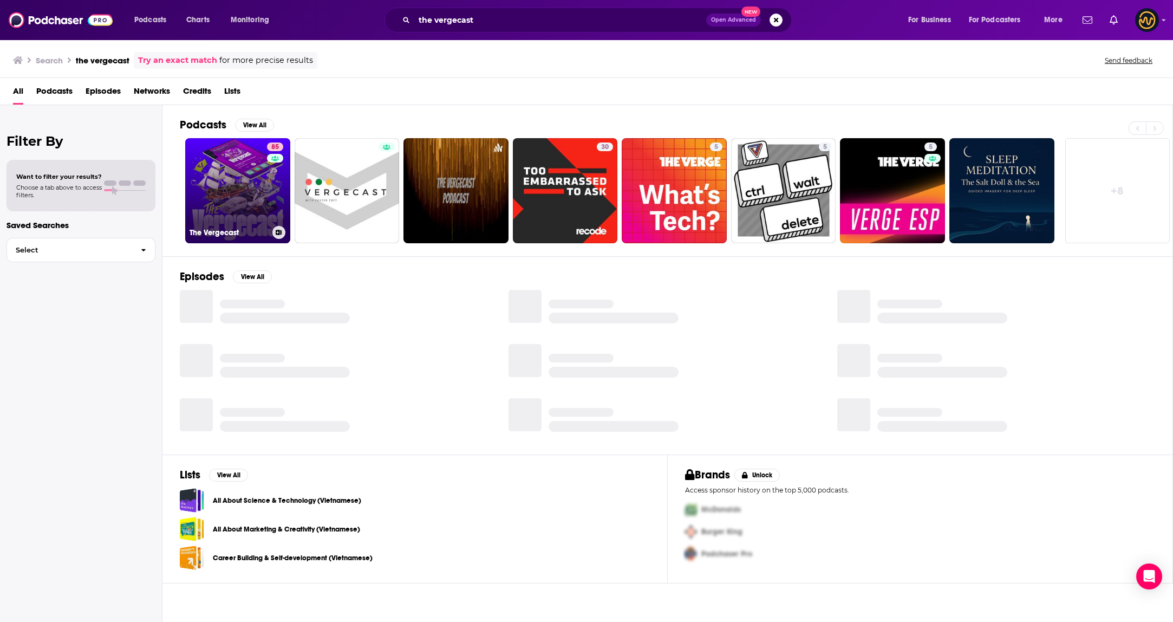
click at [245, 208] on link "85 The Vergecast" at bounding box center [237, 190] width 105 height 105
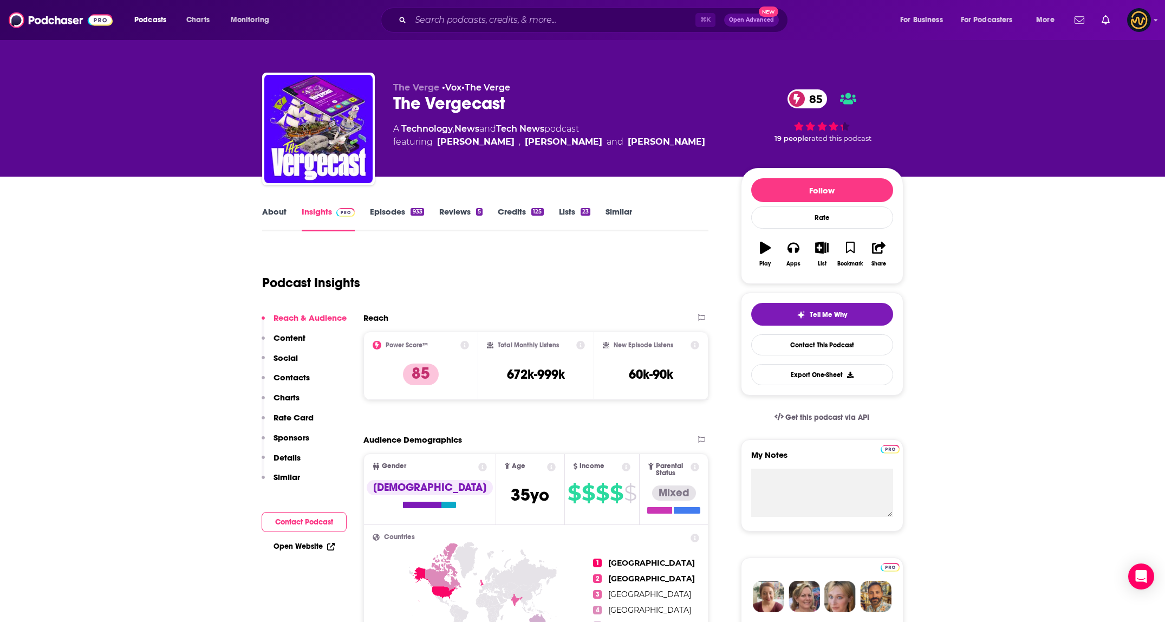
click at [289, 374] on p "Contacts" at bounding box center [291, 377] width 36 height 10
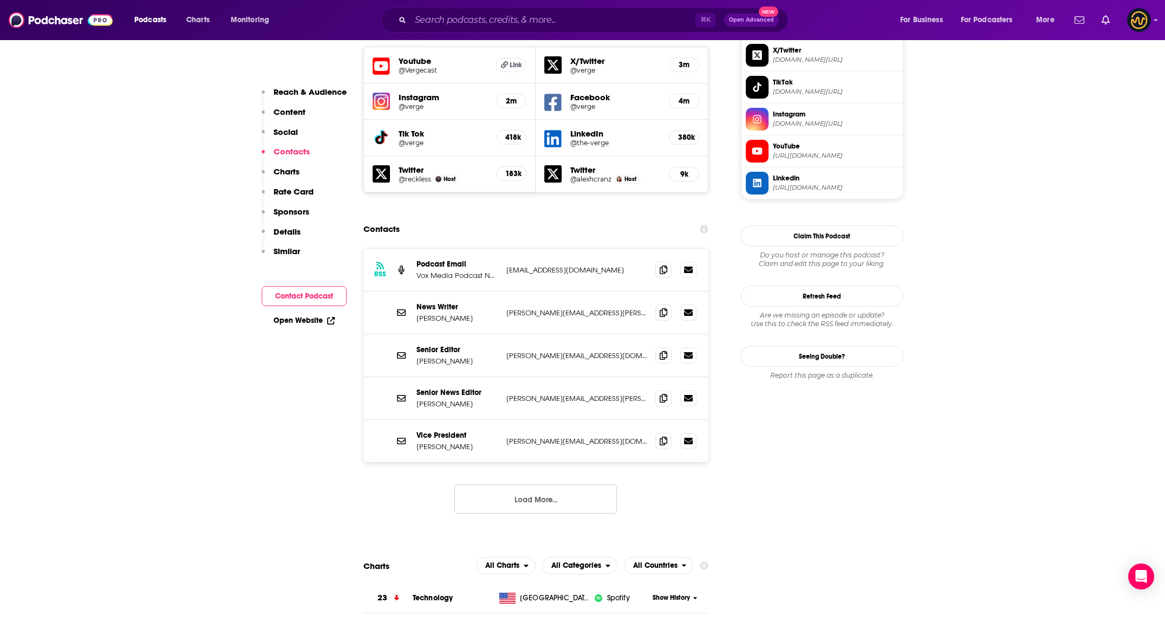
scroll to position [978, 0]
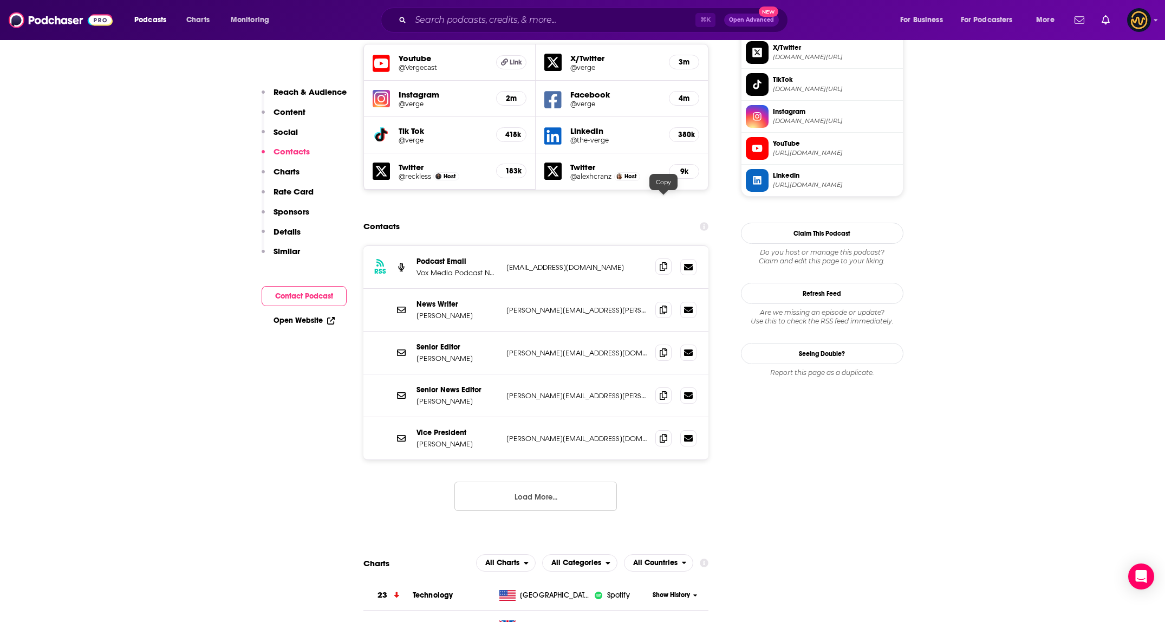
click at [660, 262] on icon at bounding box center [663, 266] width 8 height 9
click at [564, 481] on button "Load More..." at bounding box center [535, 495] width 162 height 29
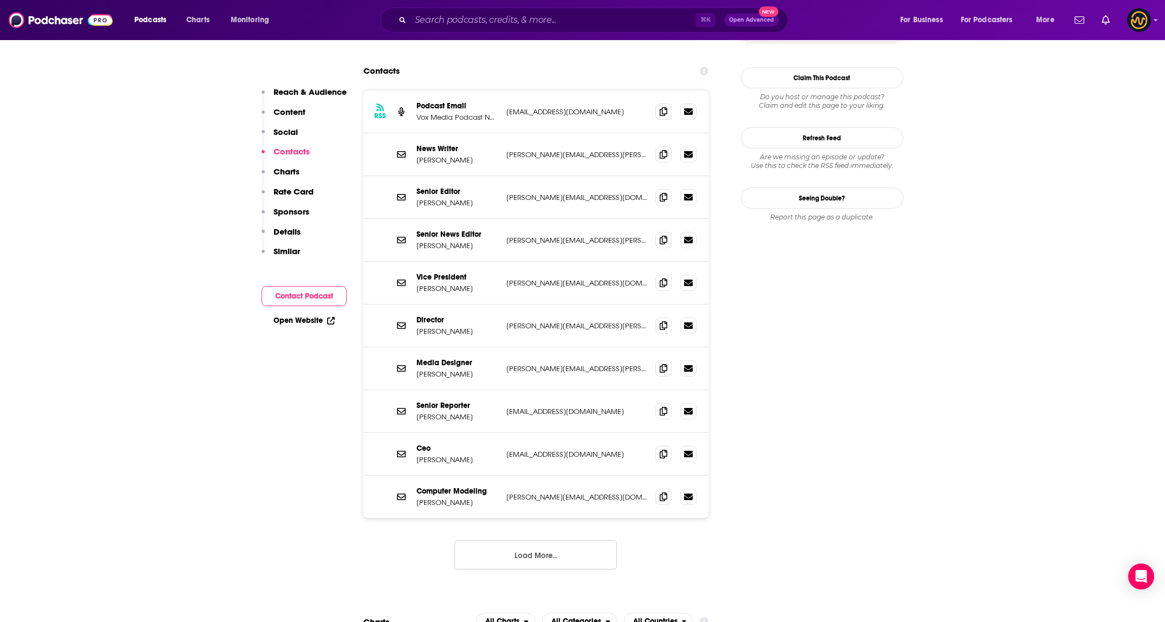
scroll to position [1136, 0]
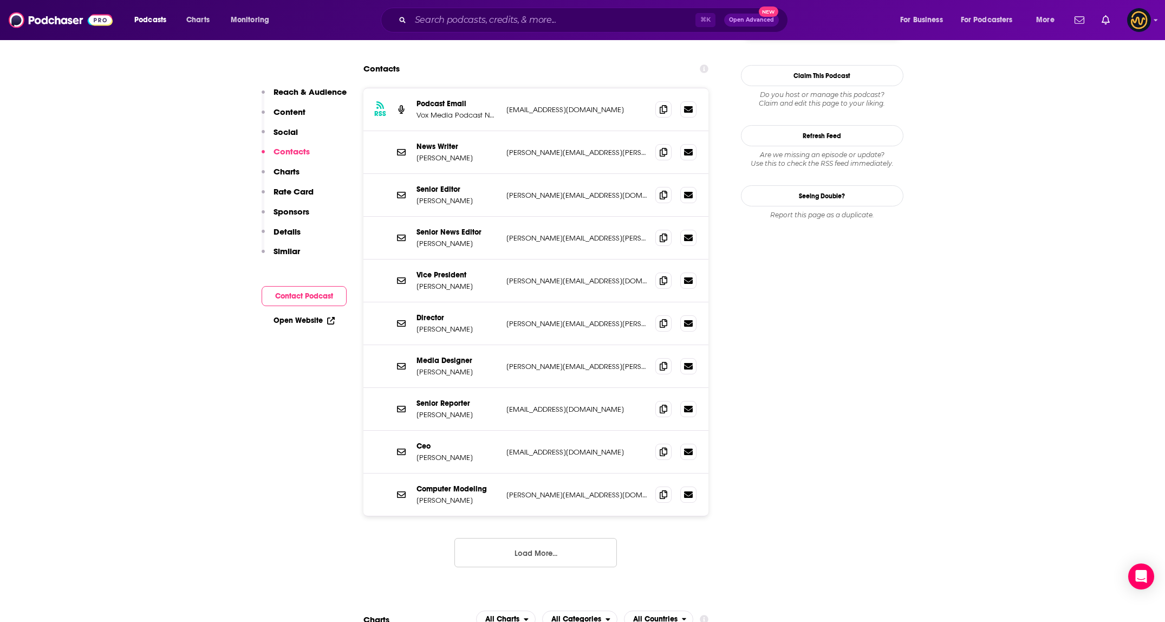
click at [555, 538] on button "Load More..." at bounding box center [535, 552] width 162 height 29
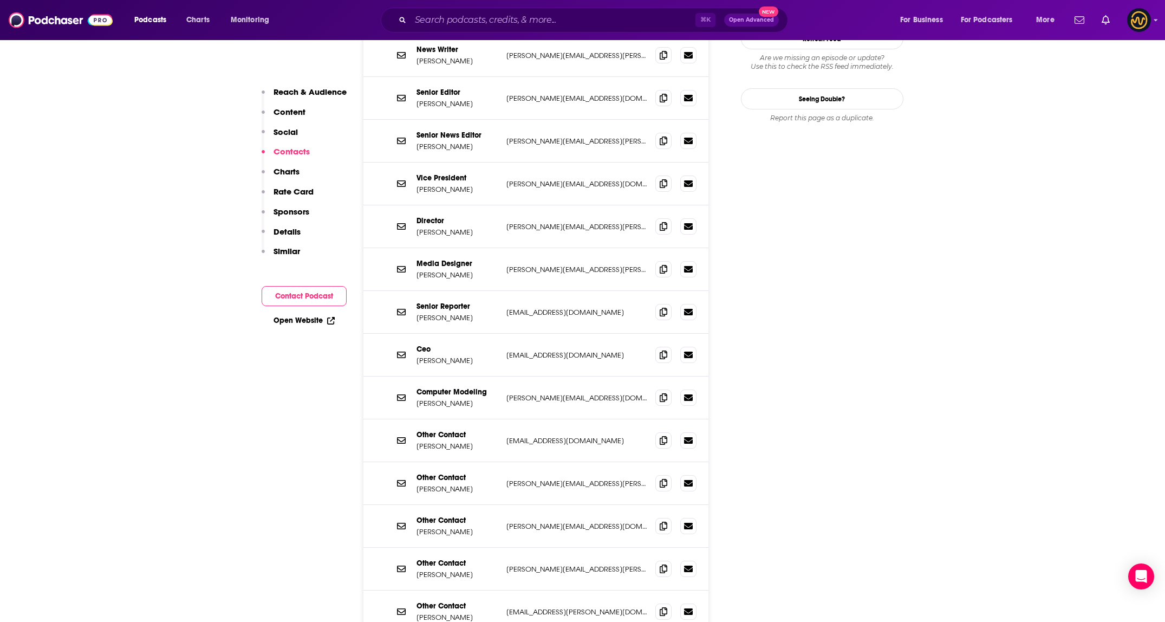
scroll to position [1288, 0]
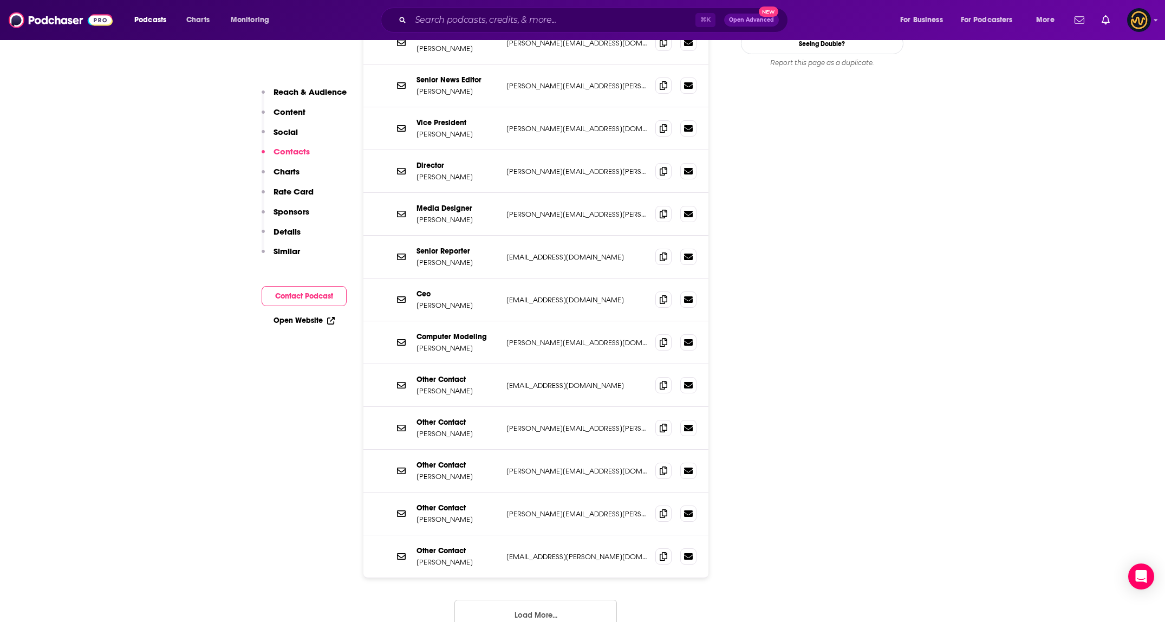
click at [517, 16] on input "Search podcasts, credits, & more..." at bounding box center [552, 19] width 285 height 17
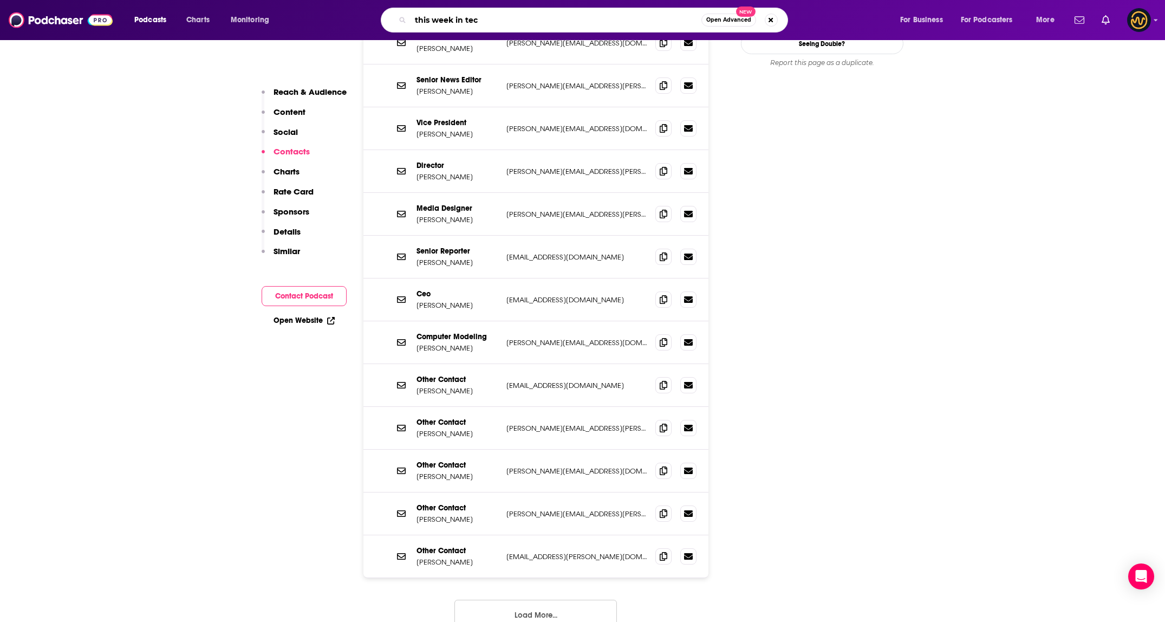
type input "this week in tech"
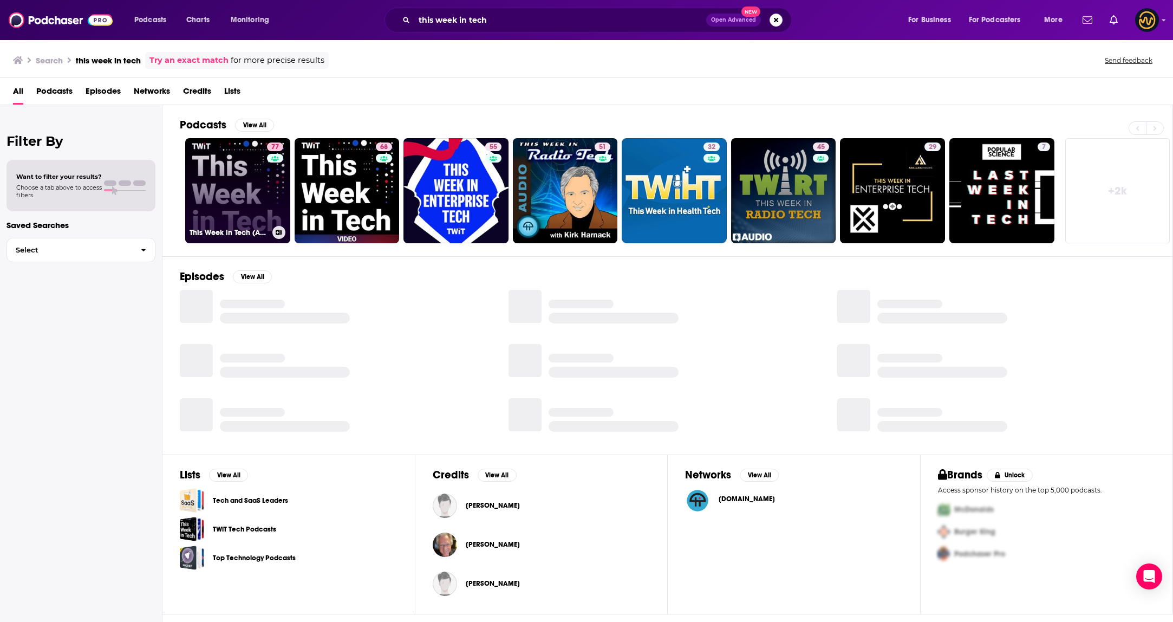
click at [225, 207] on link "77 This Week in Tech (Audio)" at bounding box center [237, 190] width 105 height 105
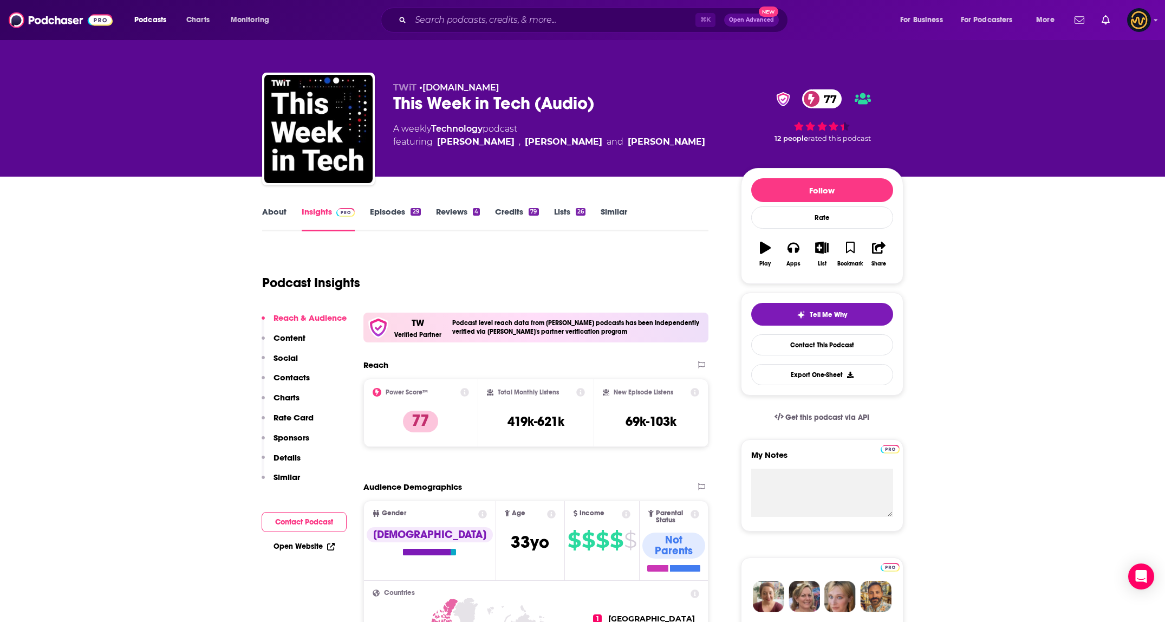
click at [298, 380] on p "Contacts" at bounding box center [291, 377] width 36 height 10
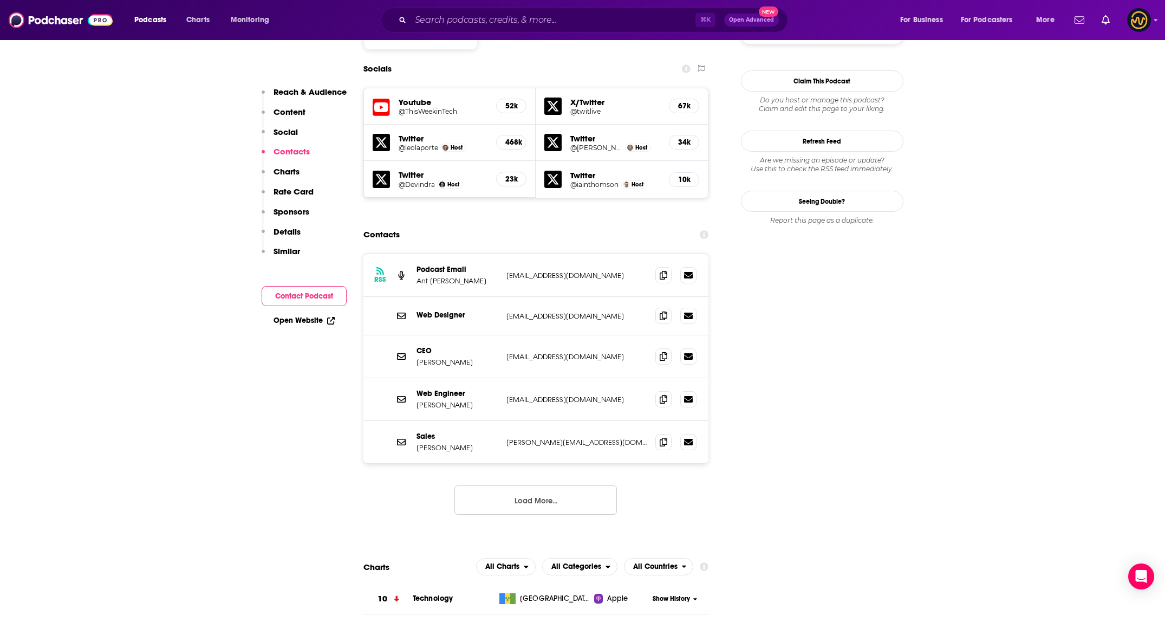
scroll to position [1003, 0]
click at [662, 266] on span at bounding box center [663, 274] width 16 height 16
click at [657, 435] on span at bounding box center [663, 443] width 16 height 16
click at [494, 487] on button "Load More..." at bounding box center [535, 501] width 162 height 29
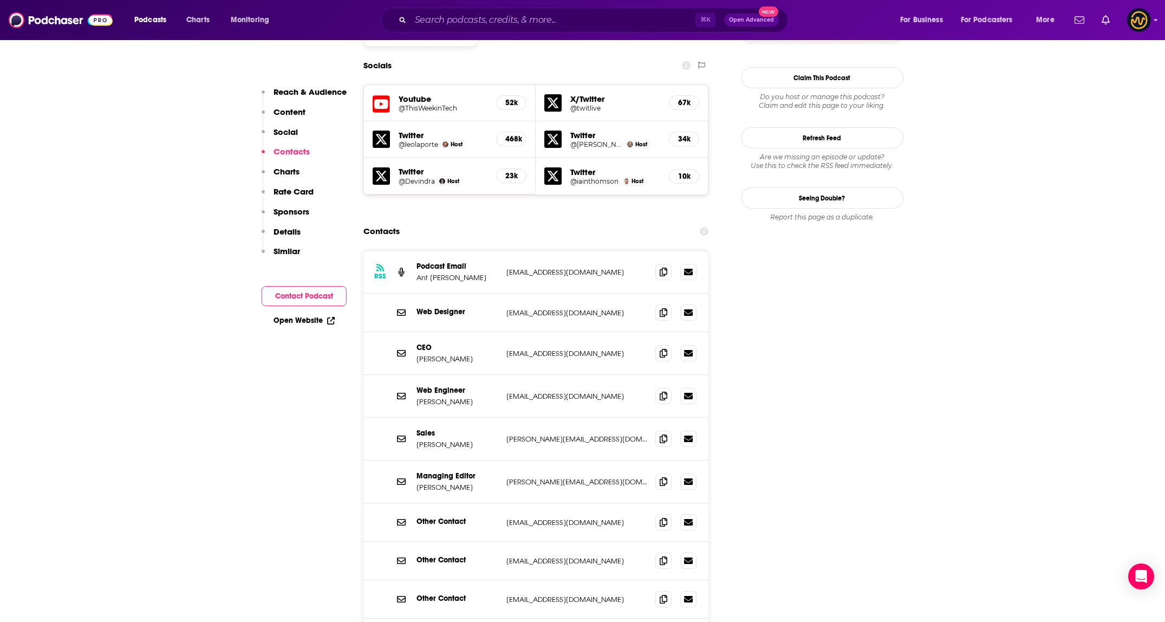
scroll to position [1016, 0]
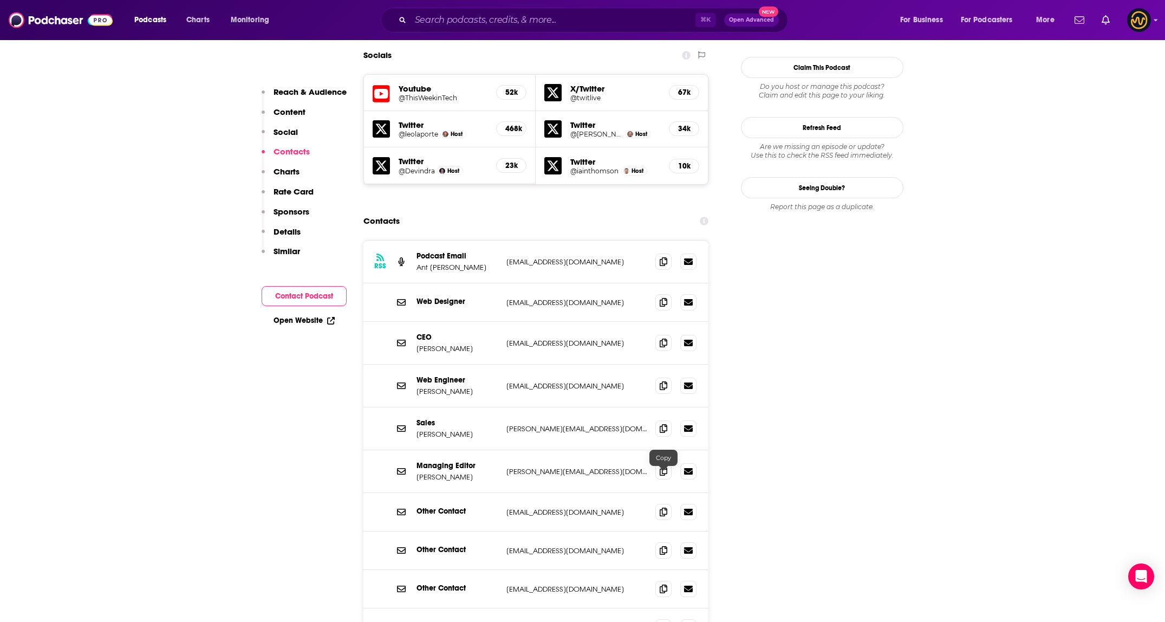
click at [676, 542] on div at bounding box center [675, 550] width 41 height 16
click at [666, 545] on icon at bounding box center [663, 549] width 8 height 9
click at [468, 25] on input "Search podcasts, credits, & more..." at bounding box center [552, 19] width 285 height 17
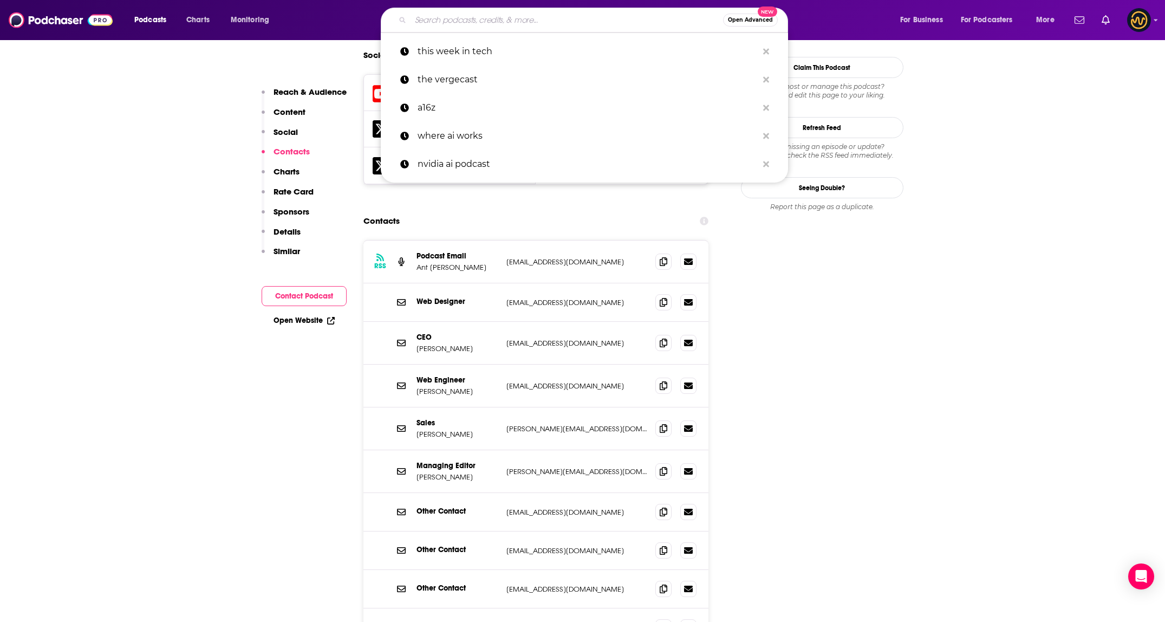
click at [468, 25] on input "Search podcasts, credits, & more..." at bounding box center [566, 19] width 312 height 17
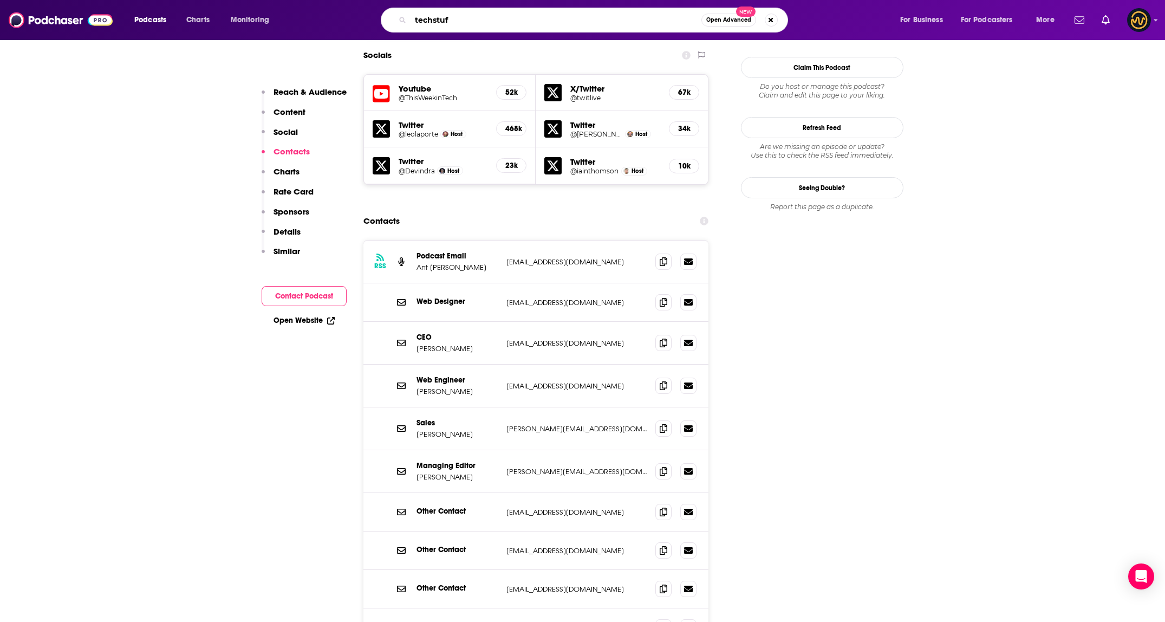
type input "techstuff"
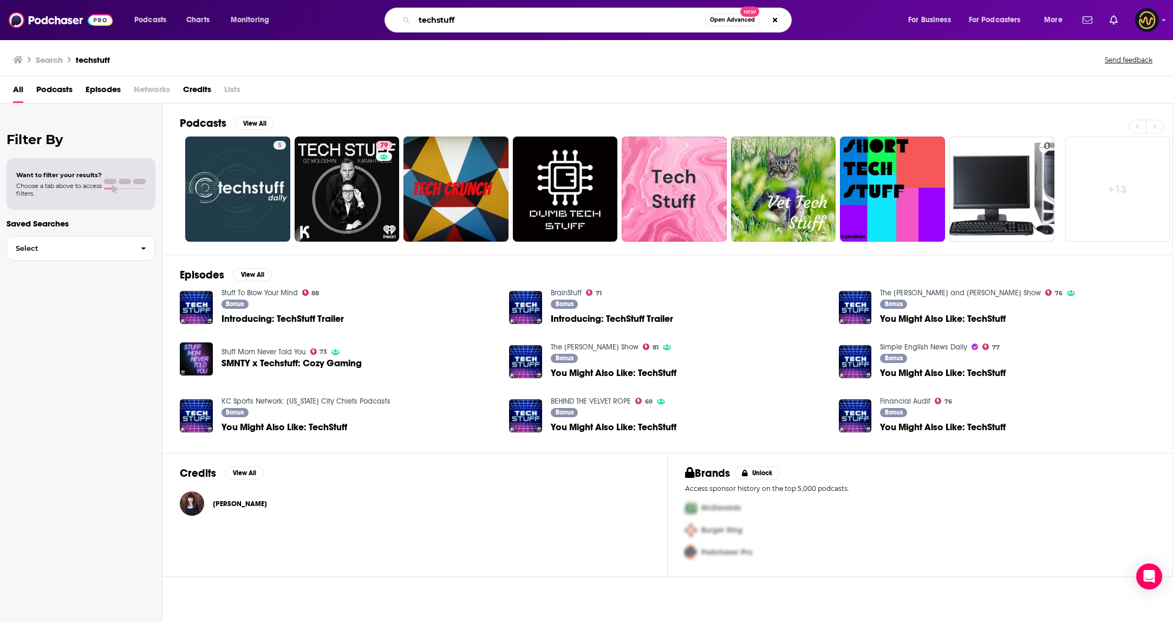
click at [440, 22] on input "techstuff" at bounding box center [559, 19] width 291 height 17
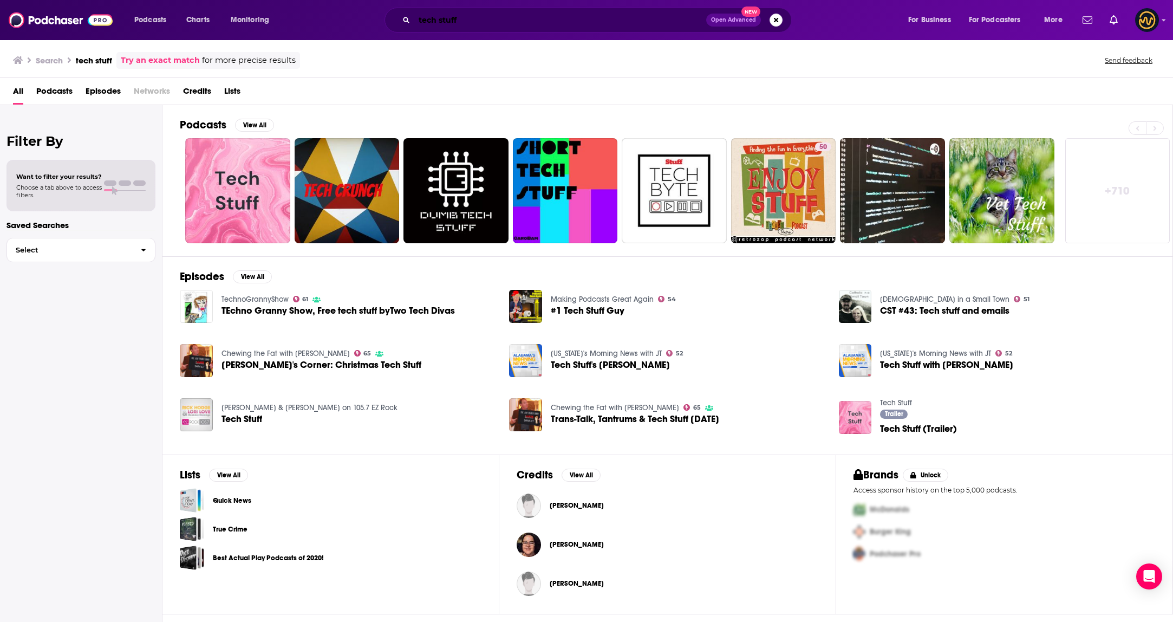
click at [440, 19] on input "tech stuff" at bounding box center [560, 19] width 292 height 17
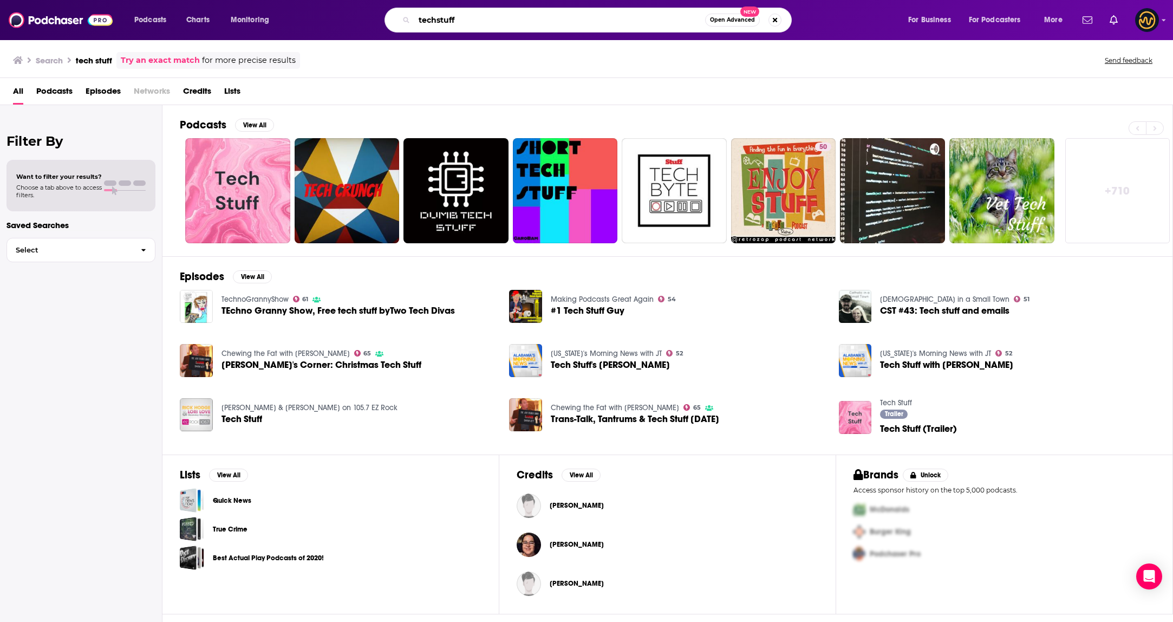
type input "techstuff"
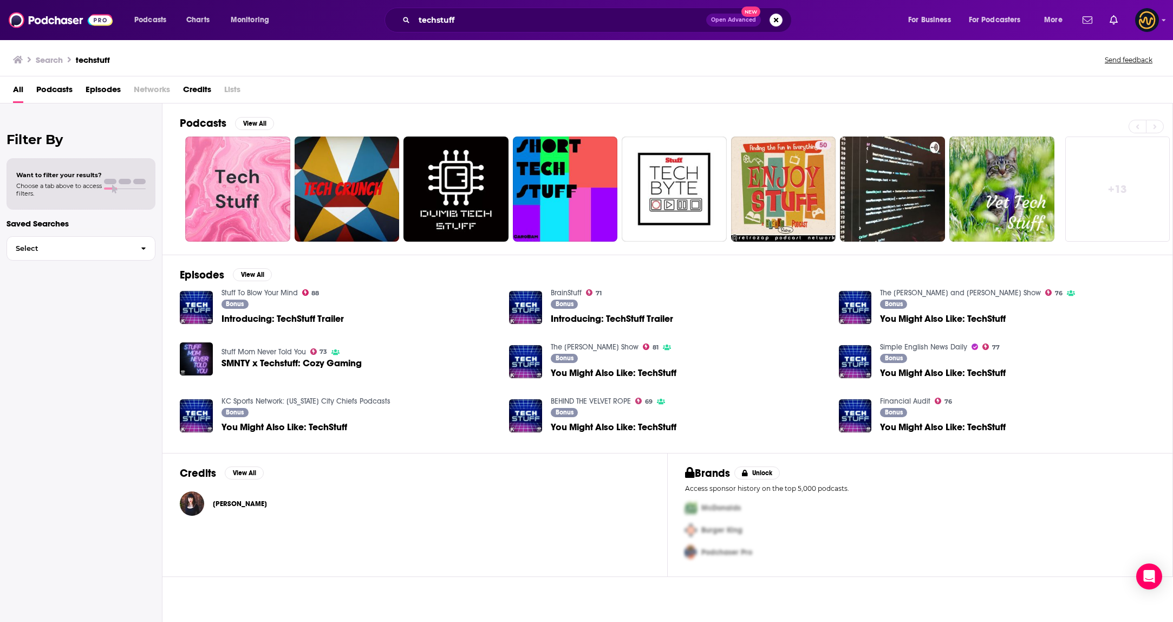
click at [456, 102] on div "All Podcasts Episodes Networks Credits Lists" at bounding box center [588, 92] width 1151 height 22
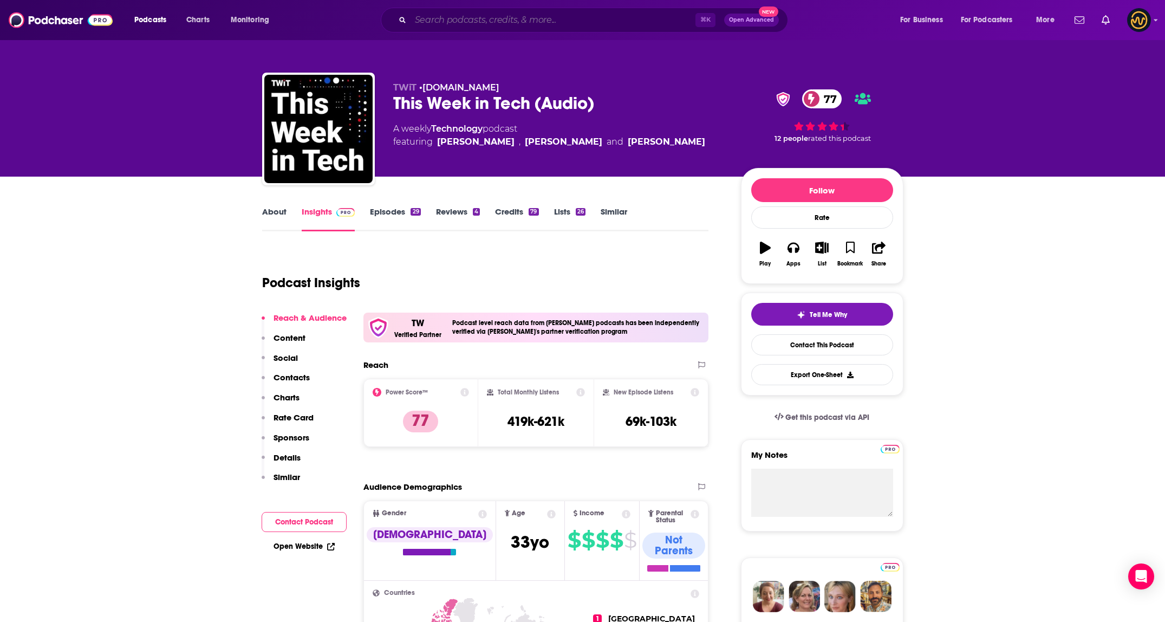
click at [512, 18] on input "Search podcasts, credits, & more..." at bounding box center [552, 19] width 285 height 17
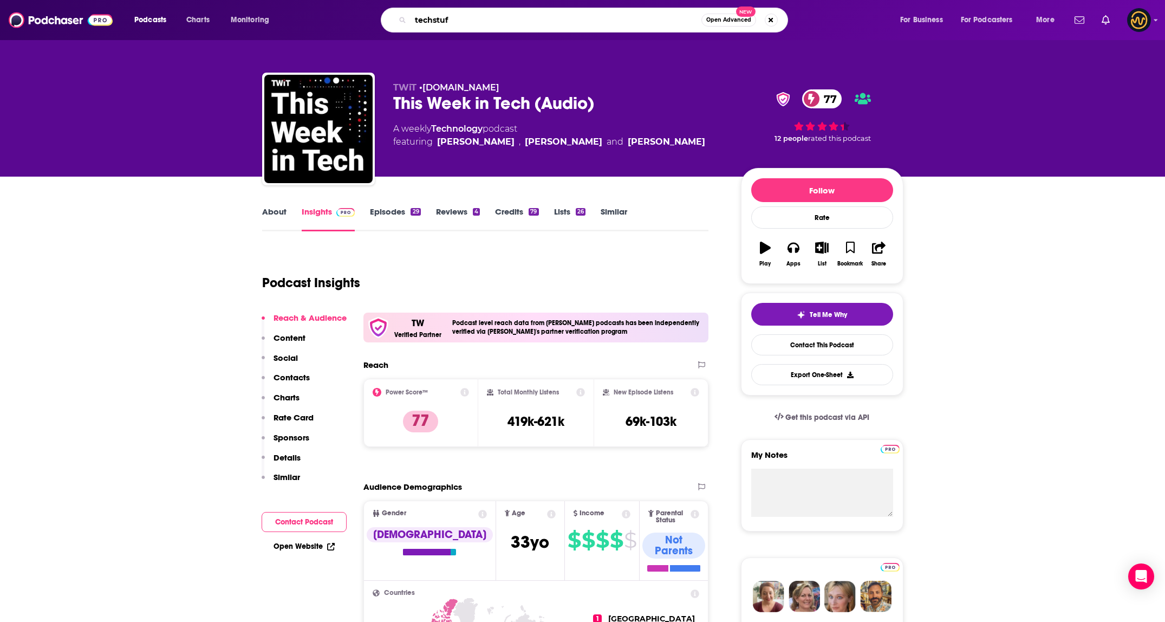
type input "techstuff"
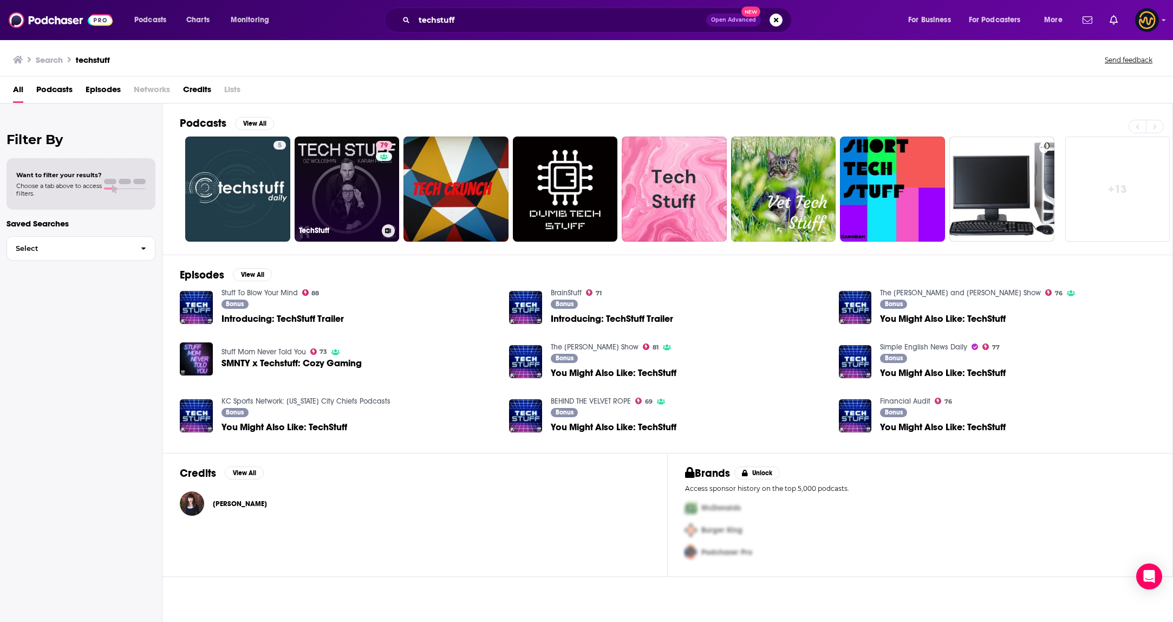
click at [343, 193] on link "79 TechStuff" at bounding box center [347, 188] width 105 height 105
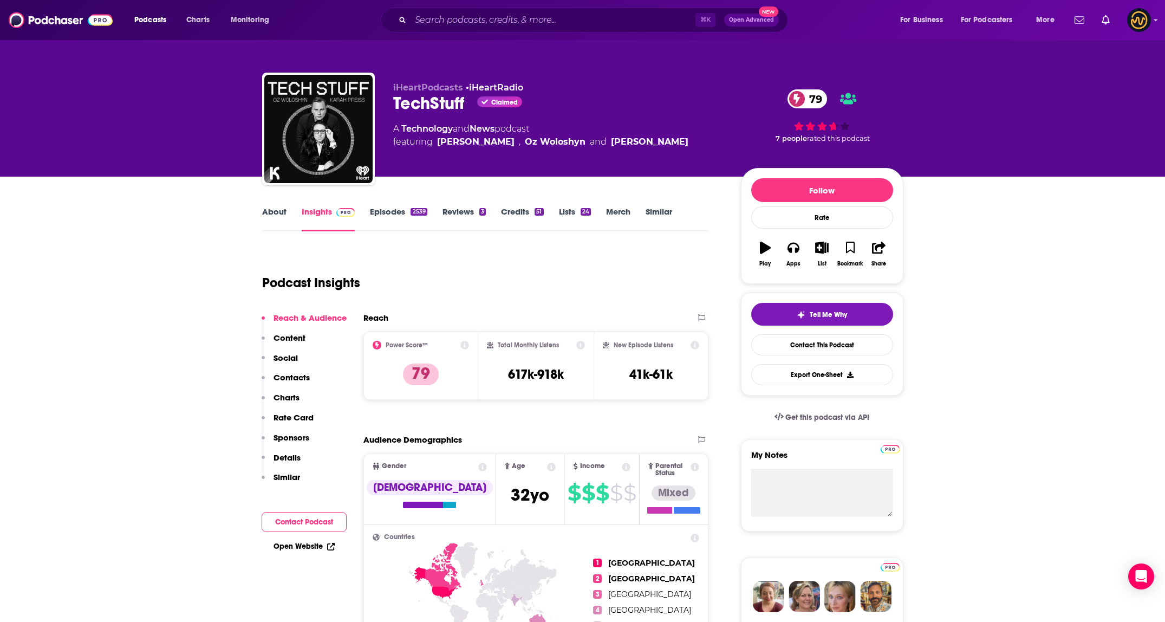
click at [274, 211] on link "About" at bounding box center [274, 218] width 24 height 25
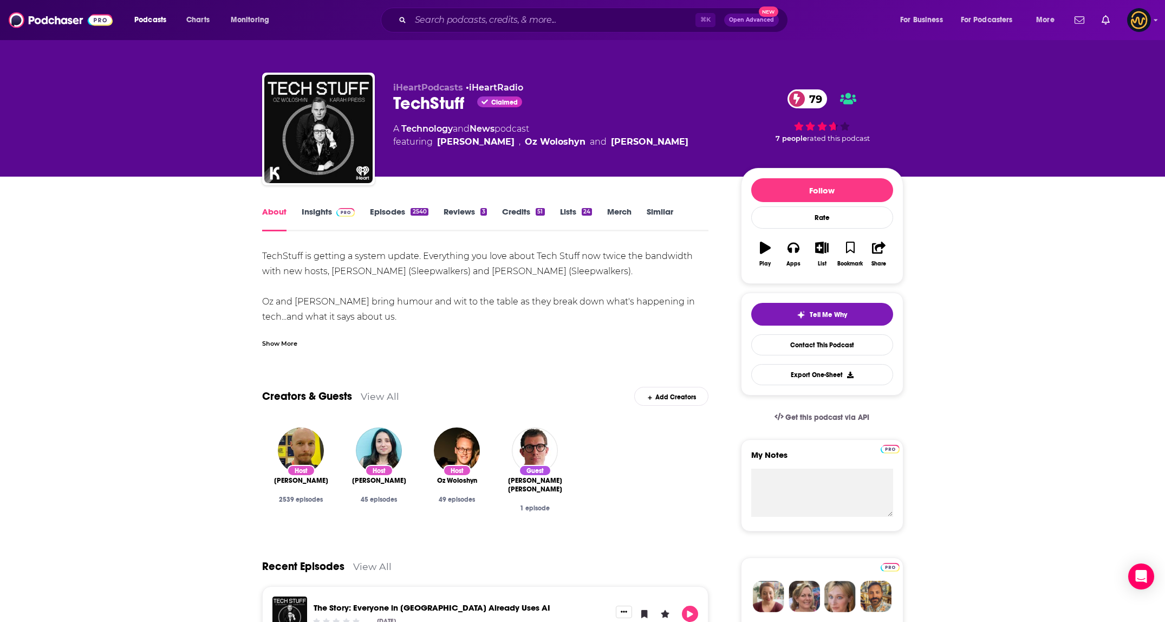
click at [324, 215] on link "Insights" at bounding box center [329, 218] width 54 height 25
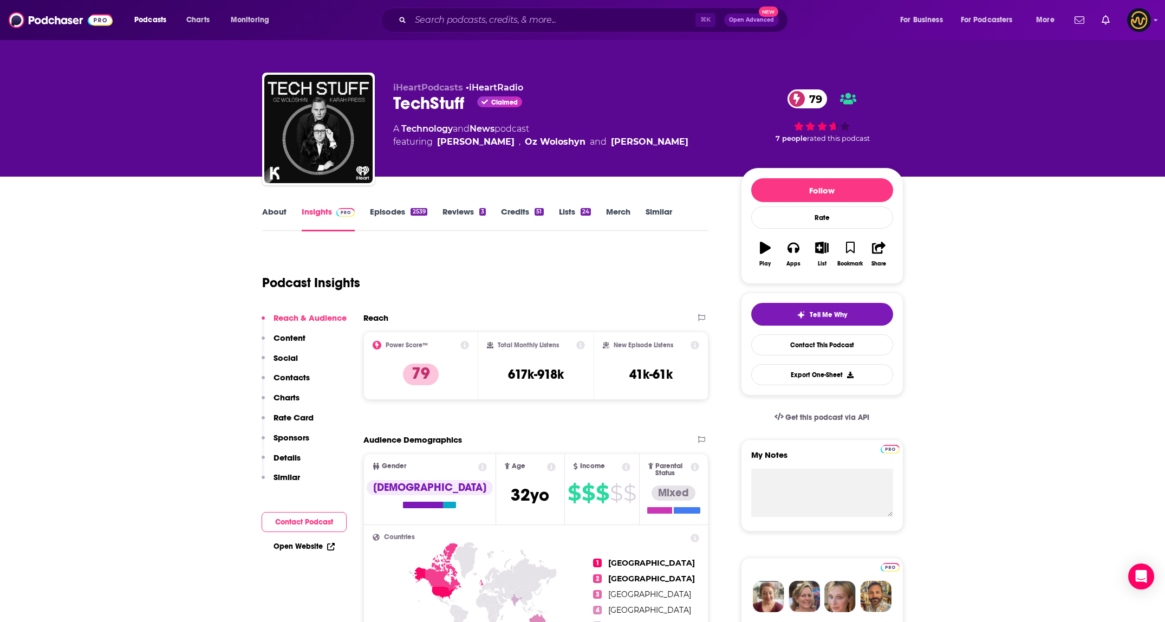
click at [289, 375] on p "Contacts" at bounding box center [291, 377] width 36 height 10
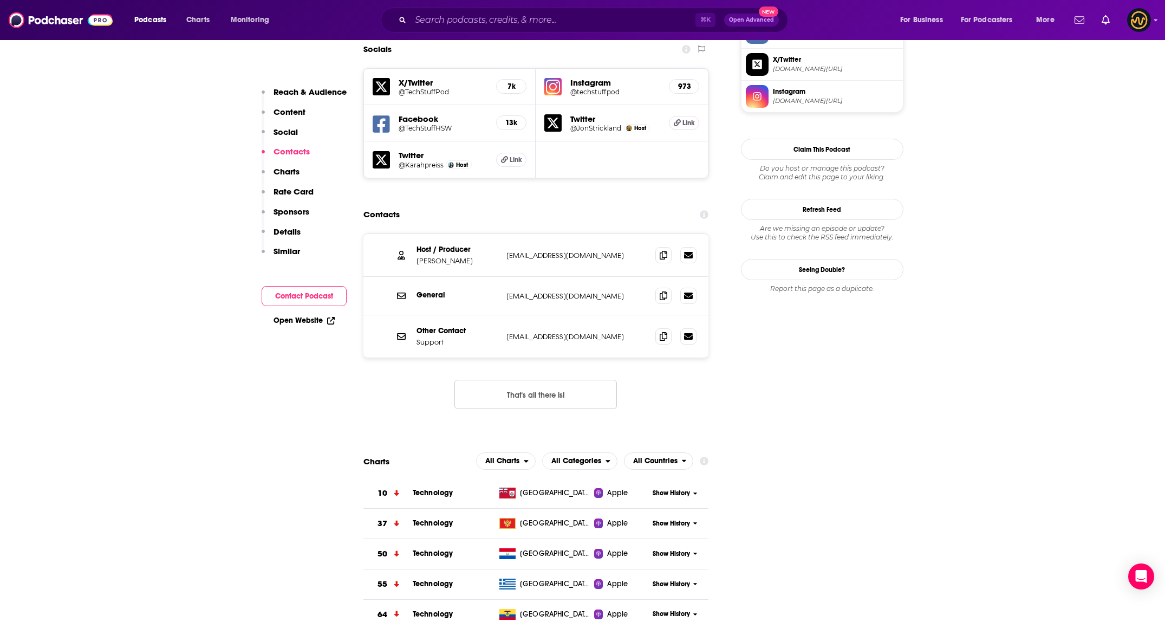
scroll to position [968, 0]
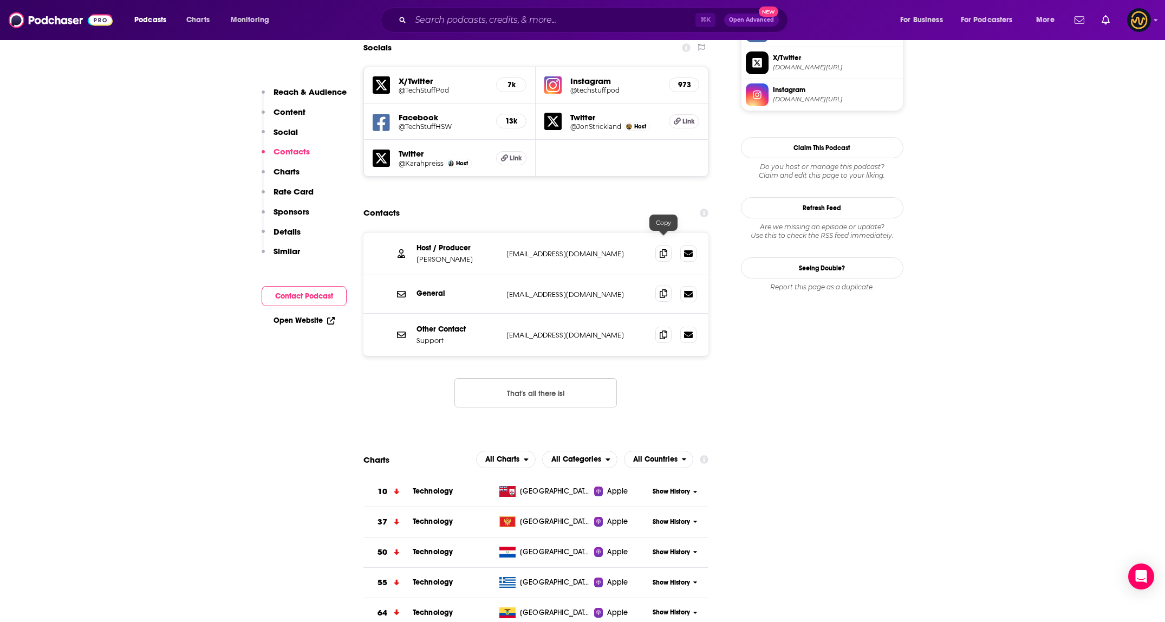
click at [667, 289] on icon at bounding box center [663, 293] width 8 height 9
click at [662, 330] on icon at bounding box center [663, 334] width 8 height 9
click at [538, 16] on input "Search podcasts, credits, & more..." at bounding box center [552, 19] width 285 height 17
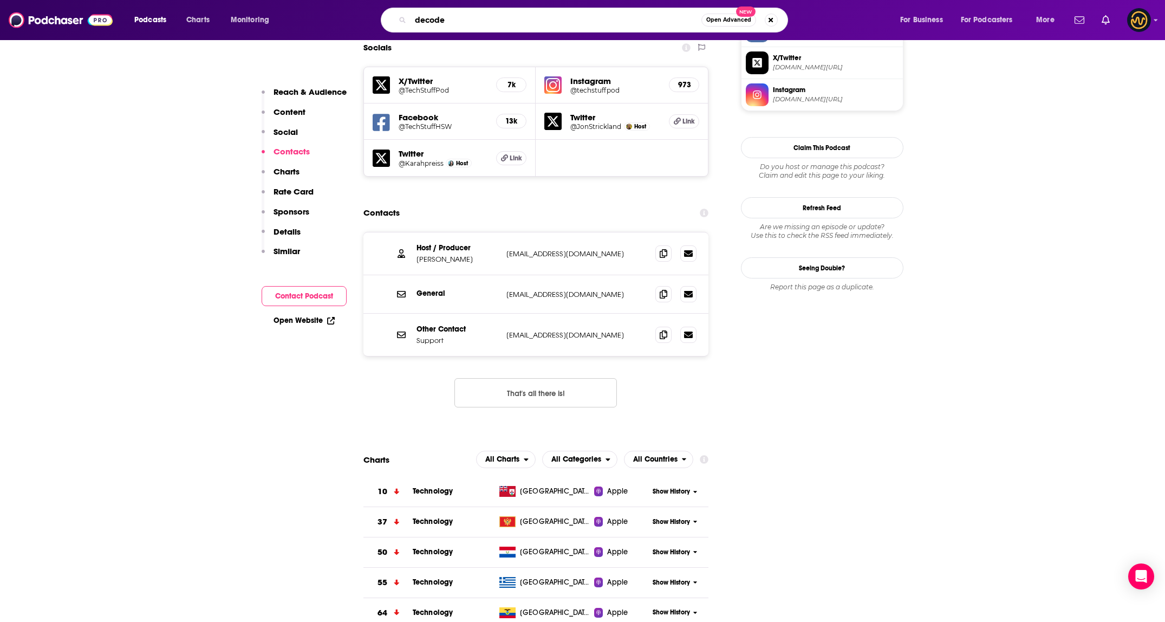
type input "decoder"
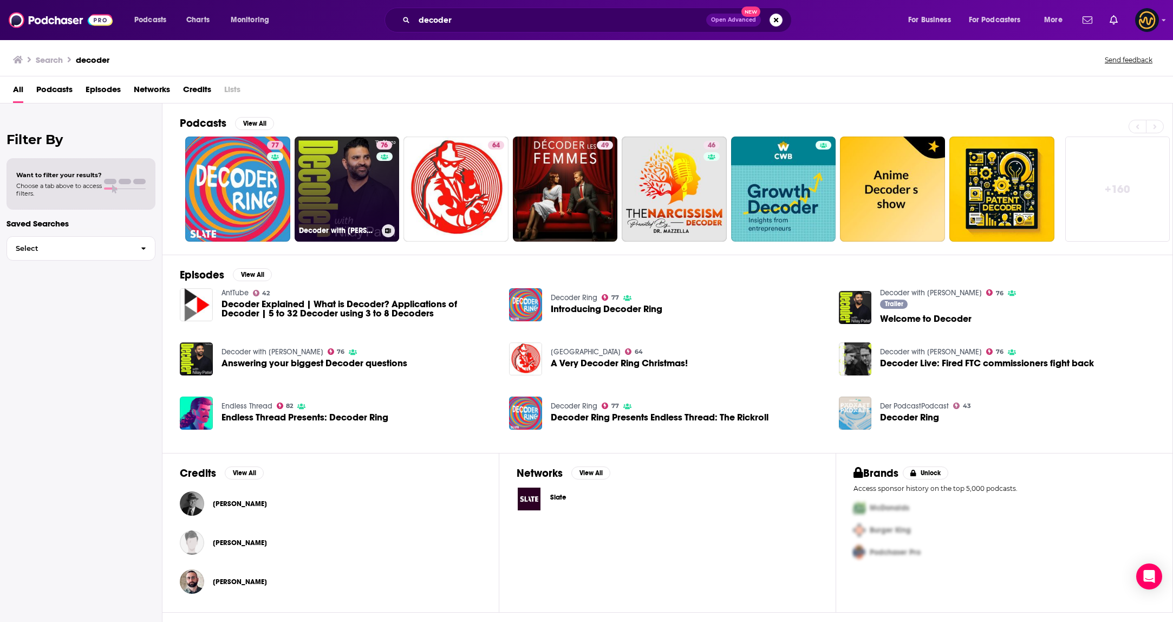
click at [332, 167] on link "76 Decoder with Nilay Patel" at bounding box center [347, 188] width 105 height 105
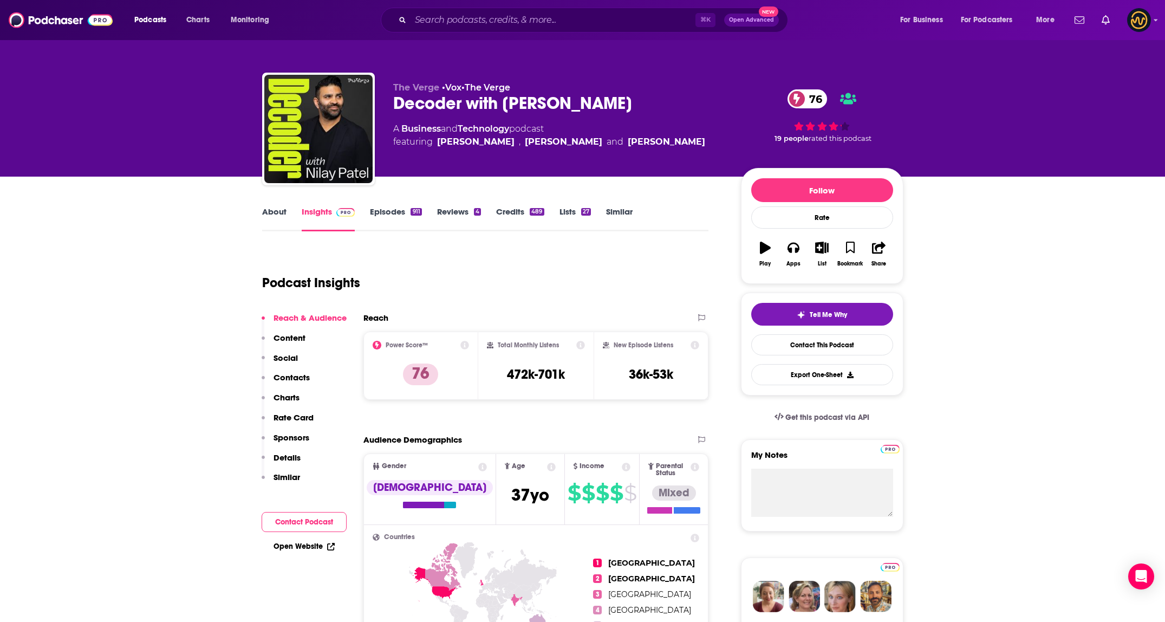
click at [293, 378] on p "Contacts" at bounding box center [291, 377] width 36 height 10
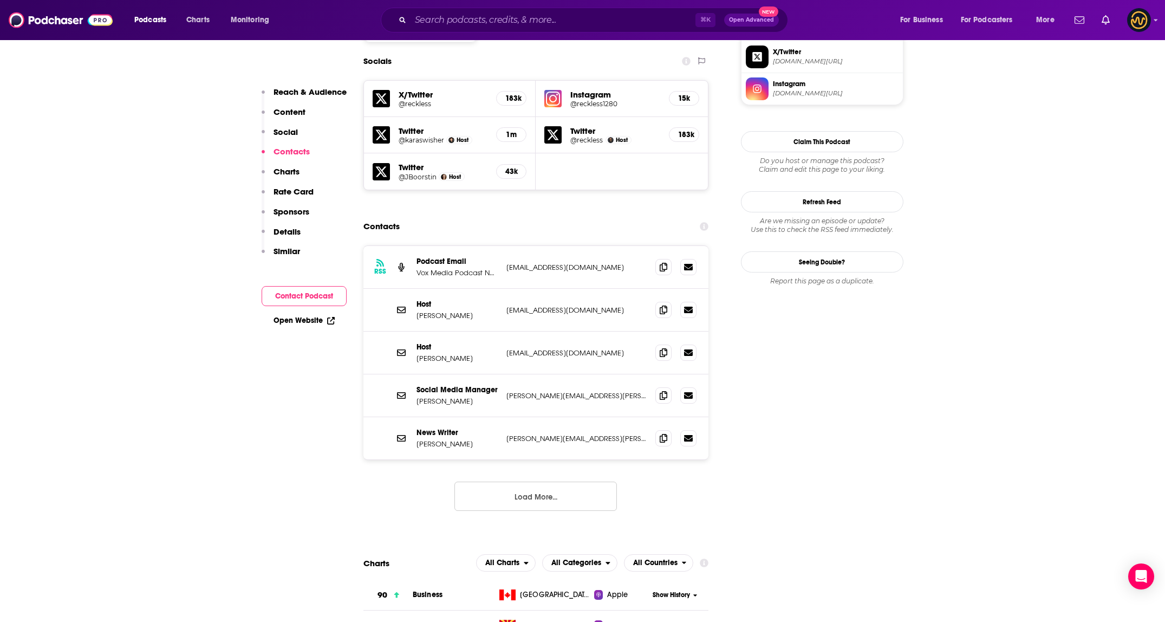
scroll to position [943, 0]
click at [658, 257] on span at bounding box center [663, 265] width 16 height 16
click at [553, 480] on button "Load More..." at bounding box center [535, 494] width 162 height 29
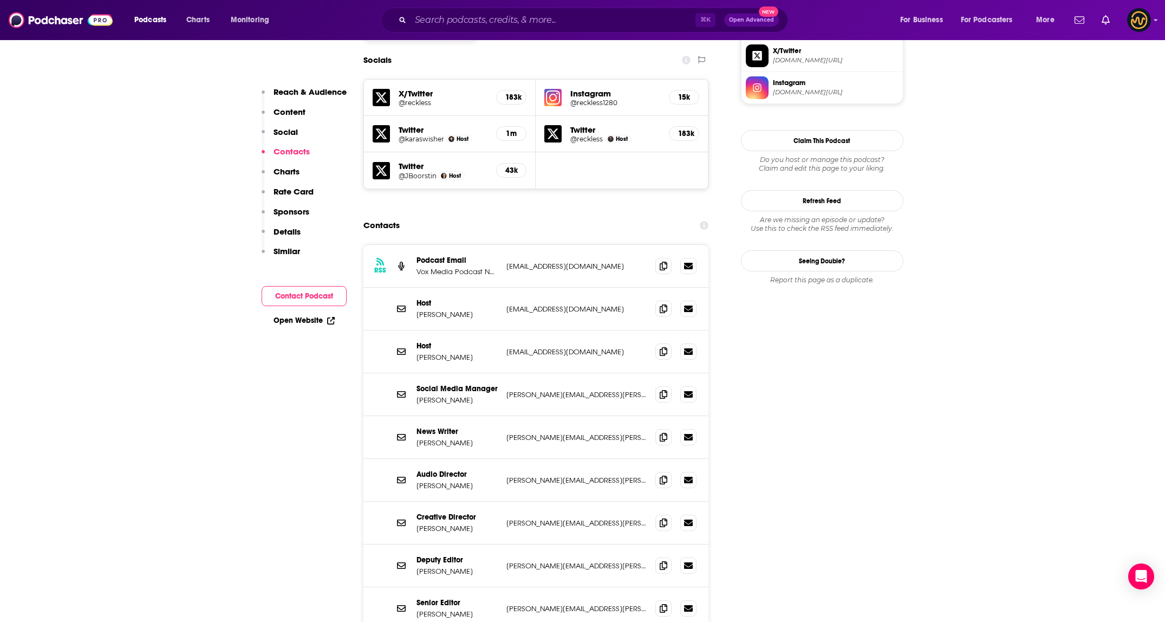
scroll to position [923, 0]
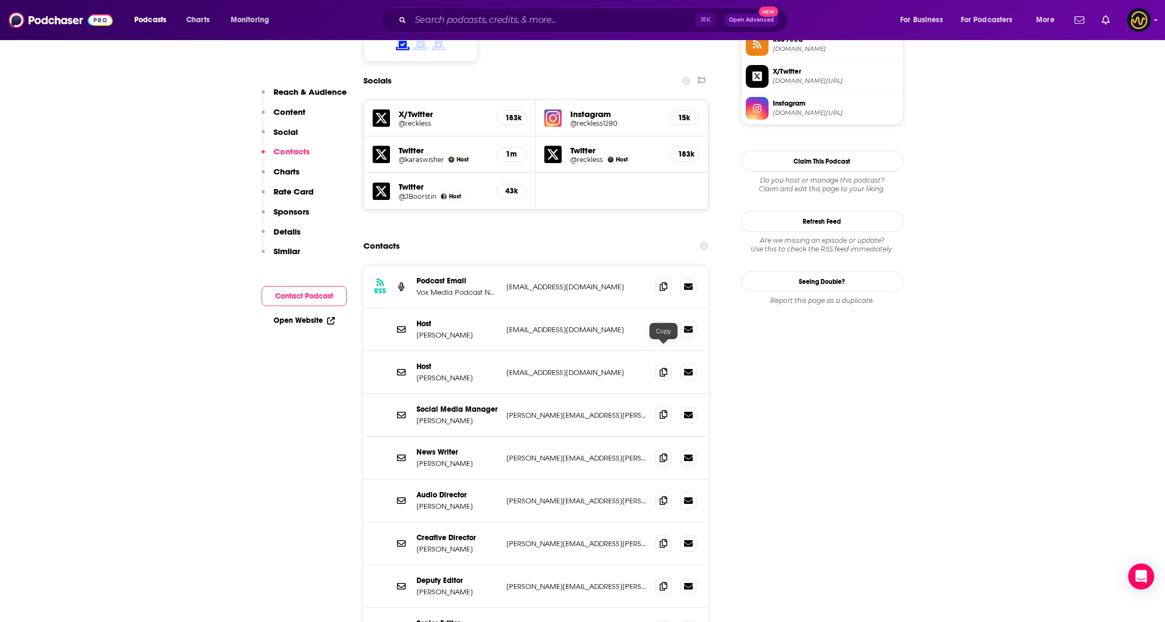
click at [662, 410] on icon at bounding box center [663, 414] width 8 height 9
click at [550, 18] on input "Search podcasts, credits, & more..." at bounding box center [552, 19] width 285 height 17
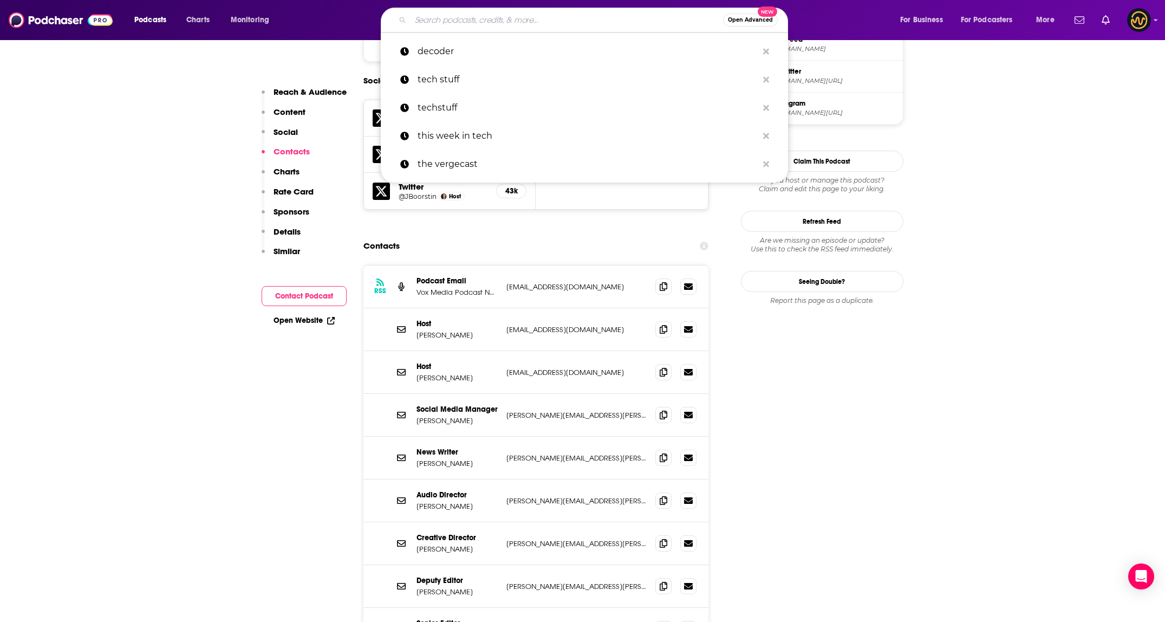
type input "t"
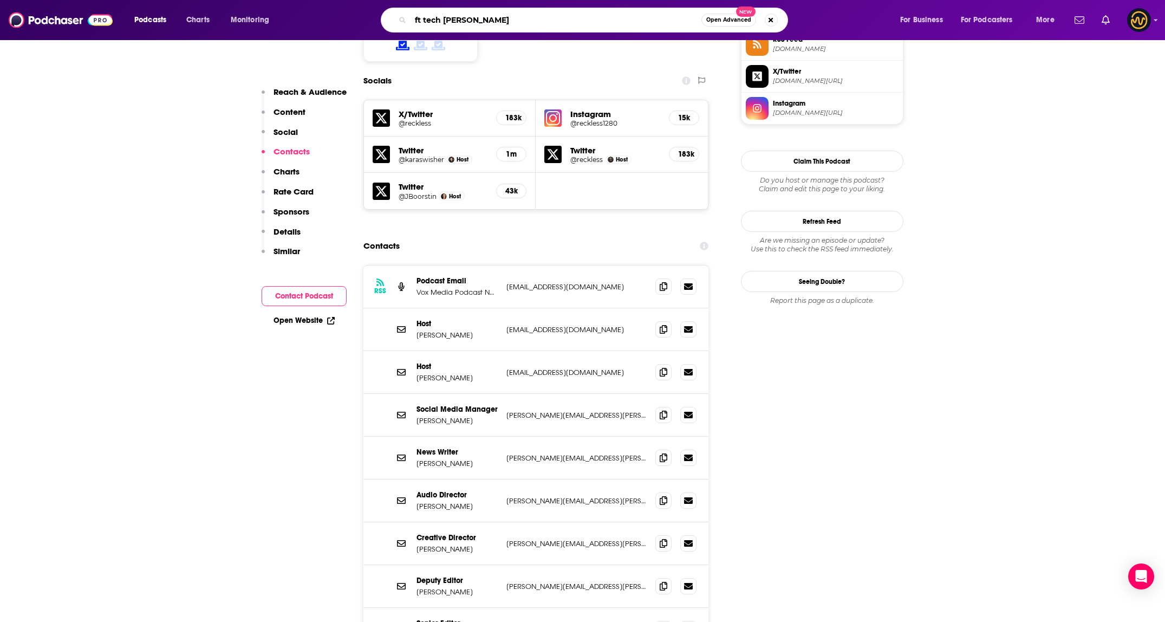
type input "ft tech tonic"
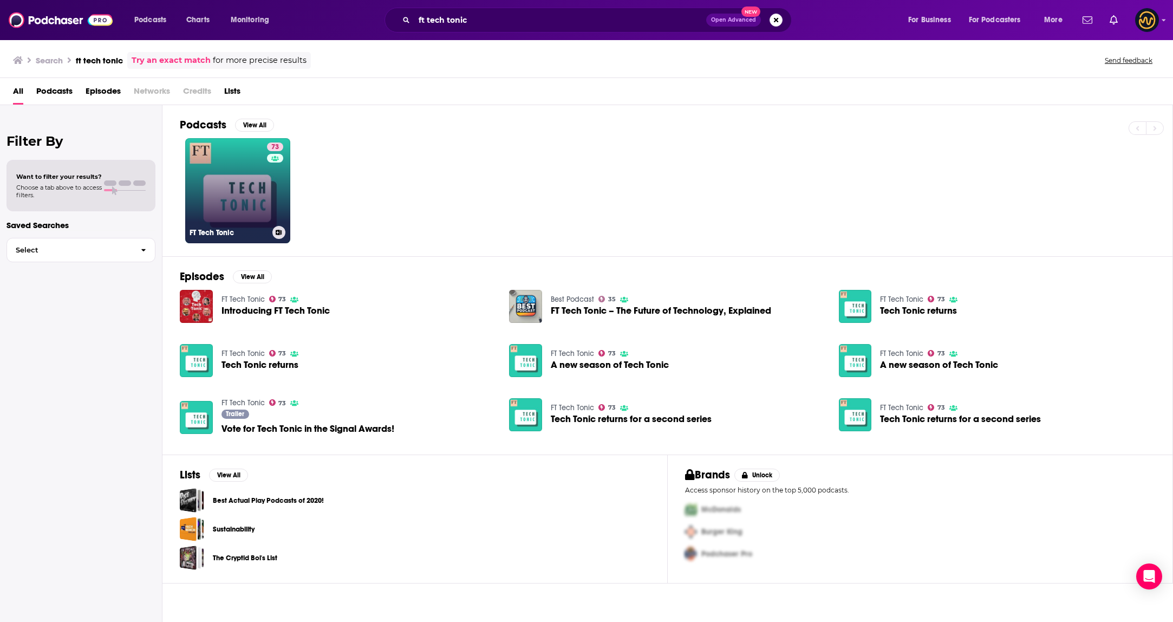
click at [230, 213] on link "73 FT Tech Tonic" at bounding box center [237, 190] width 105 height 105
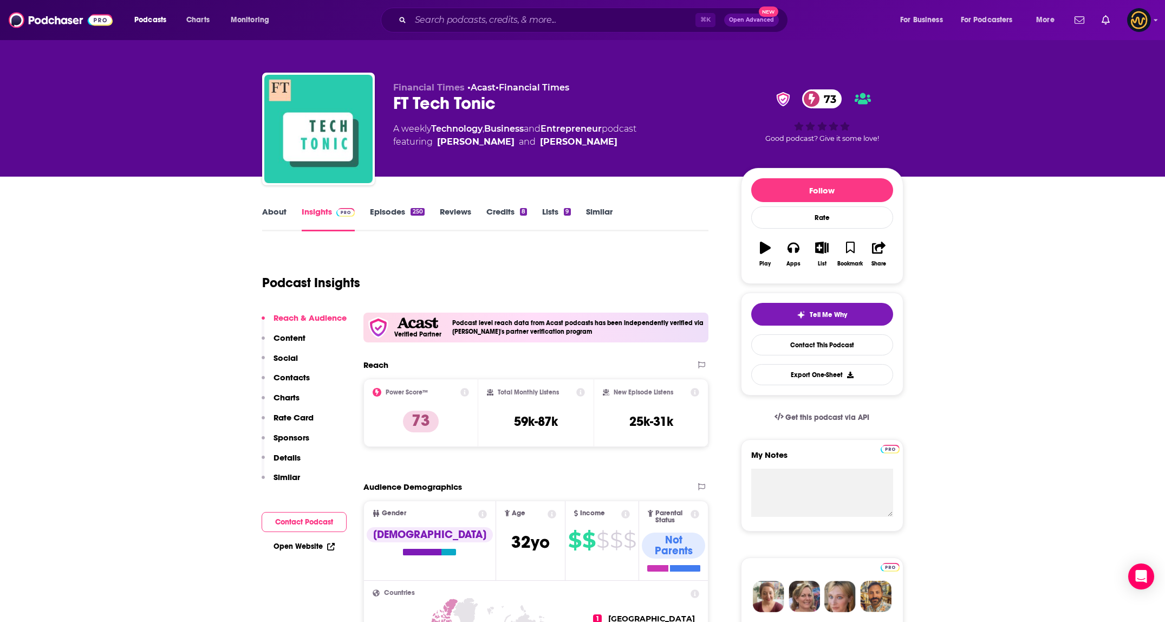
click at [297, 377] on p "Contacts" at bounding box center [291, 377] width 36 height 10
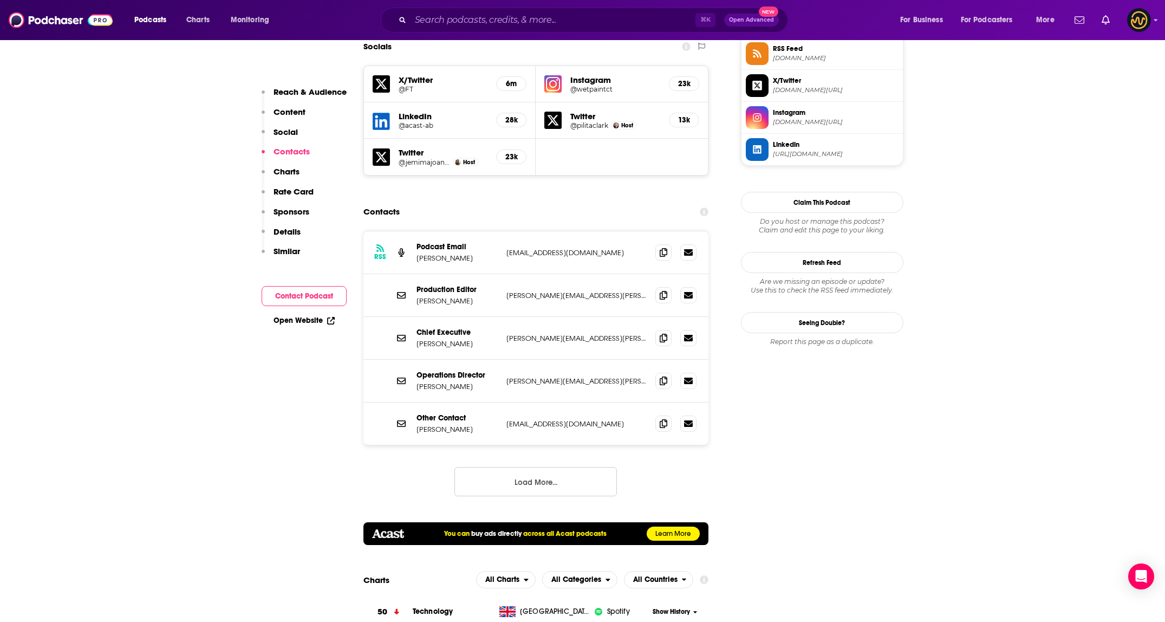
scroll to position [1015, 0]
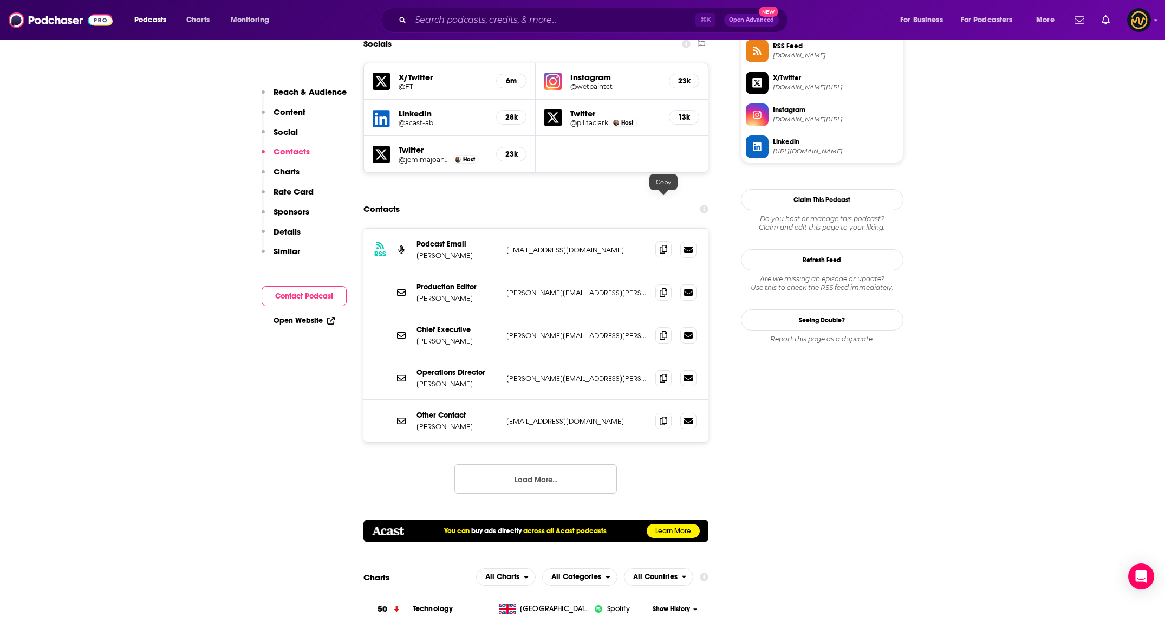
click at [665, 245] on icon at bounding box center [663, 249] width 8 height 9
click at [538, 464] on button "Load More..." at bounding box center [535, 478] width 162 height 29
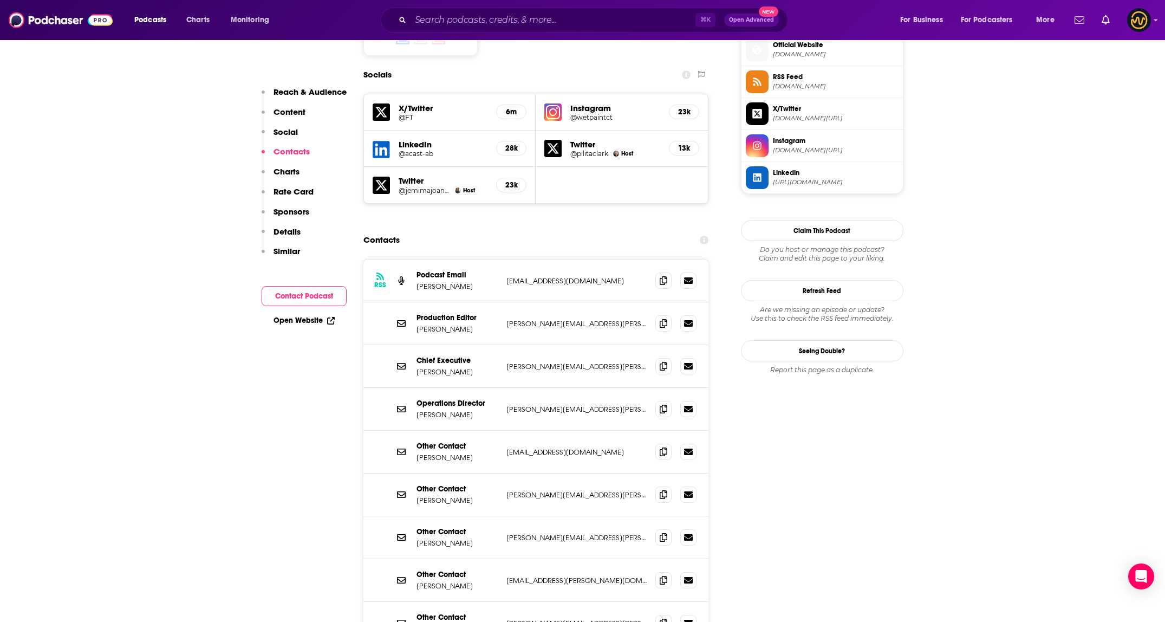
scroll to position [984, 0]
click at [668, 401] on span at bounding box center [663, 409] width 16 height 16
click at [667, 443] on span at bounding box center [663, 451] width 16 height 16
click at [514, 24] on input "Search podcasts, credits, & more..." at bounding box center [552, 19] width 285 height 17
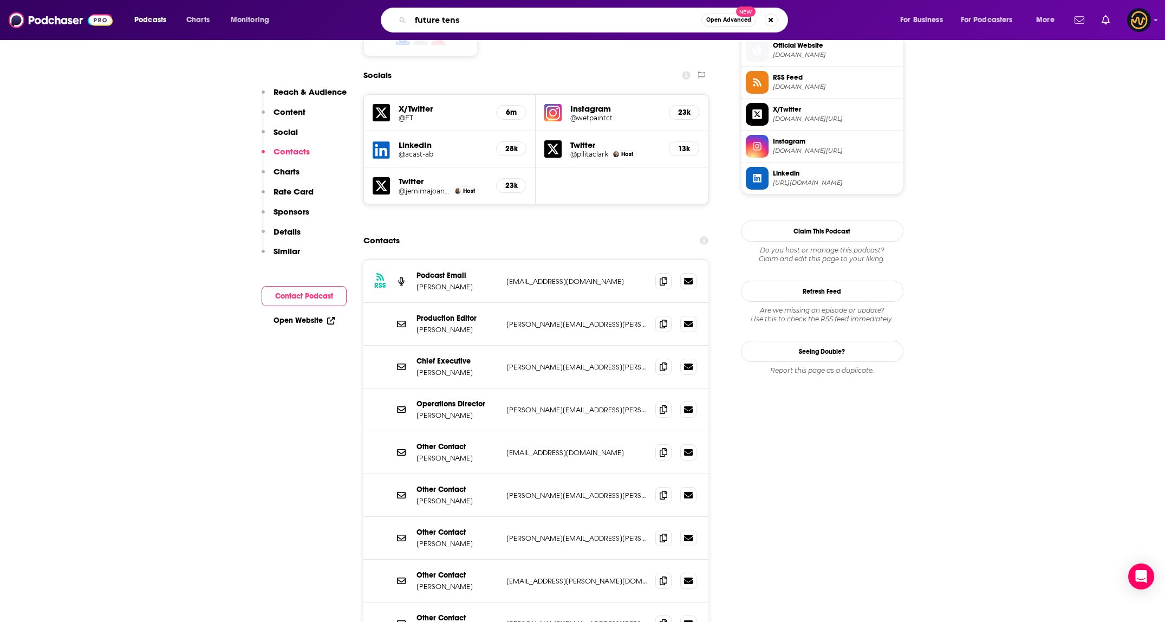
type input "future tense"
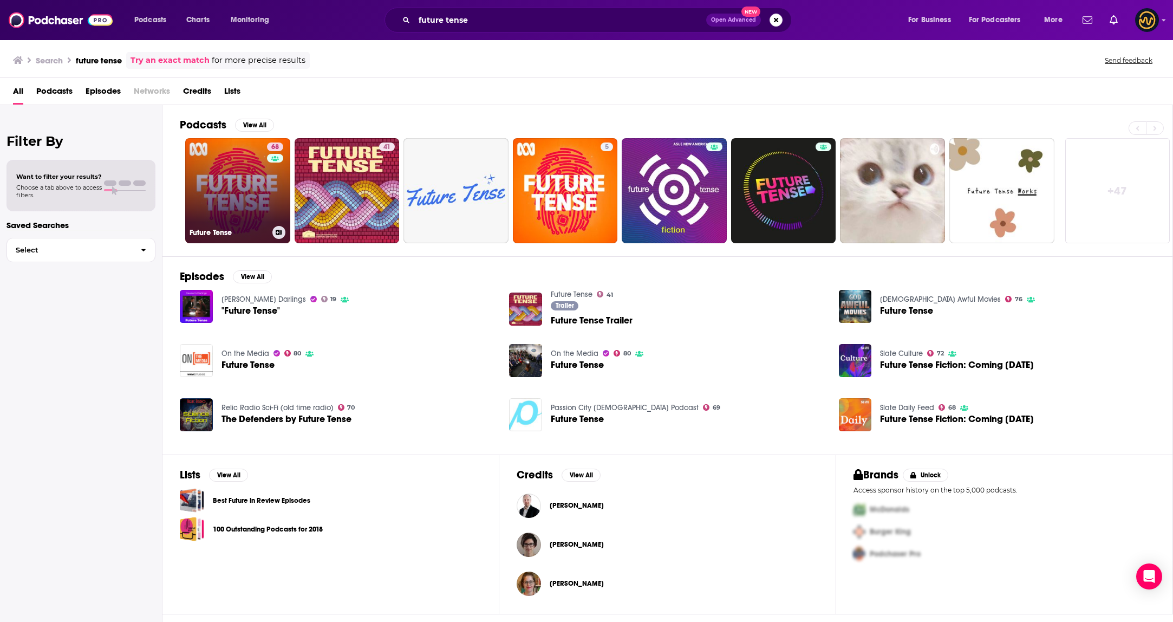
click at [236, 170] on link "68 Future Tense" at bounding box center [237, 190] width 105 height 105
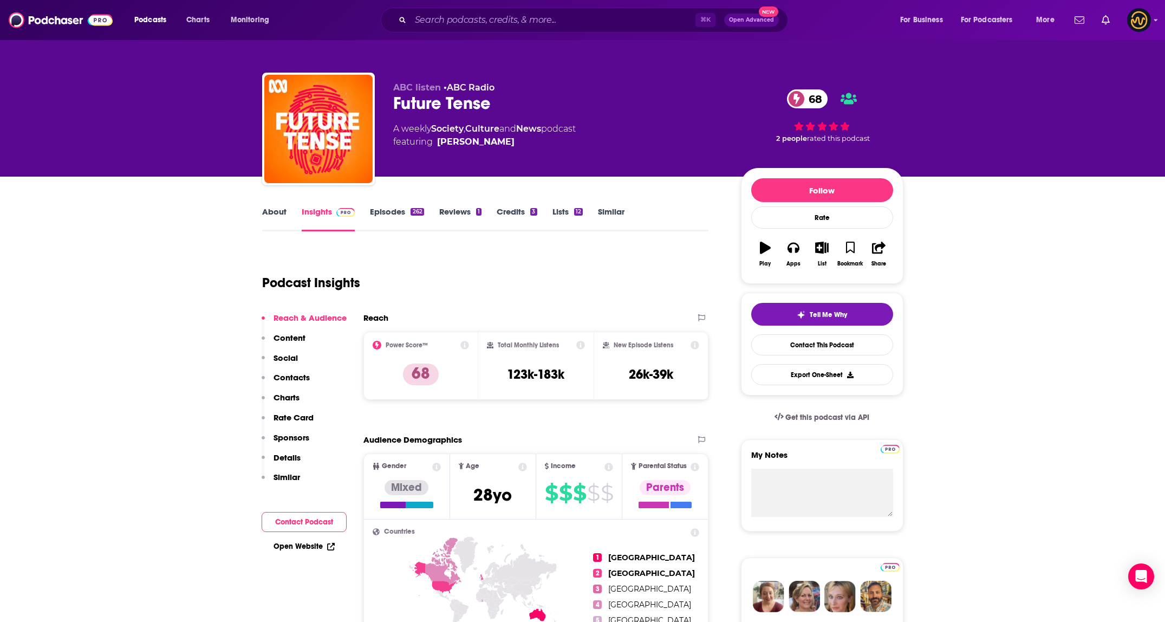
click at [294, 373] on p "Contacts" at bounding box center [291, 377] width 36 height 10
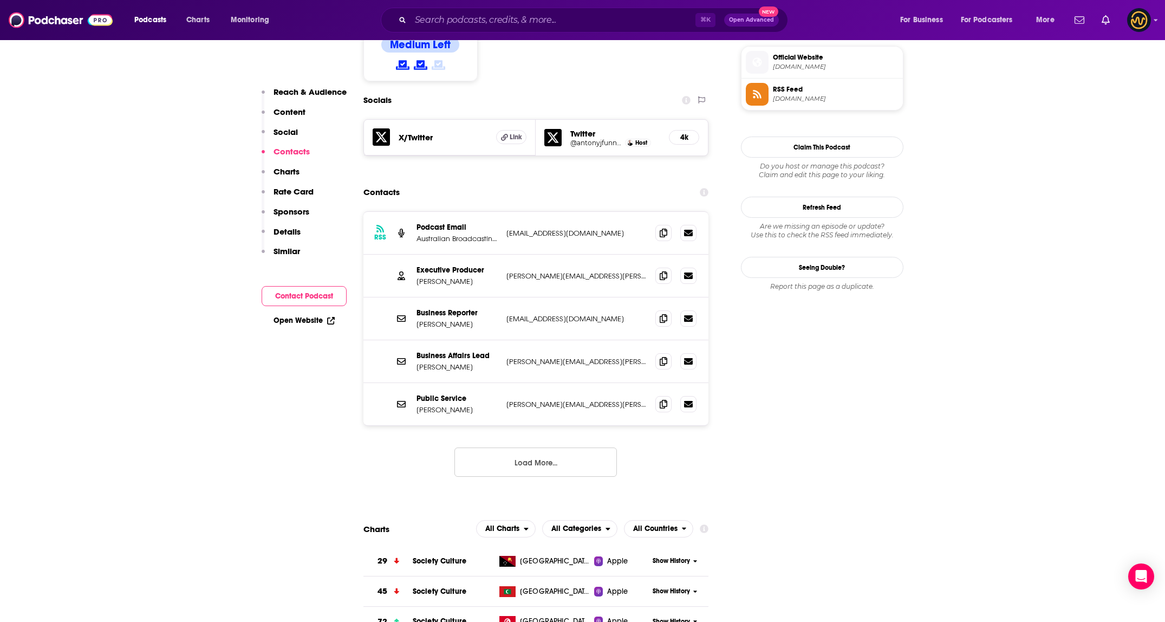
scroll to position [881, 0]
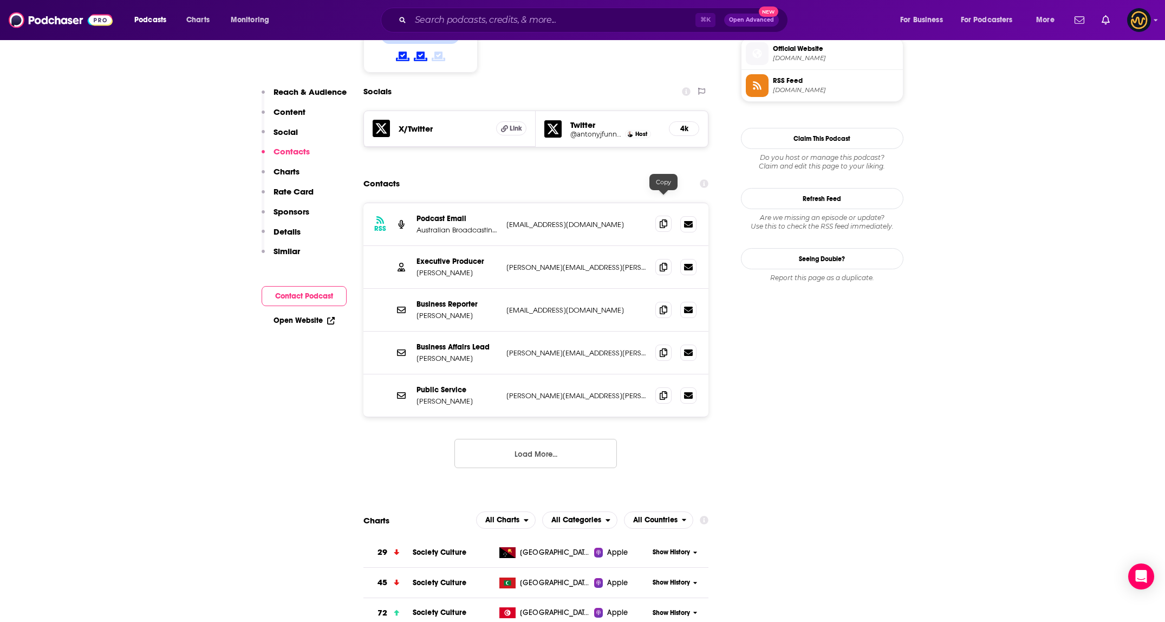
click at [661, 219] on icon at bounding box center [663, 223] width 8 height 9
click at [532, 439] on button "Load More..." at bounding box center [535, 453] width 162 height 29
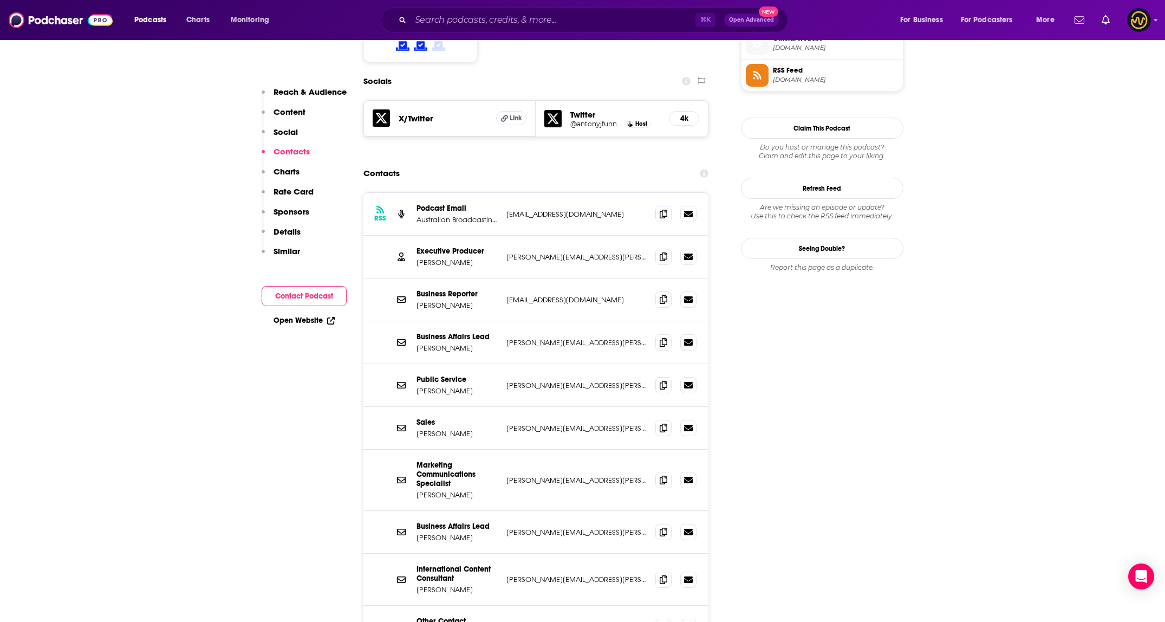
scroll to position [900, 0]
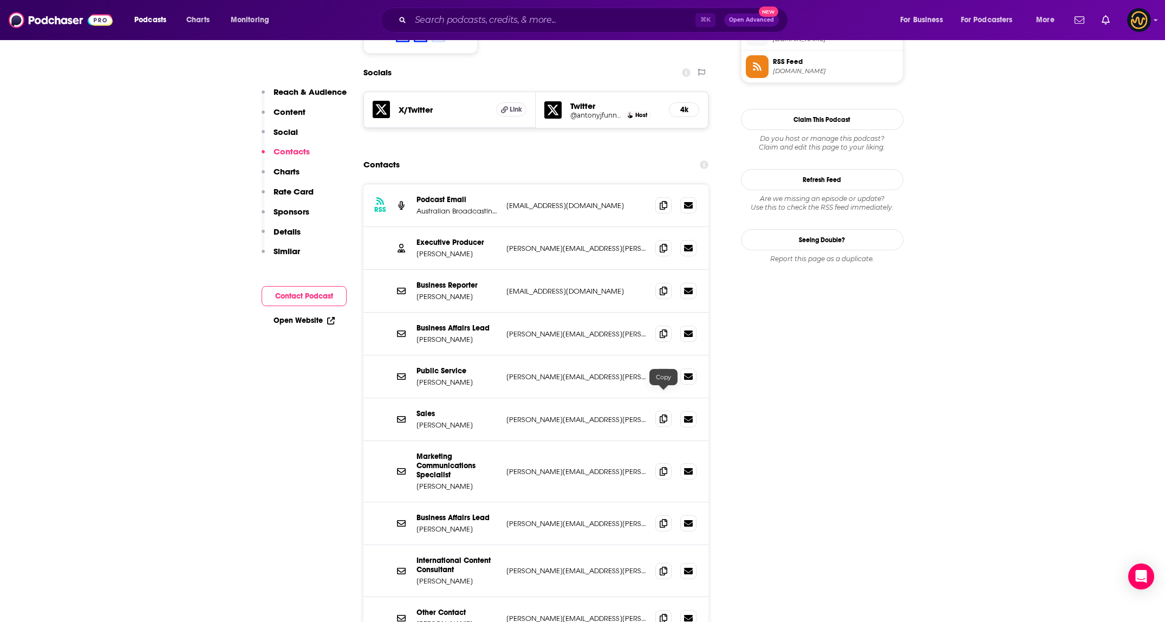
click at [666, 414] on icon at bounding box center [663, 418] width 8 height 9
click at [666, 466] on icon at bounding box center [663, 470] width 8 height 9
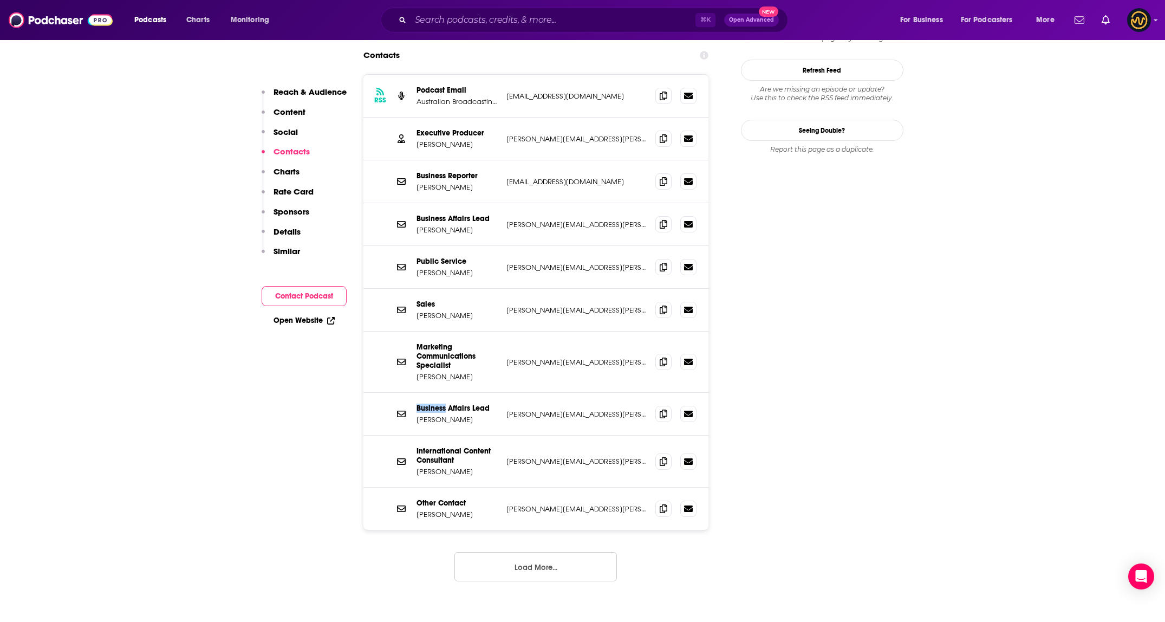
scroll to position [1008, 0]
click at [550, 554] on button "Load More..." at bounding box center [535, 568] width 162 height 29
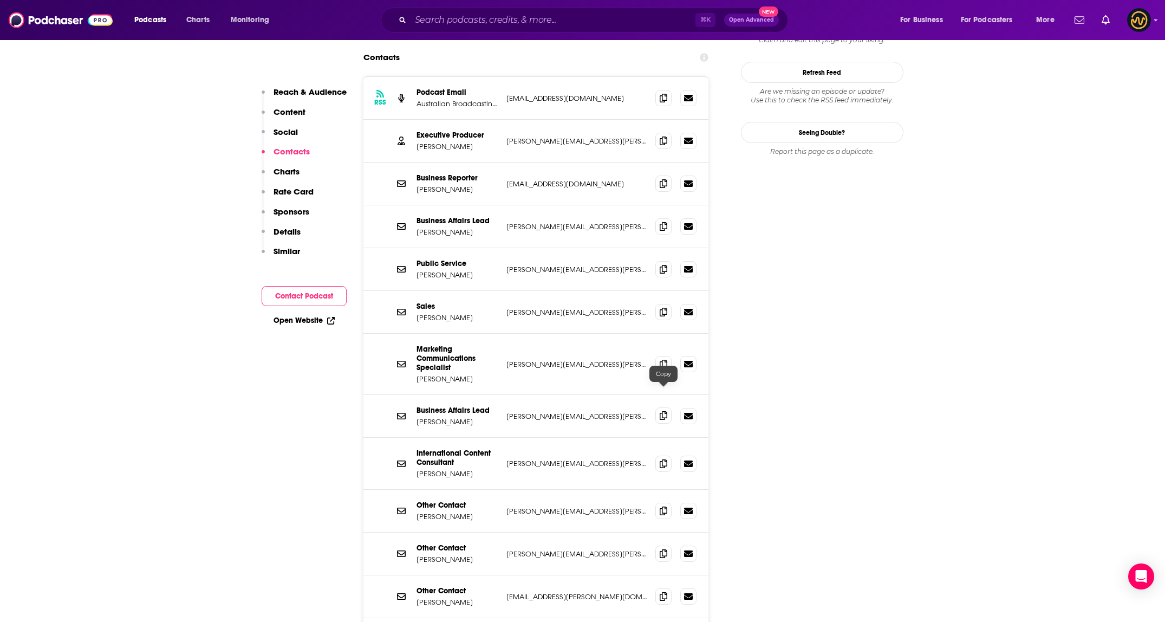
click at [666, 411] on icon at bounding box center [663, 415] width 8 height 9
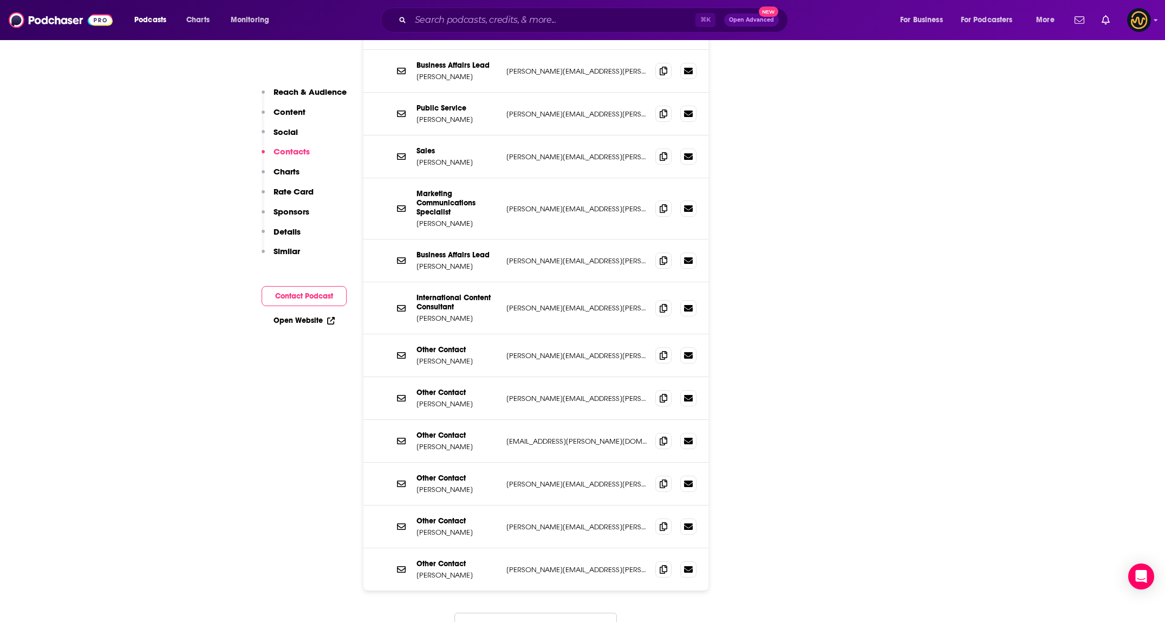
scroll to position [1208, 0]
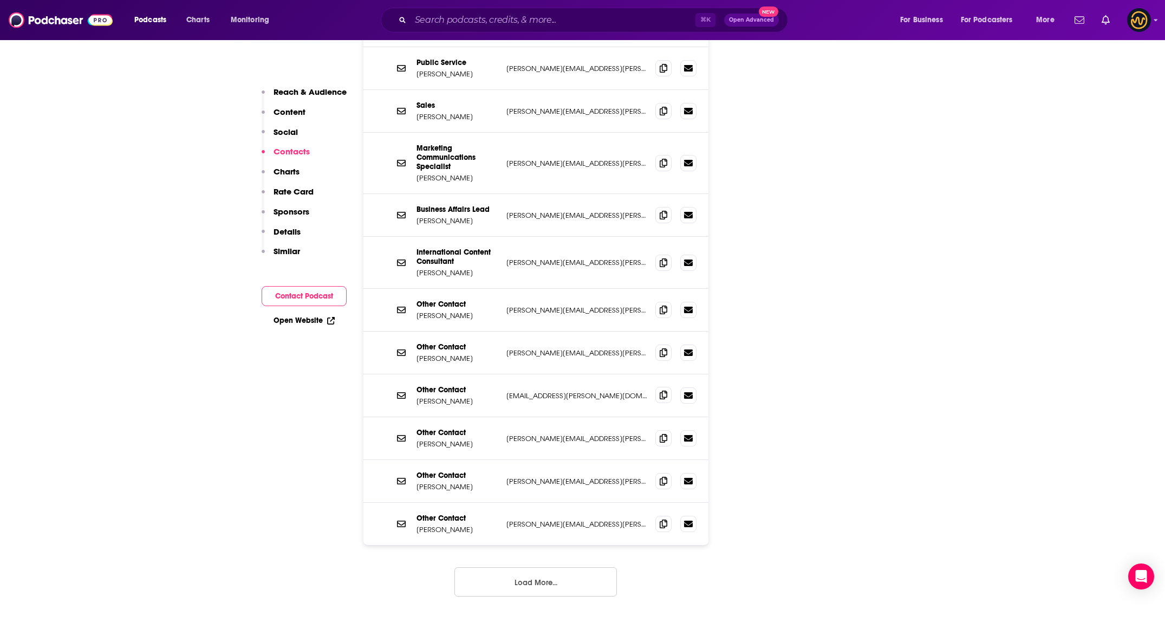
click at [664, 390] on icon at bounding box center [663, 394] width 8 height 9
click at [530, 19] on input "Search podcasts, credits, & more..." at bounding box center [552, 19] width 285 height 17
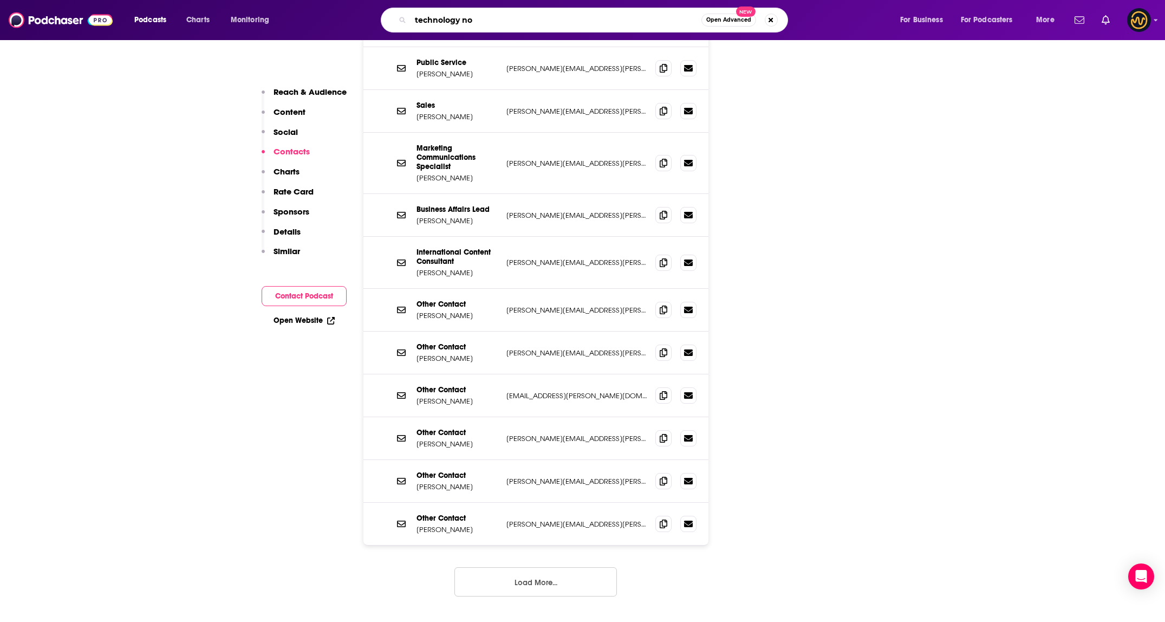
type input "technology now"
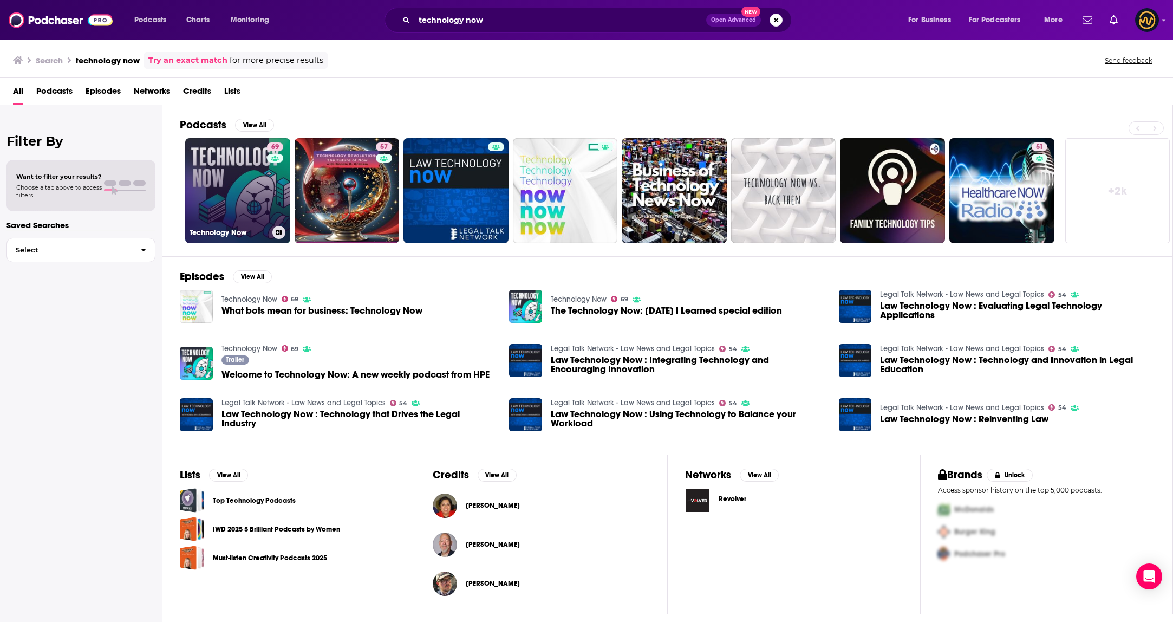
click at [235, 179] on link "69 Technology Now" at bounding box center [237, 190] width 105 height 105
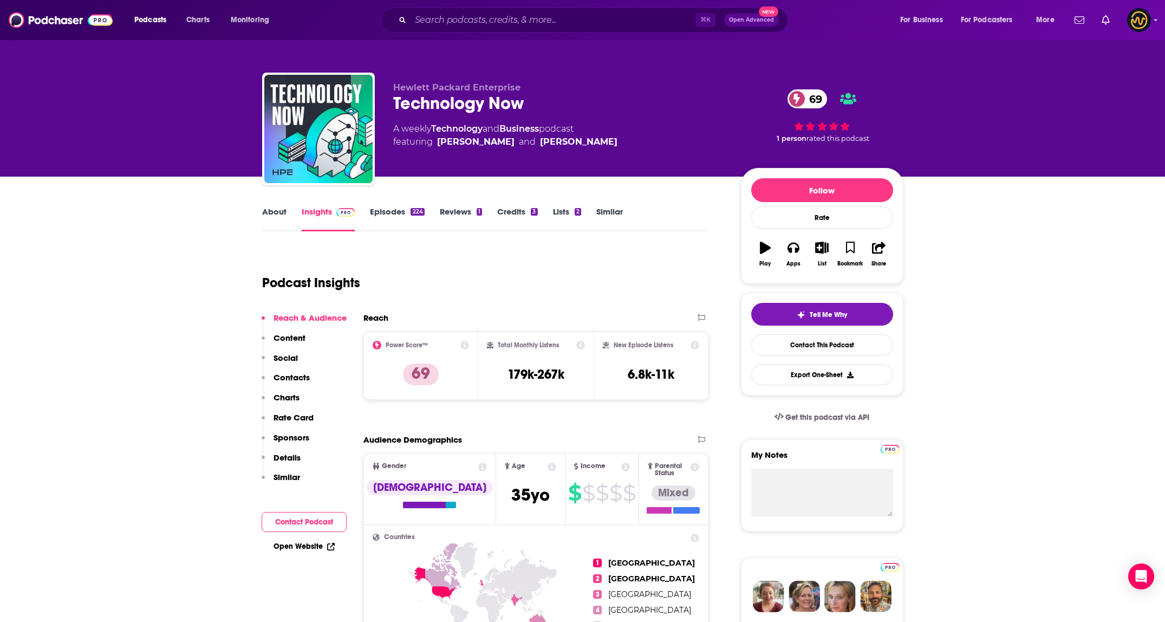
click at [269, 213] on link "About" at bounding box center [274, 218] width 24 height 25
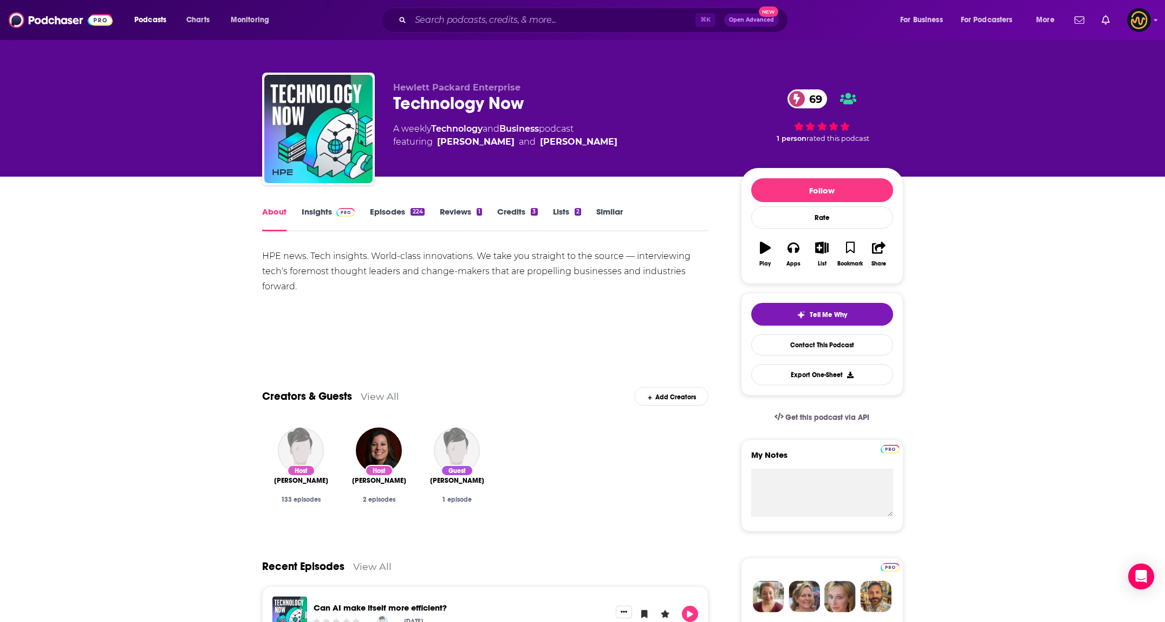
click at [326, 225] on link "Insights" at bounding box center [329, 218] width 54 height 25
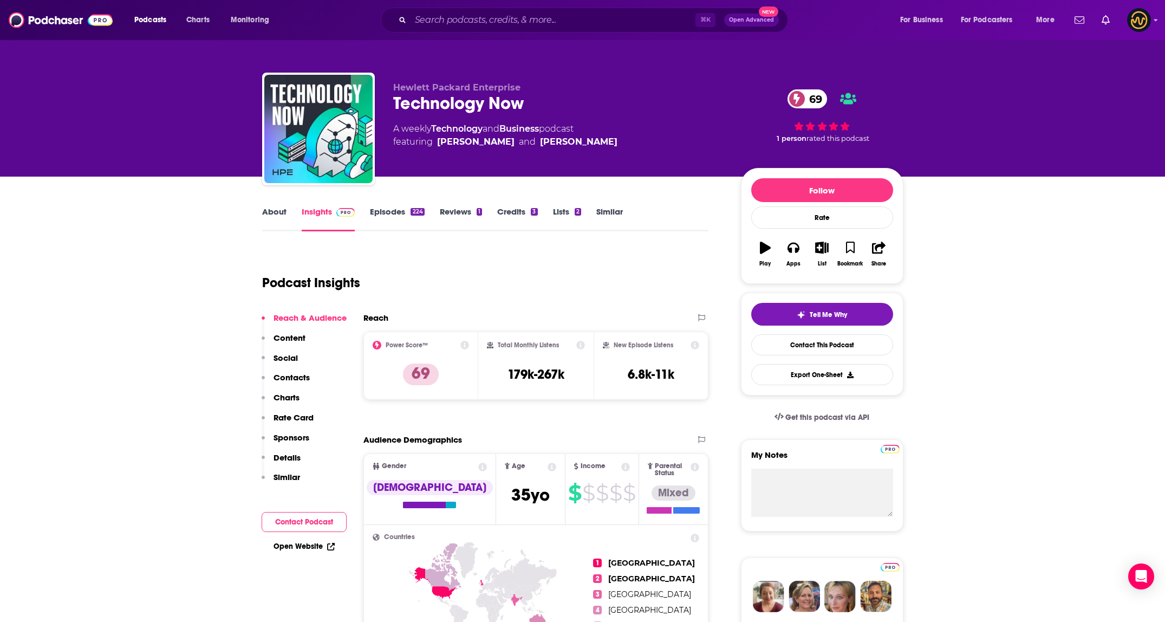
click at [284, 378] on p "Contacts" at bounding box center [291, 377] width 36 height 10
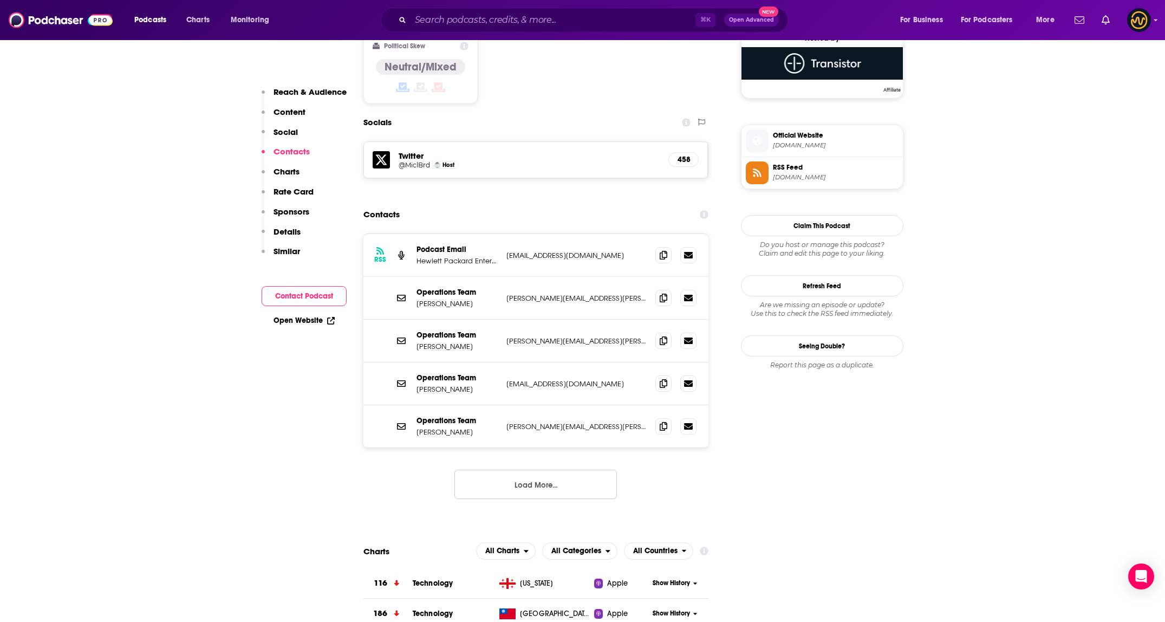
scroll to position [894, 0]
click at [667, 246] on span at bounding box center [663, 254] width 16 height 16
click at [540, 469] on button "Load More..." at bounding box center [535, 483] width 162 height 29
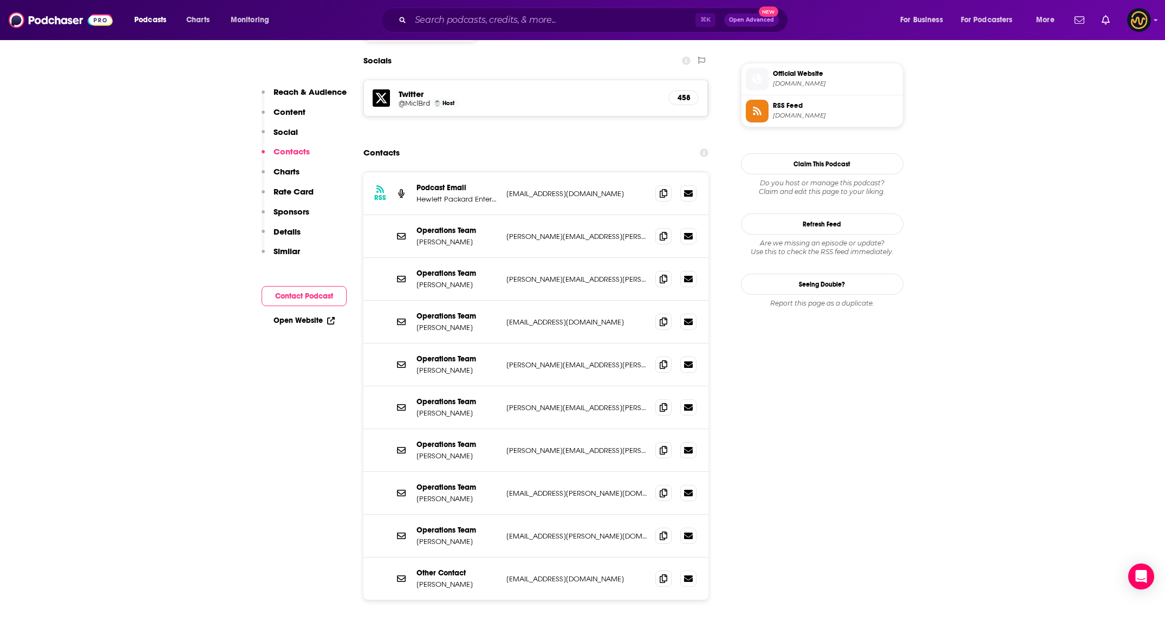
scroll to position [945, 0]
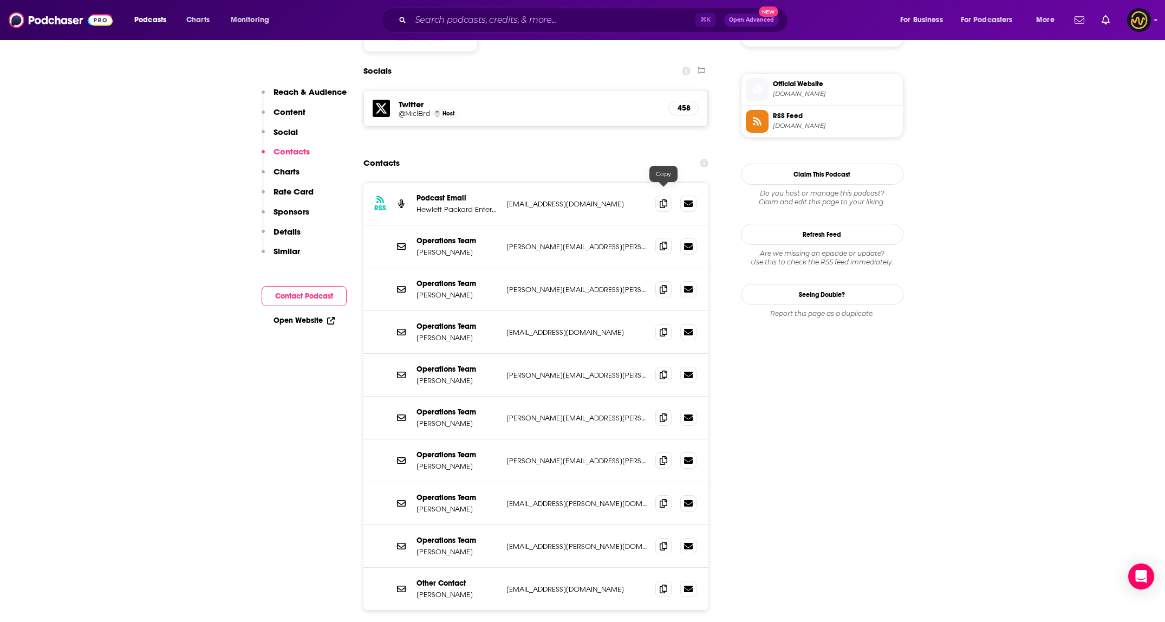
click at [665, 241] on icon at bounding box center [663, 245] width 8 height 9
click at [662, 284] on icon at bounding box center [663, 288] width 8 height 9
click at [663, 327] on icon at bounding box center [663, 331] width 8 height 9
click at [664, 370] on icon at bounding box center [663, 374] width 8 height 9
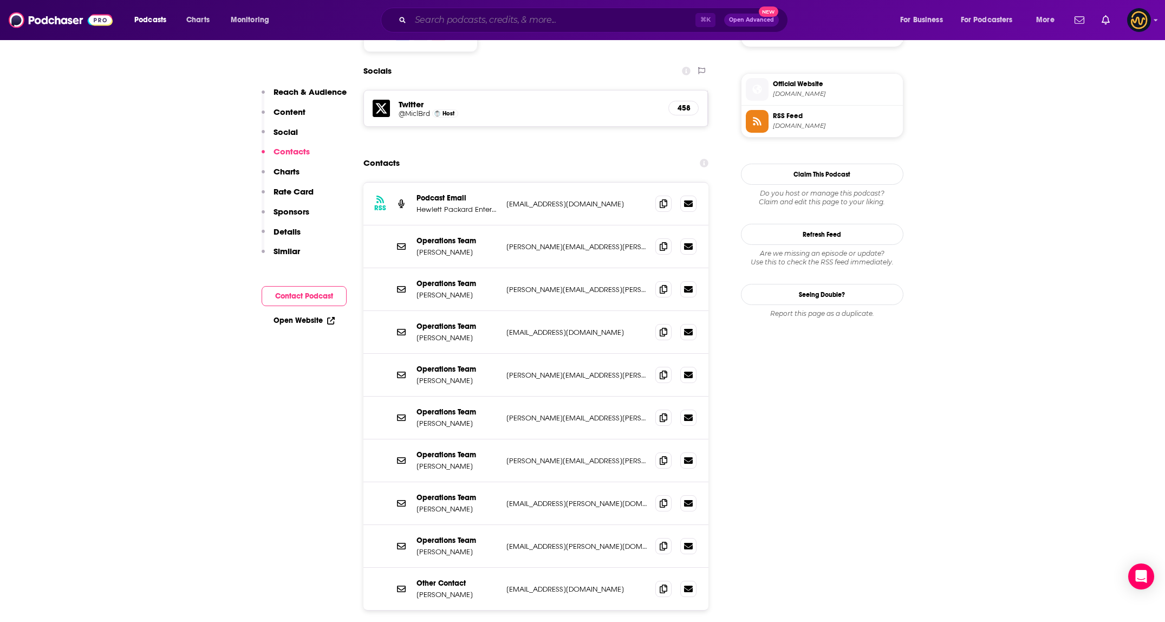
click at [527, 19] on input "Search podcasts, credits, & more..." at bounding box center [552, 19] width 285 height 17
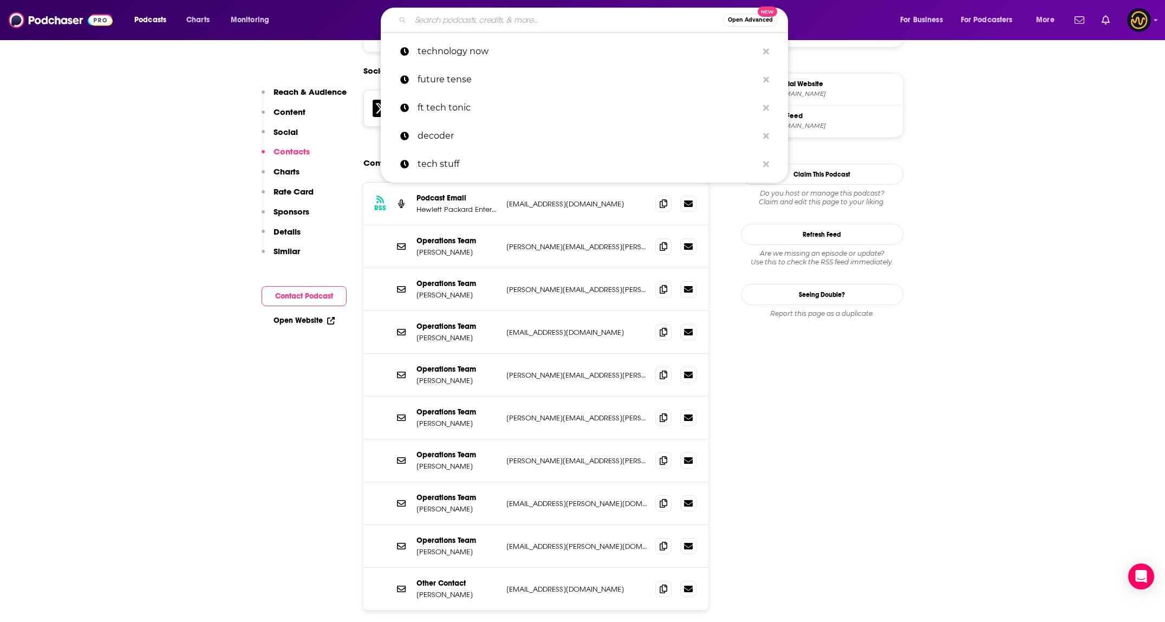
click at [527, 19] on input "Search podcasts, credits, & more..." at bounding box center [566, 19] width 312 height 17
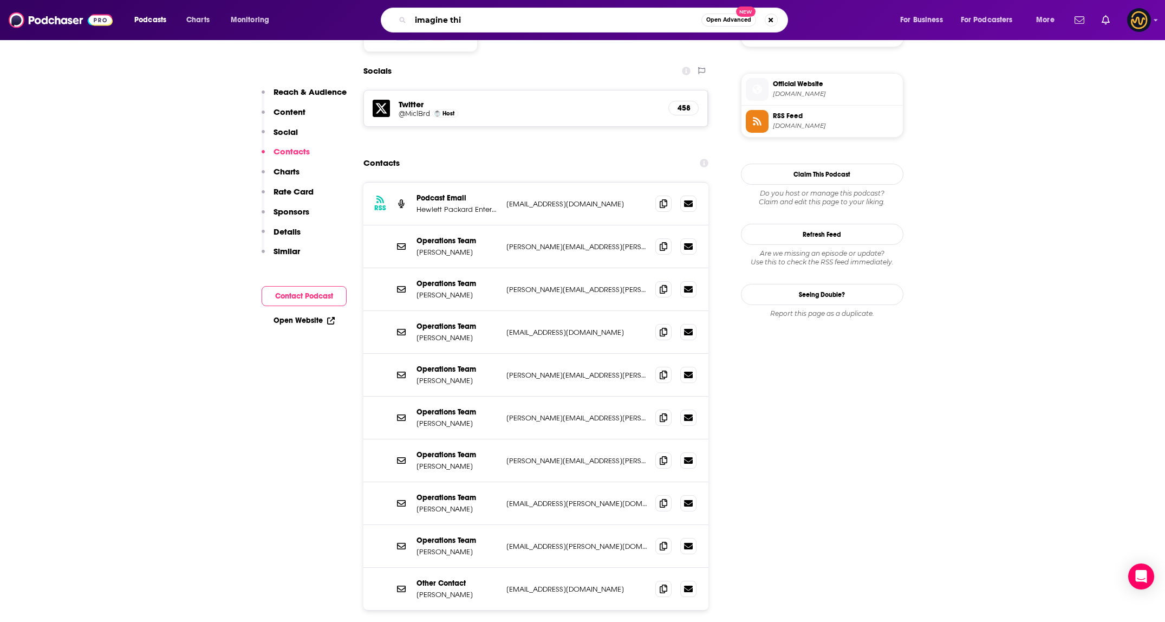
type input "imagine this"
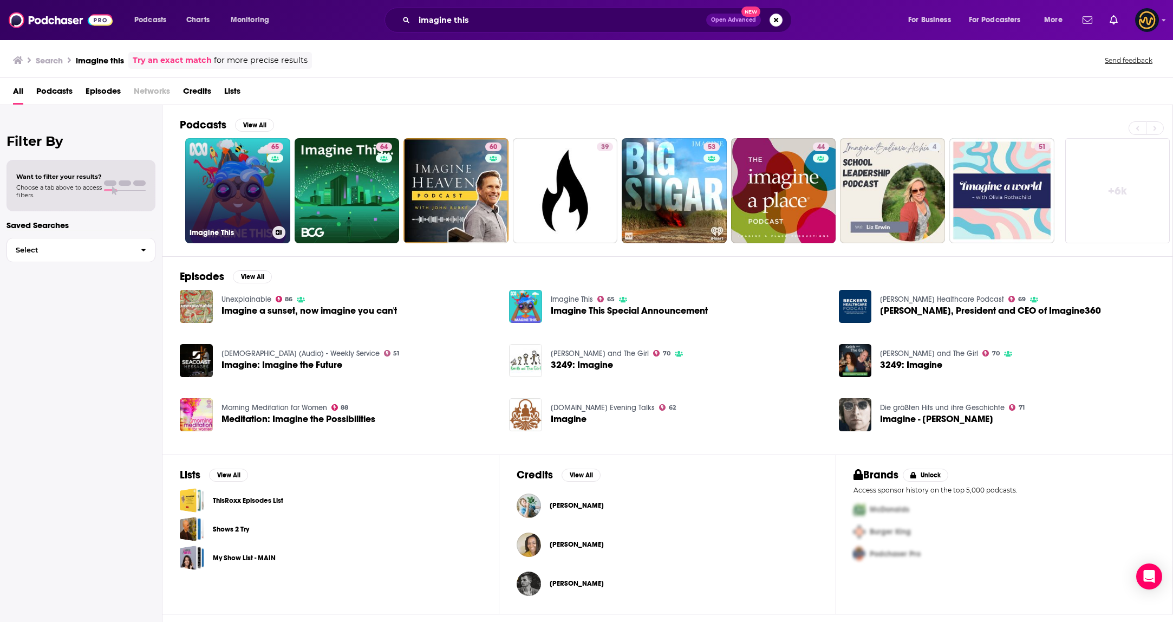
click at [205, 200] on link "65 Imagine This" at bounding box center [237, 190] width 105 height 105
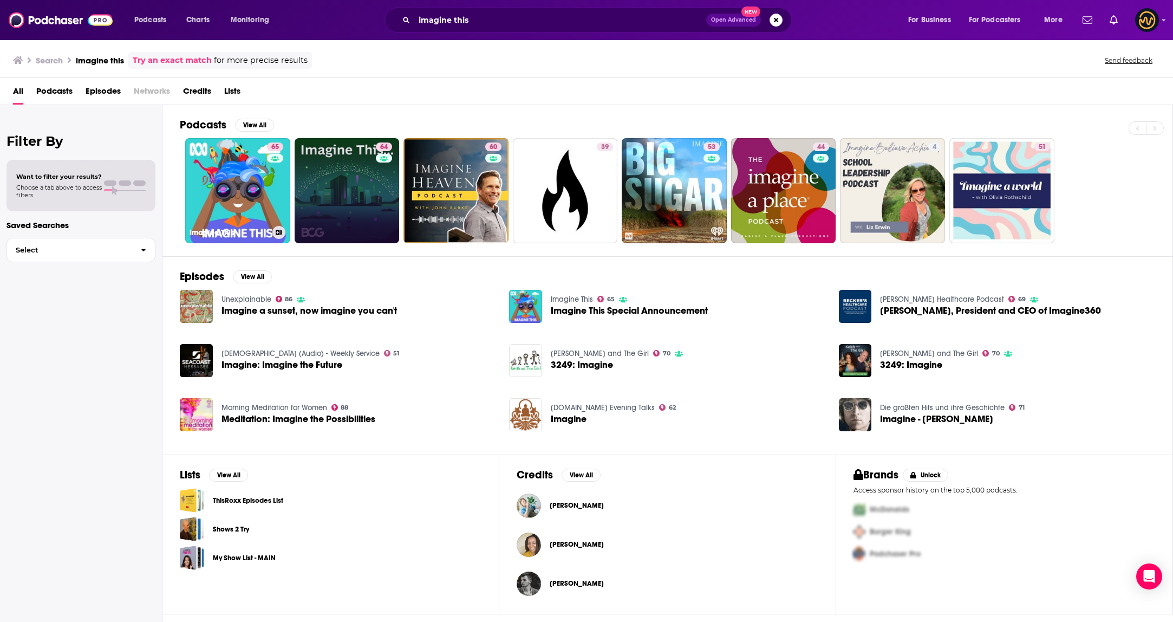
click at [361, 162] on link "64" at bounding box center [347, 190] width 105 height 105
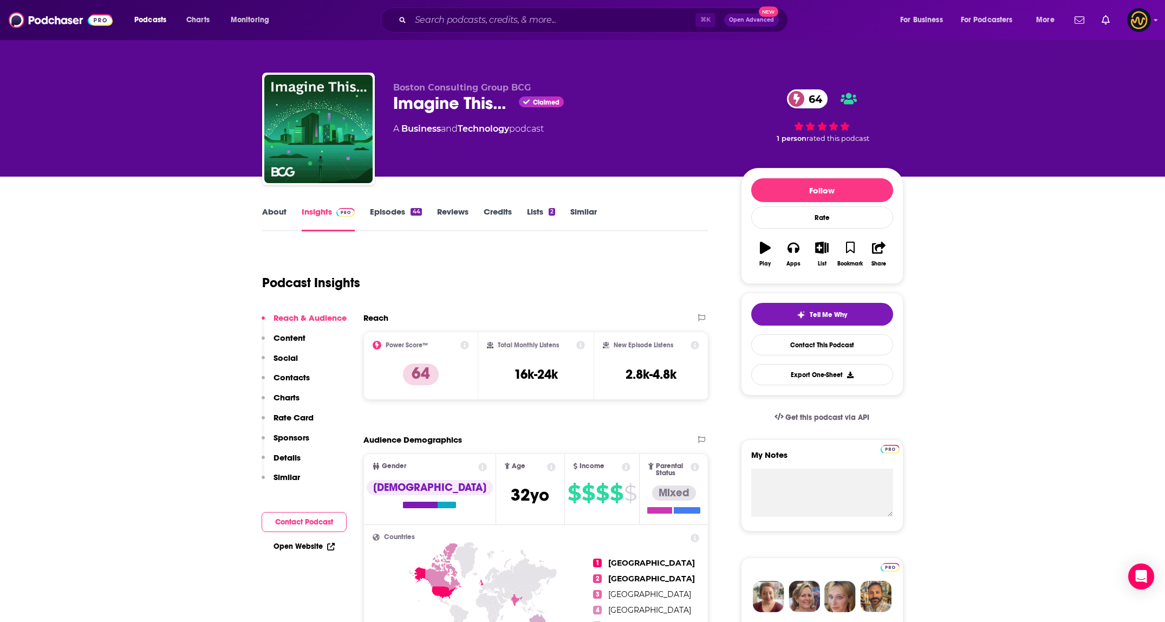
click at [280, 216] on link "About" at bounding box center [274, 218] width 24 height 25
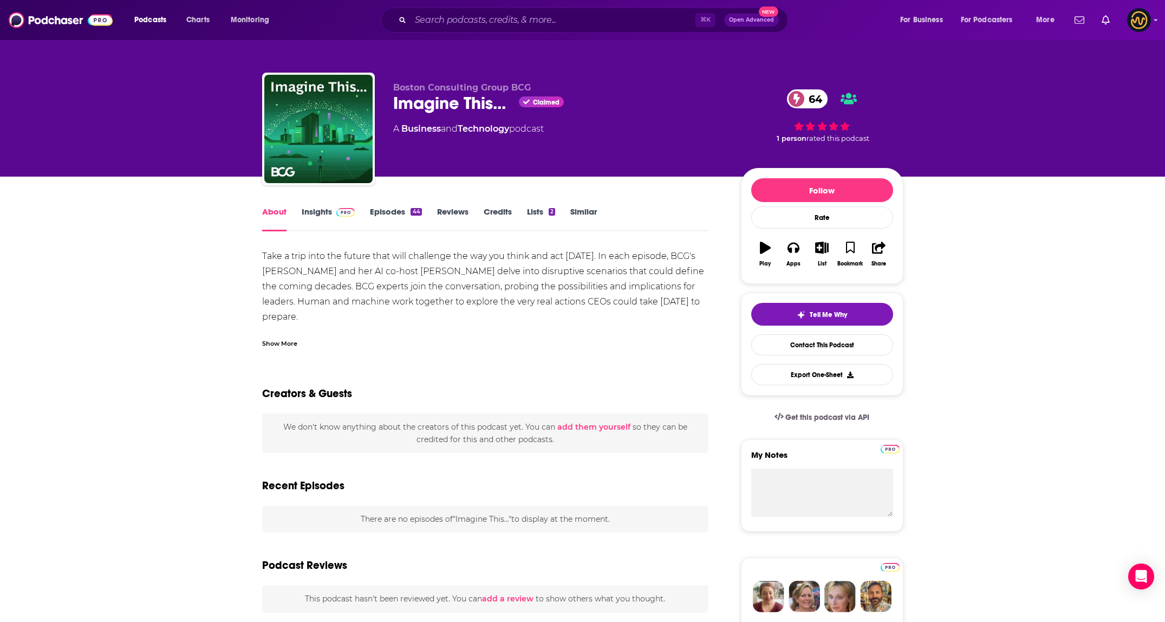
click at [326, 216] on link "Insights" at bounding box center [329, 218] width 54 height 25
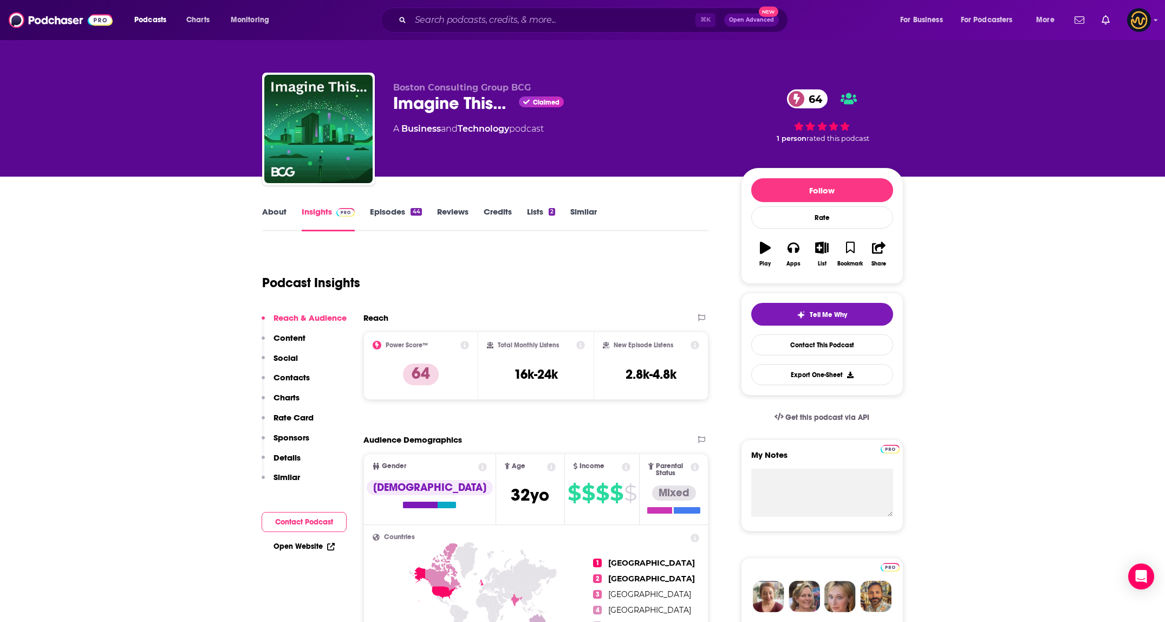
click at [292, 371] on button "Social" at bounding box center [280, 362] width 36 height 20
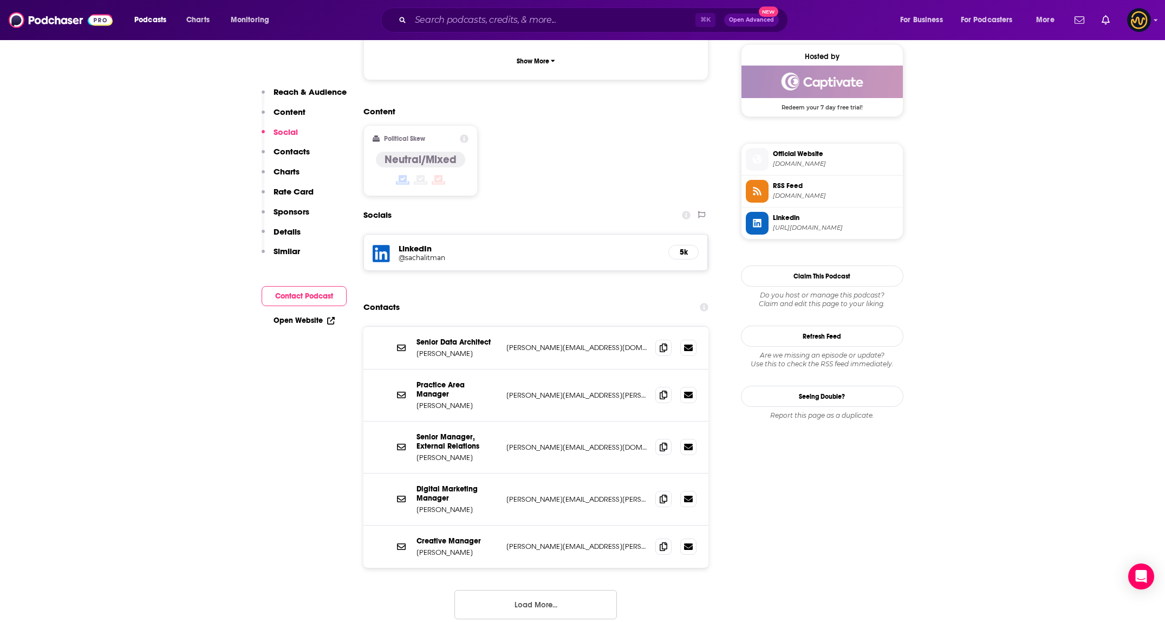
click at [297, 147] on p "Contacts" at bounding box center [291, 151] width 36 height 10
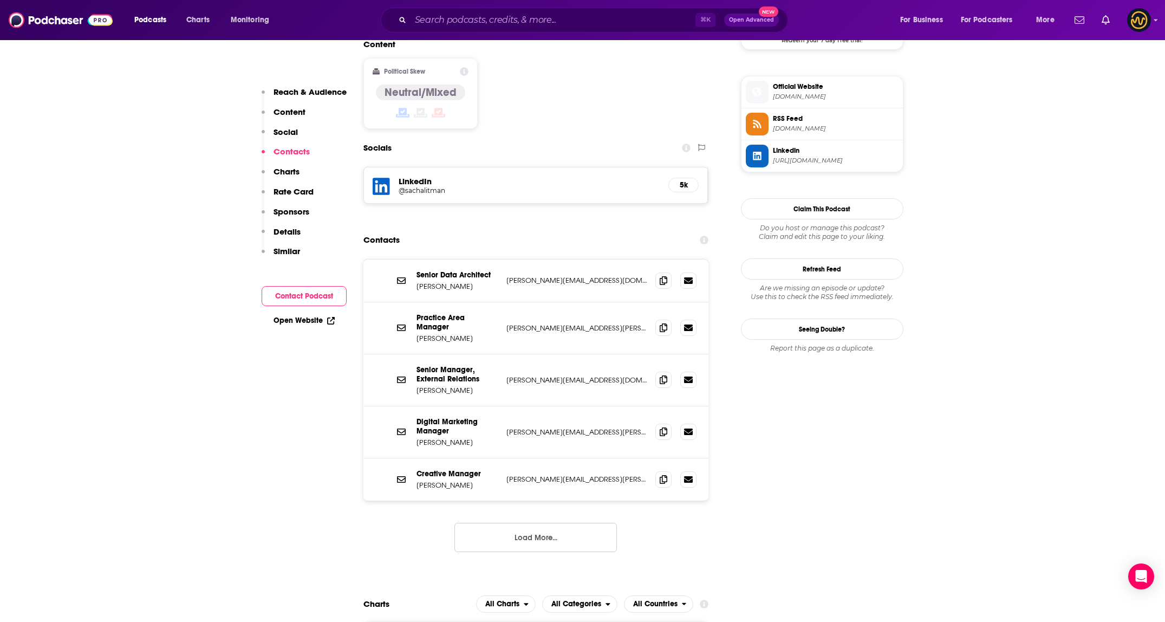
scroll to position [880, 0]
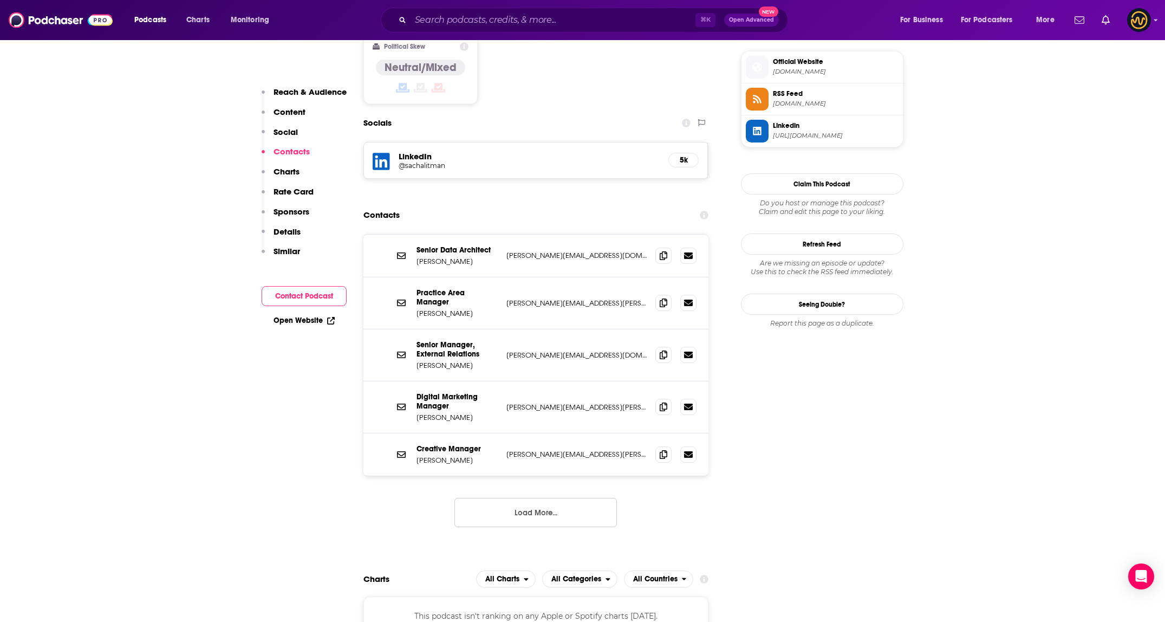
click at [532, 498] on button "Load More..." at bounding box center [535, 512] width 162 height 29
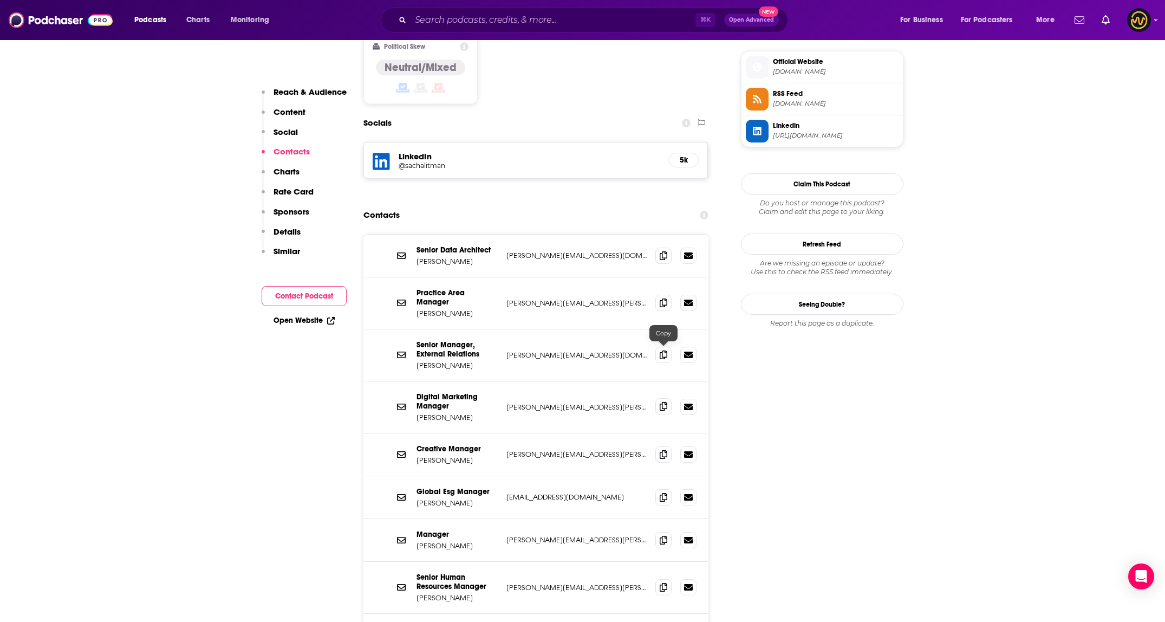
click at [668, 398] on span at bounding box center [663, 406] width 16 height 16
click at [666, 350] on icon at bounding box center [663, 354] width 8 height 9
click at [666, 449] on icon at bounding box center [663, 453] width 8 height 9
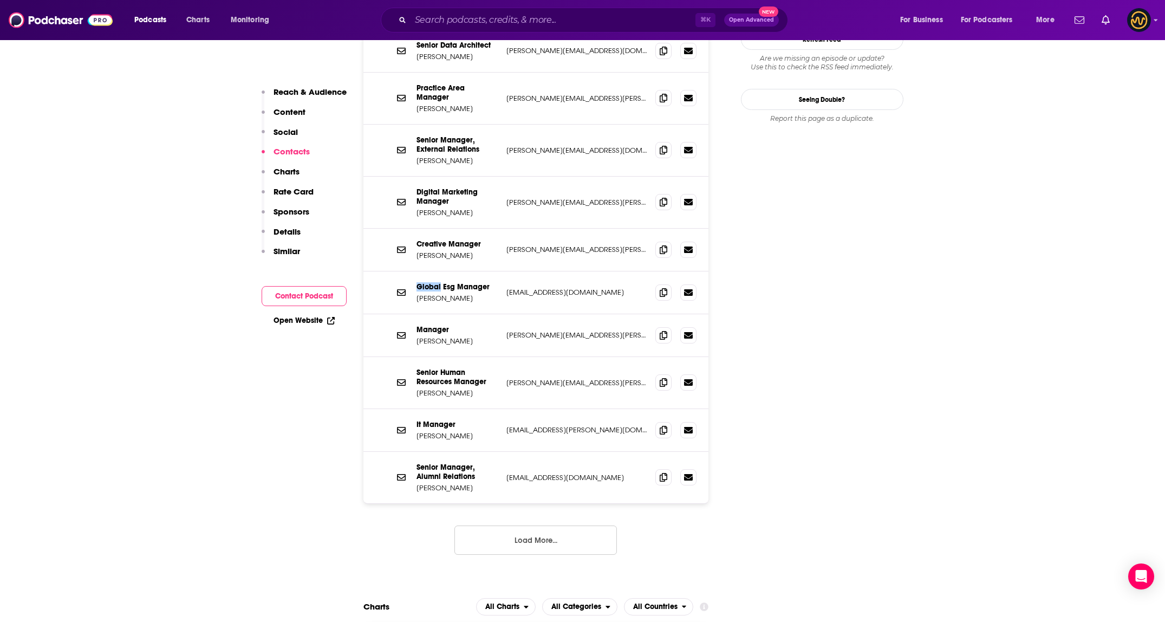
scroll to position [1119, 0]
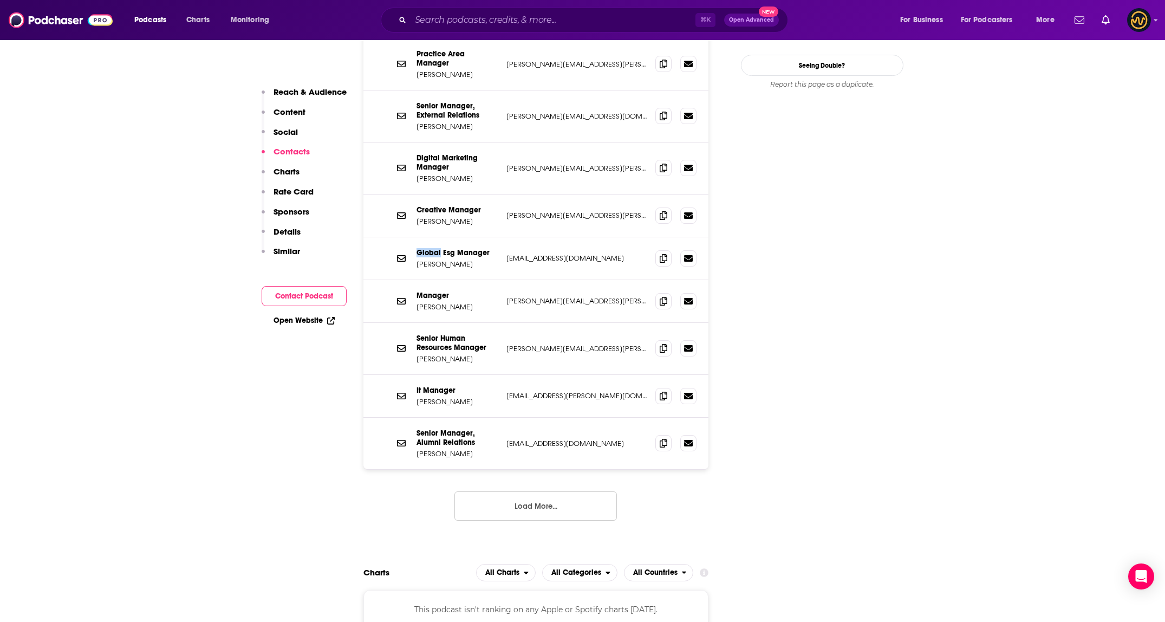
click at [554, 491] on button "Load More..." at bounding box center [535, 505] width 162 height 29
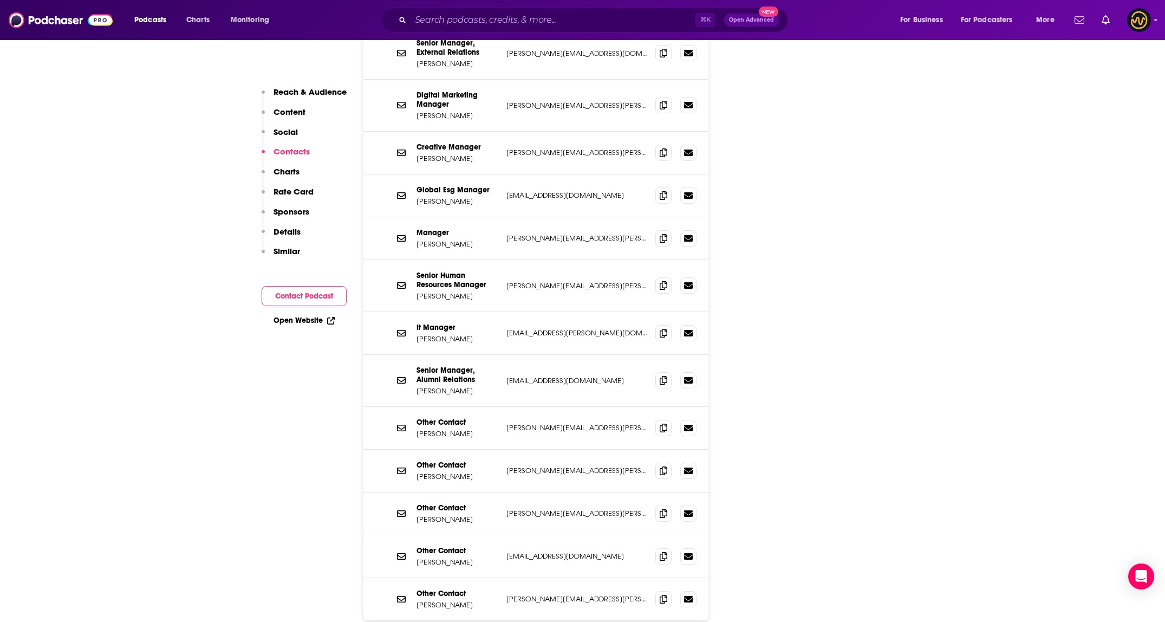
scroll to position [1223, 0]
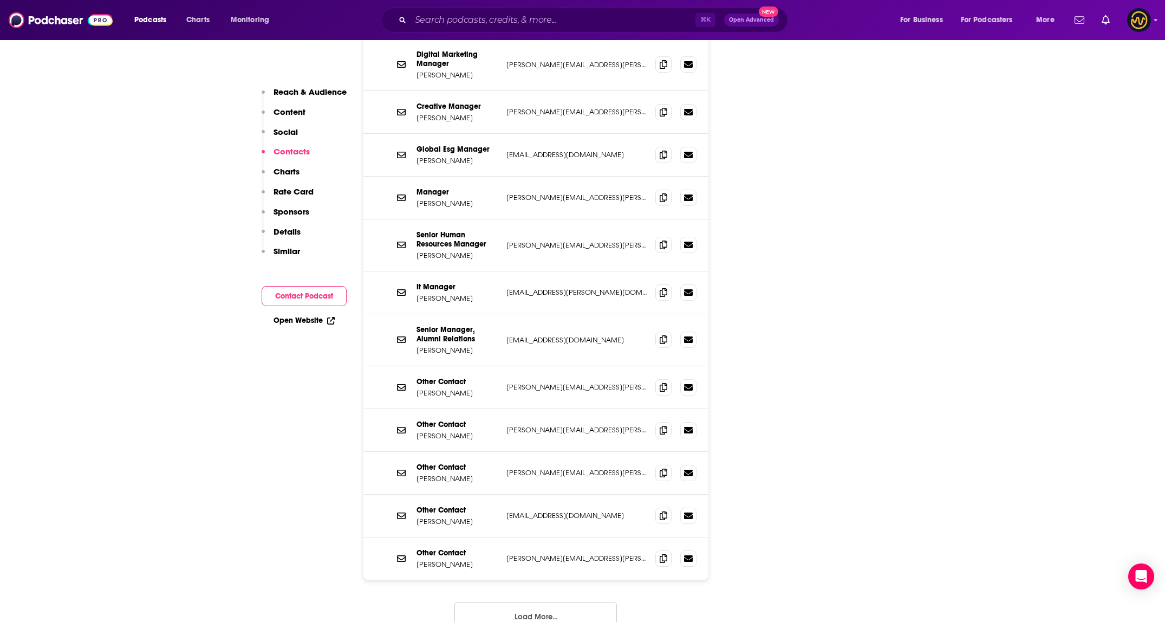
click at [480, 6] on div "Podcasts Charts Monitoring ⌘ K Open Advanced New For Business For Podcasters Mo…" at bounding box center [582, 20] width 1165 height 40
click at [483, 22] on input "Search podcasts, credits, & more..." at bounding box center [552, 19] width 285 height 17
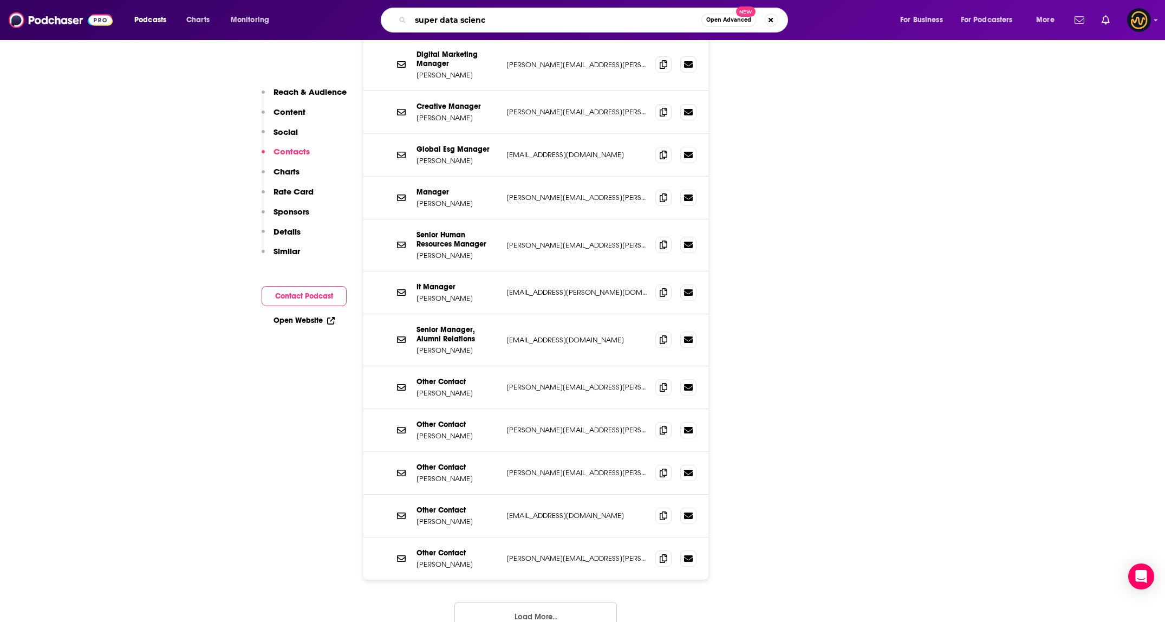
type input "super data science"
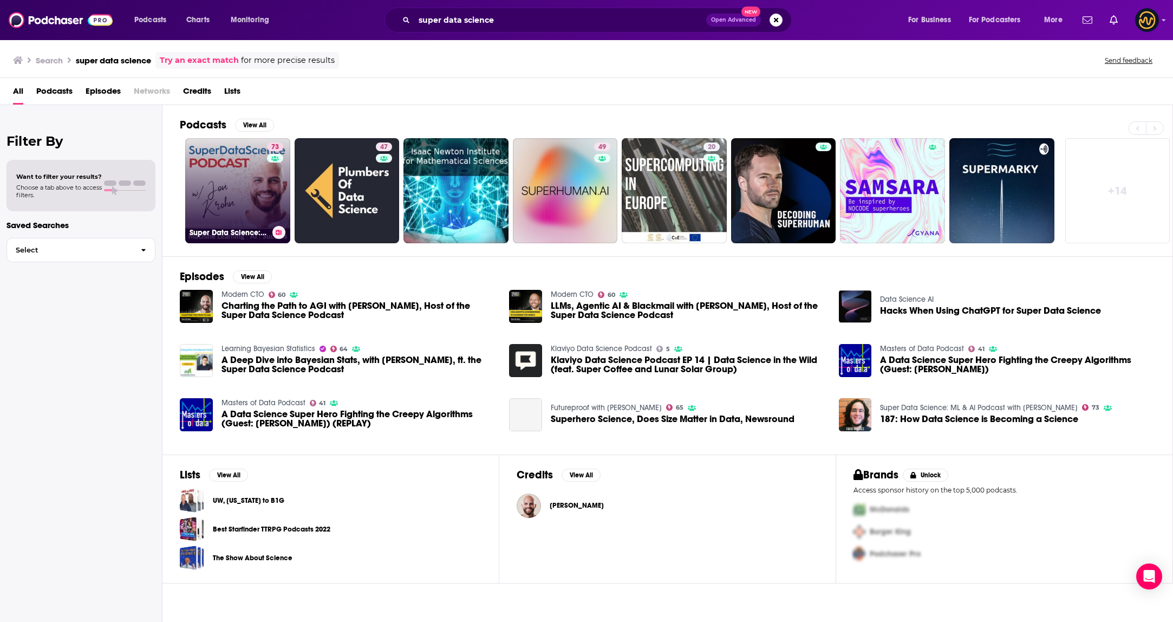
click at [233, 191] on link "73 Super Data Science: ML & AI Podcast with Jon Krohn" at bounding box center [237, 190] width 105 height 105
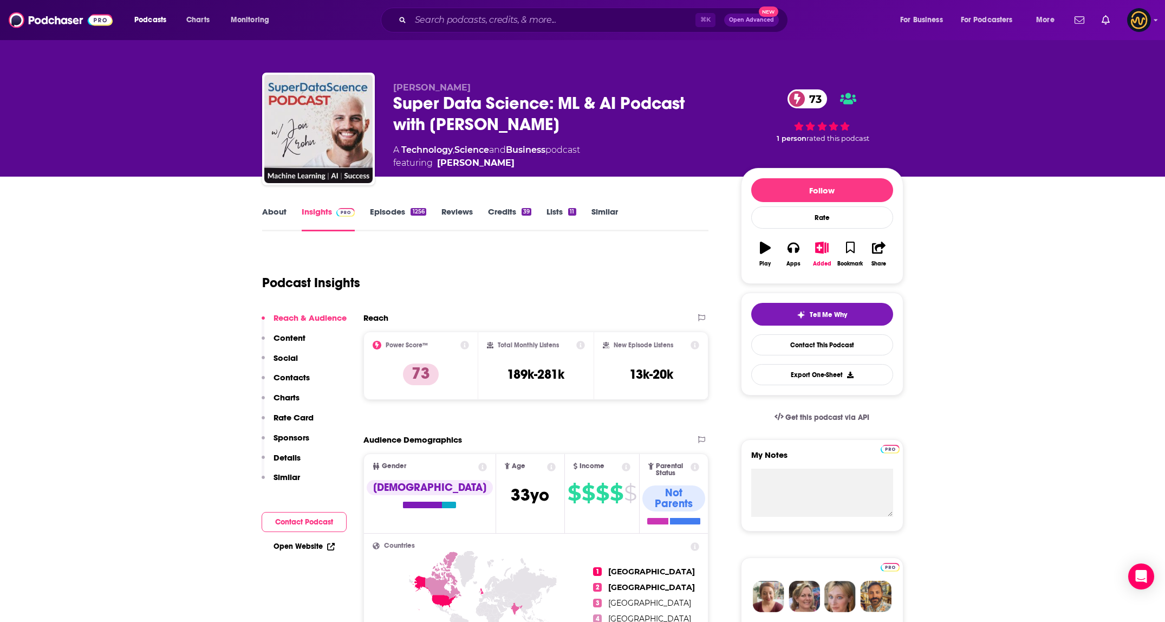
click at [296, 373] on p "Contacts" at bounding box center [291, 377] width 36 height 10
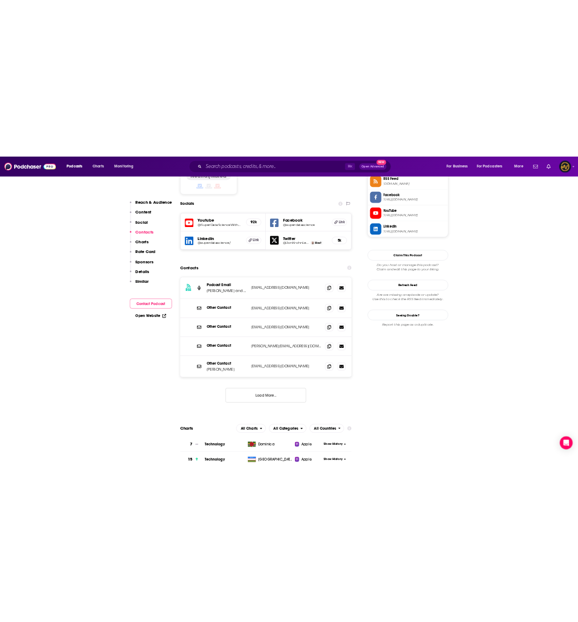
scroll to position [918, 0]
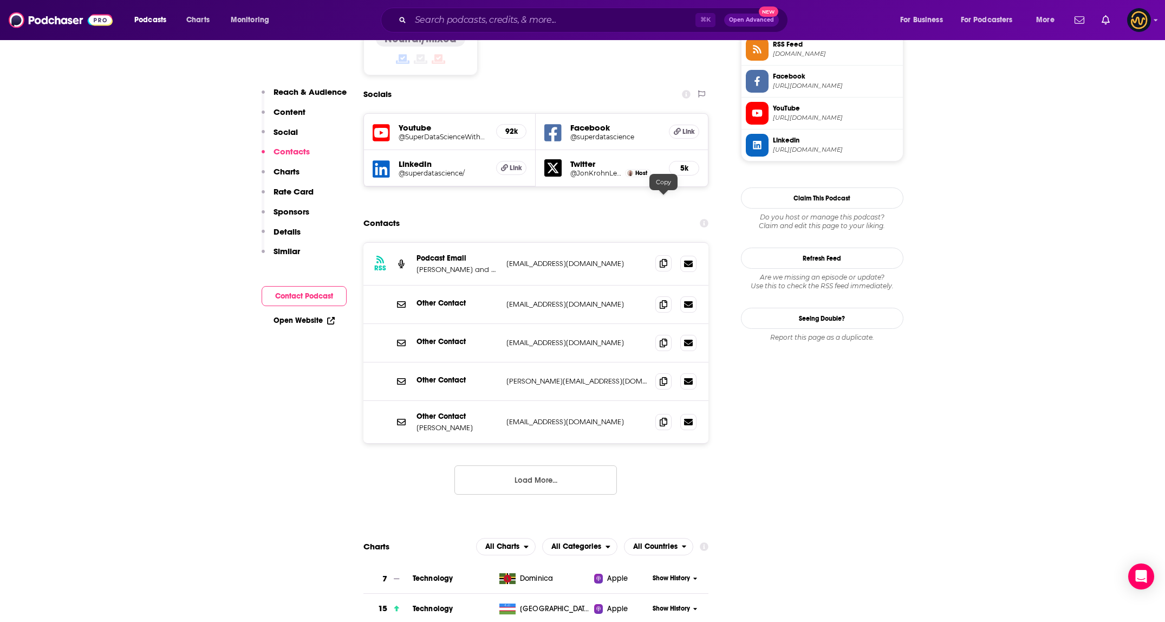
click at [662, 259] on icon at bounding box center [663, 263] width 8 height 9
click at [659, 334] on span at bounding box center [663, 342] width 16 height 16
click at [524, 465] on button "Load More..." at bounding box center [535, 479] width 162 height 29
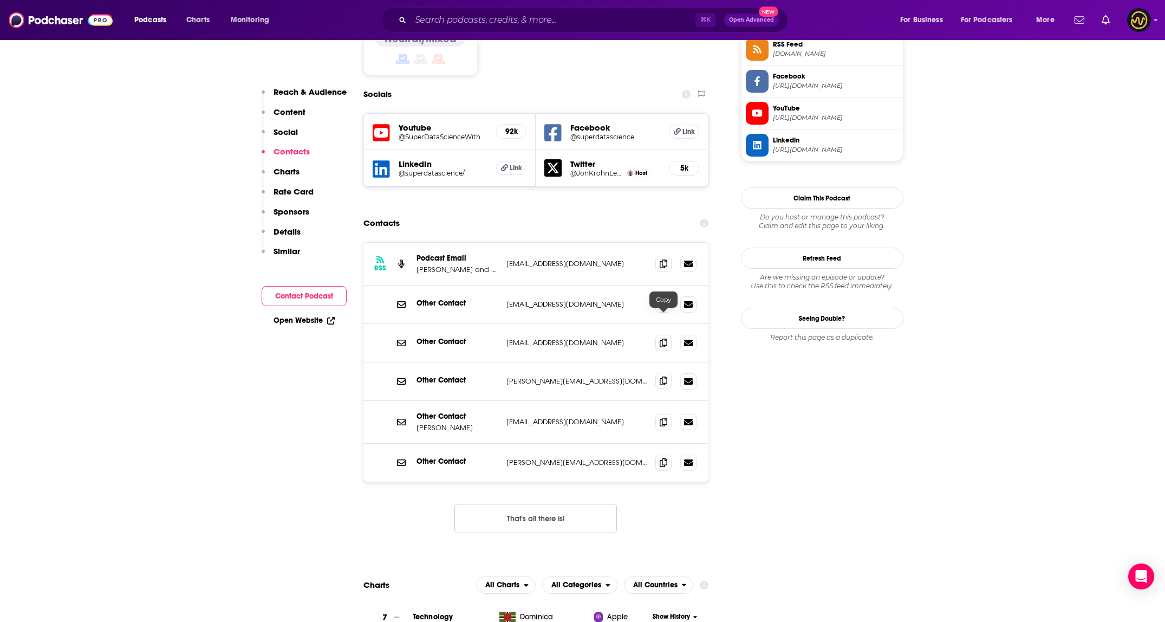
click at [664, 376] on icon at bounding box center [663, 380] width 8 height 9
click at [666, 417] on icon at bounding box center [663, 421] width 8 height 9
click at [659, 458] on icon at bounding box center [663, 462] width 8 height 9
